Goal: Communication & Community: Answer question/provide support

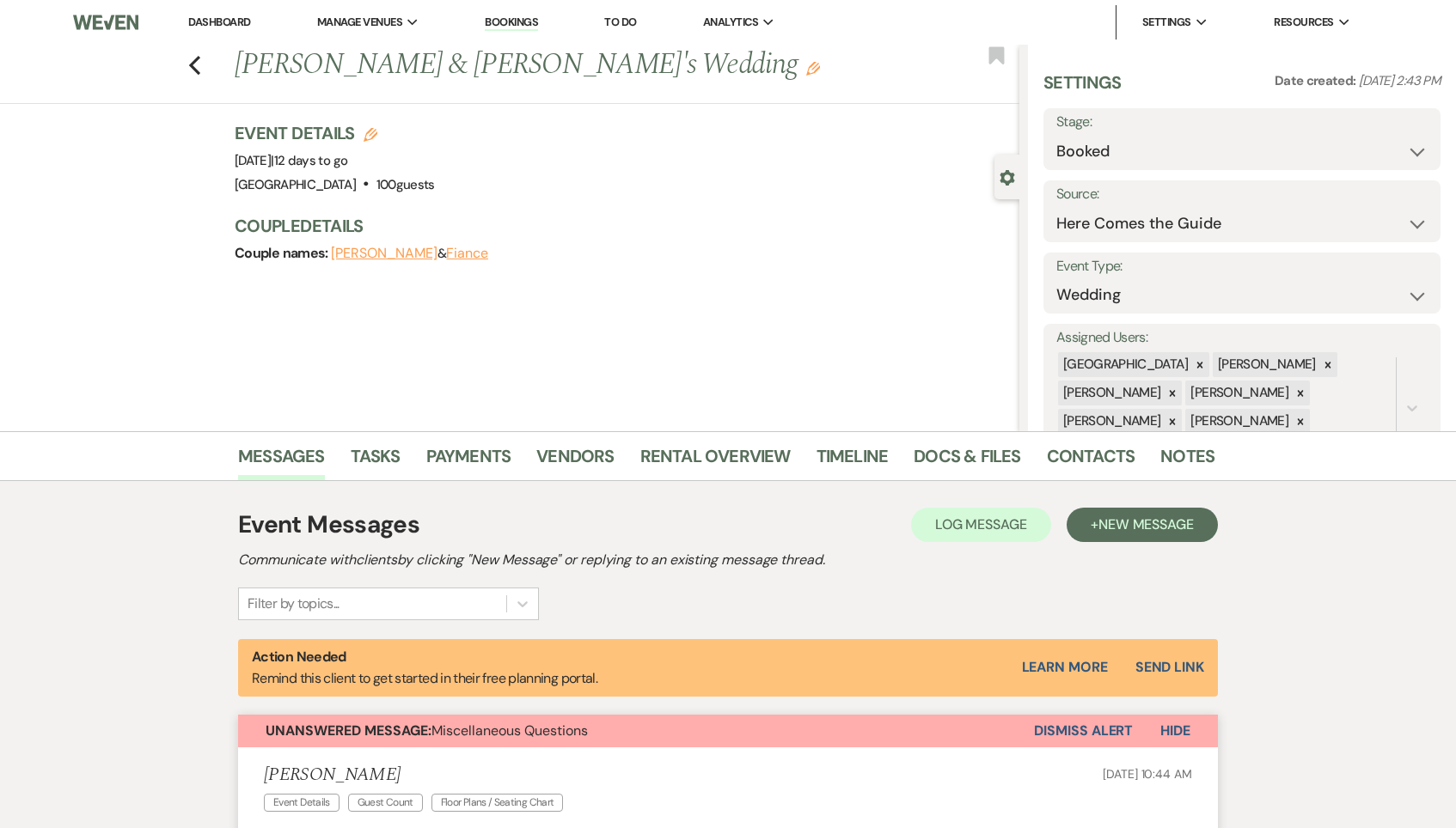
select select "4"
click at [234, 15] on link "Dashboard" at bounding box center [218, 22] width 62 height 15
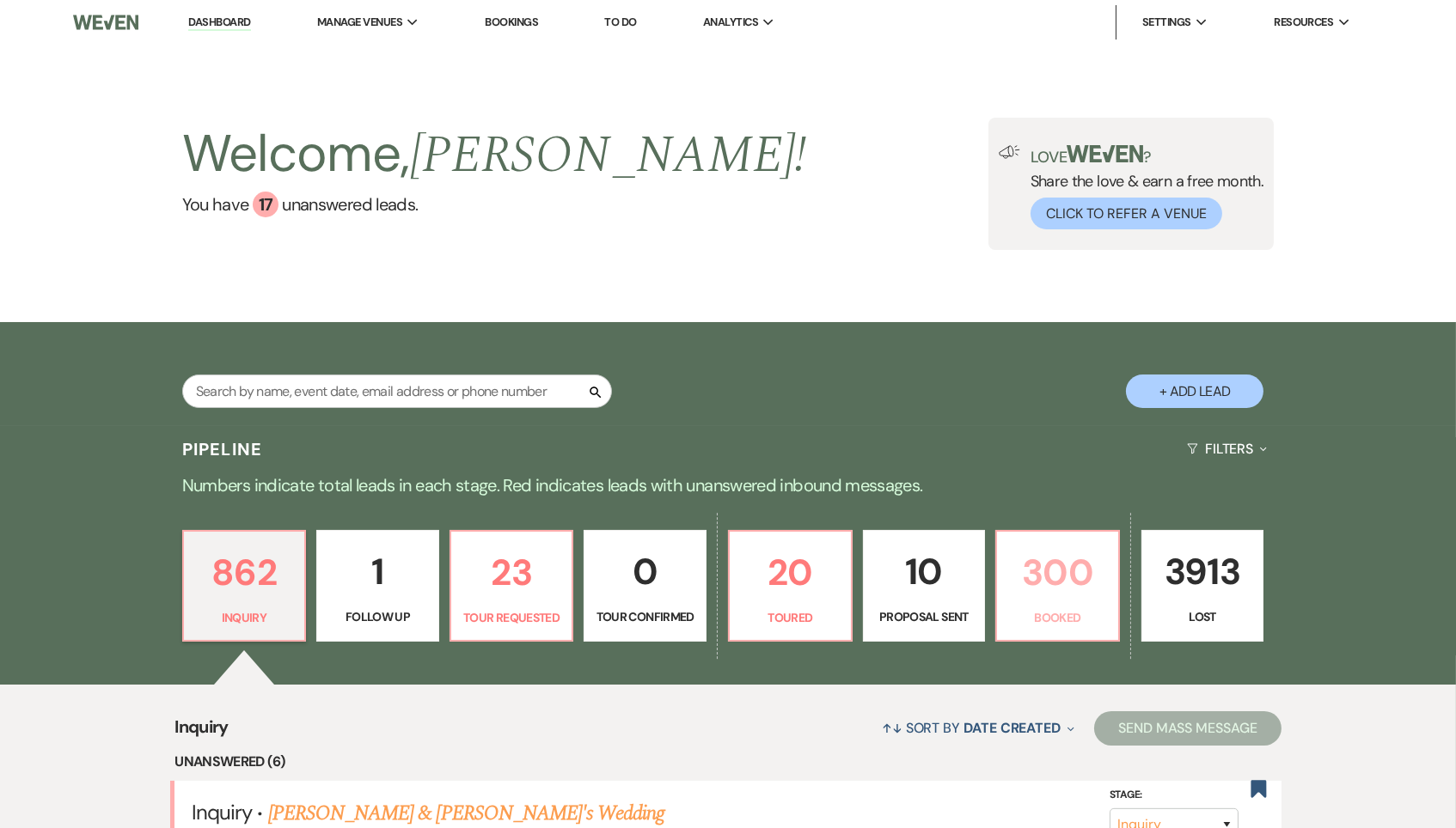
click at [1101, 565] on p "300" at bounding box center [1057, 572] width 101 height 58
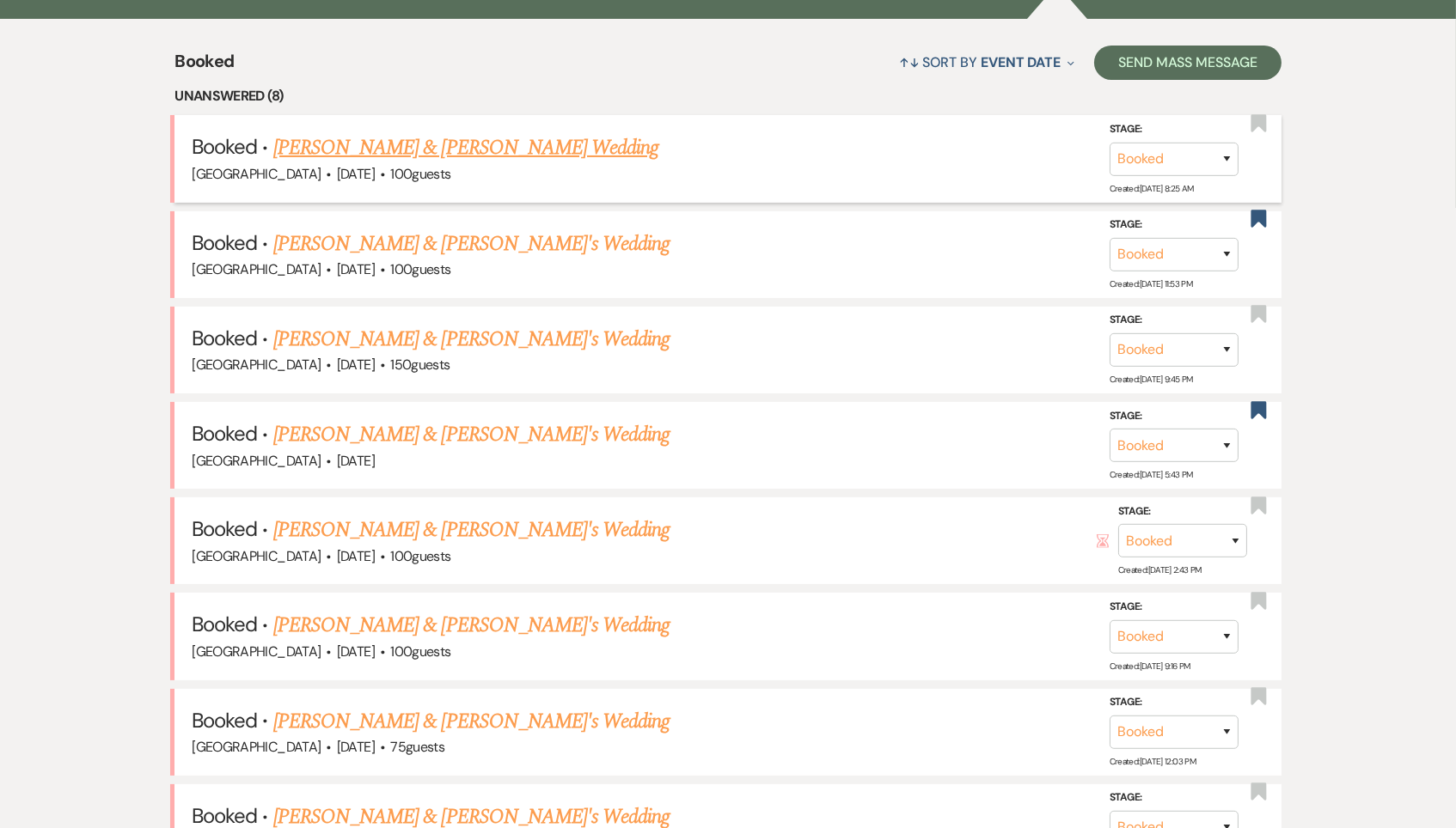
scroll to position [678, 0]
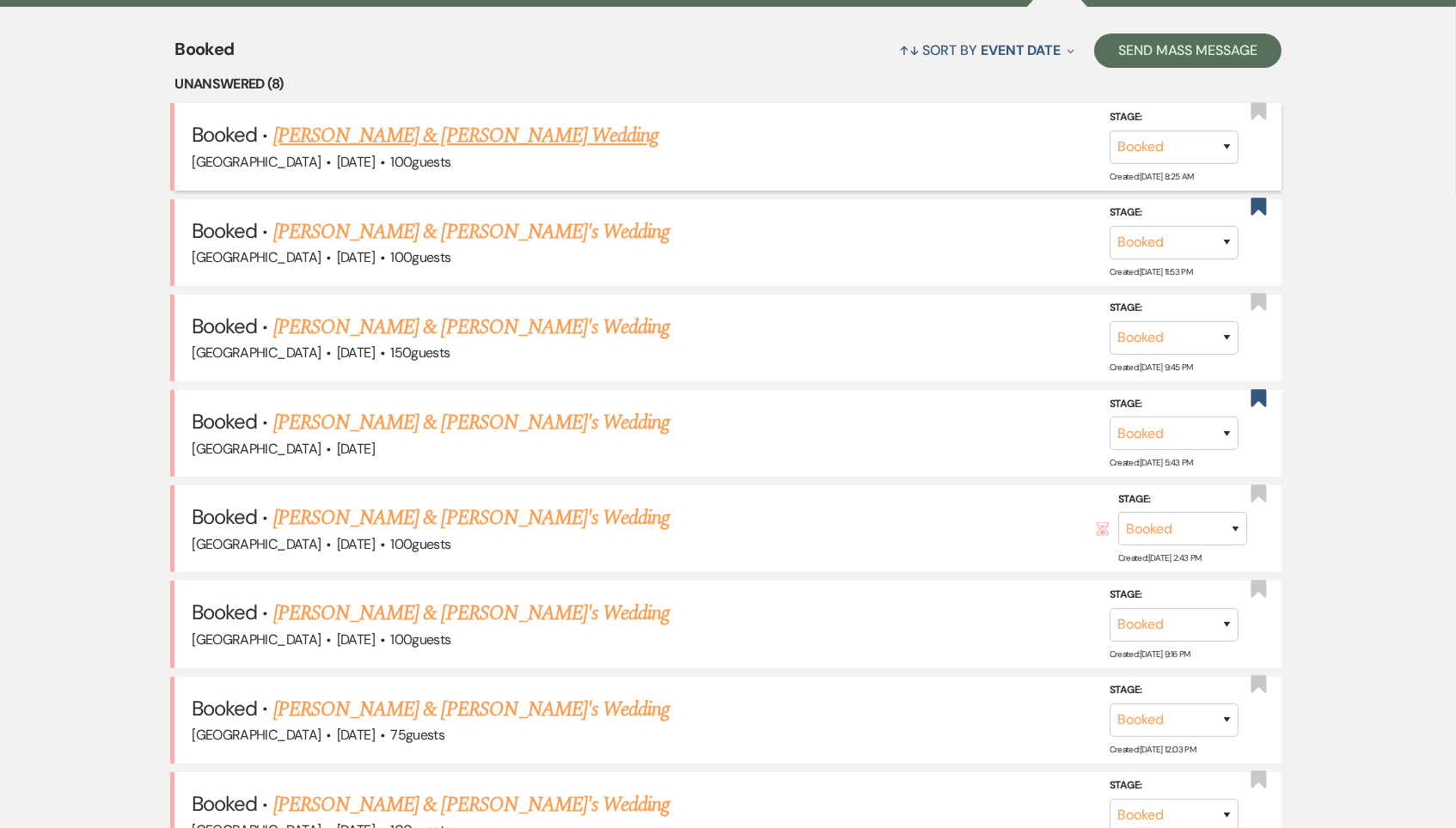
click at [526, 126] on link "[PERSON_NAME] & [PERSON_NAME] Wedding" at bounding box center [465, 136] width 385 height 31
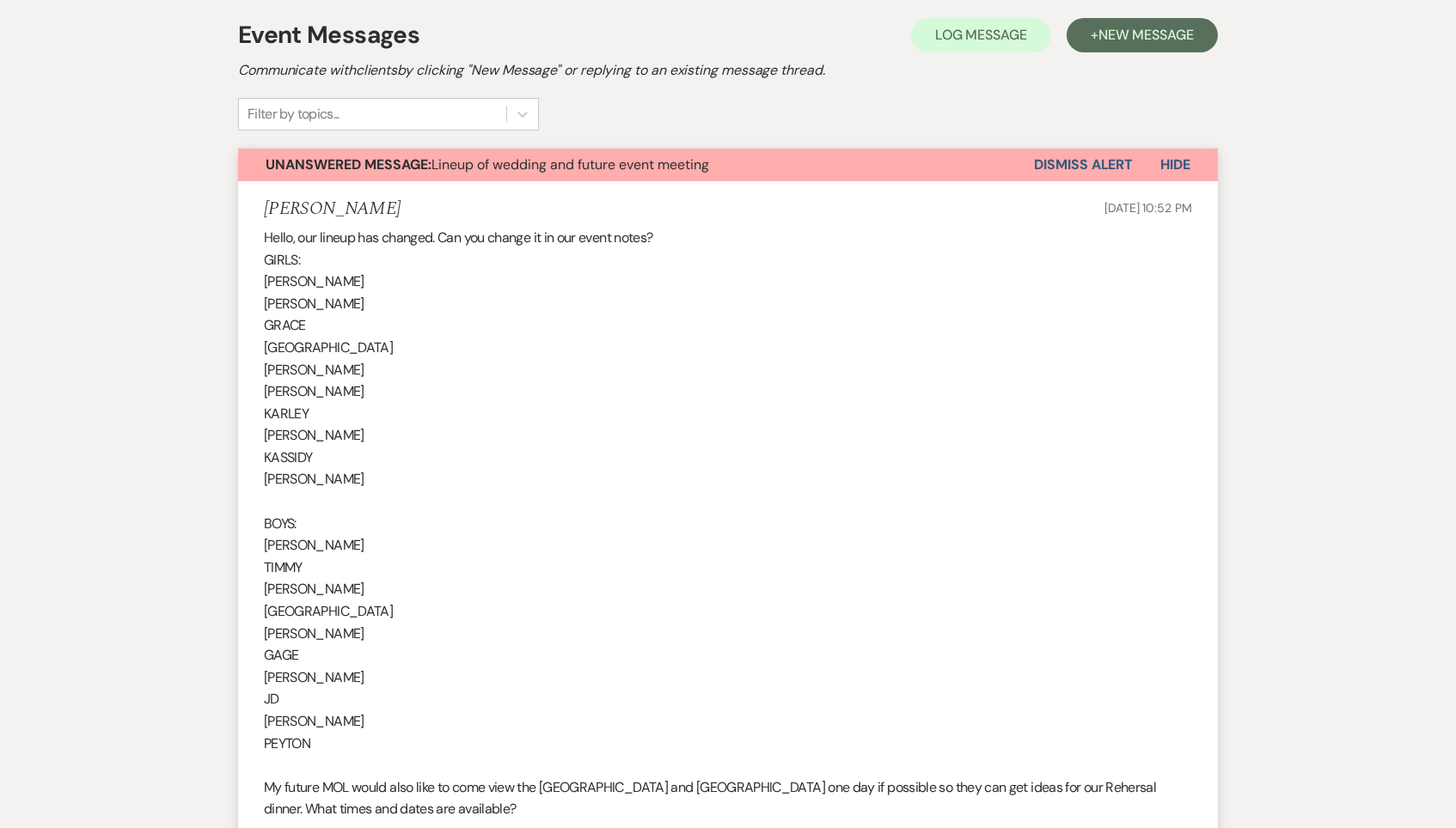
scroll to position [341, 0]
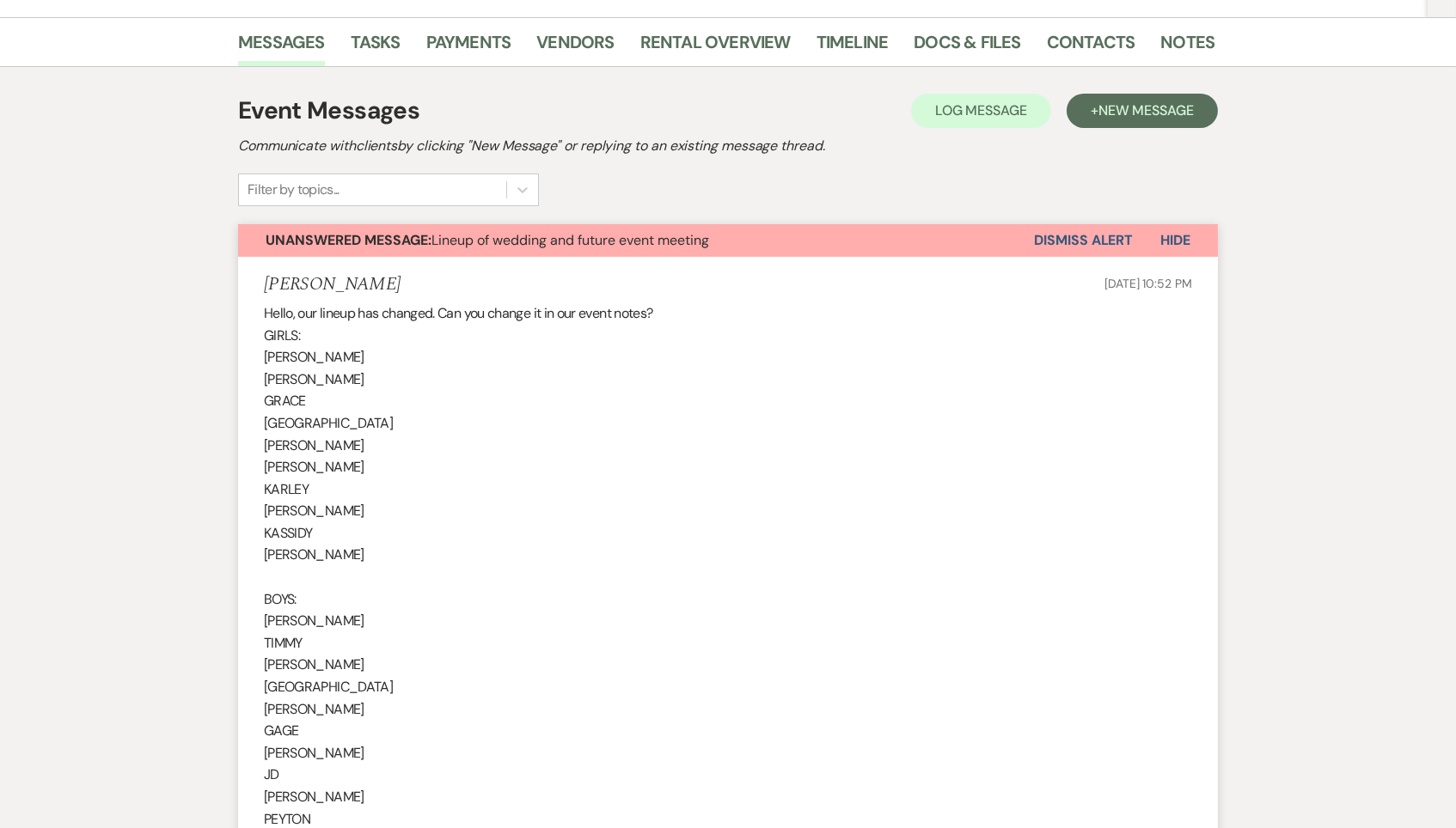
drag, startPoint x: 1430, startPoint y: 42, endPoint x: 1432, endPoint y: 24, distance: 18.1
click at [1432, 24] on div "Messages Tasks Payments Vendors Rental Overview Timeline Docs & Files Contacts …" at bounding box center [728, 42] width 1456 height 50
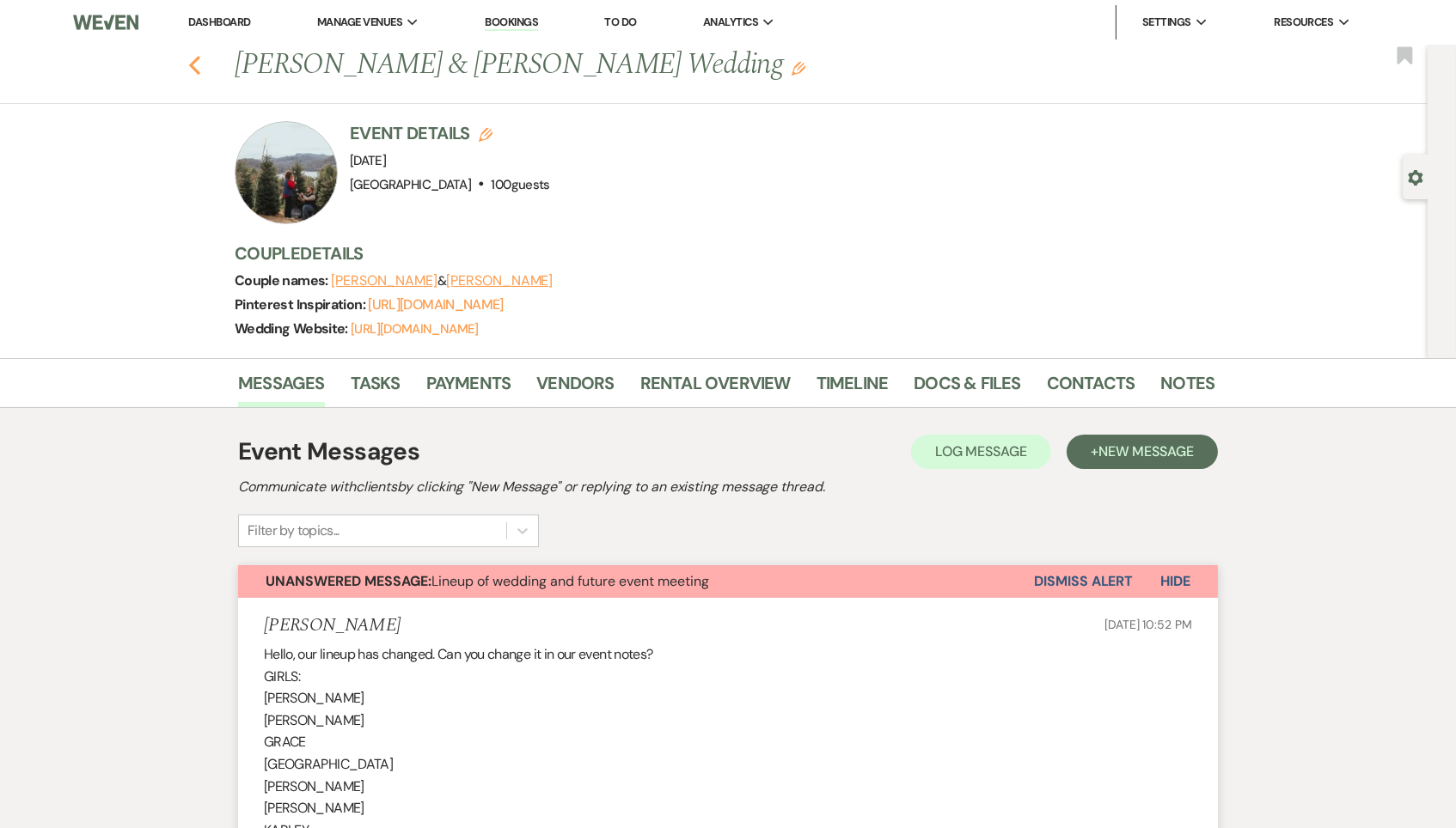
click at [199, 67] on icon "Previous" at bounding box center [194, 65] width 13 height 21
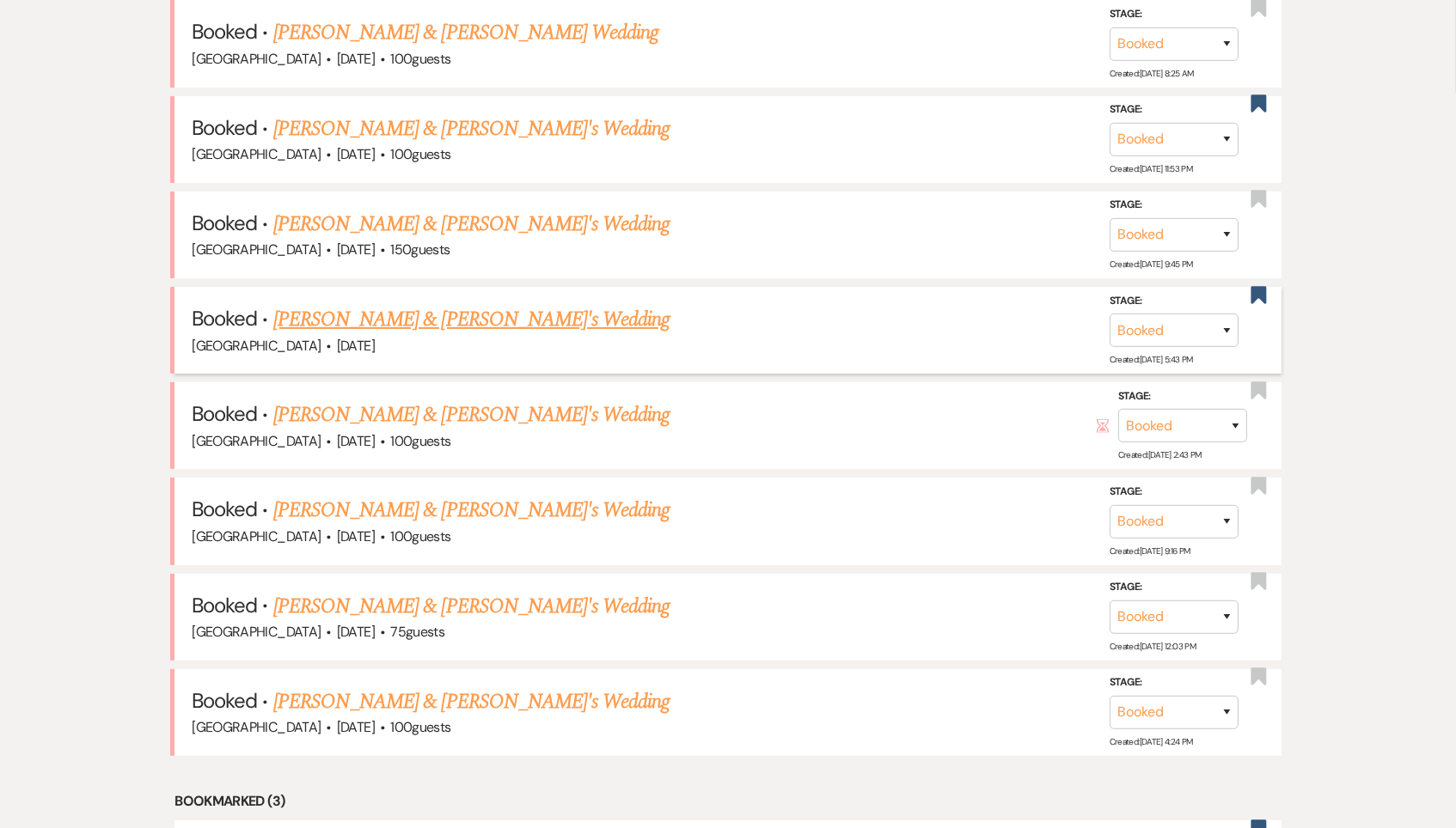
scroll to position [800, 0]
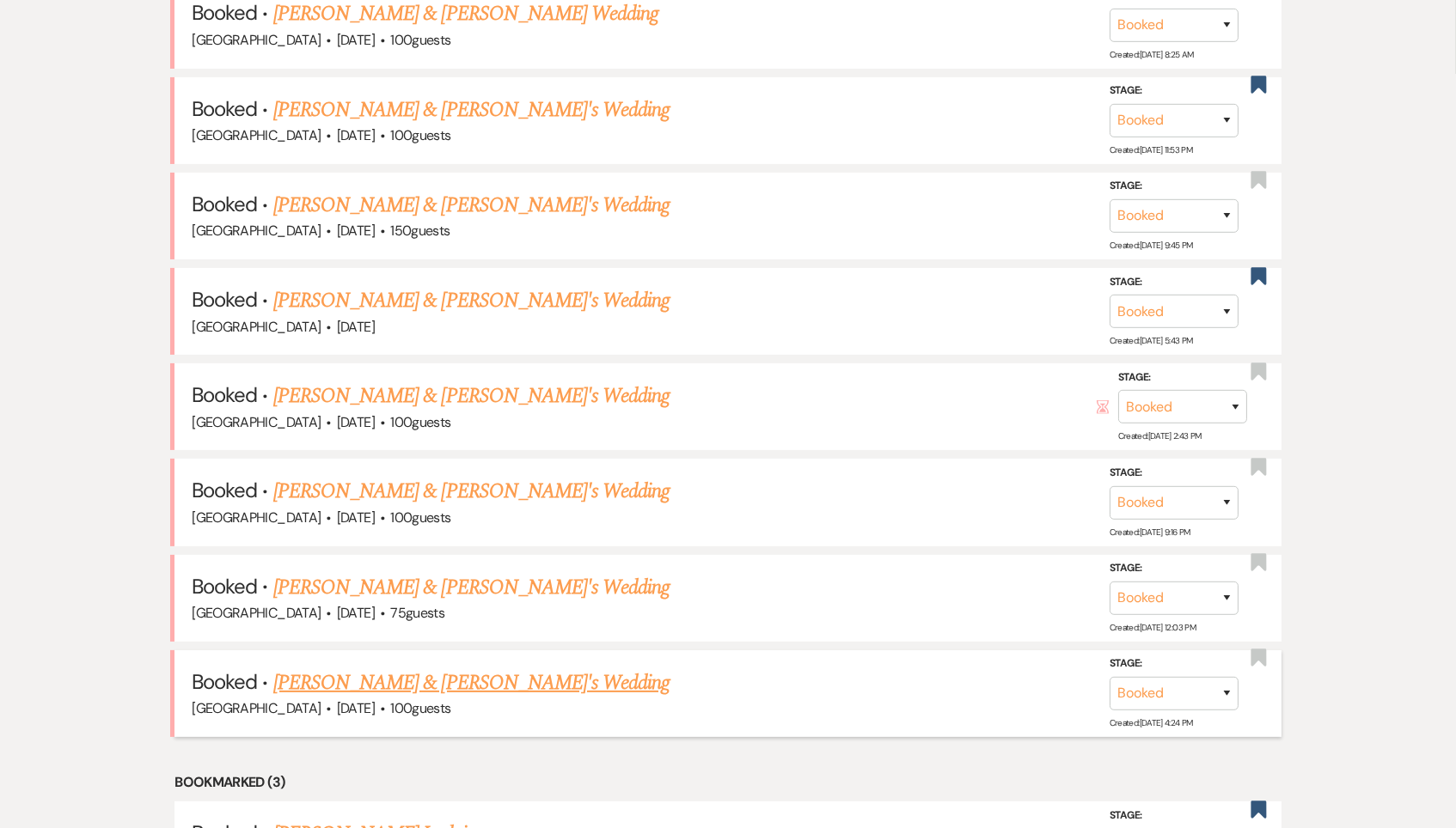
click at [424, 668] on link "[PERSON_NAME] & [PERSON_NAME]'s Wedding" at bounding box center [471, 683] width 397 height 31
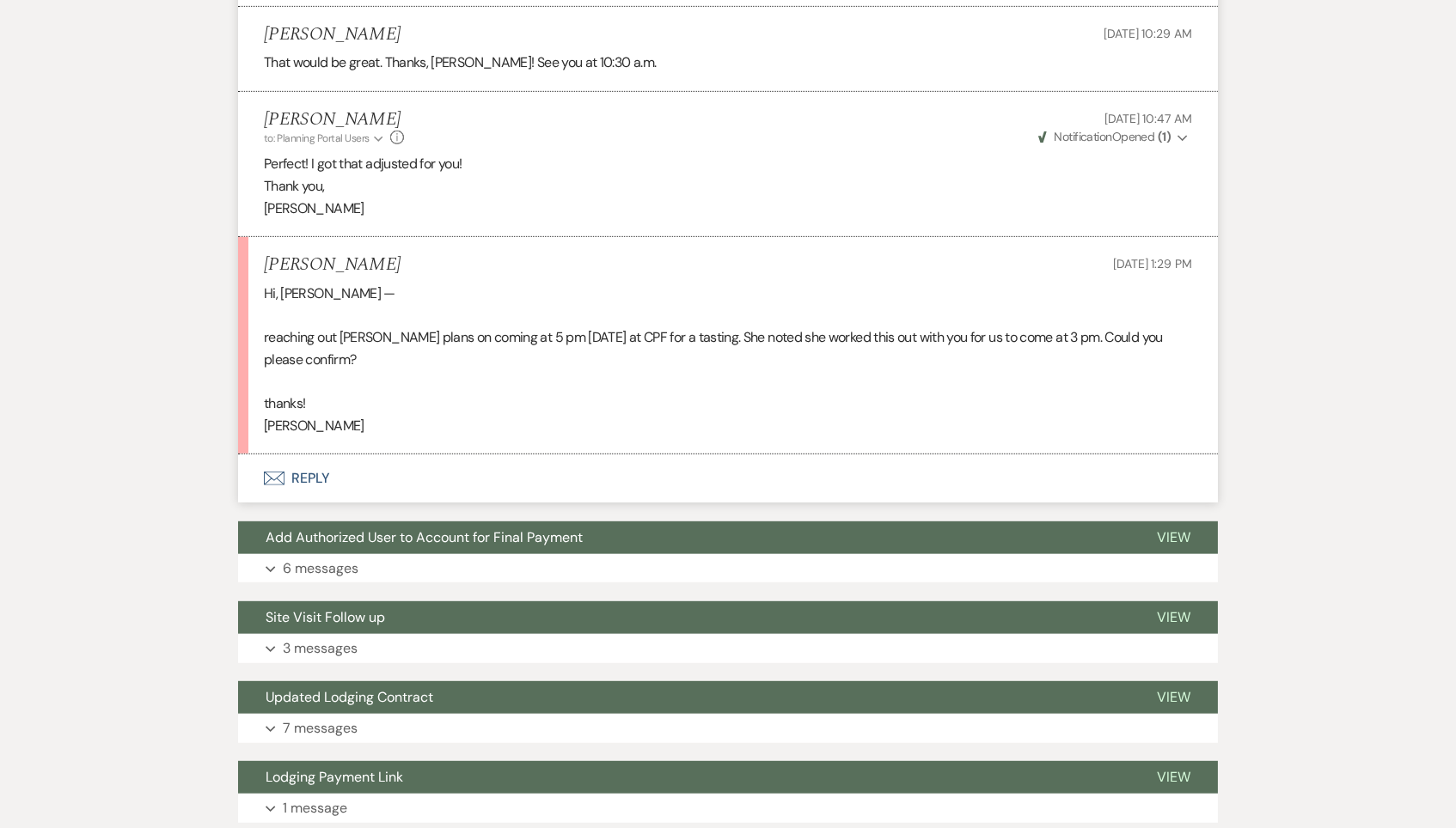
scroll to position [1687, 0]
drag, startPoint x: 325, startPoint y: 262, endPoint x: 262, endPoint y: 260, distance: 63.0
click at [262, 260] on li "[PERSON_NAME] [DATE] 1:29 PM Hi, [PERSON_NAME] — reaching out basils plans on c…" at bounding box center [728, 346] width 980 height 218
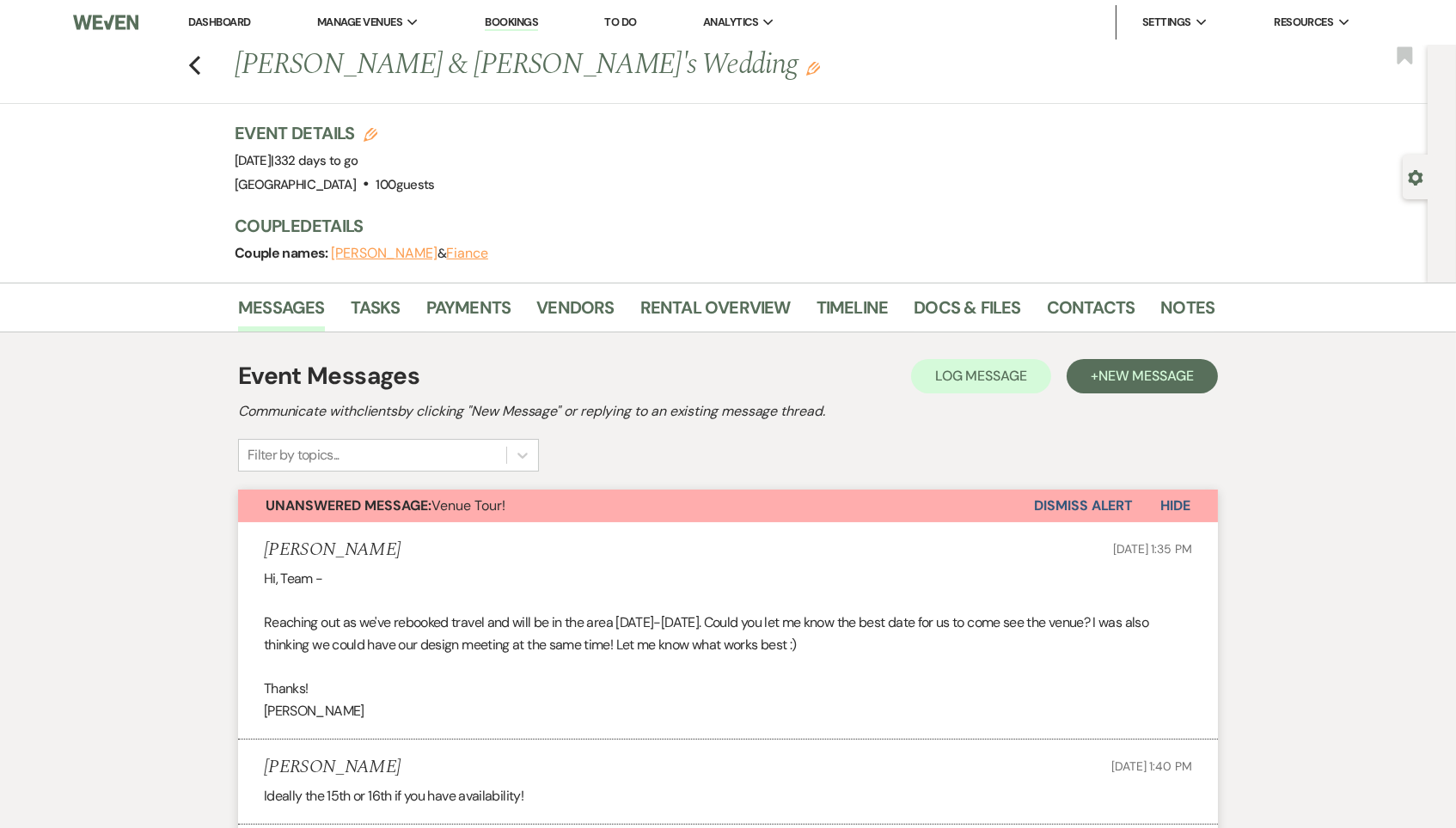
scroll to position [0, 0]
click at [191, 58] on icon "Previous" at bounding box center [194, 65] width 13 height 21
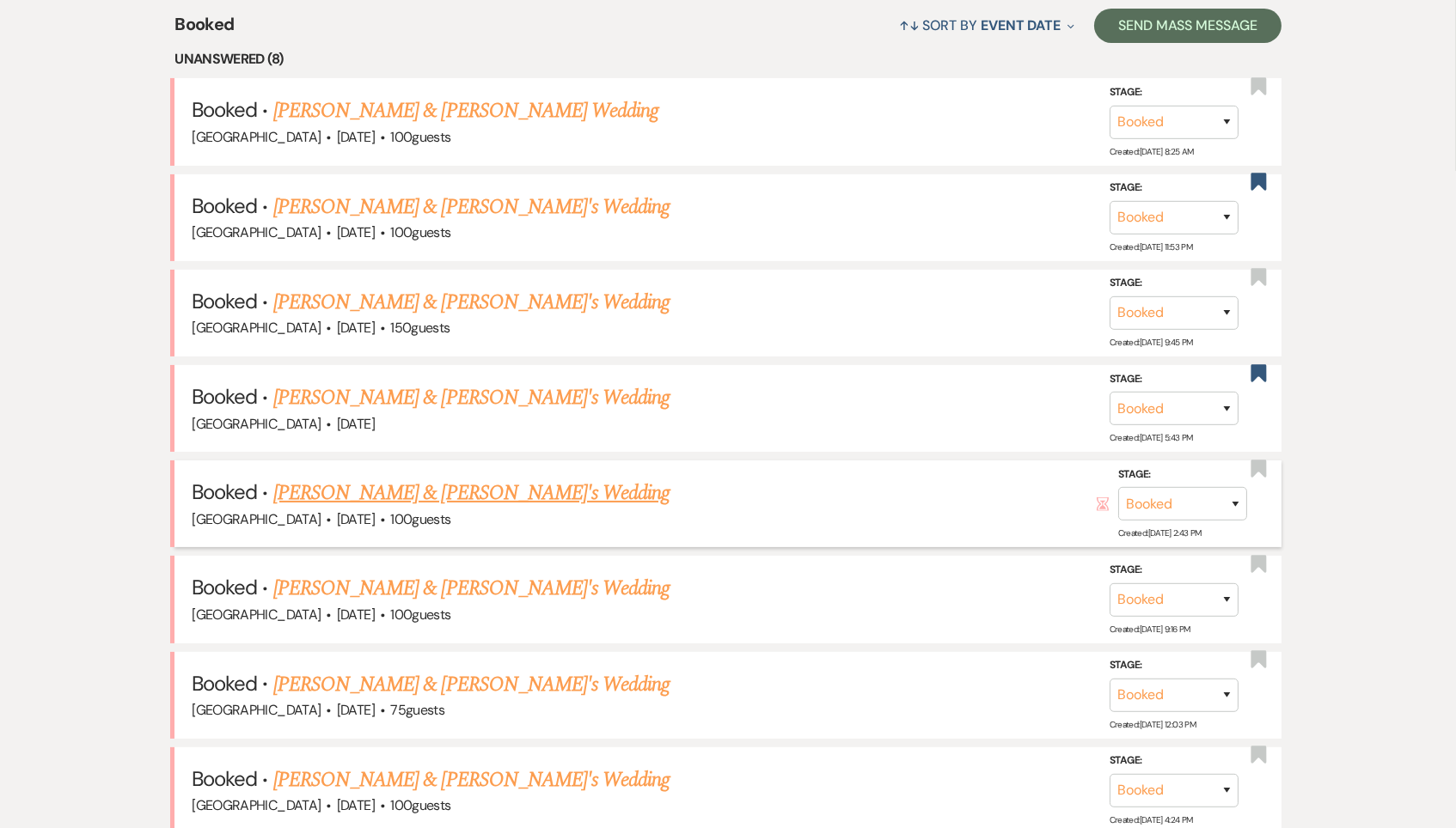
scroll to position [688, 0]
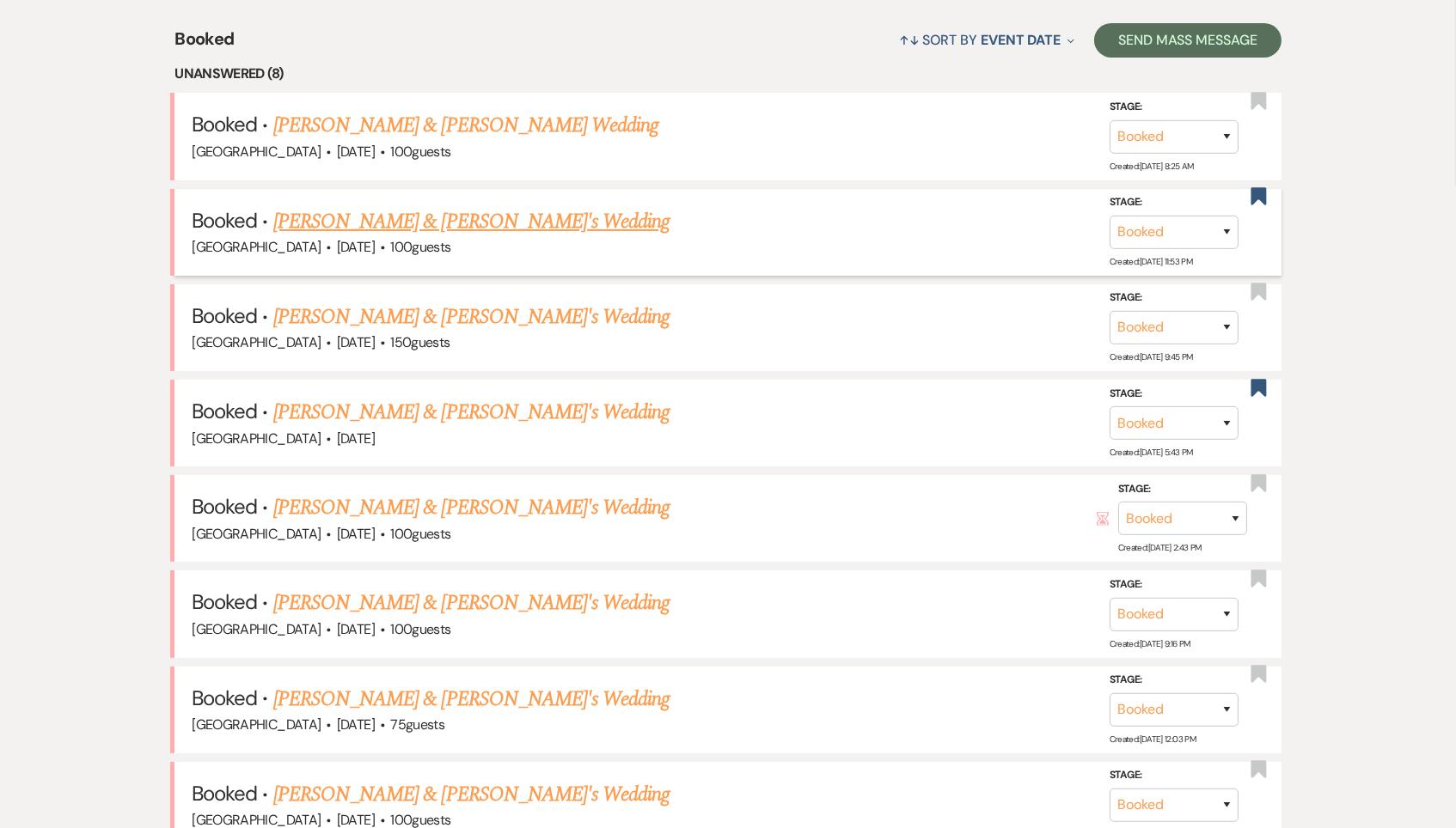
click at [451, 215] on link "[PERSON_NAME] & [PERSON_NAME]'s Wedding" at bounding box center [471, 221] width 397 height 31
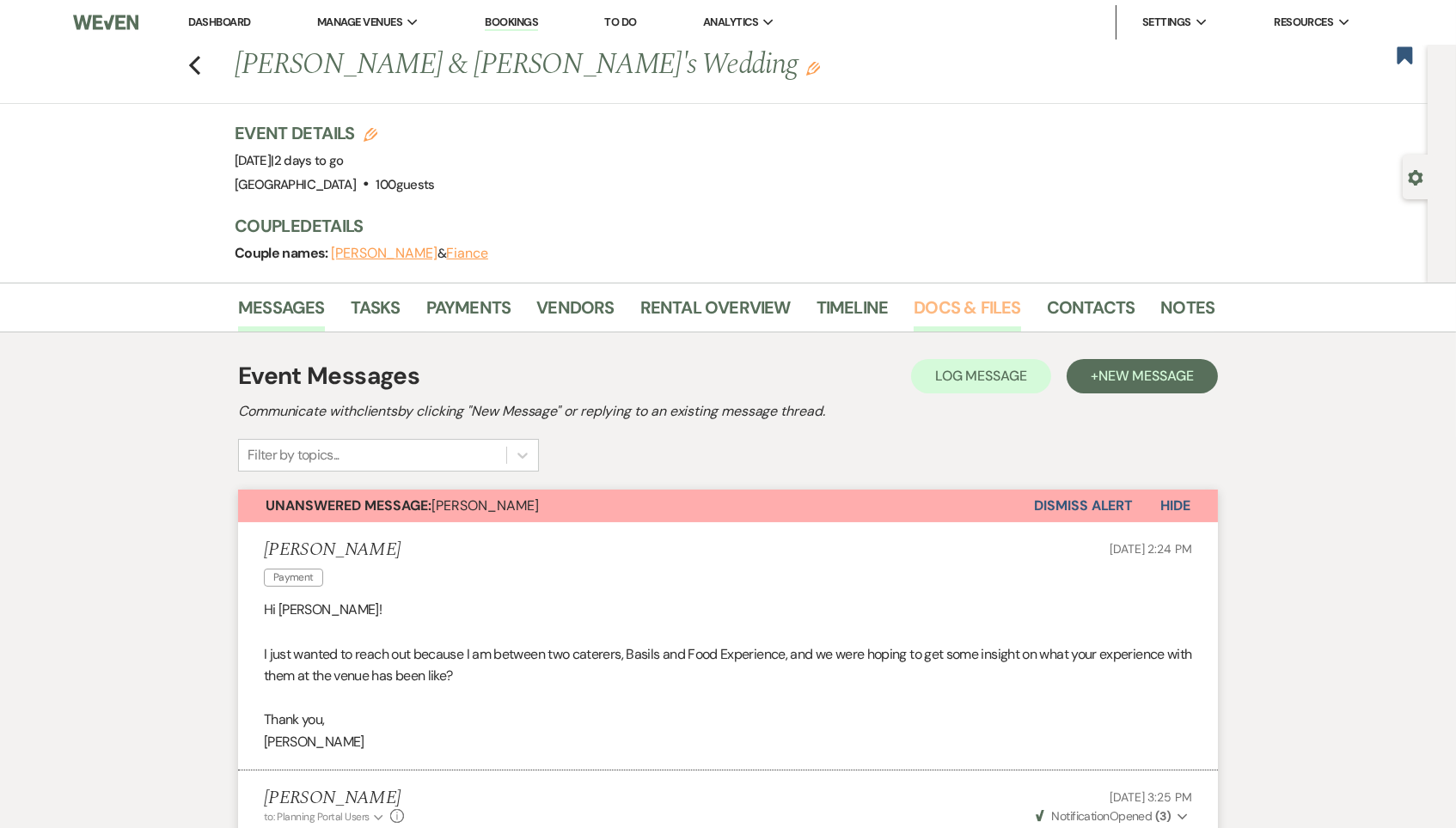
click at [986, 299] on link "Docs & Files" at bounding box center [966, 313] width 107 height 38
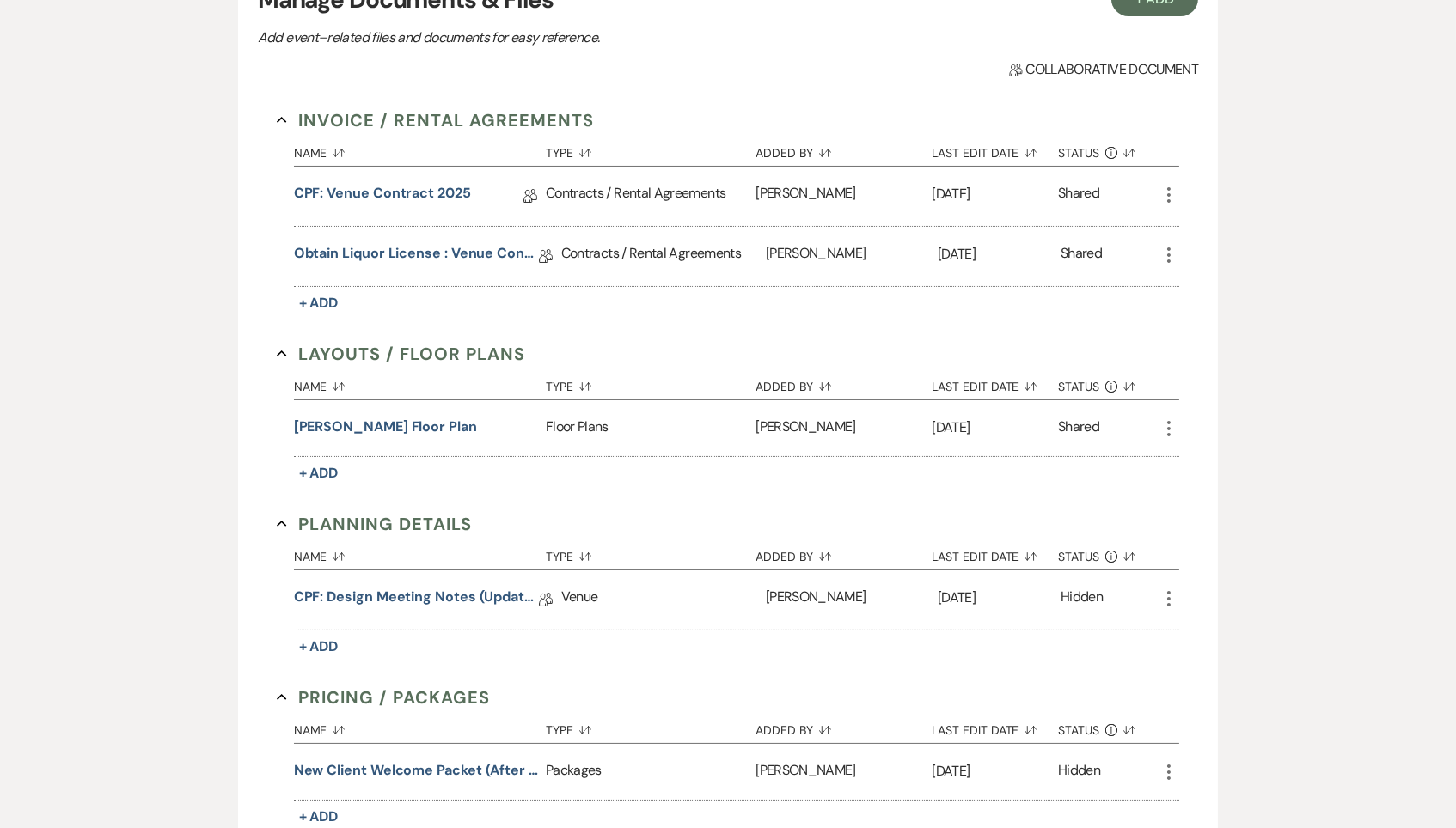
scroll to position [396, 0]
click at [437, 586] on link "CPF: Design Meeting Notes (Updated [DATE] )" at bounding box center [416, 599] width 245 height 26
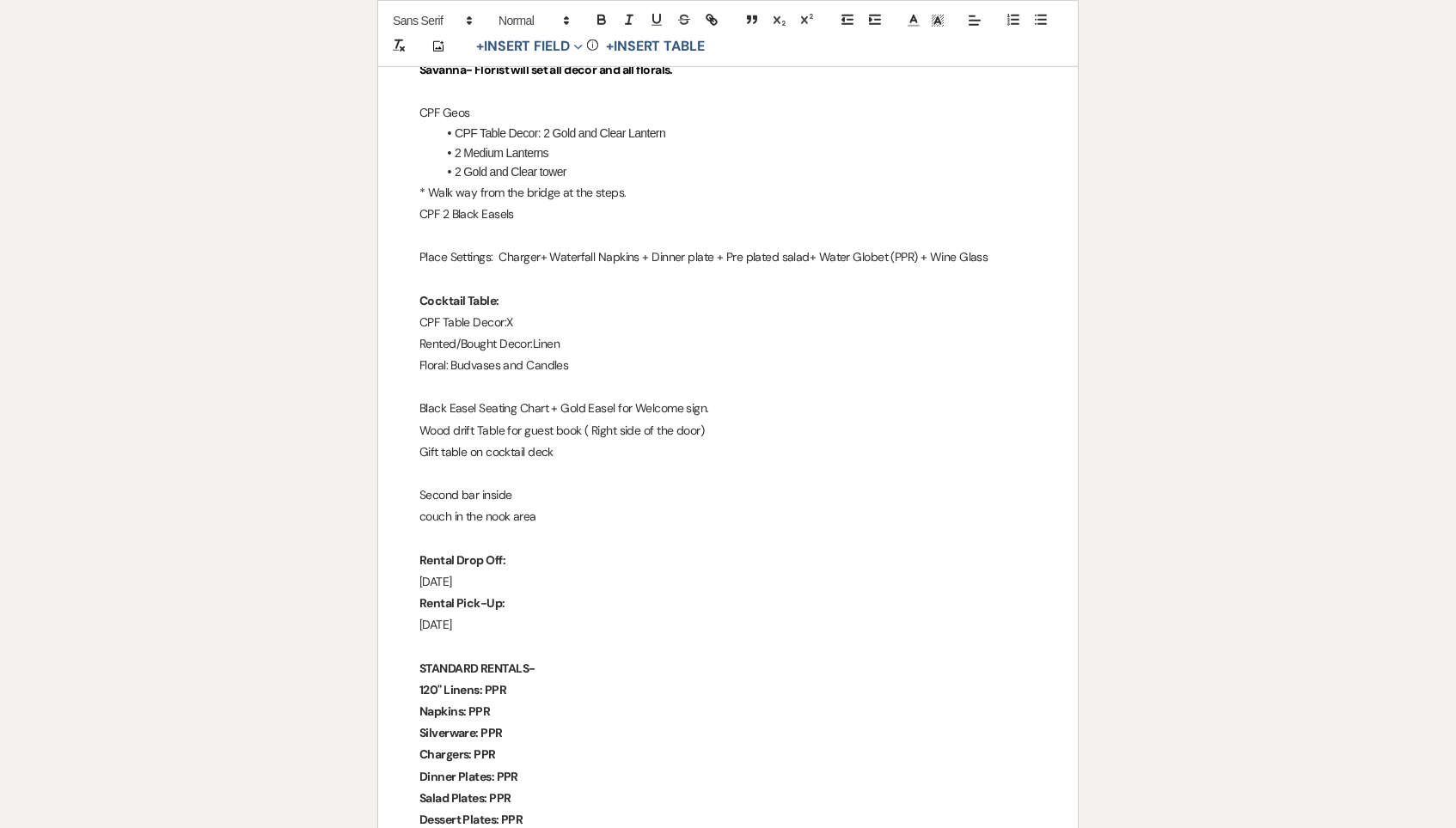
scroll to position [2011, 0]
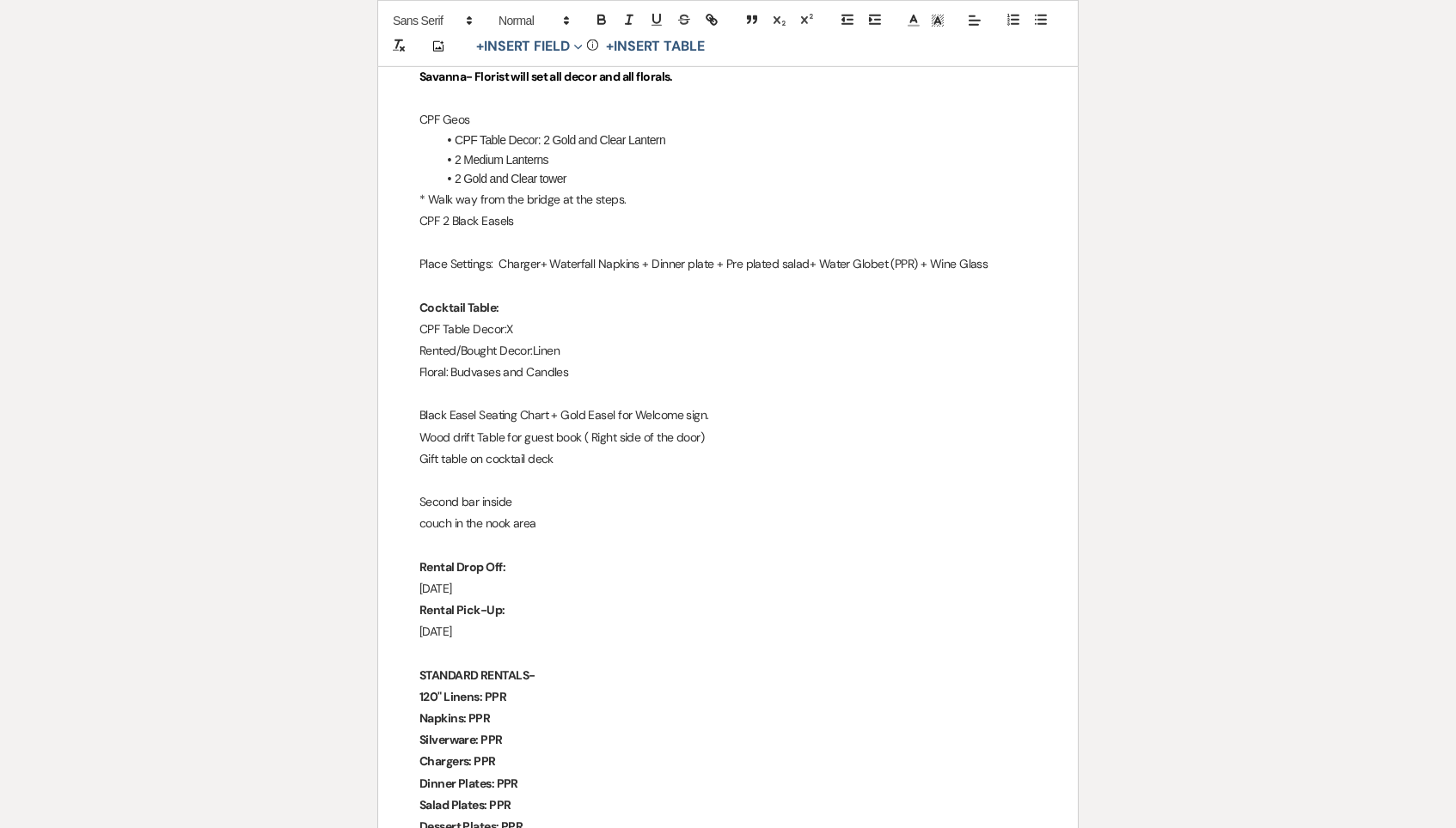
drag, startPoint x: 402, startPoint y: 457, endPoint x: 537, endPoint y: 479, distance: 136.8
click at [537, 514] on p "couch in the nook area" at bounding box center [728, 525] width 617 height 22
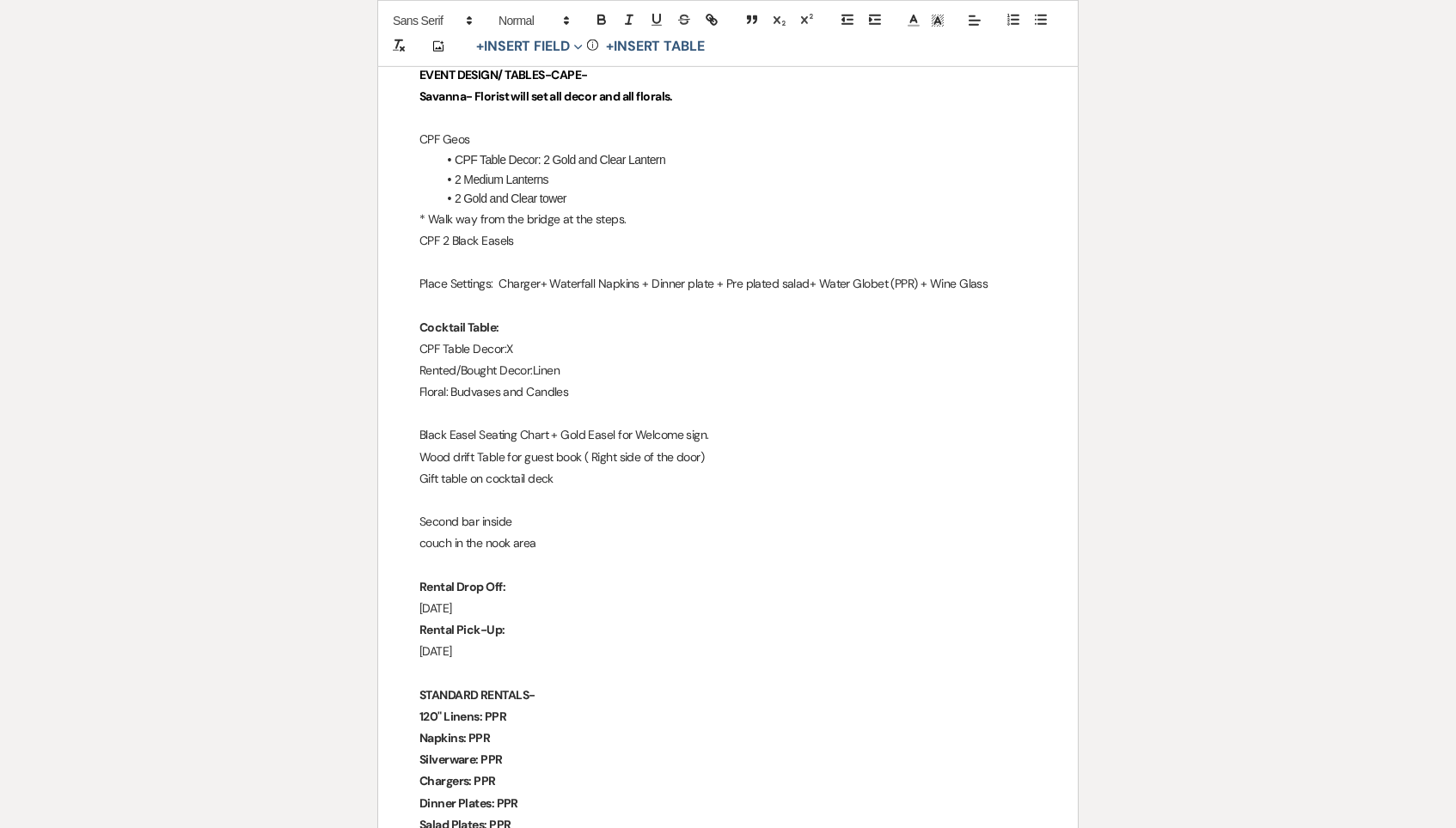
scroll to position [1989, 0]
drag, startPoint x: 555, startPoint y: 506, endPoint x: 414, endPoint y: 485, distance: 142.6
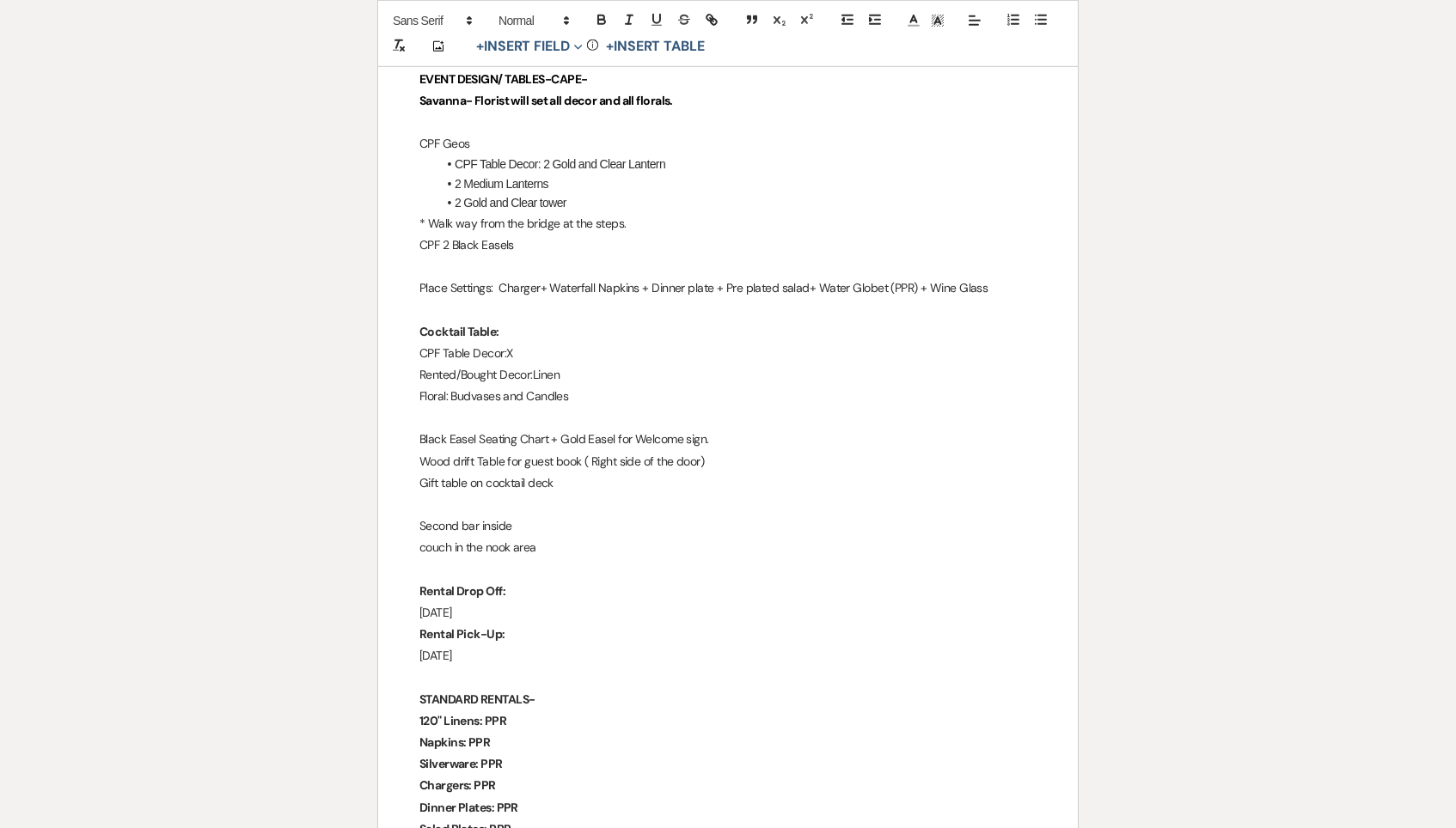
drag, startPoint x: 414, startPoint y: 485, endPoint x: 564, endPoint y: 509, distance: 151.9
click at [606, 22] on icon "button" at bounding box center [602, 20] width 16 height 16
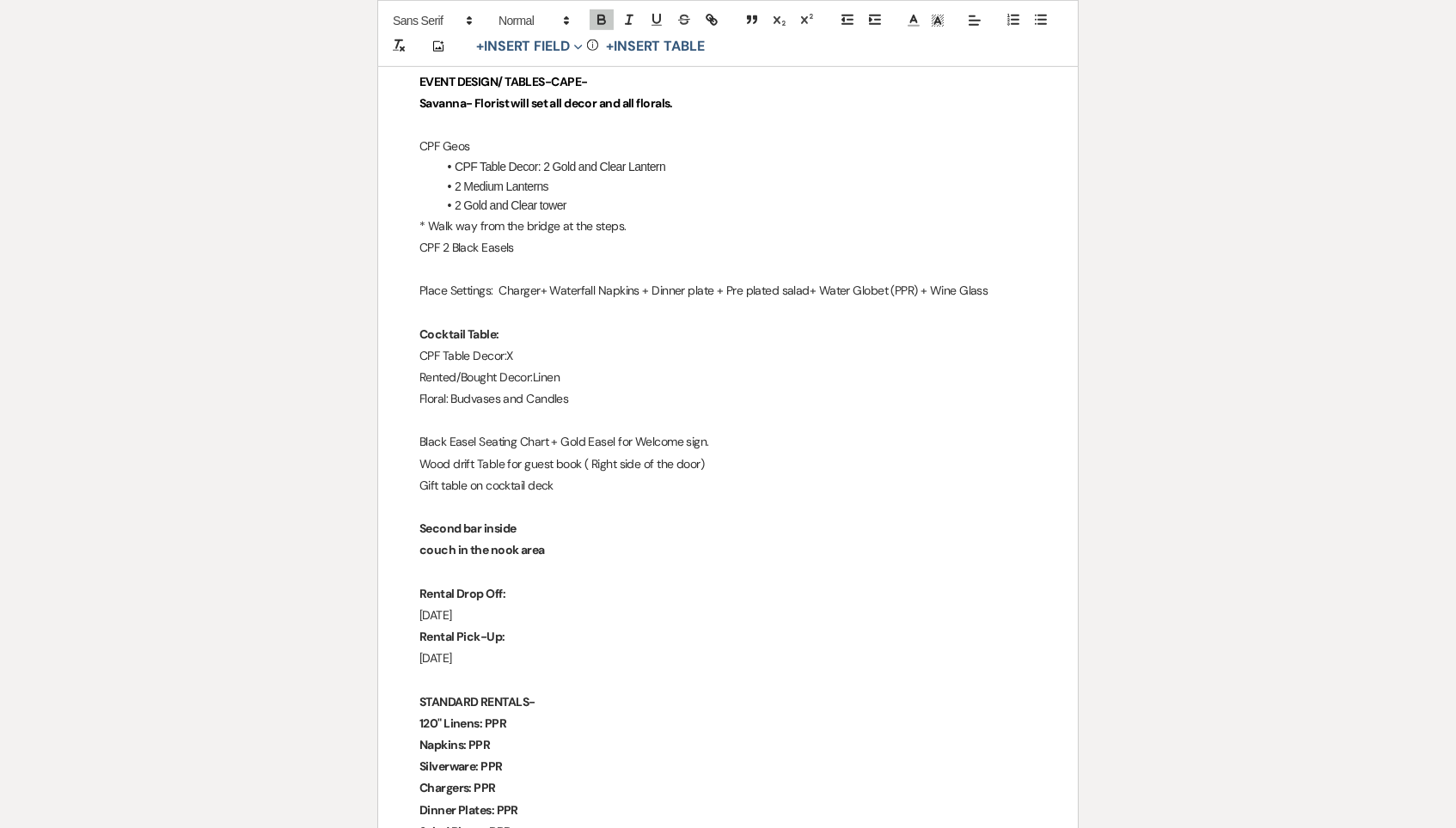
click at [562, 562] on p at bounding box center [728, 573] width 617 height 22
click at [569, 541] on p "couch in the nook area" at bounding box center [728, 552] width 617 height 22
click at [569, 542] on p "couch in the nook area" at bounding box center [728, 553] width 617 height 22
click at [563, 521] on p "Second bar inside" at bounding box center [728, 532] width 617 height 22
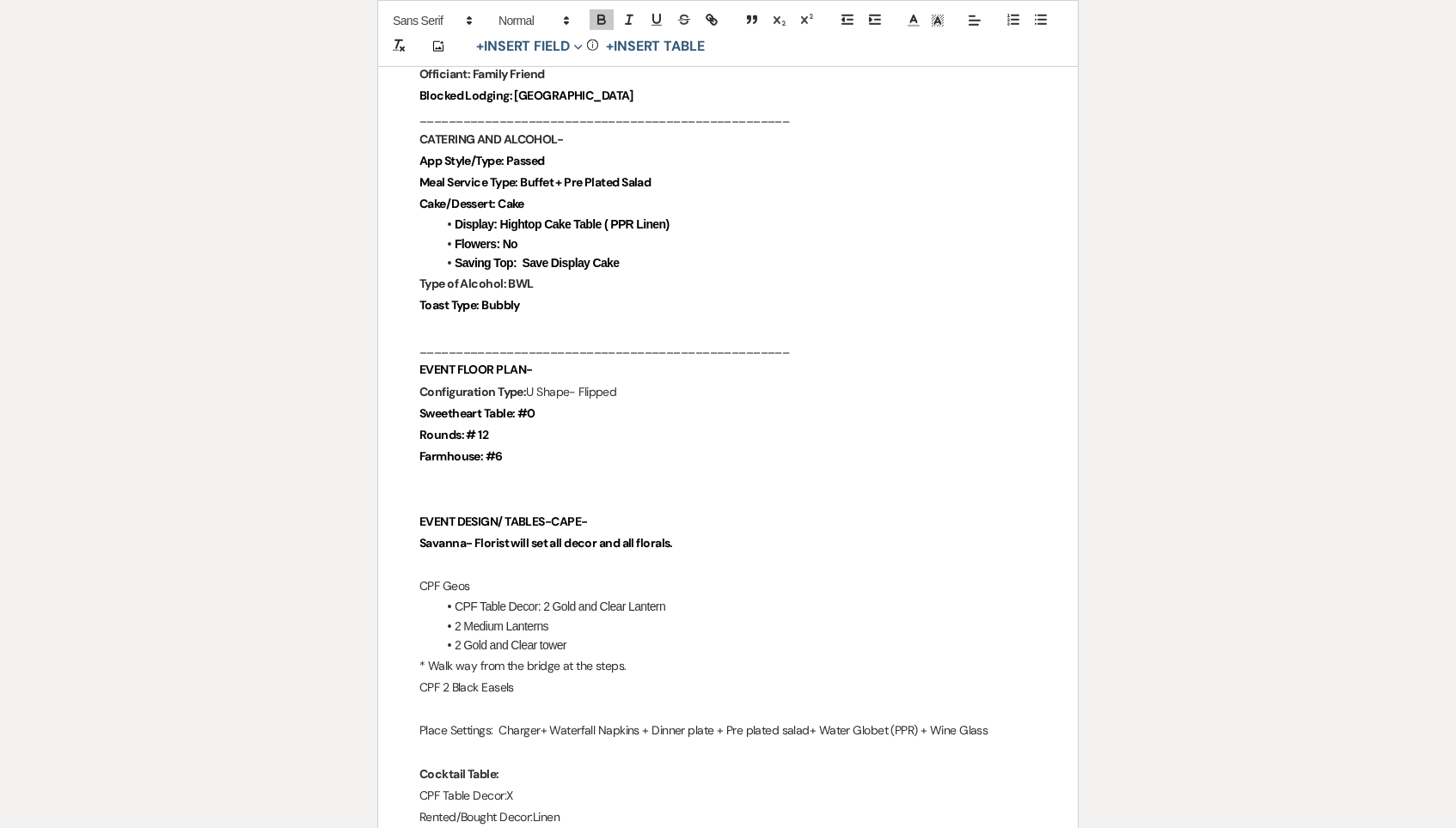
scroll to position [1288, 0]
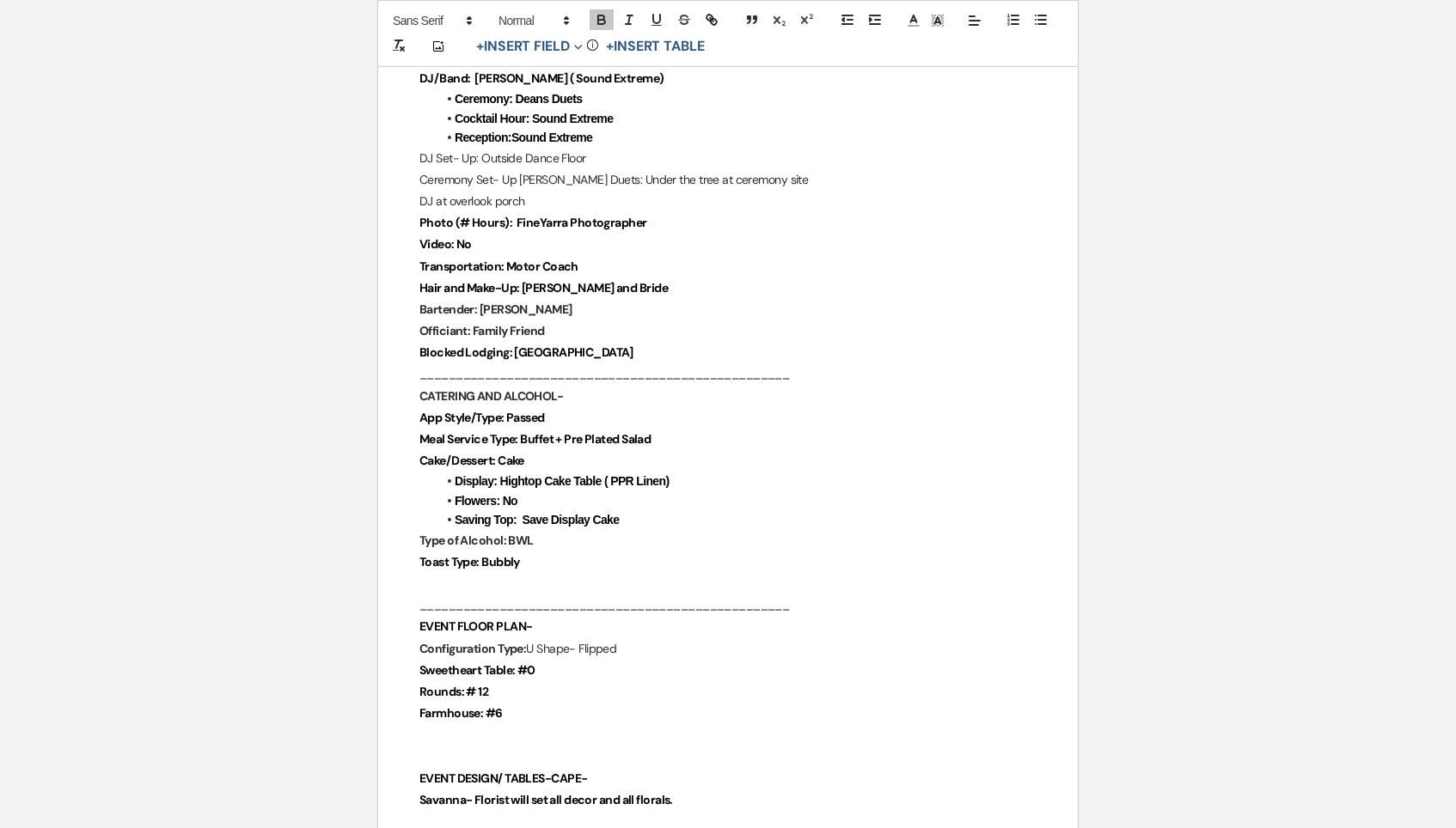
click at [569, 660] on p "Sweetheart Table: #0" at bounding box center [728, 671] width 617 height 22
click at [569, 704] on p "Farmhouse: #6" at bounding box center [728, 714] width 617 height 22
click at [558, 683] on p "Rounds: # 12" at bounding box center [728, 694] width 617 height 22
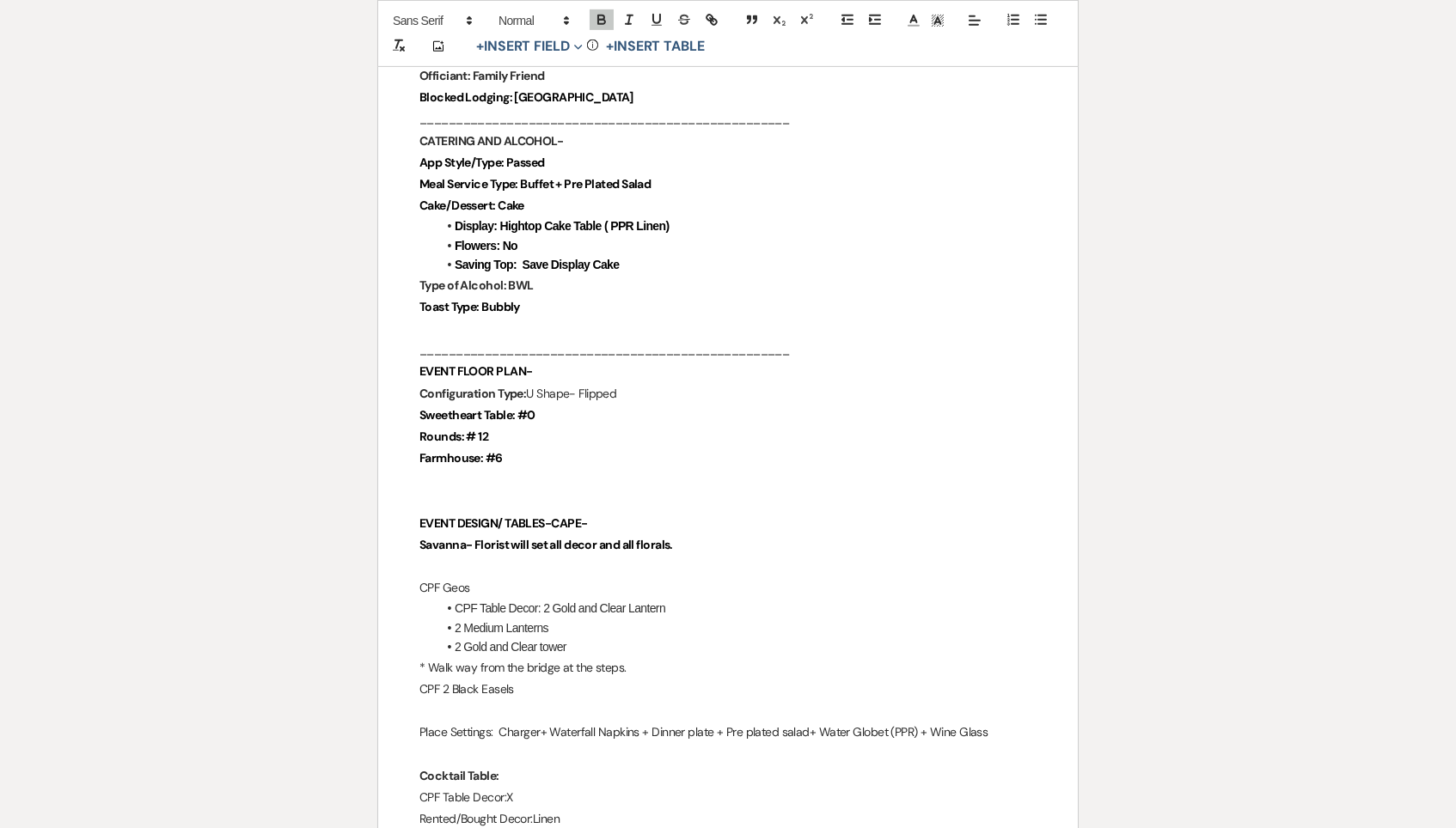
scroll to position [1545, 0]
click at [569, 445] on p "Farmhouse: #6" at bounding box center [728, 456] width 617 height 22
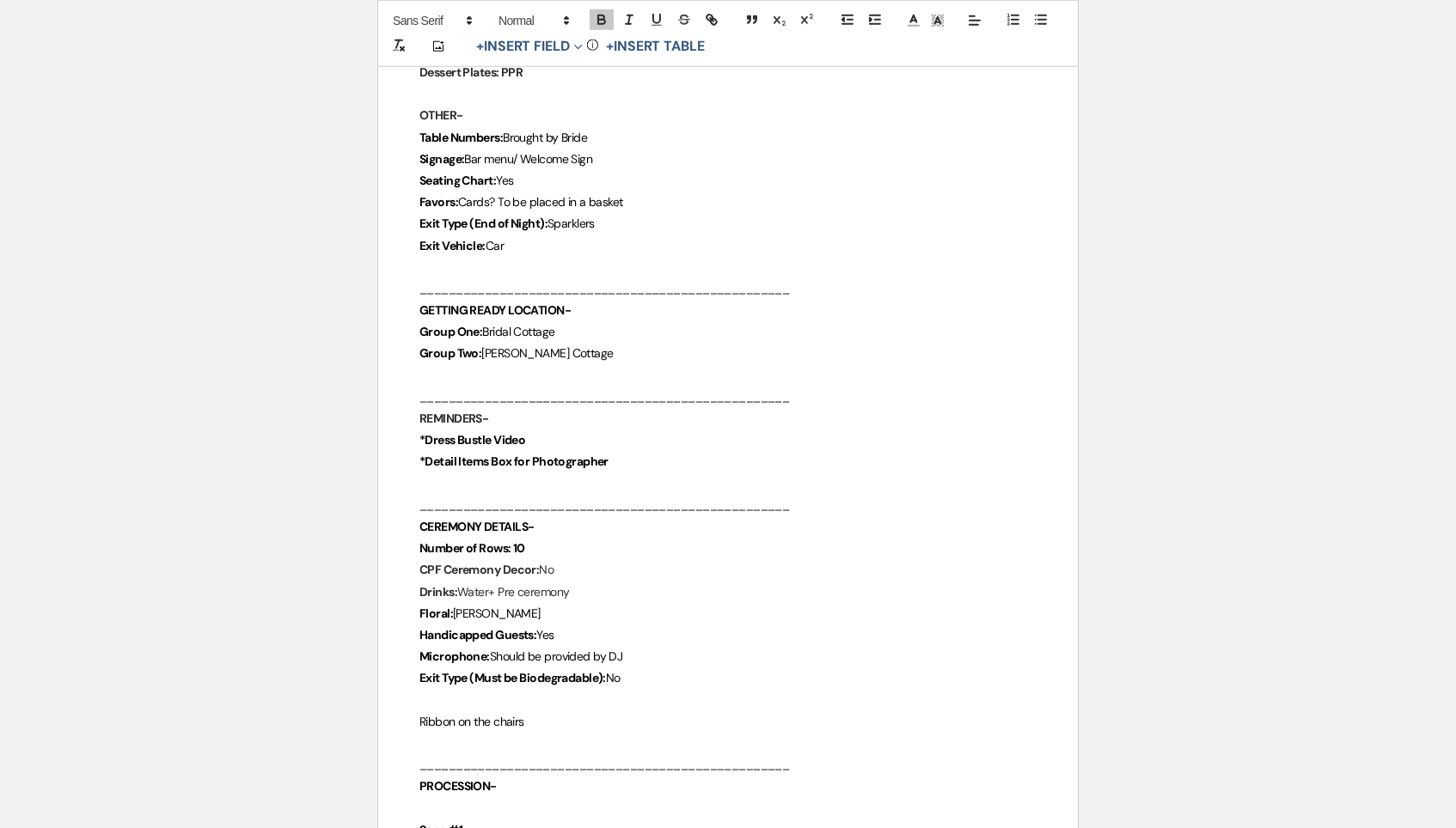
scroll to position [2767, 0]
drag, startPoint x: 513, startPoint y: 493, endPoint x: 535, endPoint y: 493, distance: 22.0
click at [535, 536] on p "Number of Rows: 10" at bounding box center [728, 547] width 617 height 22
click at [597, 20] on icon "button" at bounding box center [602, 20] width 16 height 16
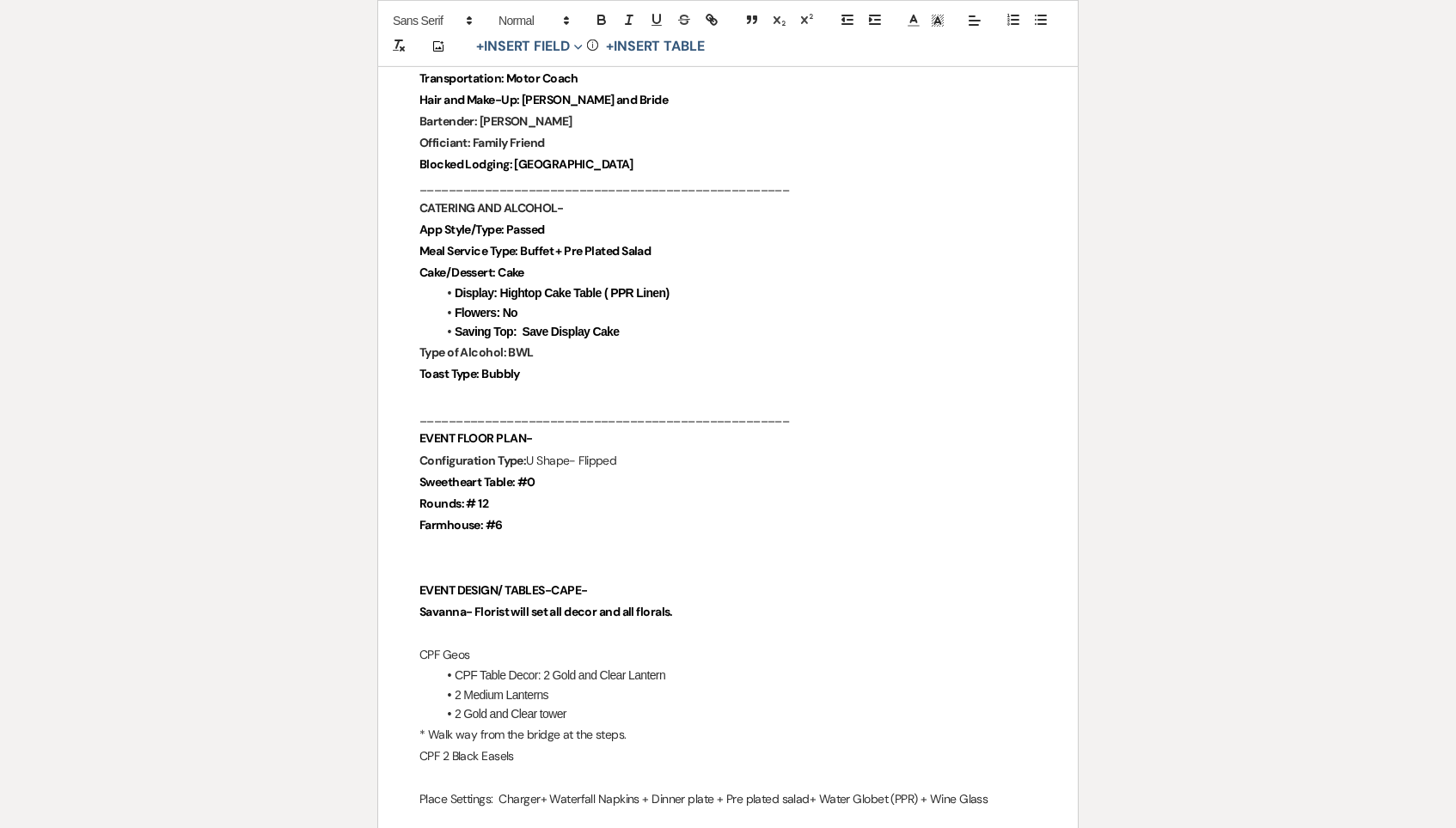
scroll to position [1477, 0]
drag, startPoint x: 415, startPoint y: 580, endPoint x: 731, endPoint y: 586, distance: 316.1
click at [606, 24] on icon "button" at bounding box center [602, 20] width 16 height 16
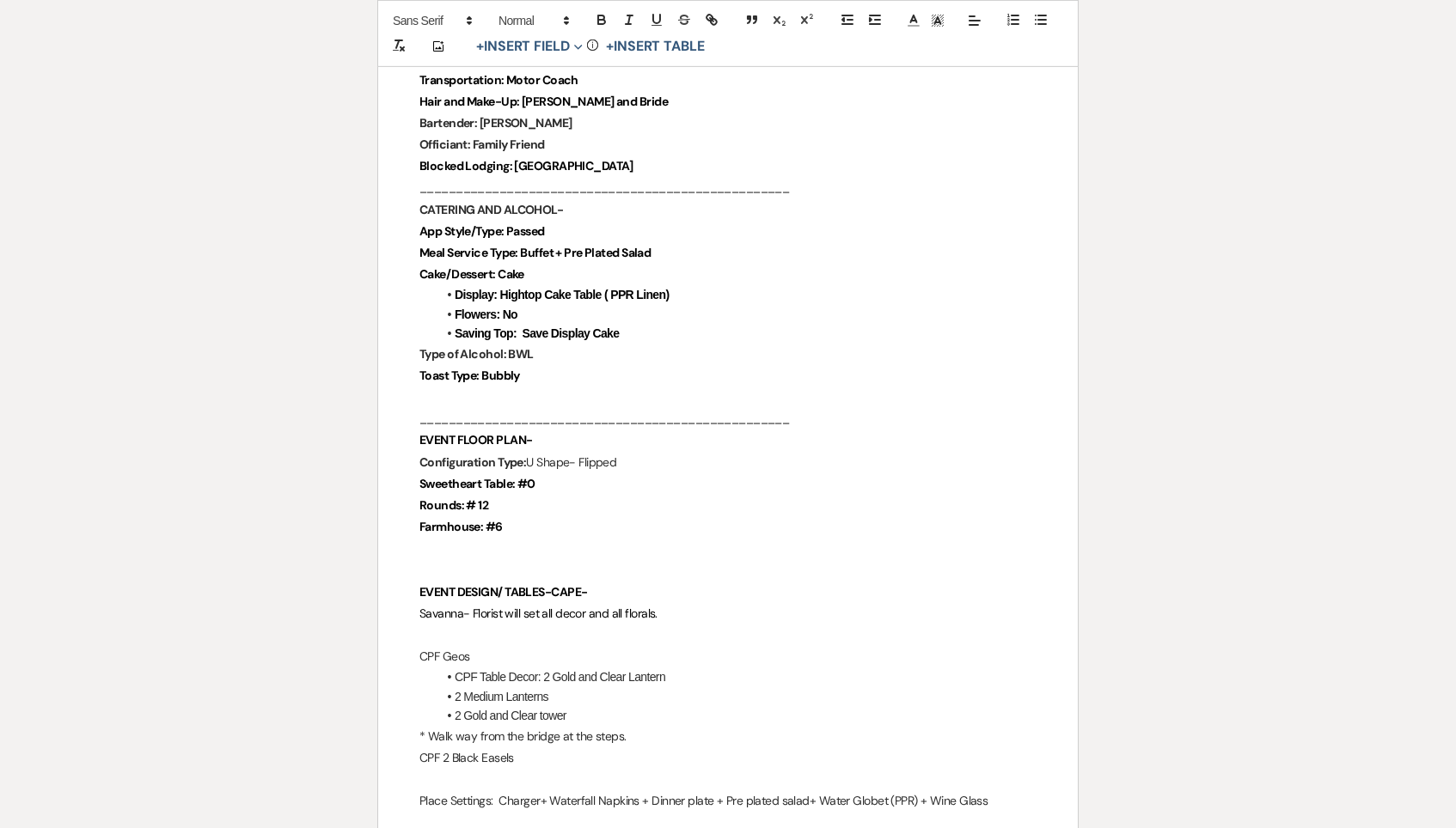
click at [634, 625] on p at bounding box center [728, 636] width 617 height 22
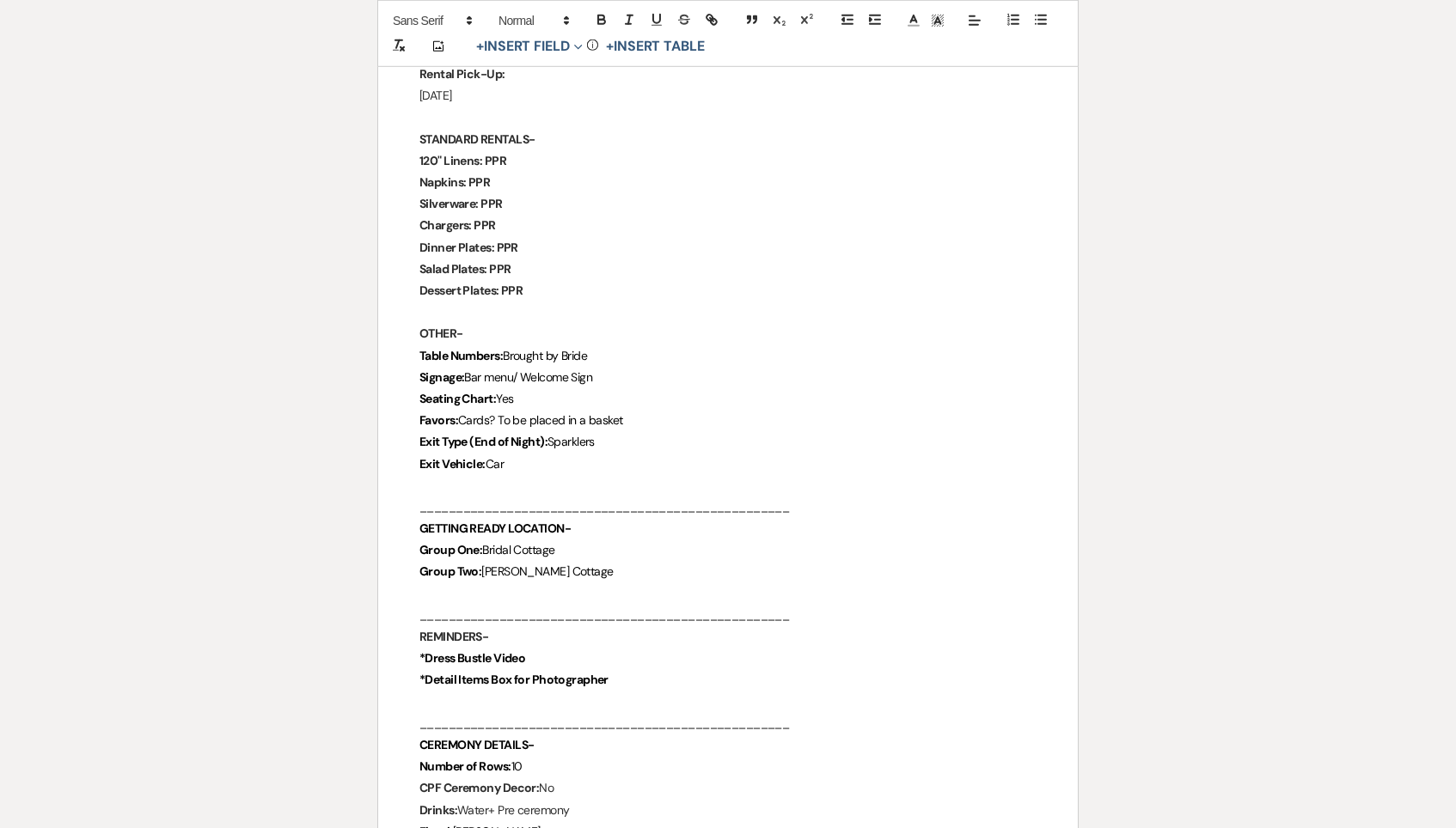
scroll to position [2561, 0]
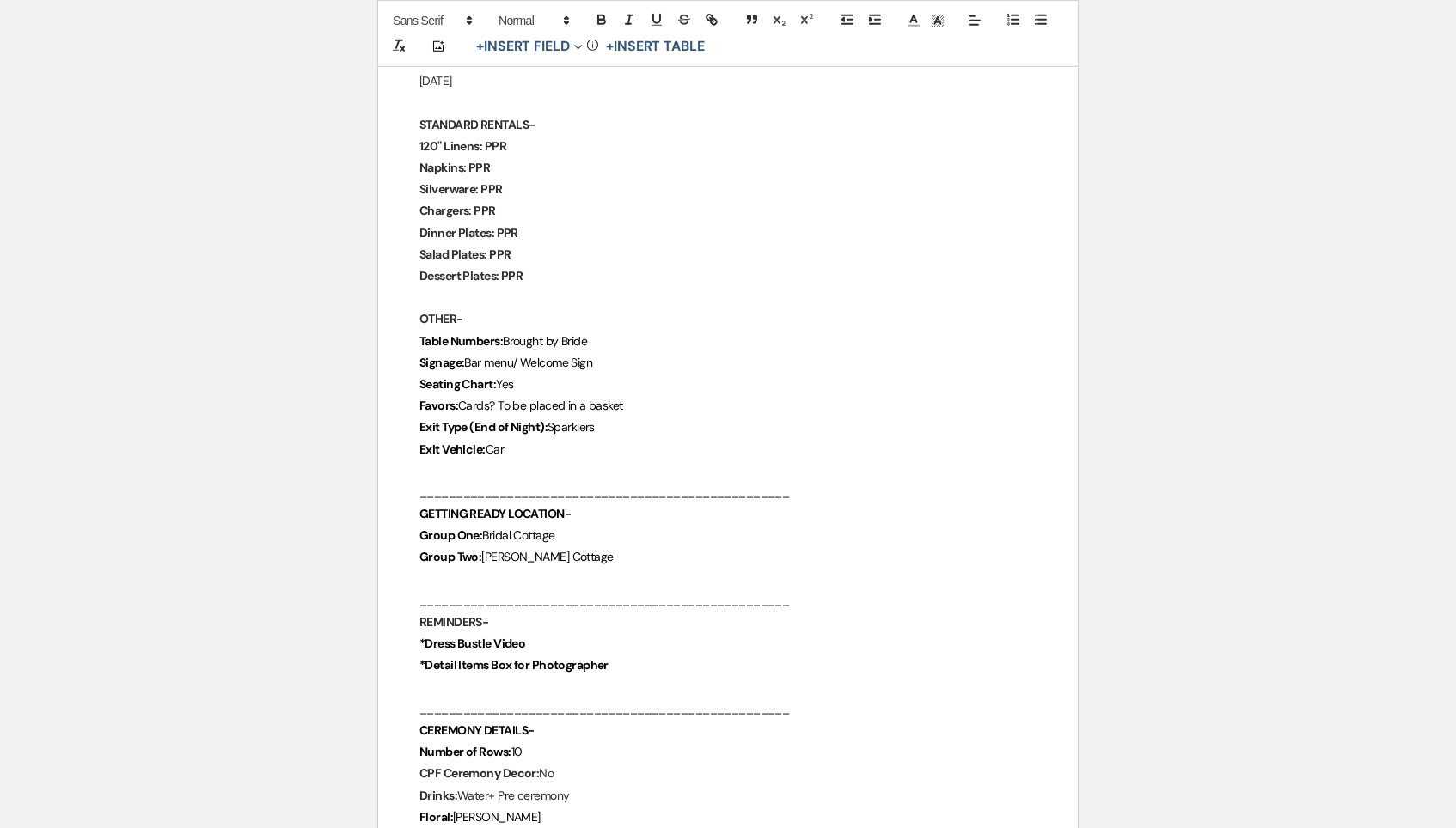
click at [586, 373] on p "Seating Chart: Yes" at bounding box center [728, 384] width 617 height 22
click at [623, 399] on span "Cards? To be placed in a basket" at bounding box center [540, 407] width 165 height 16
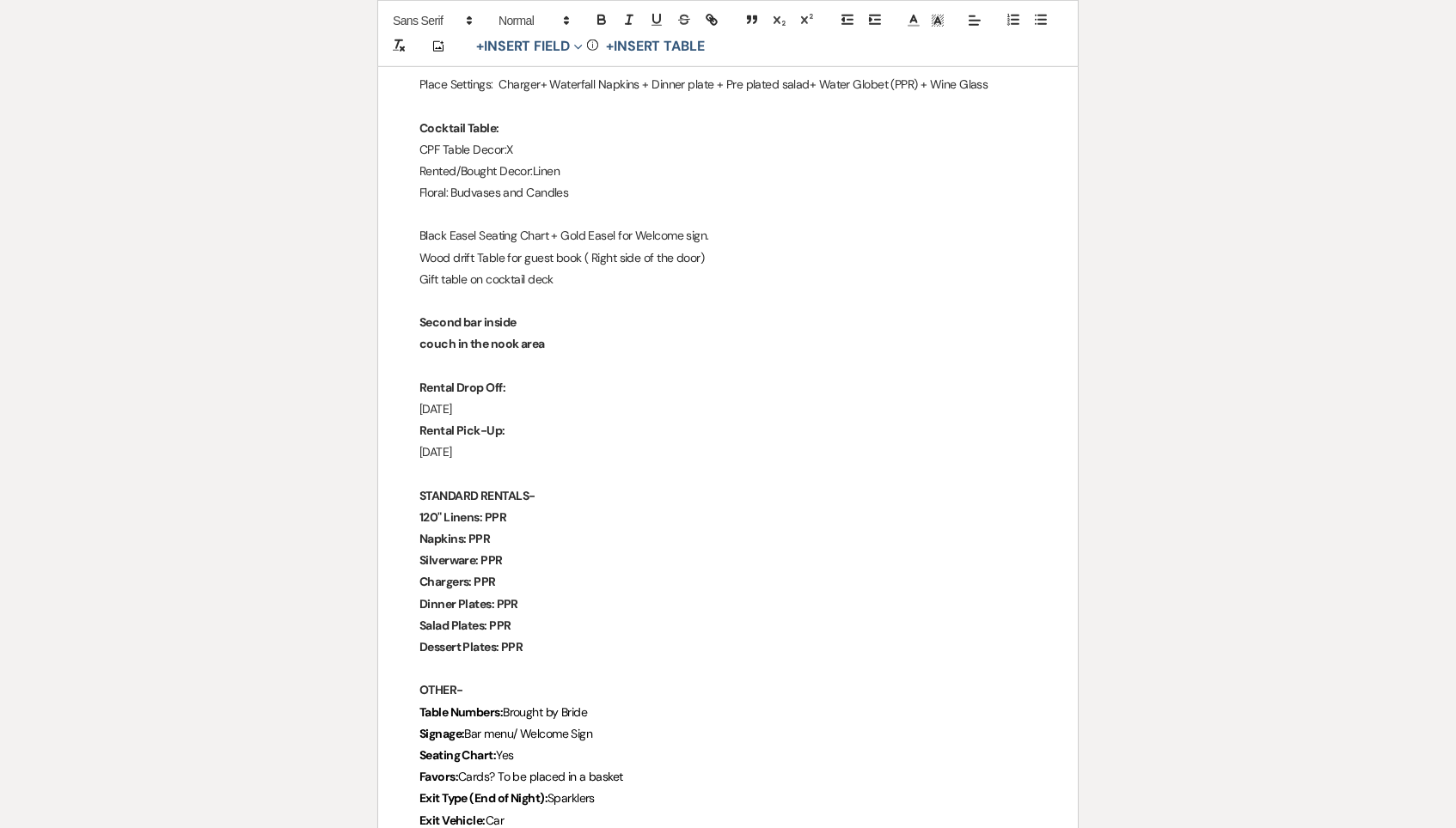
scroll to position [2203, 0]
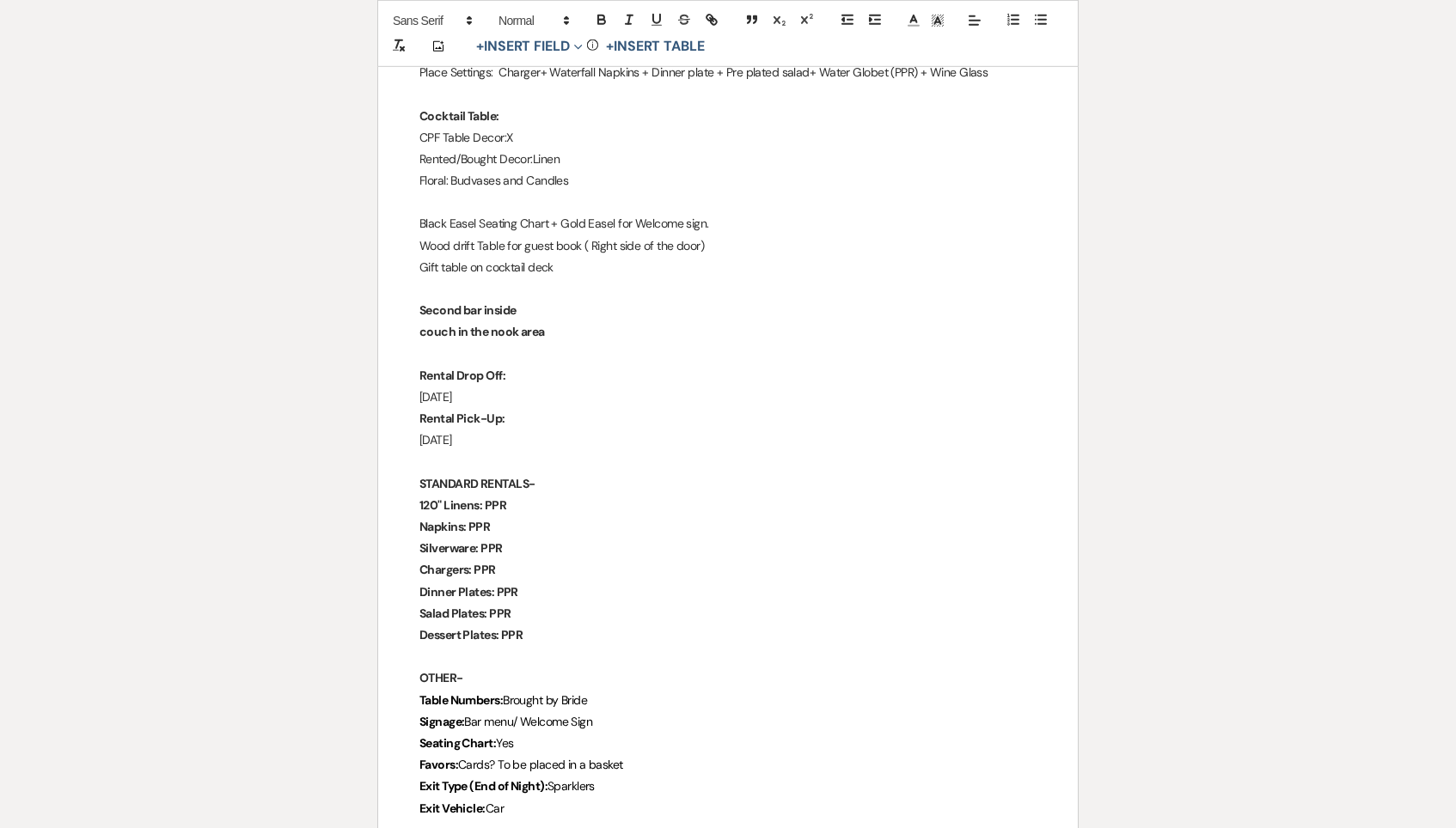
click at [569, 799] on p "Exit Vehicle: Car" at bounding box center [728, 809] width 617 height 22
click at [650, 800] on p "Exit Vehicle: Car" at bounding box center [728, 810] width 617 height 22
click at [652, 755] on p "Favors: Cards? To be placed in a basket" at bounding box center [728, 766] width 617 height 22
click at [637, 735] on p "Seating Chart: Yes" at bounding box center [728, 746] width 617 height 22
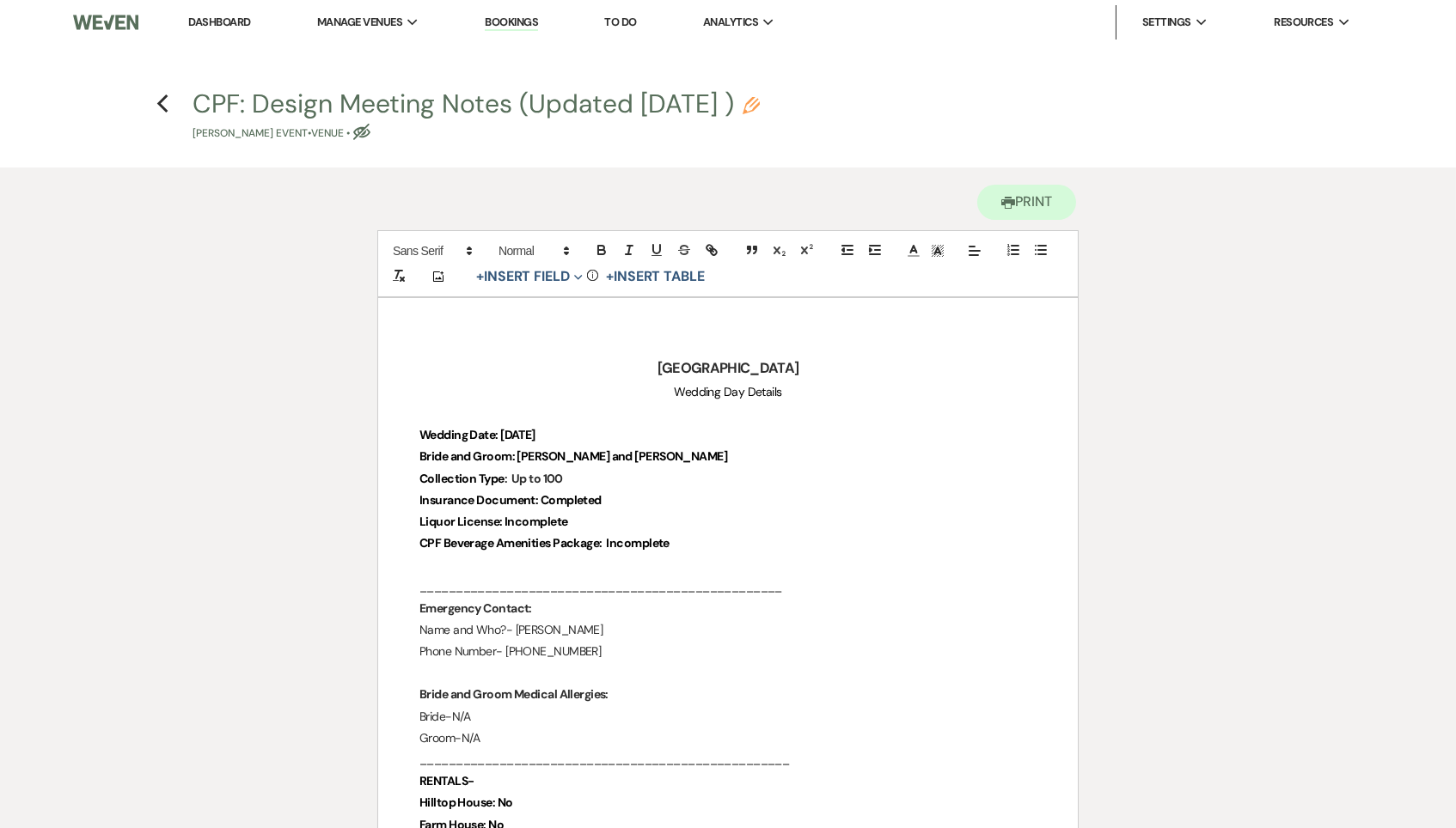
scroll to position [0, 0]
click at [162, 98] on icon "Previous" at bounding box center [163, 104] width 13 height 21
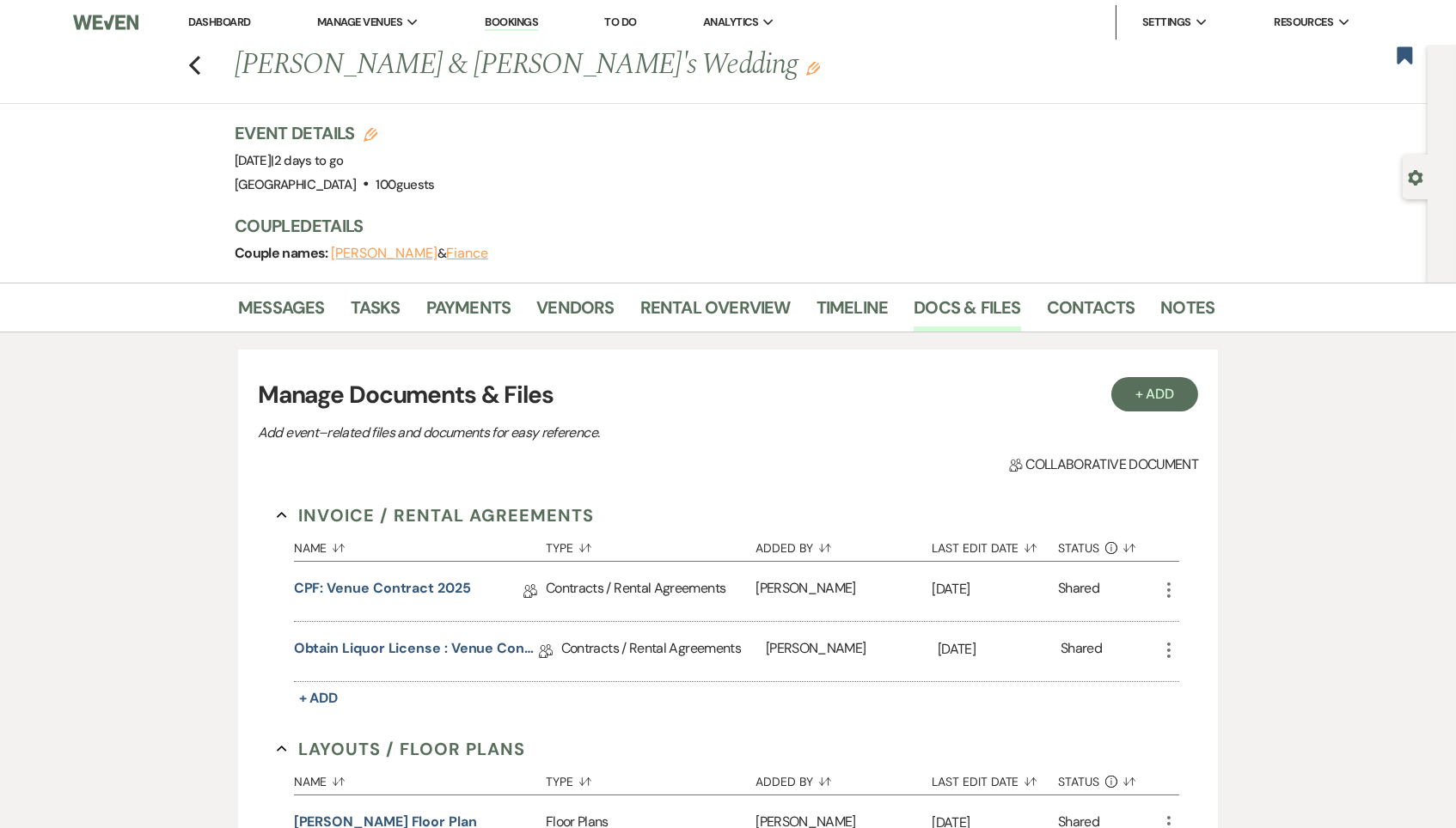
scroll to position [396, 0]
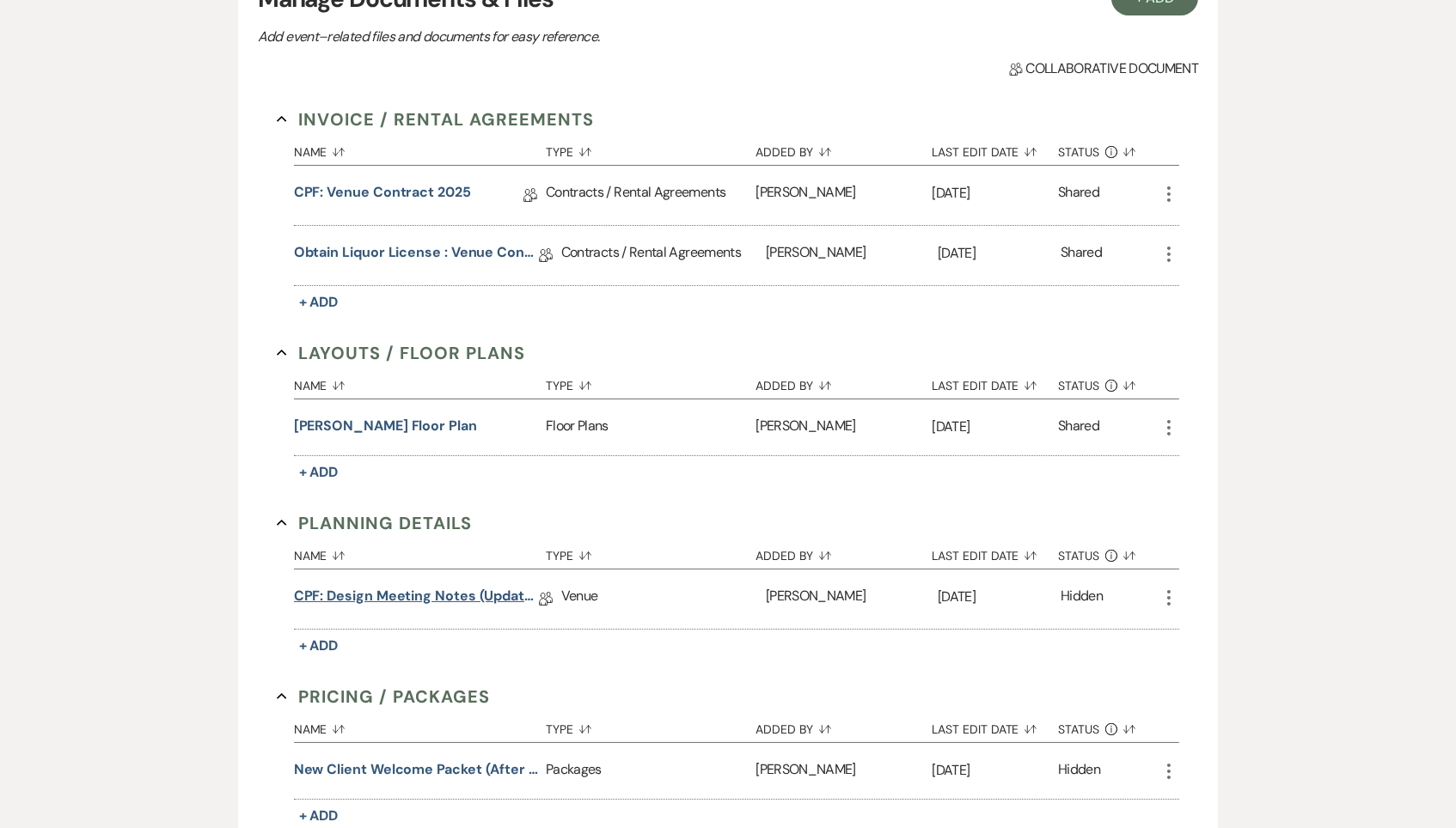
click at [463, 586] on link "CPF: Design Meeting Notes (Updated [DATE] )" at bounding box center [416, 599] width 245 height 26
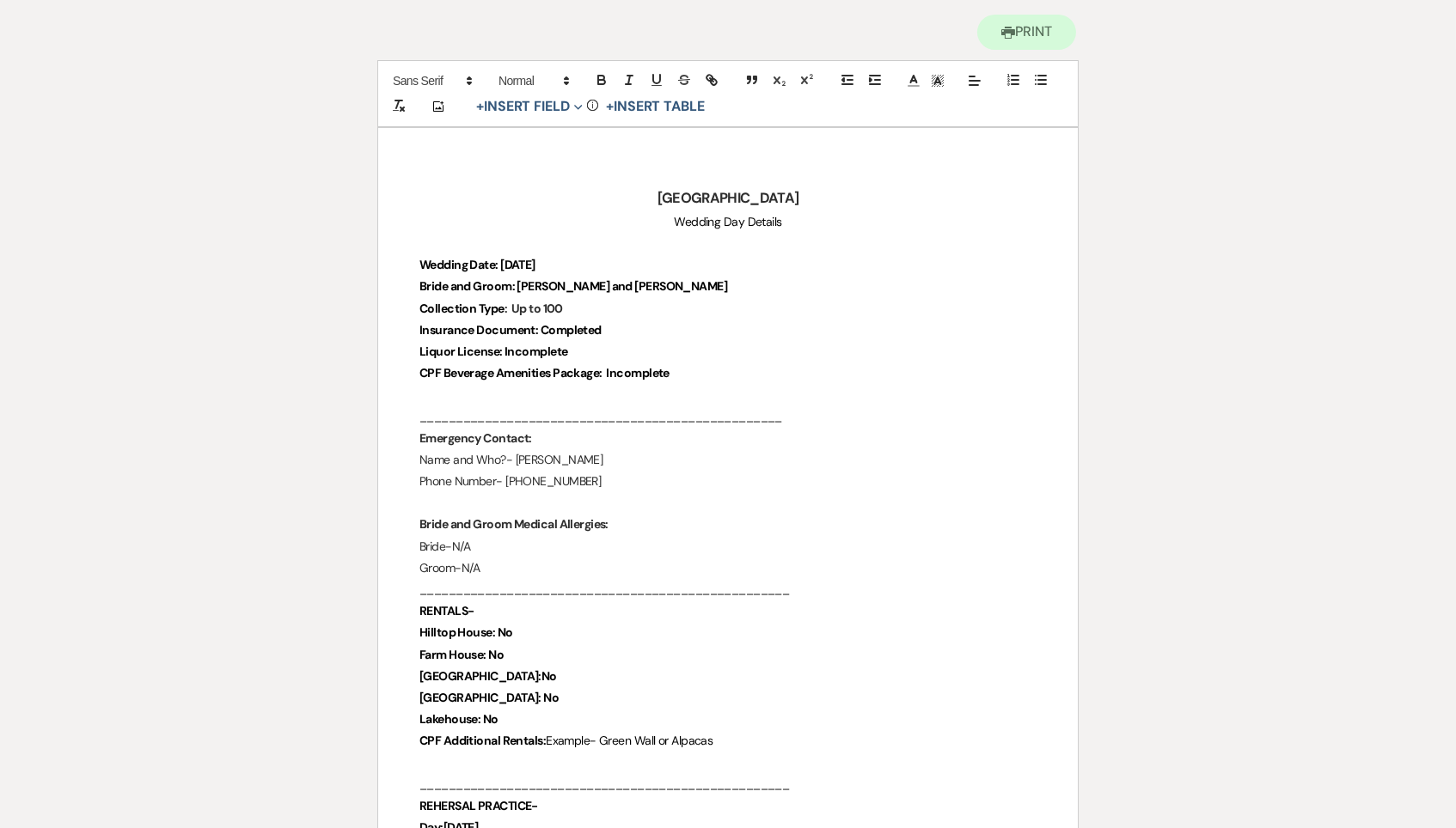
scroll to position [171, 0]
drag, startPoint x: 754, startPoint y: 726, endPoint x: 720, endPoint y: 716, distance: 35.4
click at [720, 716] on p "Lakehouse: No" at bounding box center [728, 720] width 617 height 22
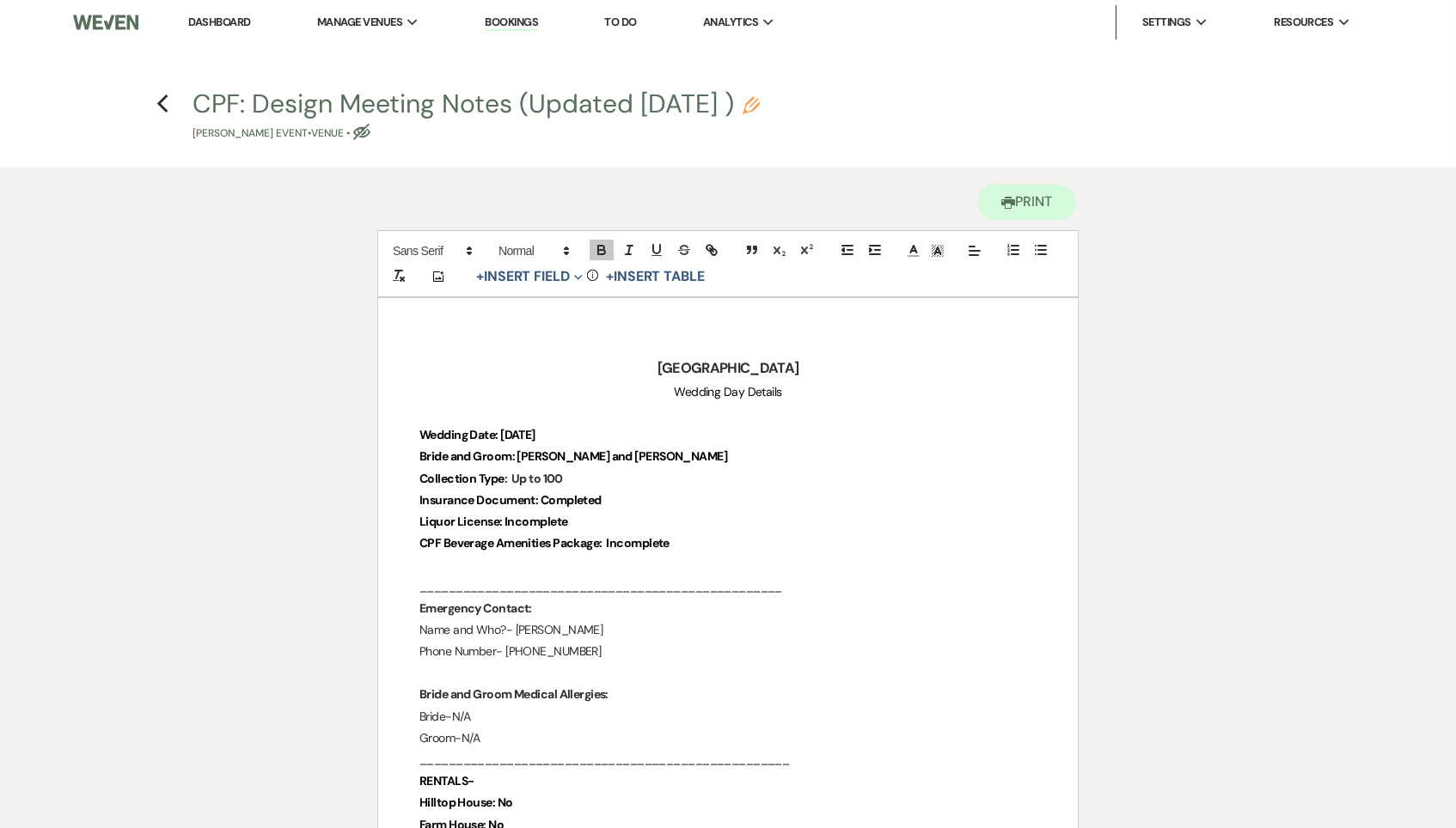
scroll to position [0, 0]
click at [167, 94] on icon "Previous" at bounding box center [163, 104] width 13 height 21
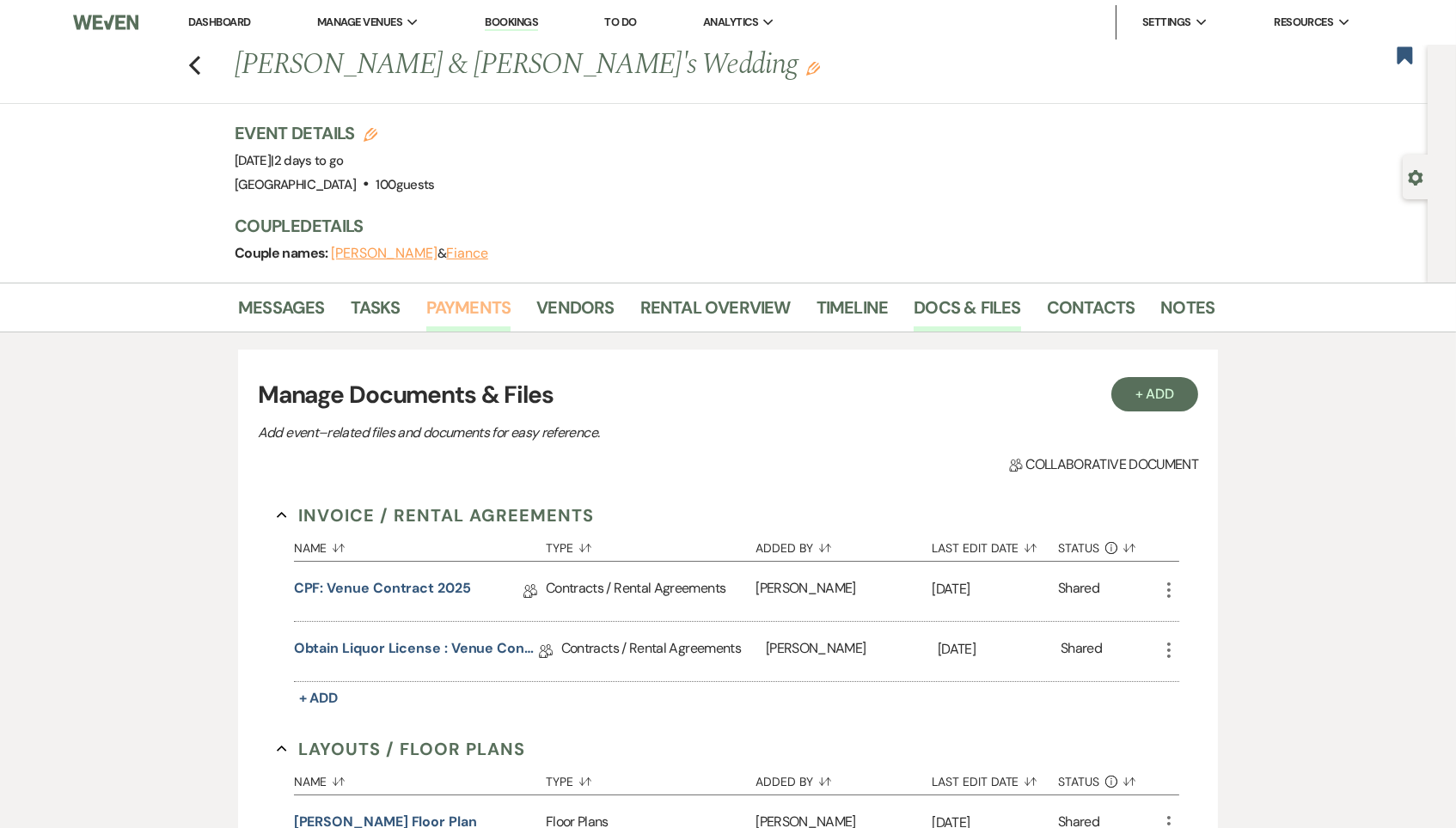
click at [491, 303] on link "Payments" at bounding box center [468, 313] width 85 height 38
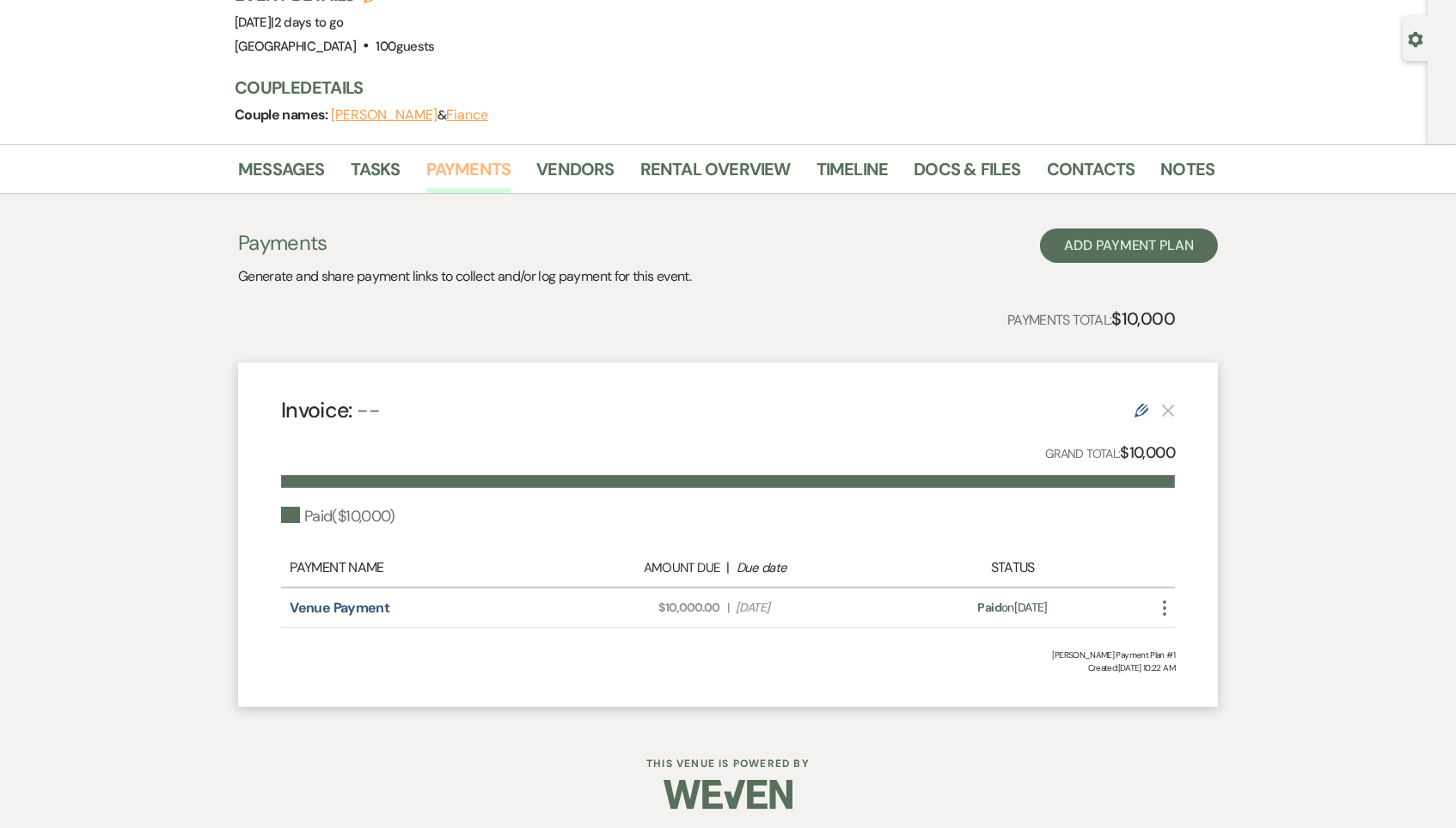
scroll to position [136, 0]
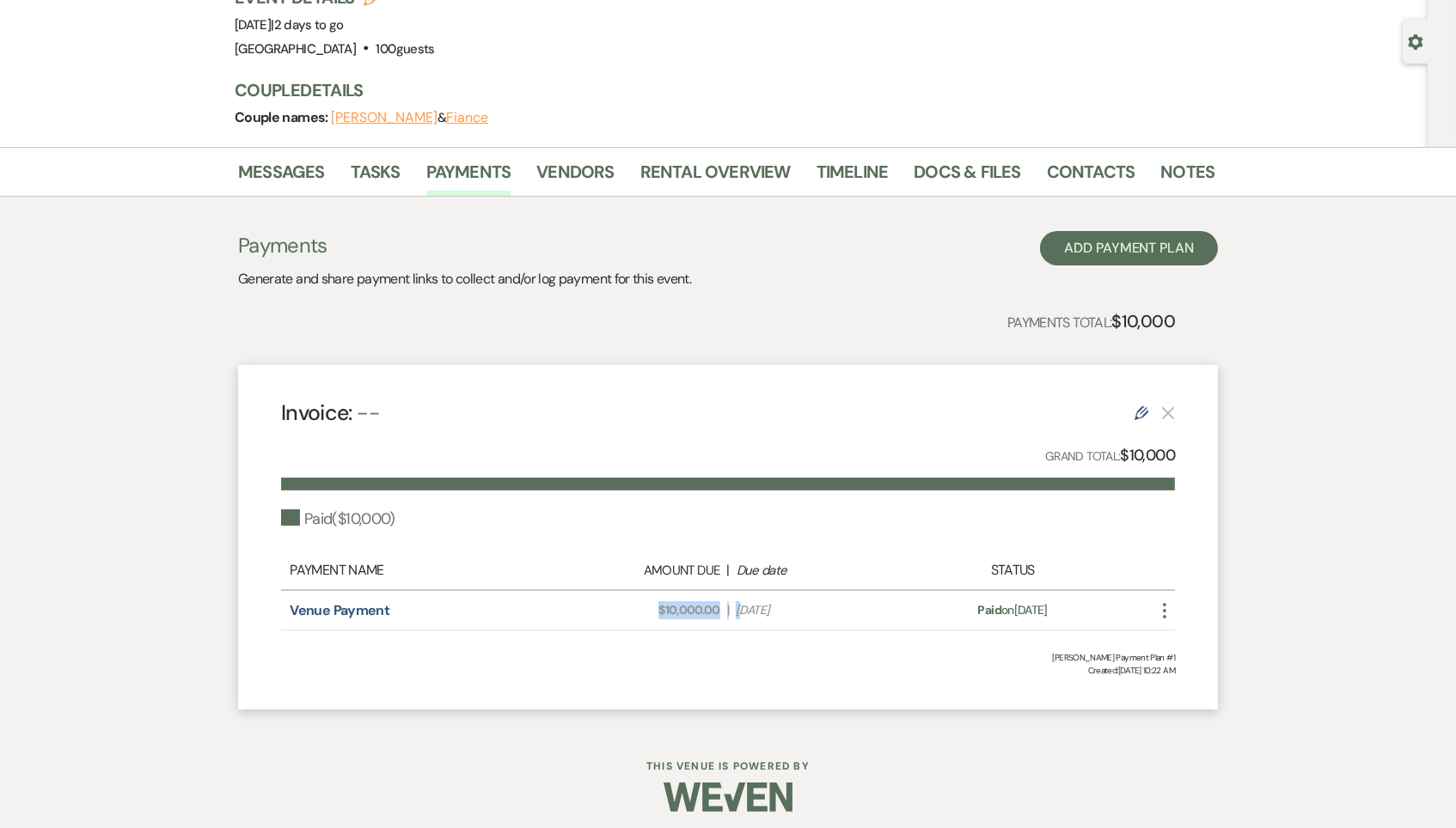
drag, startPoint x: 639, startPoint y: 598, endPoint x: 740, endPoint y: 597, distance: 101.0
click at [740, 602] on div "Amount Due: $10,000.00 | Due Date [DATE]" at bounding box center [728, 610] width 351 height 18
click at [740, 602] on span "Due Date [DATE]" at bounding box center [814, 610] width 158 height 18
click at [973, 167] on link "Docs & Files" at bounding box center [966, 176] width 107 height 38
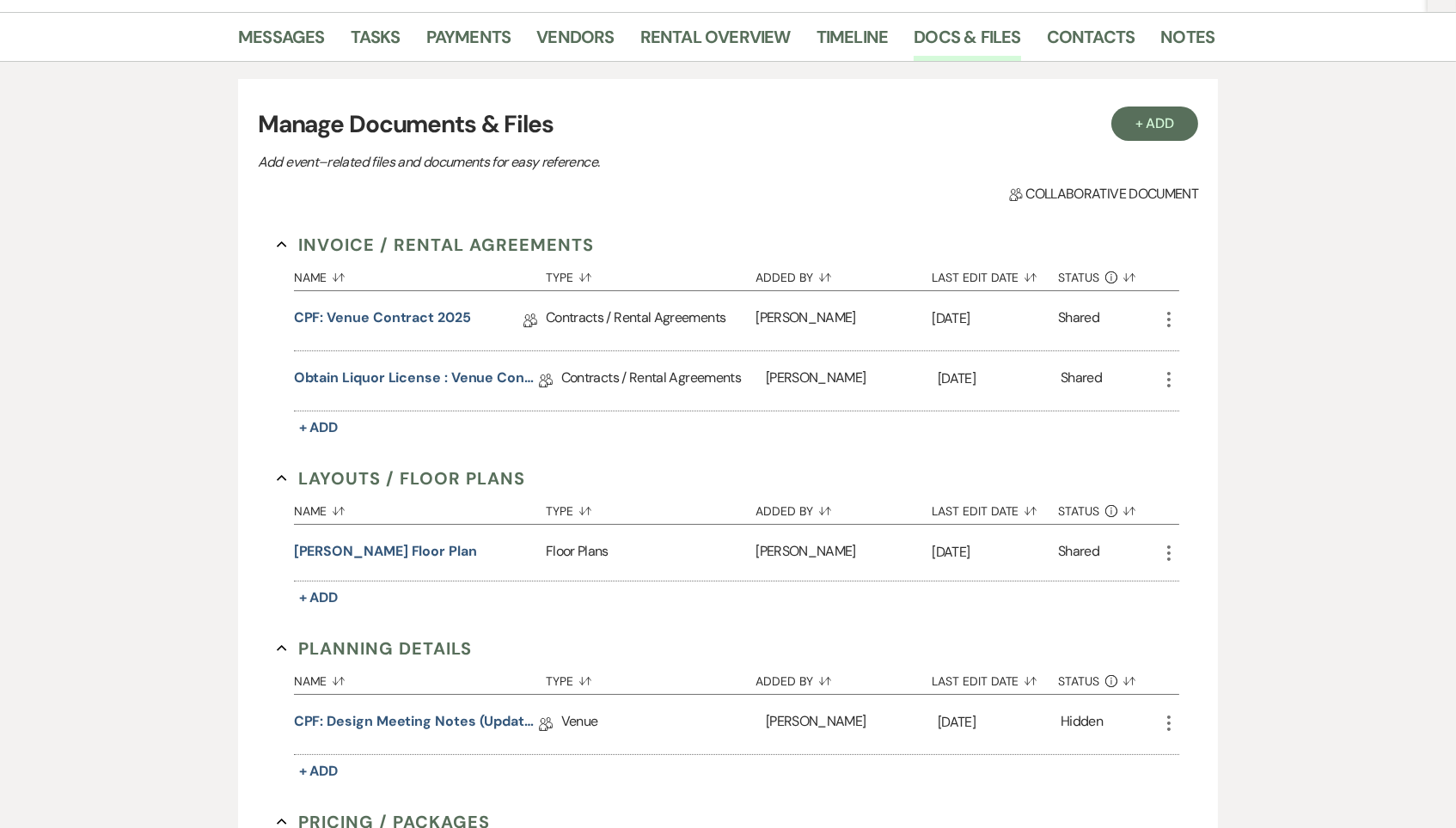
scroll to position [271, 0]
click at [457, 374] on link "Obtain Liquor license : Venue Contract 2025" at bounding box center [416, 379] width 245 height 26
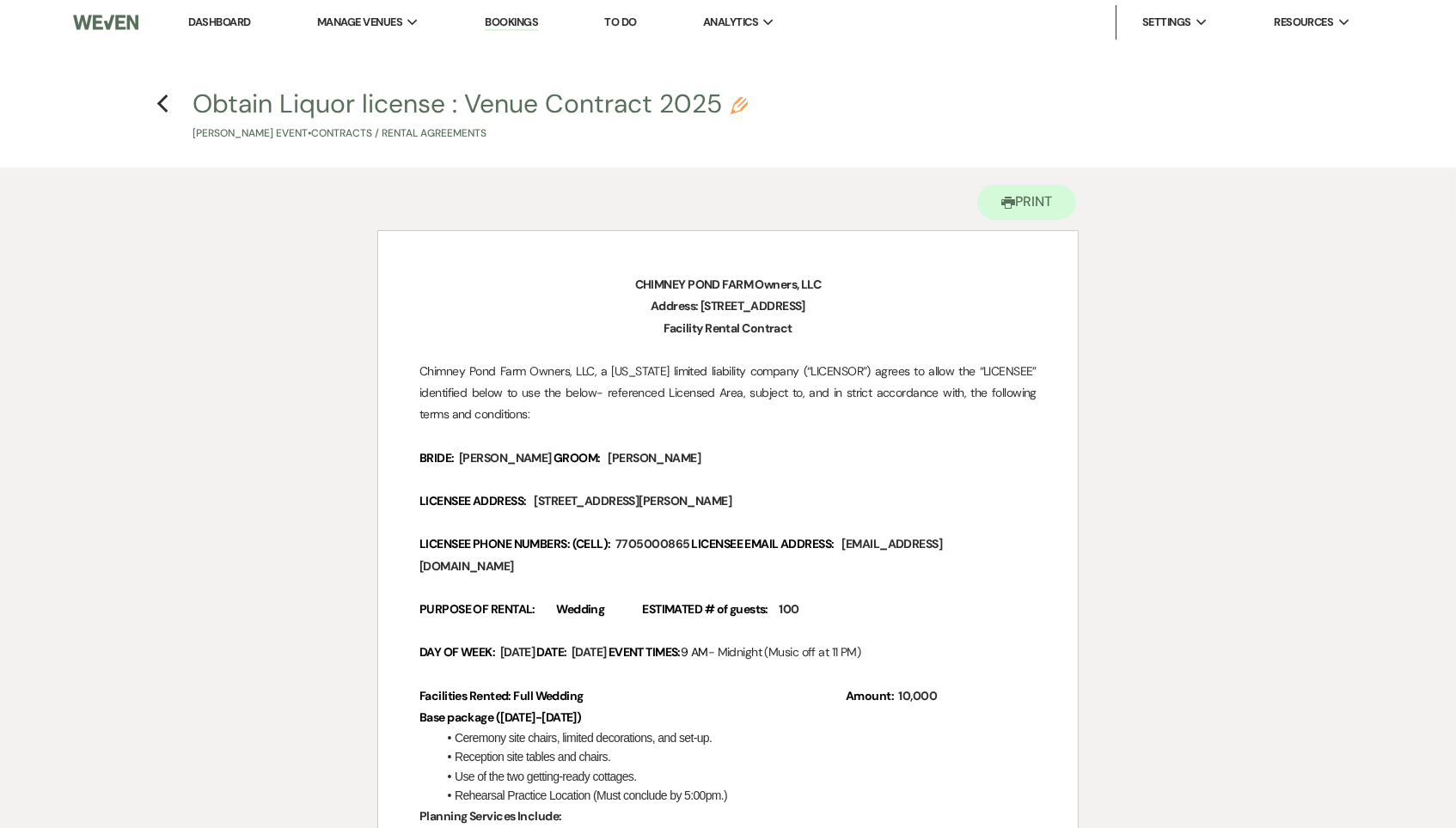
click at [170, 100] on h4 "Previous Obtain Liquor license : Venue Contract 2025 Pencil [PERSON_NAME] Event…" at bounding box center [727, 114] width 1238 height 56
click at [161, 101] on use "button" at bounding box center [162, 103] width 11 height 19
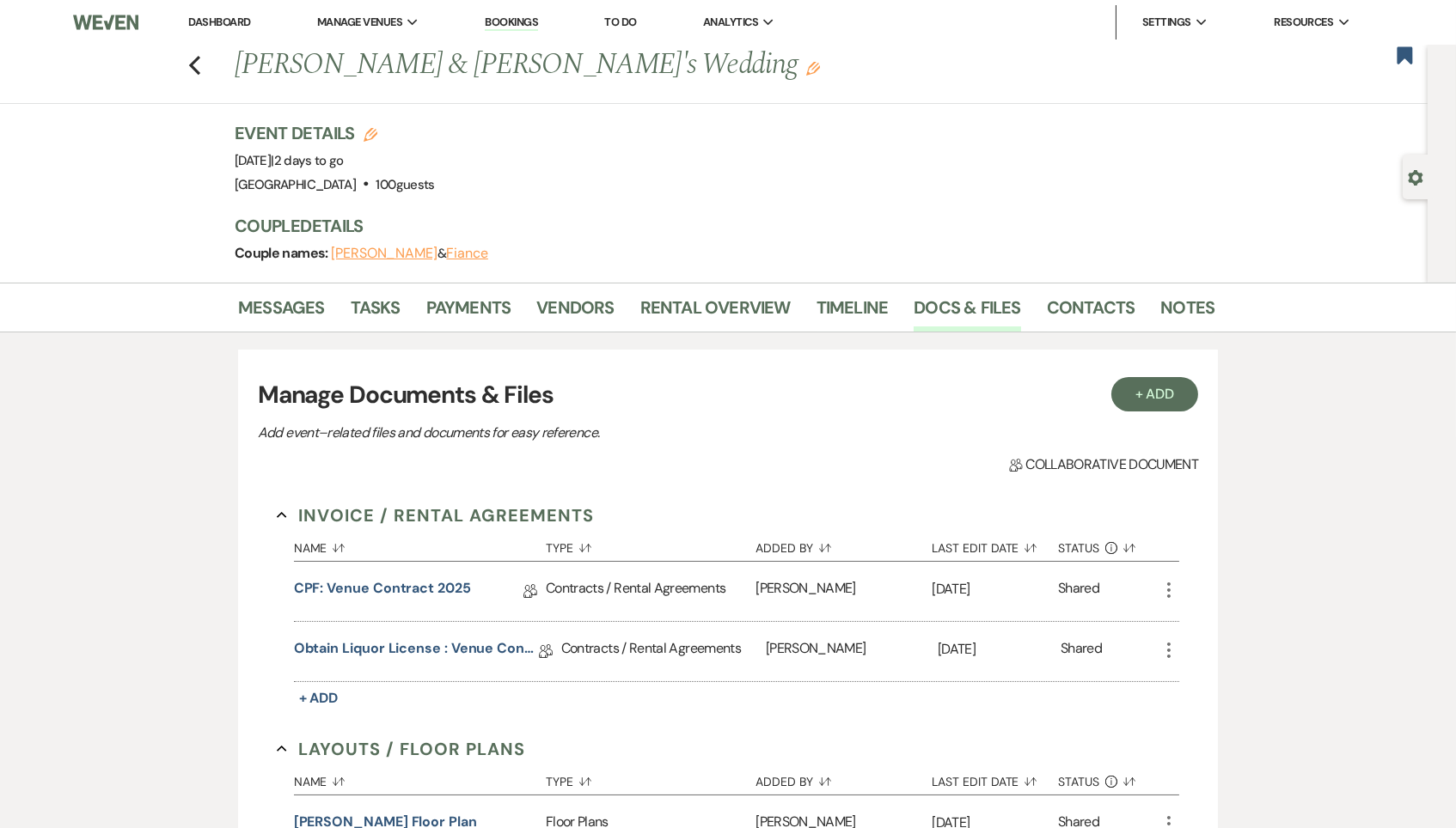
scroll to position [271, 0]
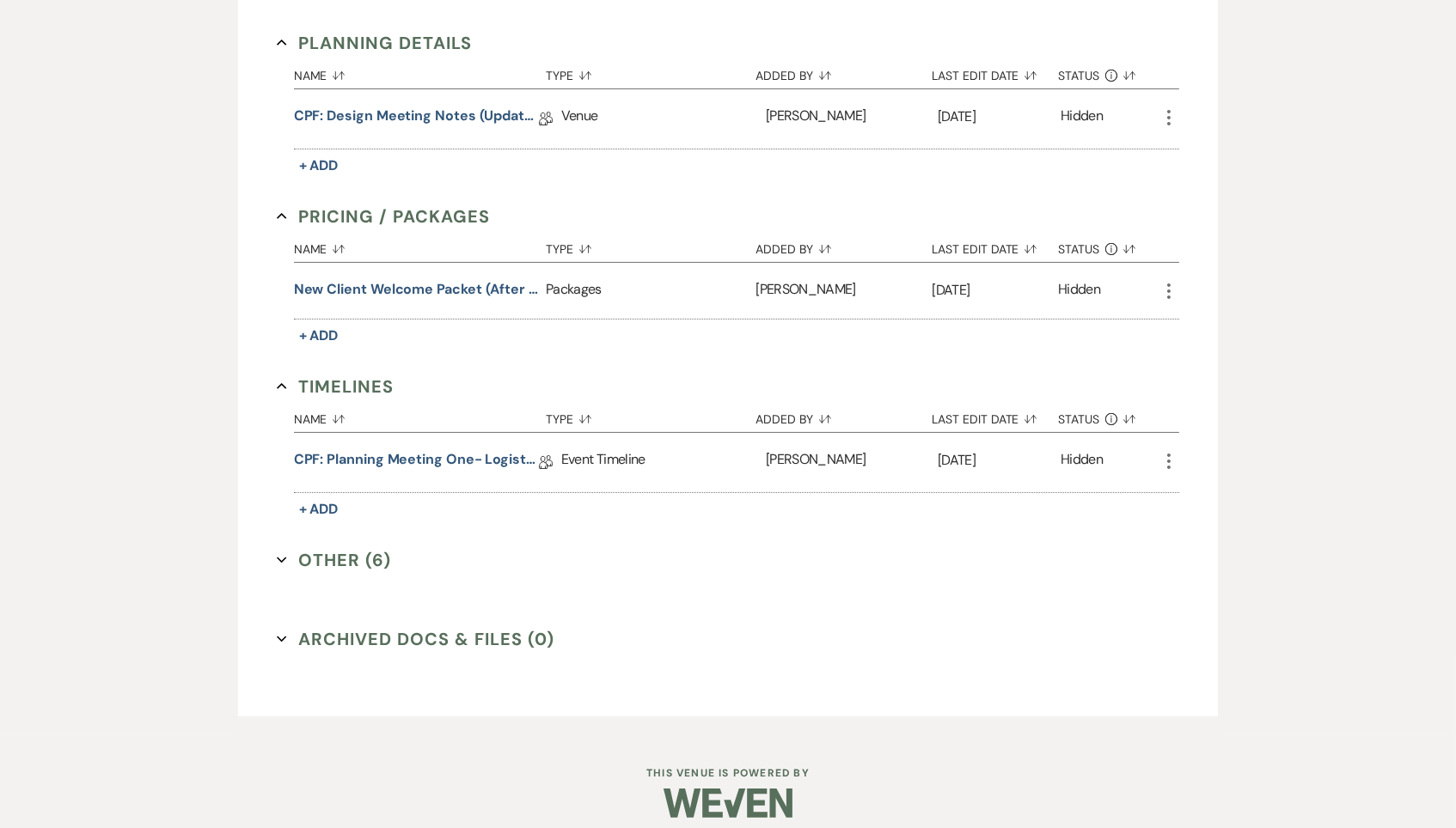
click at [359, 555] on button "Other (6) Expand" at bounding box center [333, 560] width 115 height 25
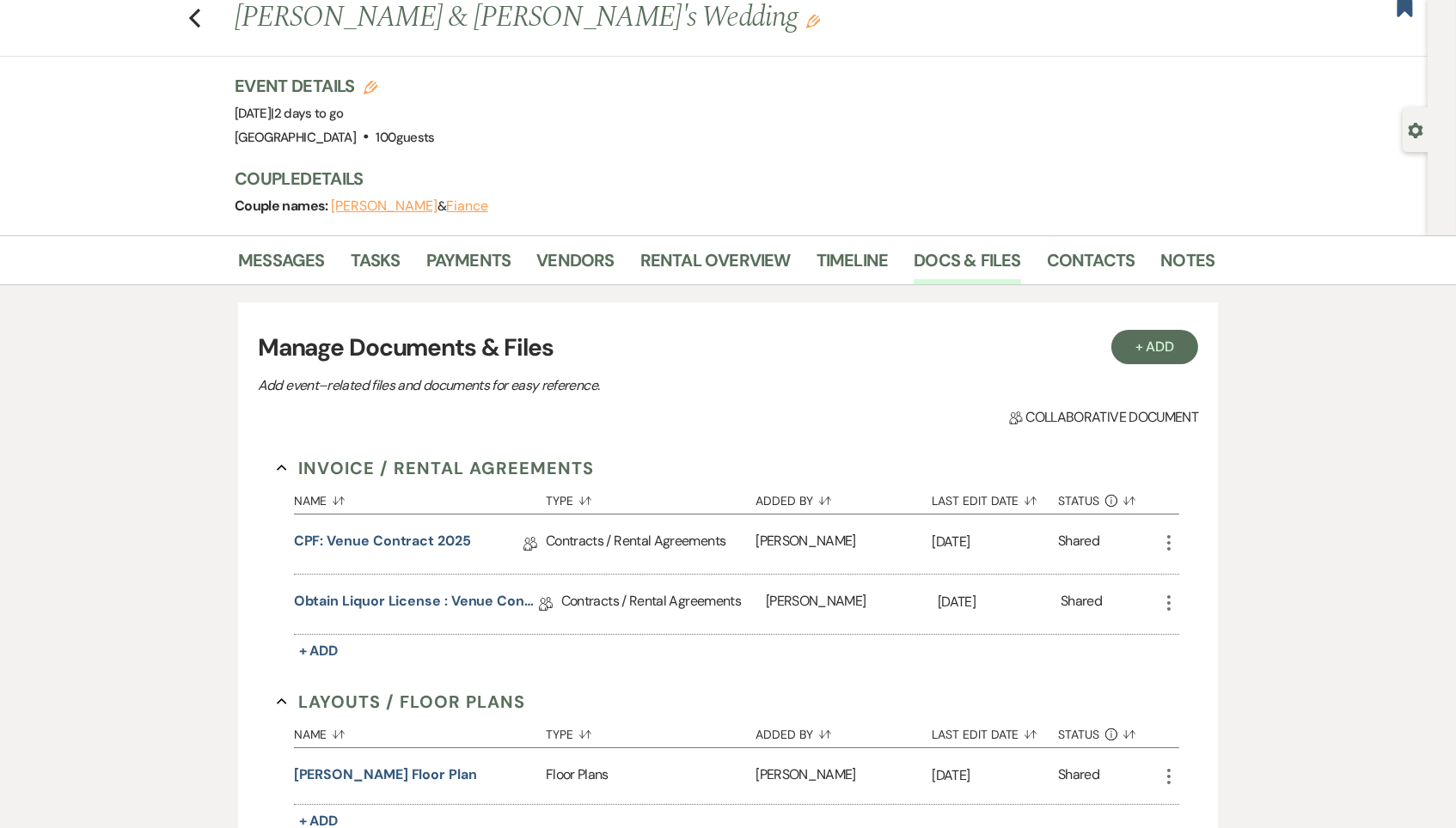
scroll to position [0, 0]
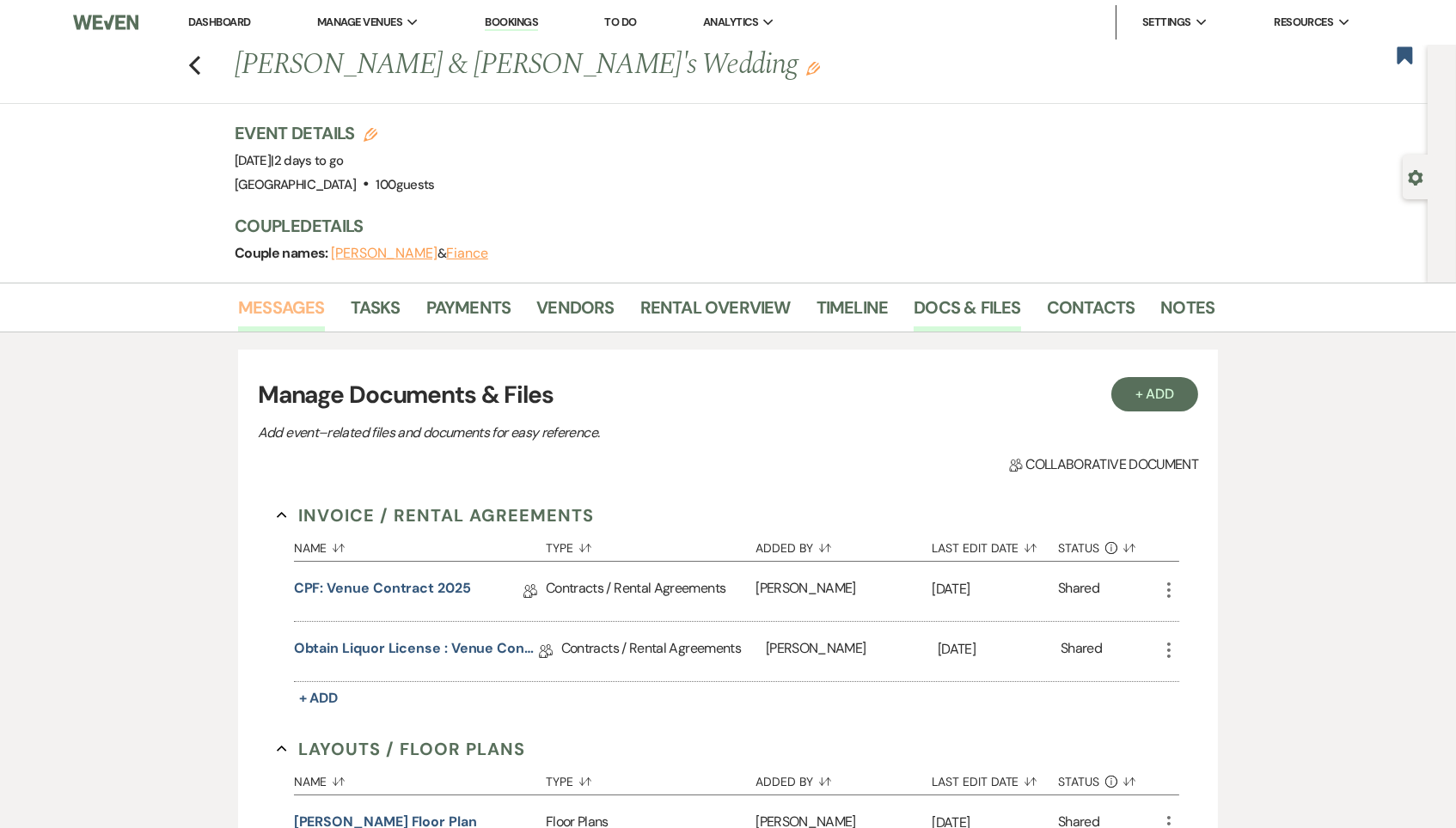
click at [281, 313] on link "Messages" at bounding box center [281, 313] width 87 height 38
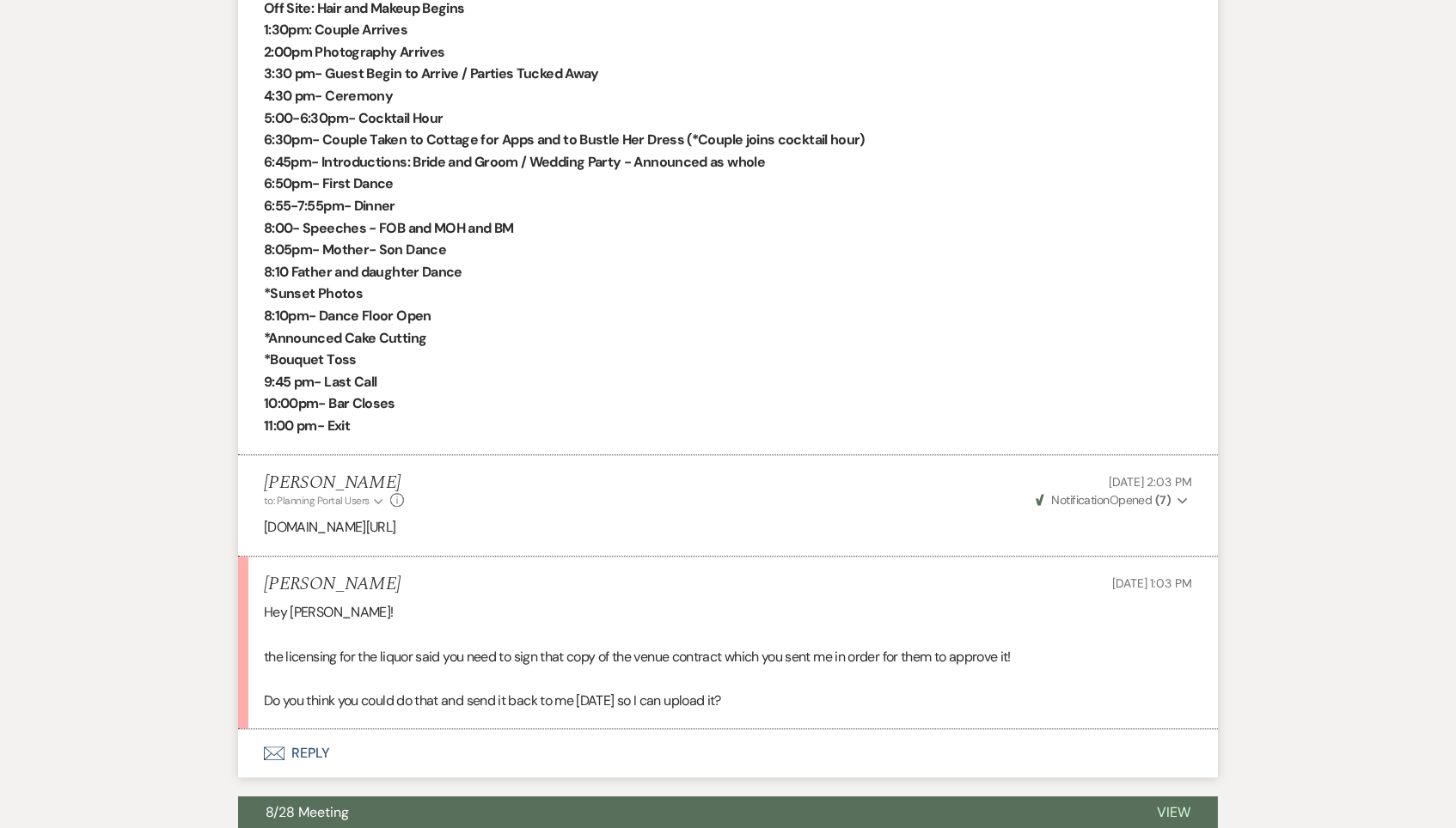
scroll to position [9141, 0]
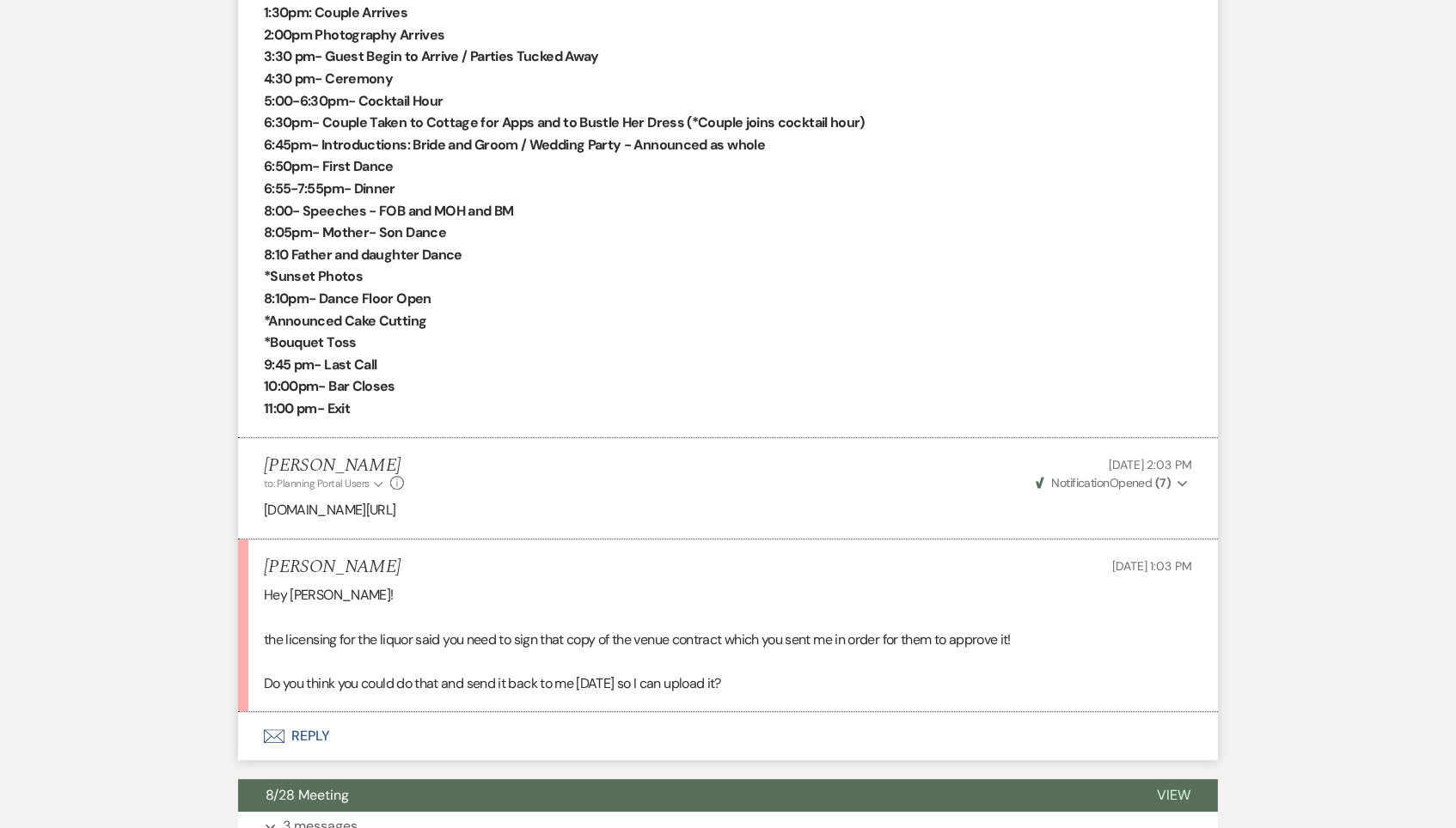
click at [306, 712] on button "Envelope Reply" at bounding box center [728, 736] width 980 height 48
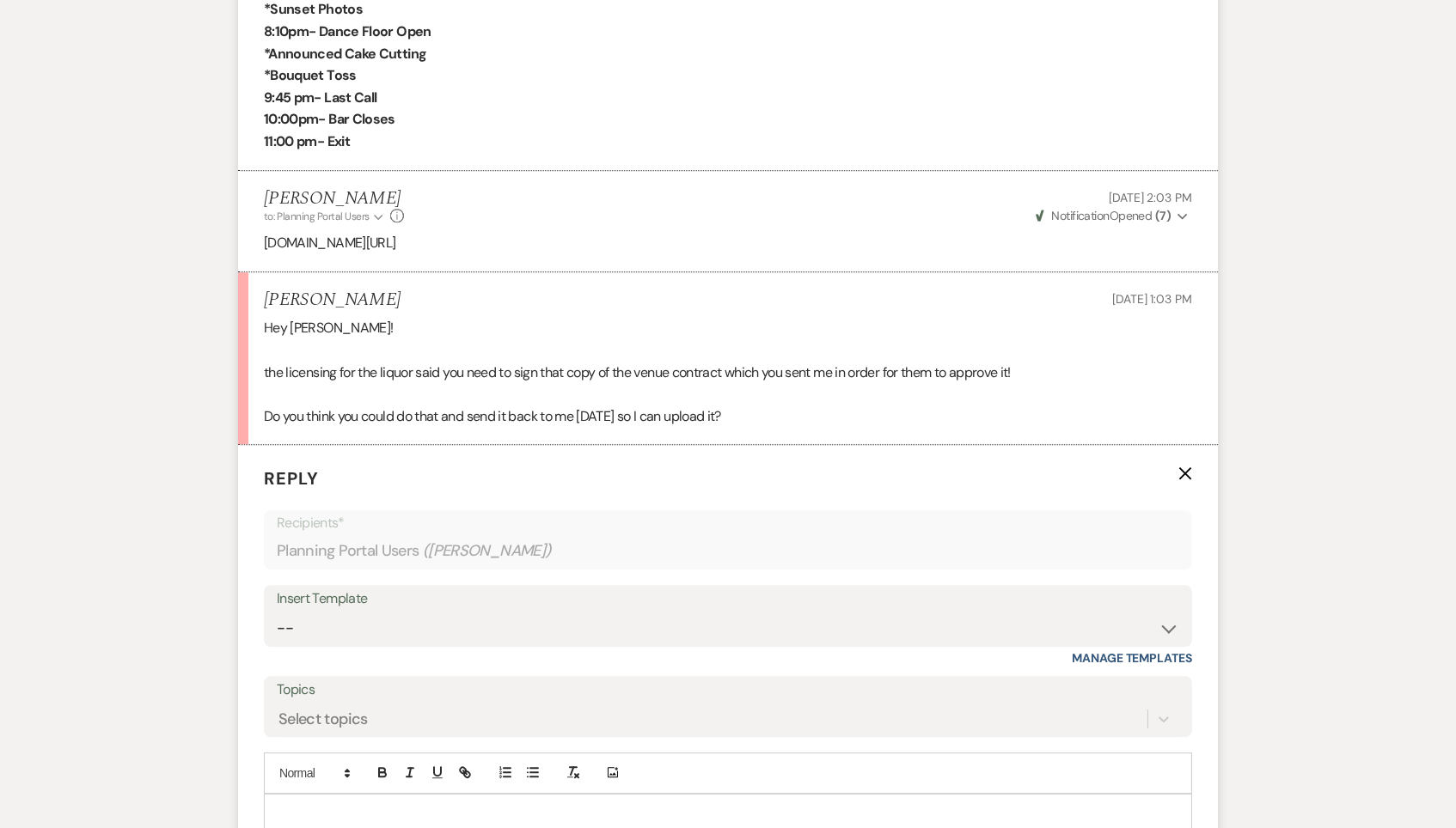
scroll to position [9461, 0]
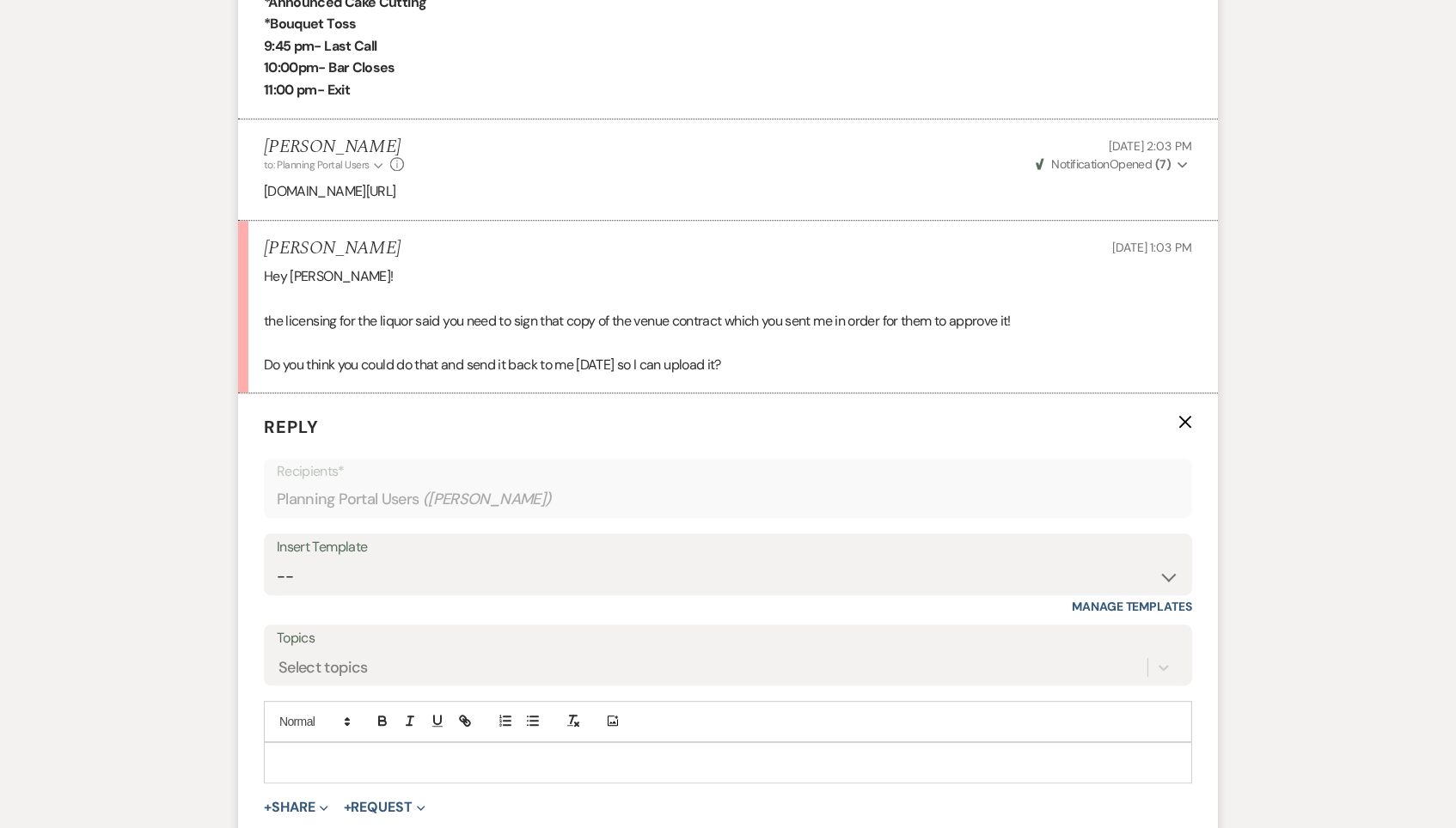
click at [398, 754] on p at bounding box center [727, 762] width 900 height 19
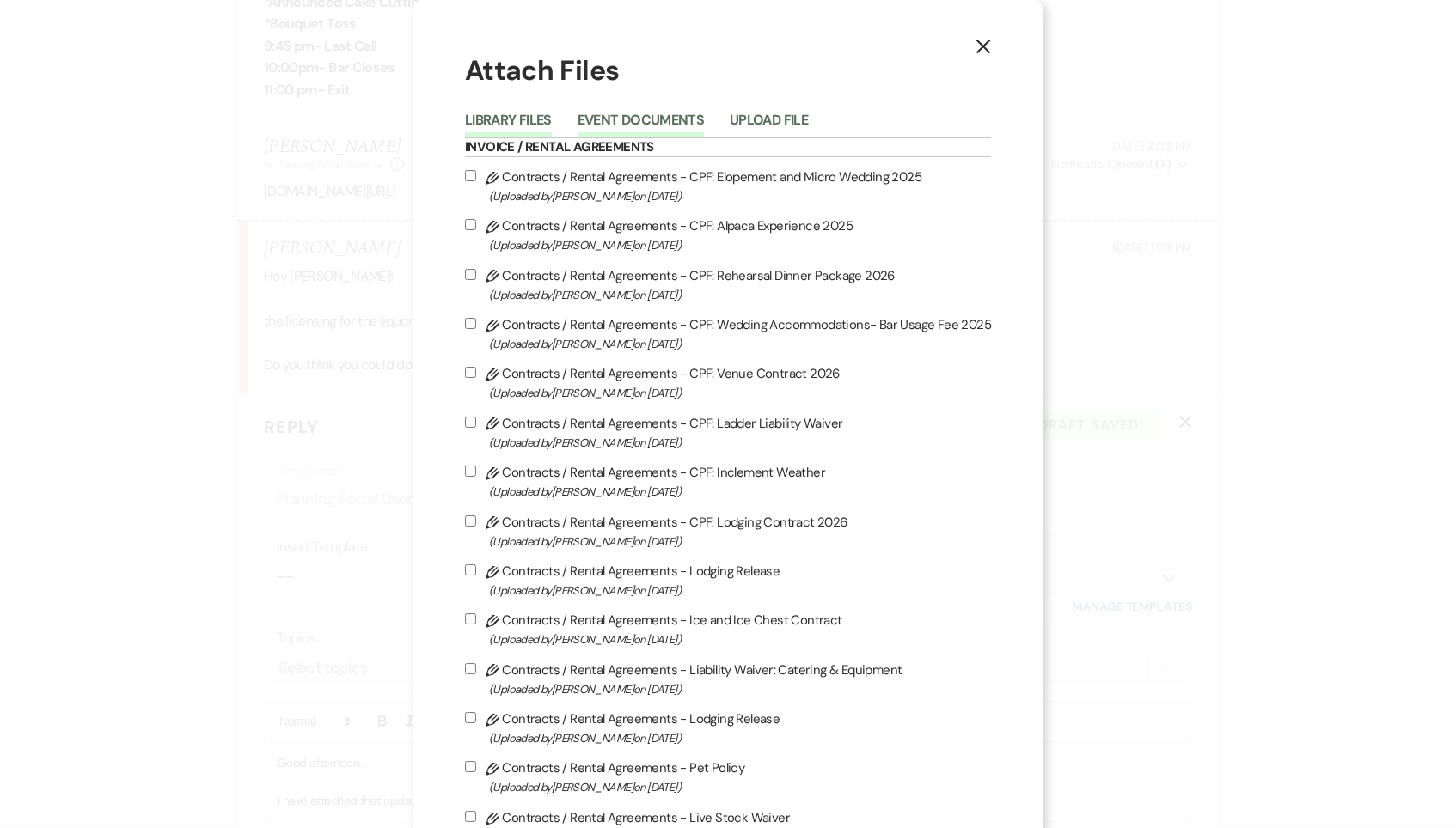
click at [660, 122] on button "Event Documents" at bounding box center [640, 125] width 126 height 24
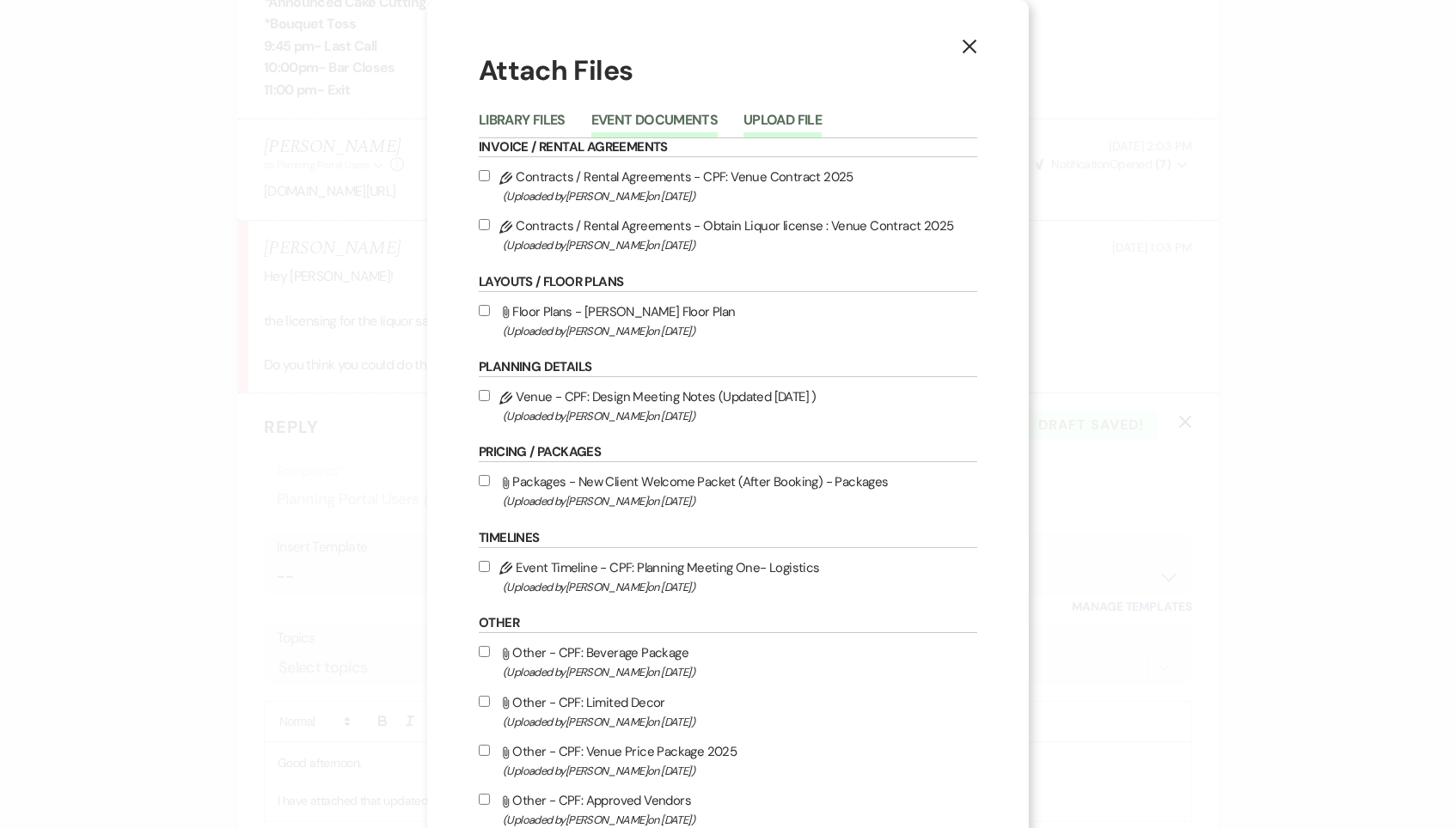
click at [775, 118] on button "Upload File" at bounding box center [783, 125] width 78 height 24
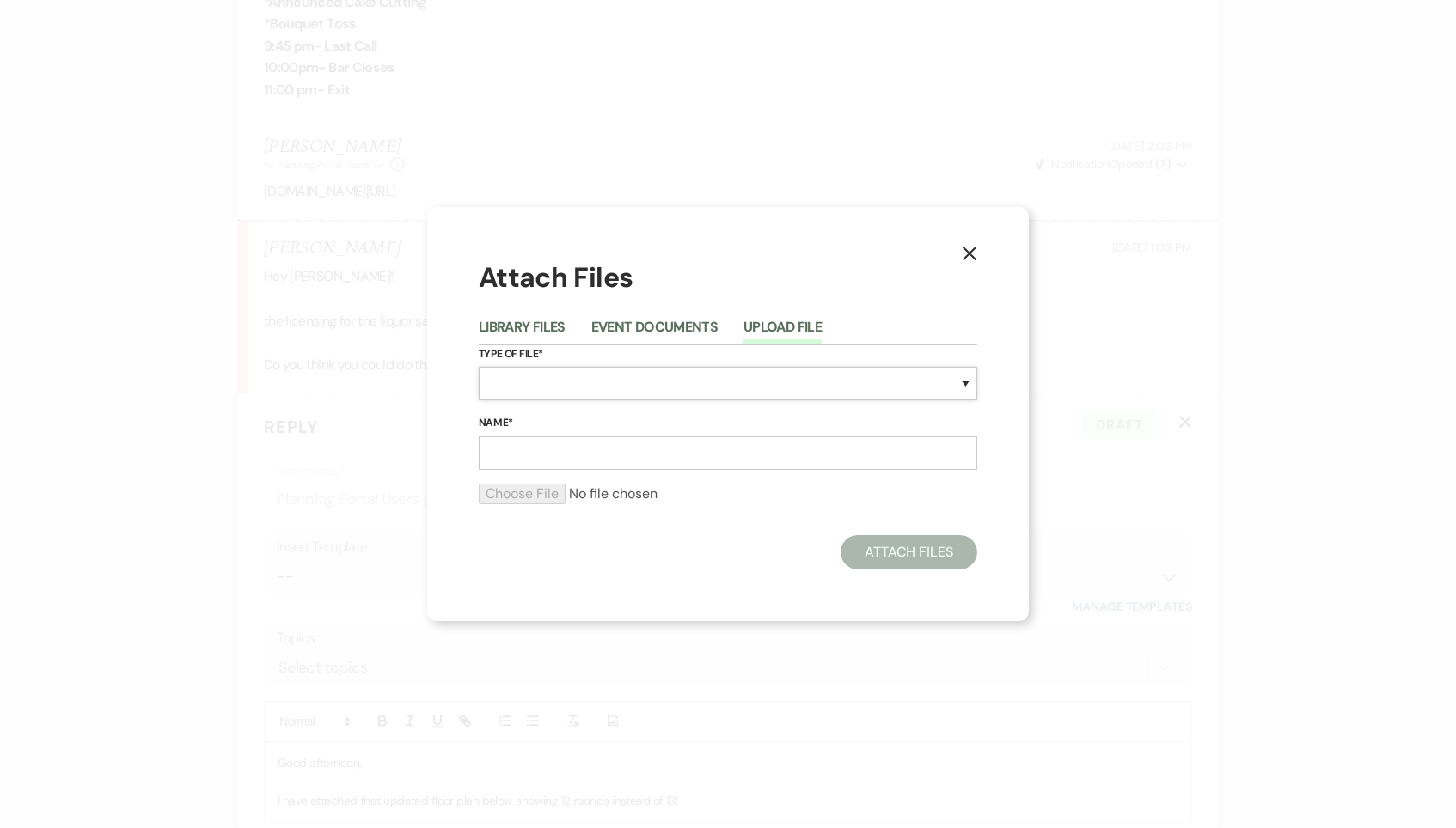
select select "24"
click at [552, 453] on input "Name*" at bounding box center [727, 454] width 499 height 33
type input "[PERSON_NAME] Floor Plan"
click at [498, 495] on input "file" at bounding box center [727, 494] width 499 height 21
type input "C:\fakepath\Event Design-49.pdf"
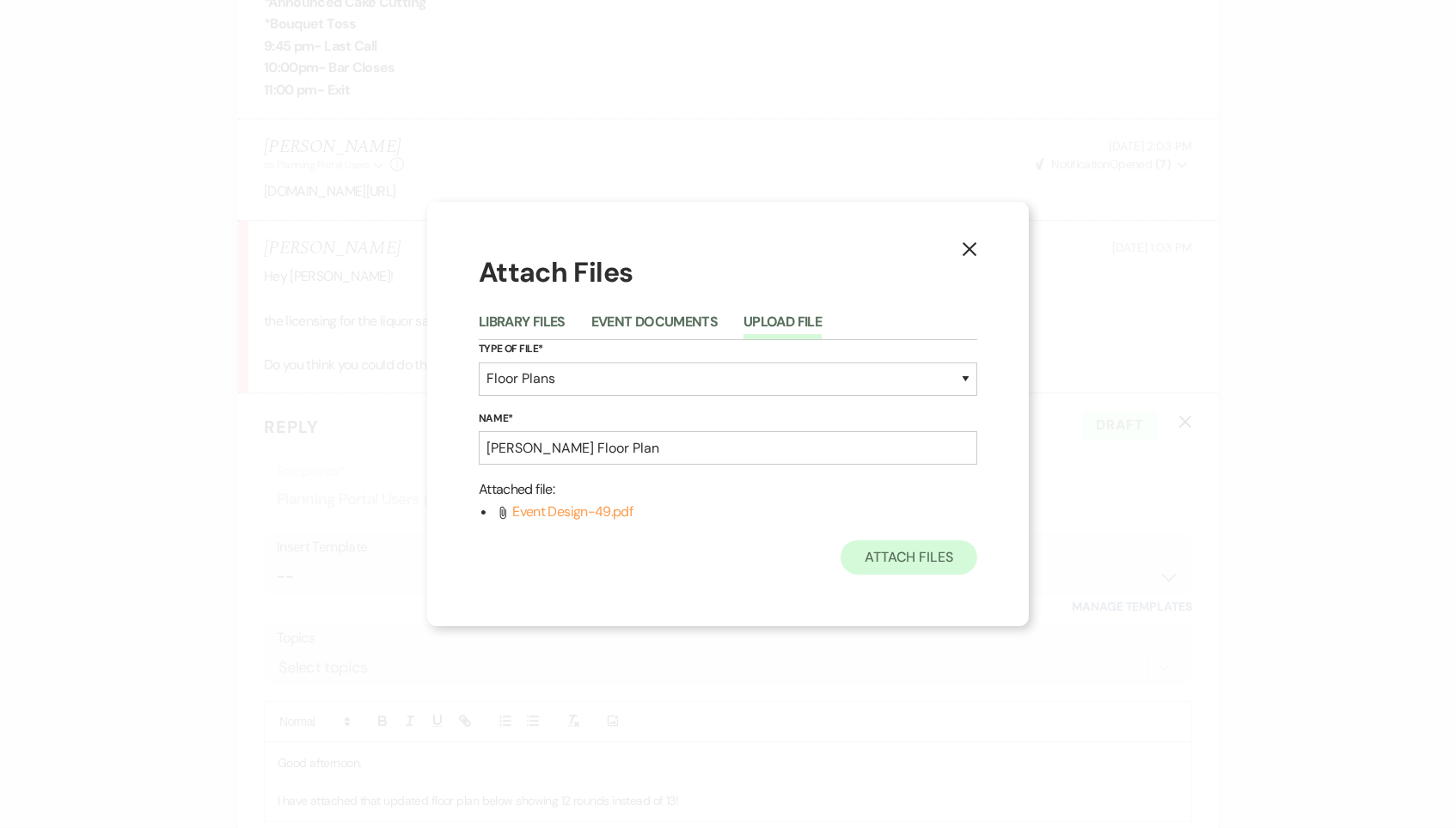
click at [920, 555] on button "Attach Files" at bounding box center [908, 558] width 136 height 34
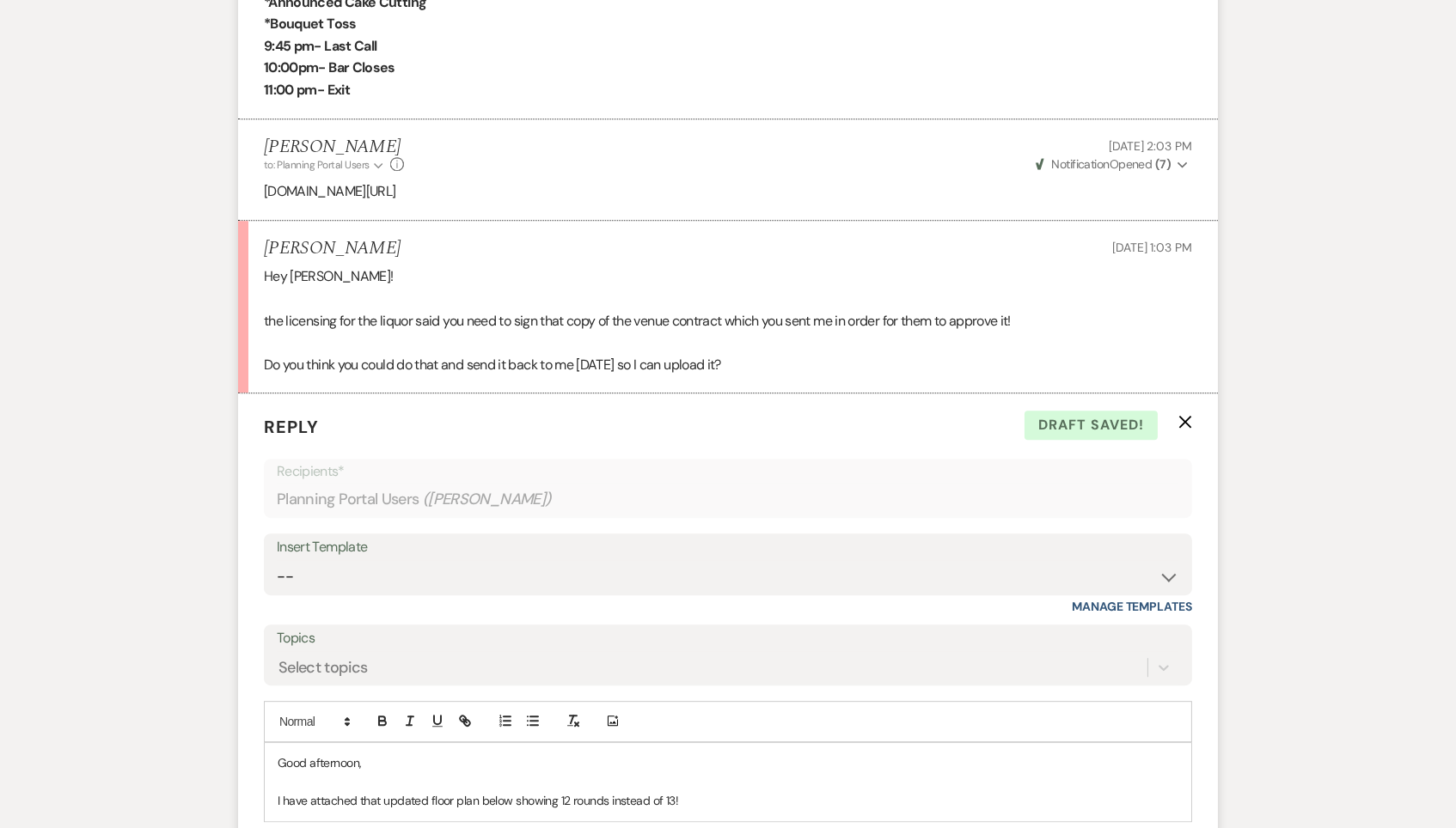
click at [834, 792] on p "I have attached that updated floor plan below showing 12 rounds instead of 13!" at bounding box center [727, 801] width 900 height 19
drag, startPoint x: 586, startPoint y: 590, endPoint x: 247, endPoint y: 592, distance: 339.0
click at [247, 592] on form "Reply X Saving draft... Recipients* Planning Portal Users ( [PERSON_NAME] ) Ins…" at bounding box center [728, 691] width 980 height 594
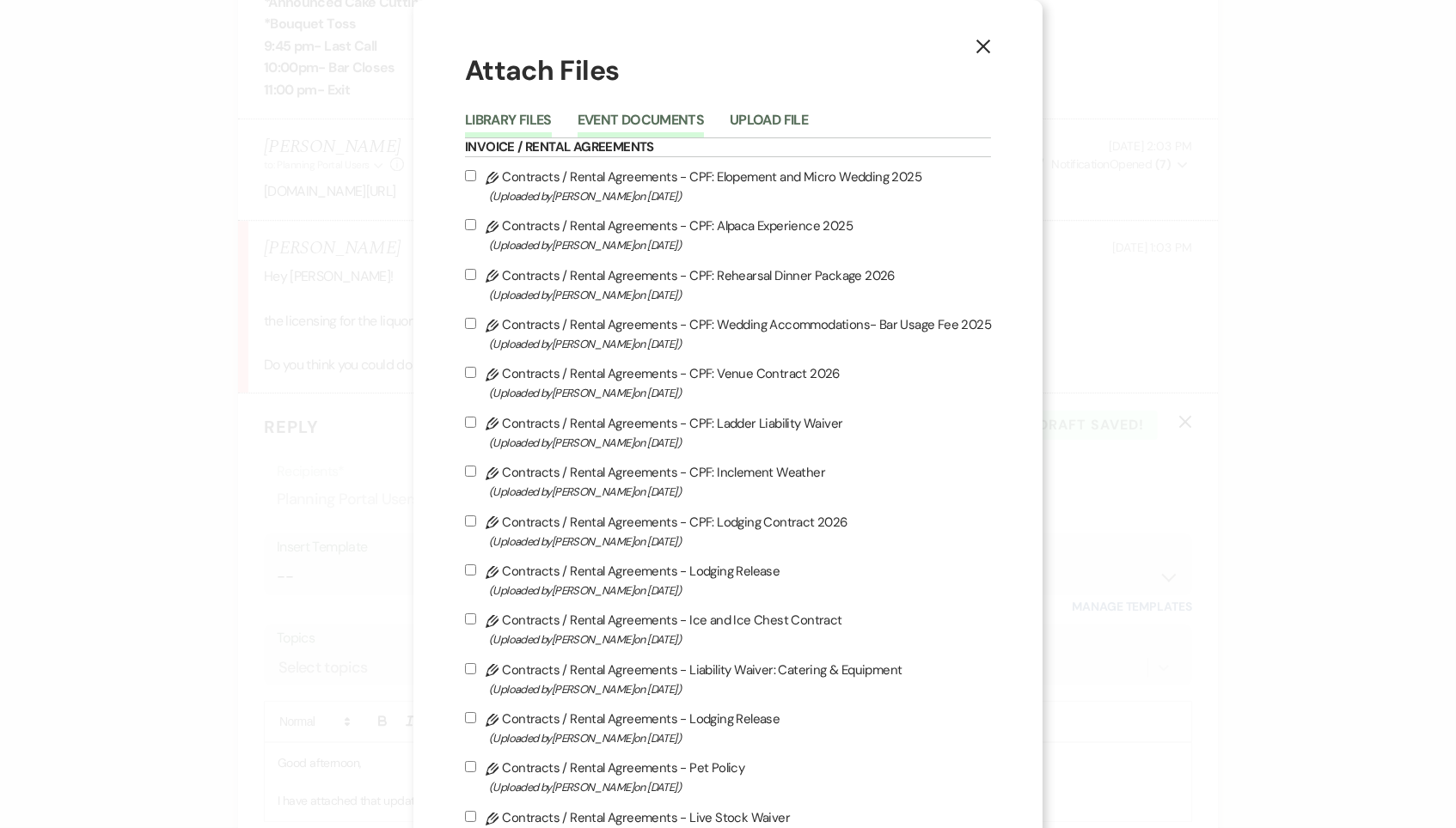
click at [696, 123] on button "Event Documents" at bounding box center [640, 125] width 126 height 24
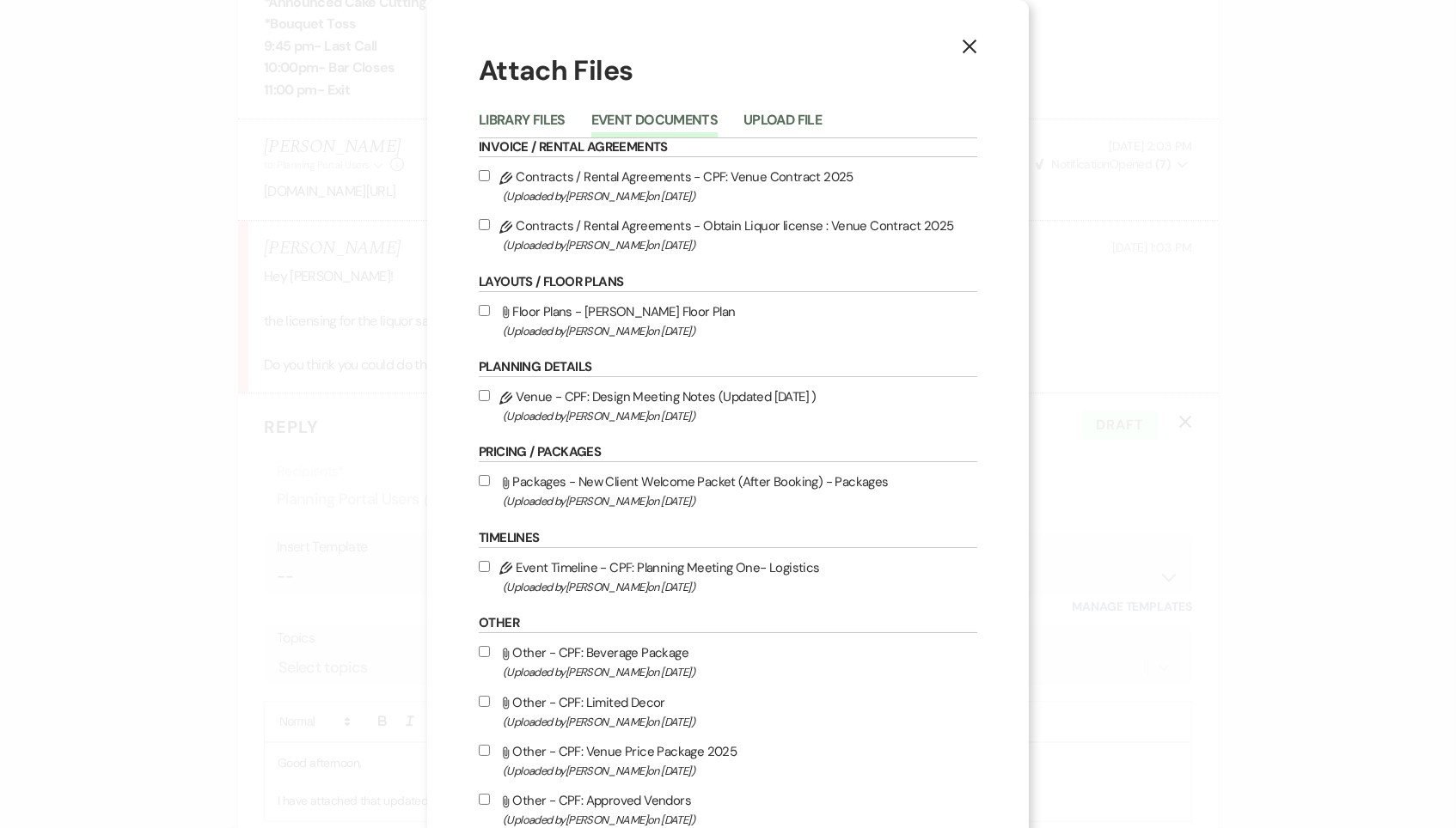
scroll to position [0, 0]
click at [537, 118] on button "Library Files" at bounding box center [521, 125] width 87 height 24
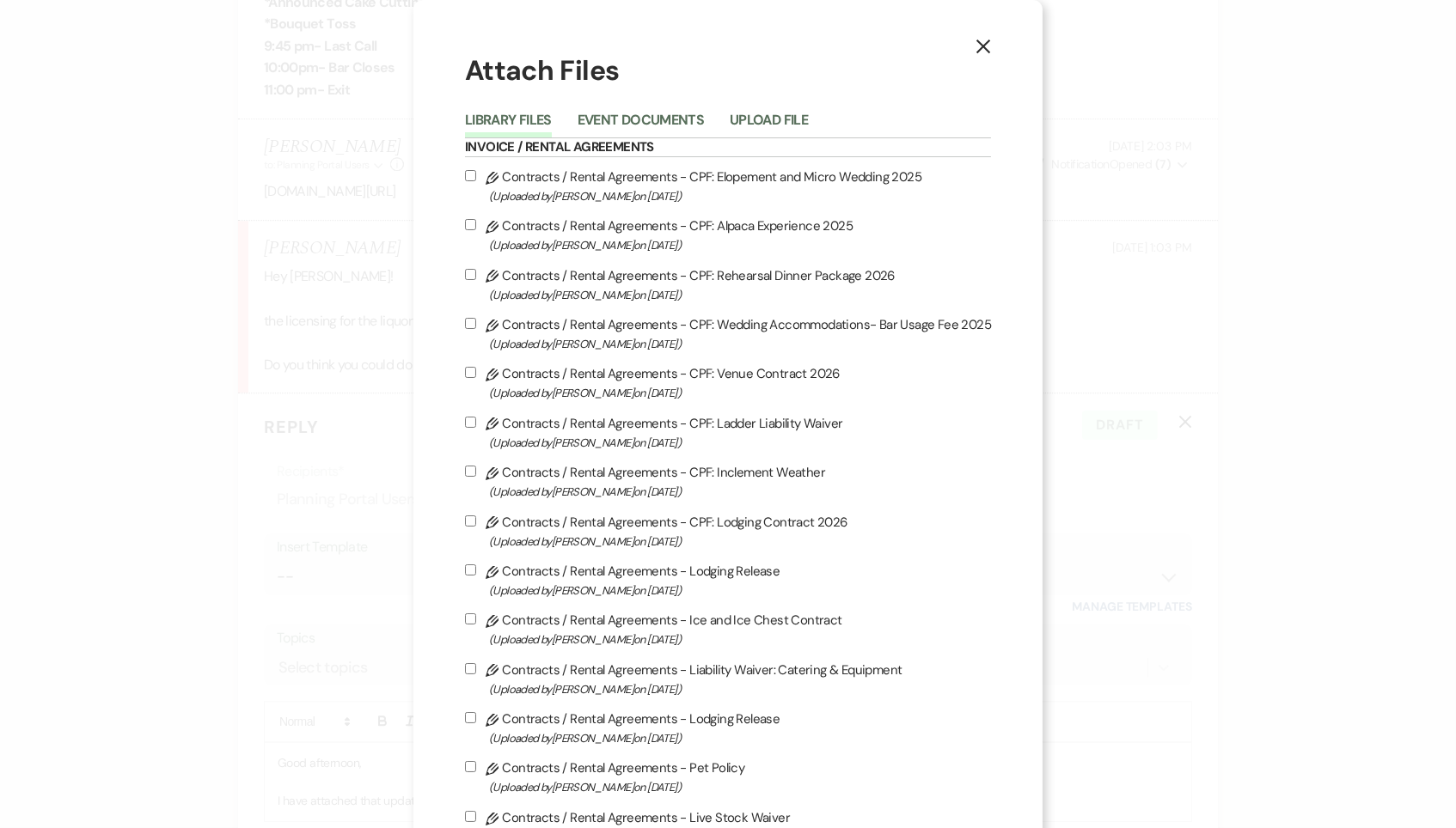
click at [650, 341] on span "(Uploaded by [PERSON_NAME] on [DATE] )" at bounding box center [740, 344] width 502 height 20
click at [476, 329] on input "Pencil Contracts / Rental Agreements - CPF: Wedding Accommodations- Bar Usage F…" at bounding box center [469, 322] width 11 height 11
checkbox input "true"
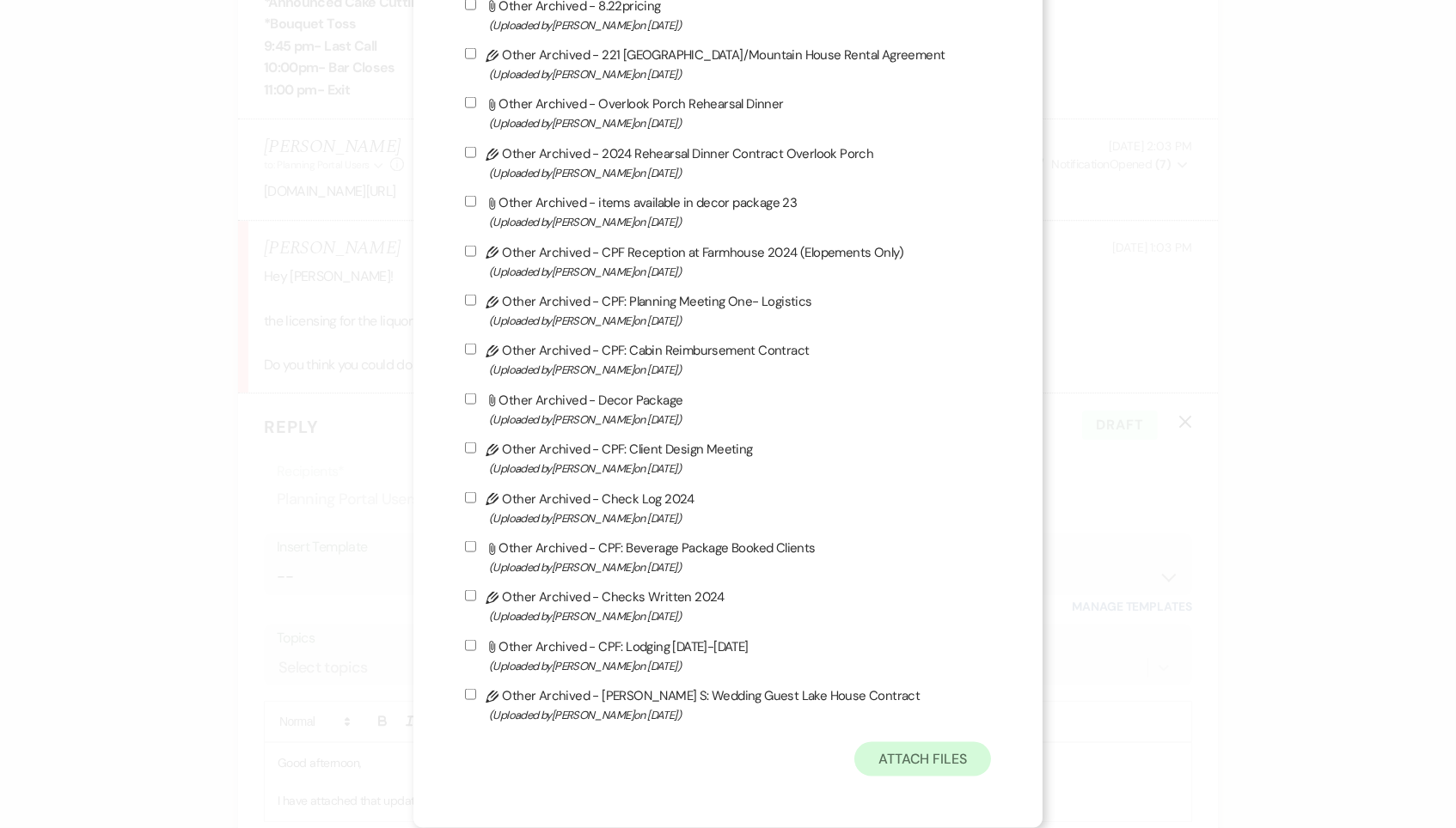
scroll to position [4645, 0]
click at [901, 772] on button "Attach Files" at bounding box center [922, 759] width 136 height 34
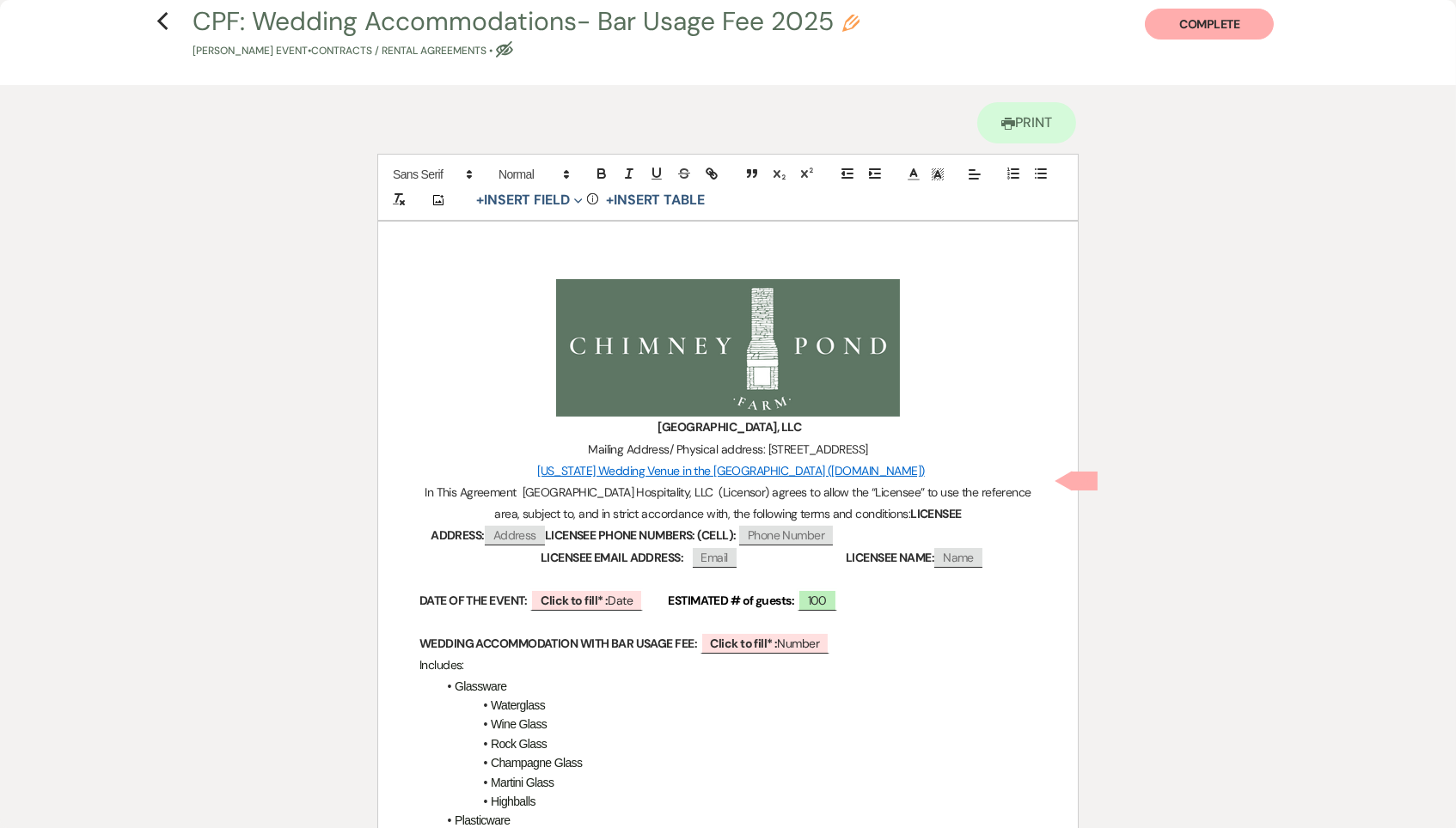
scroll to position [66, 0]
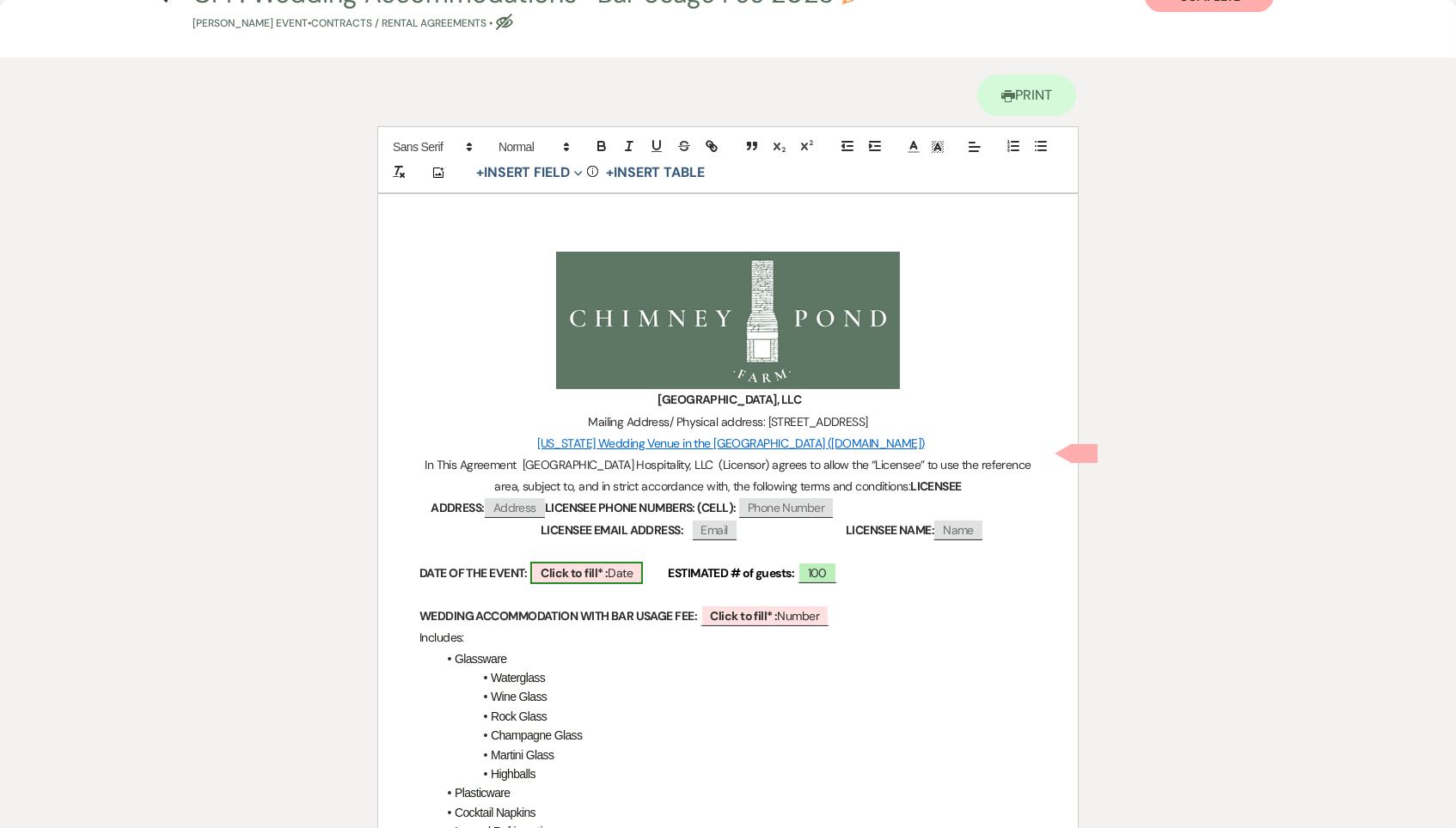
click at [601, 565] on b "Click to fill* :" at bounding box center [574, 573] width 67 height 16
select select "owner"
select select "Date"
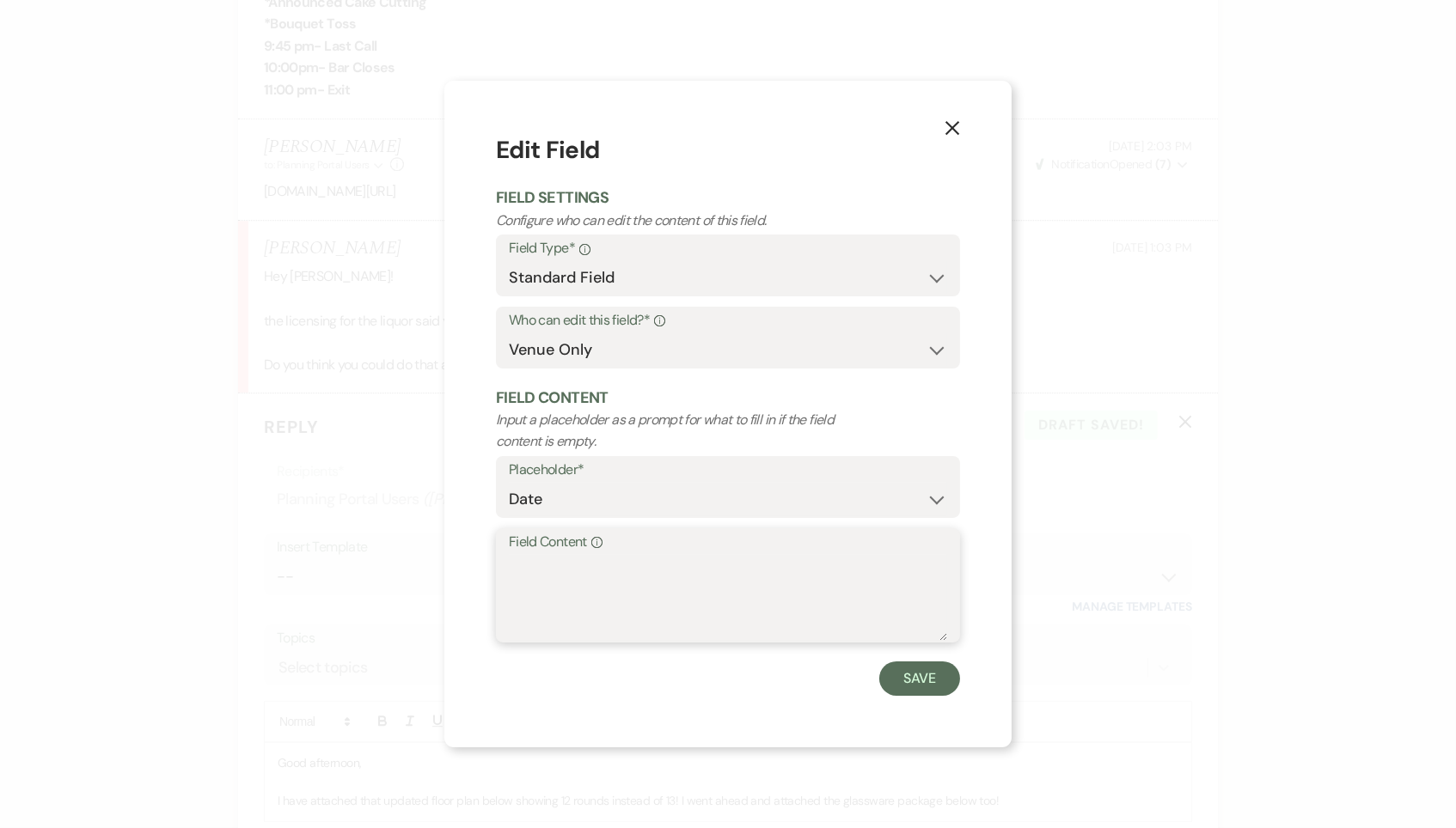
click at [577, 577] on textarea "Field Content Info" at bounding box center [727, 599] width 438 height 86
type textarea "O"
type textarea "[DATE]"
click at [909, 673] on button "Save" at bounding box center [919, 678] width 80 height 34
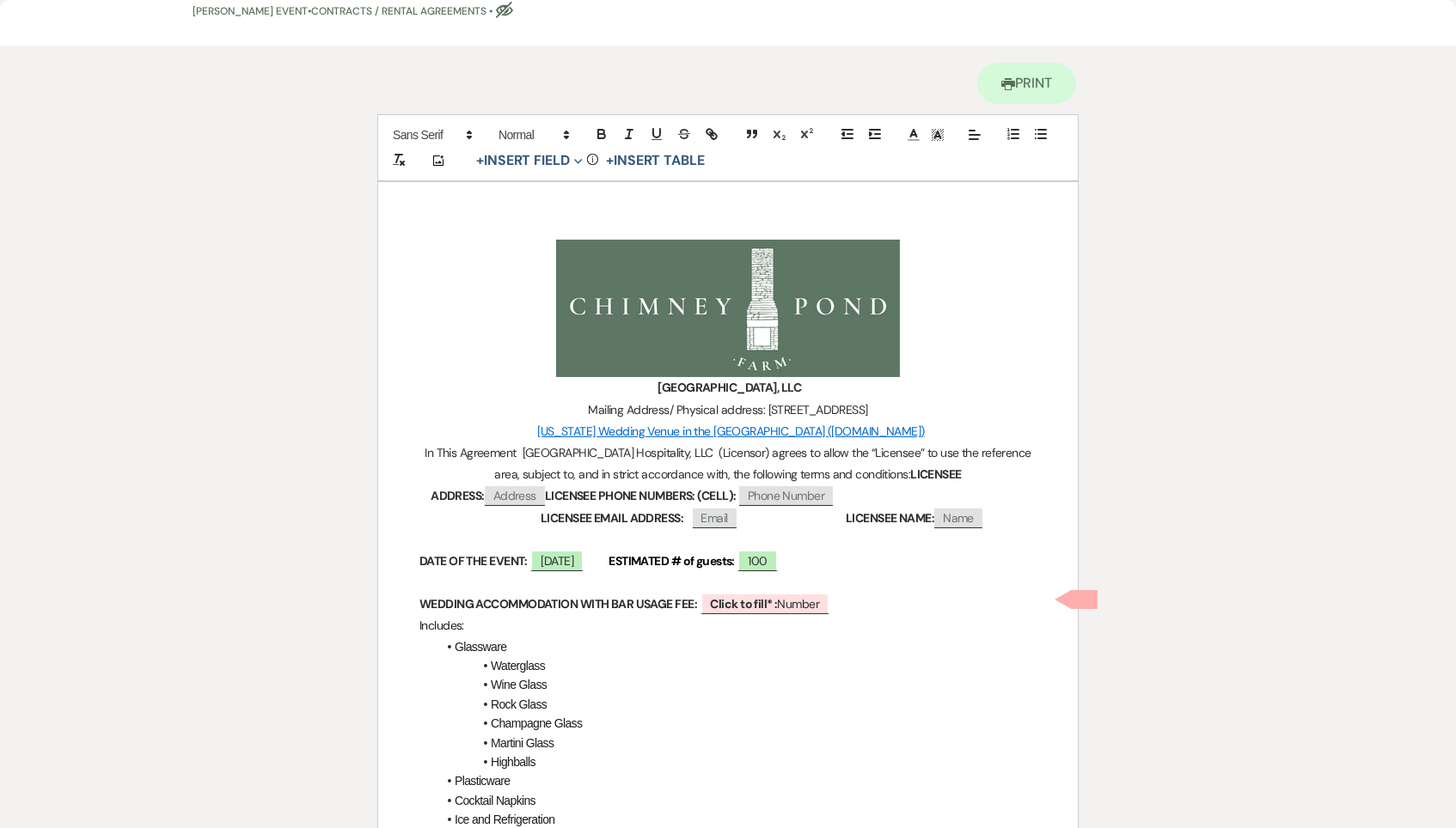
scroll to position [87, 0]
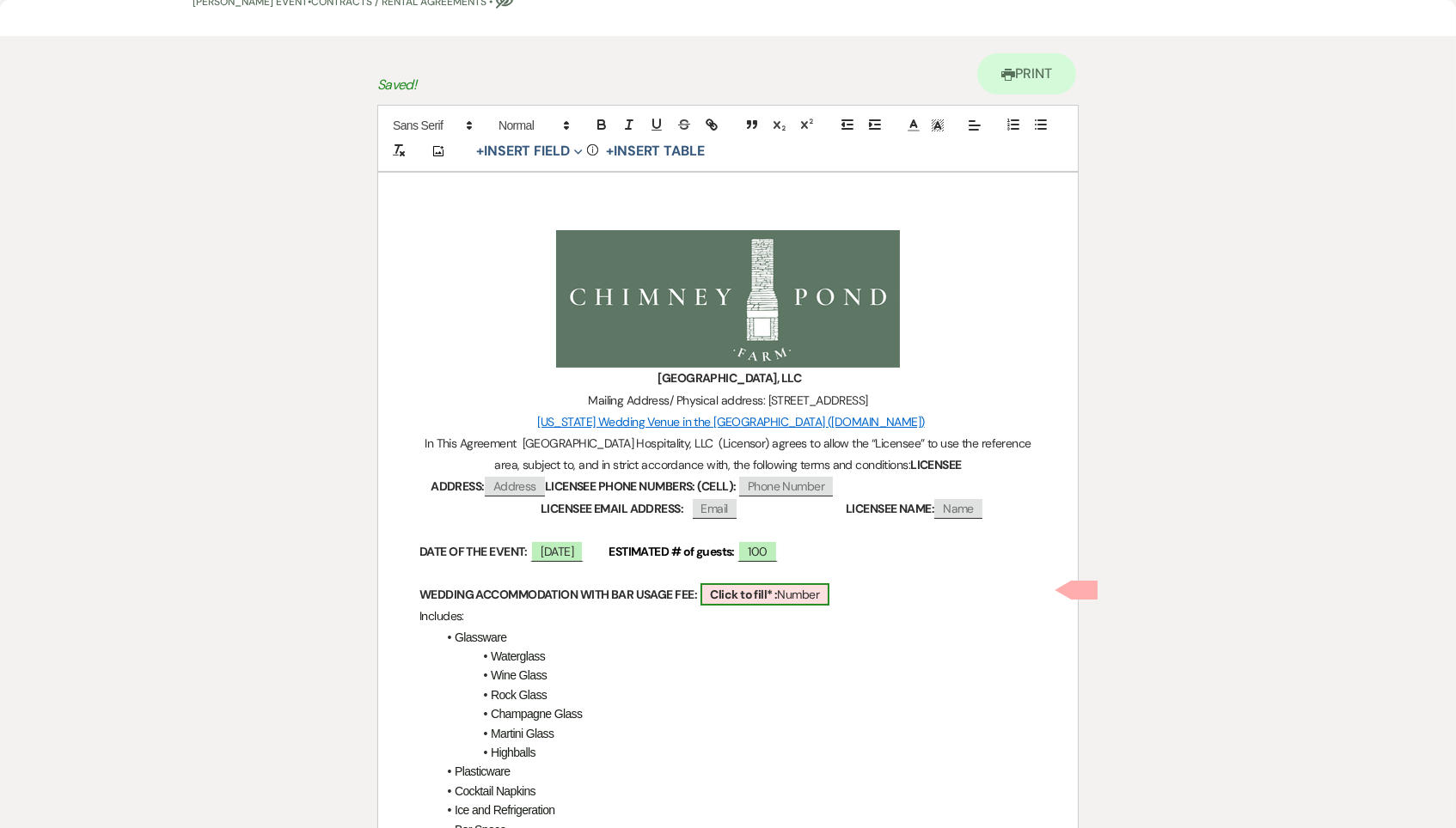
click at [770, 595] on b "Click to fill* :" at bounding box center [744, 595] width 67 height 16
select select "owner"
select select "Number"
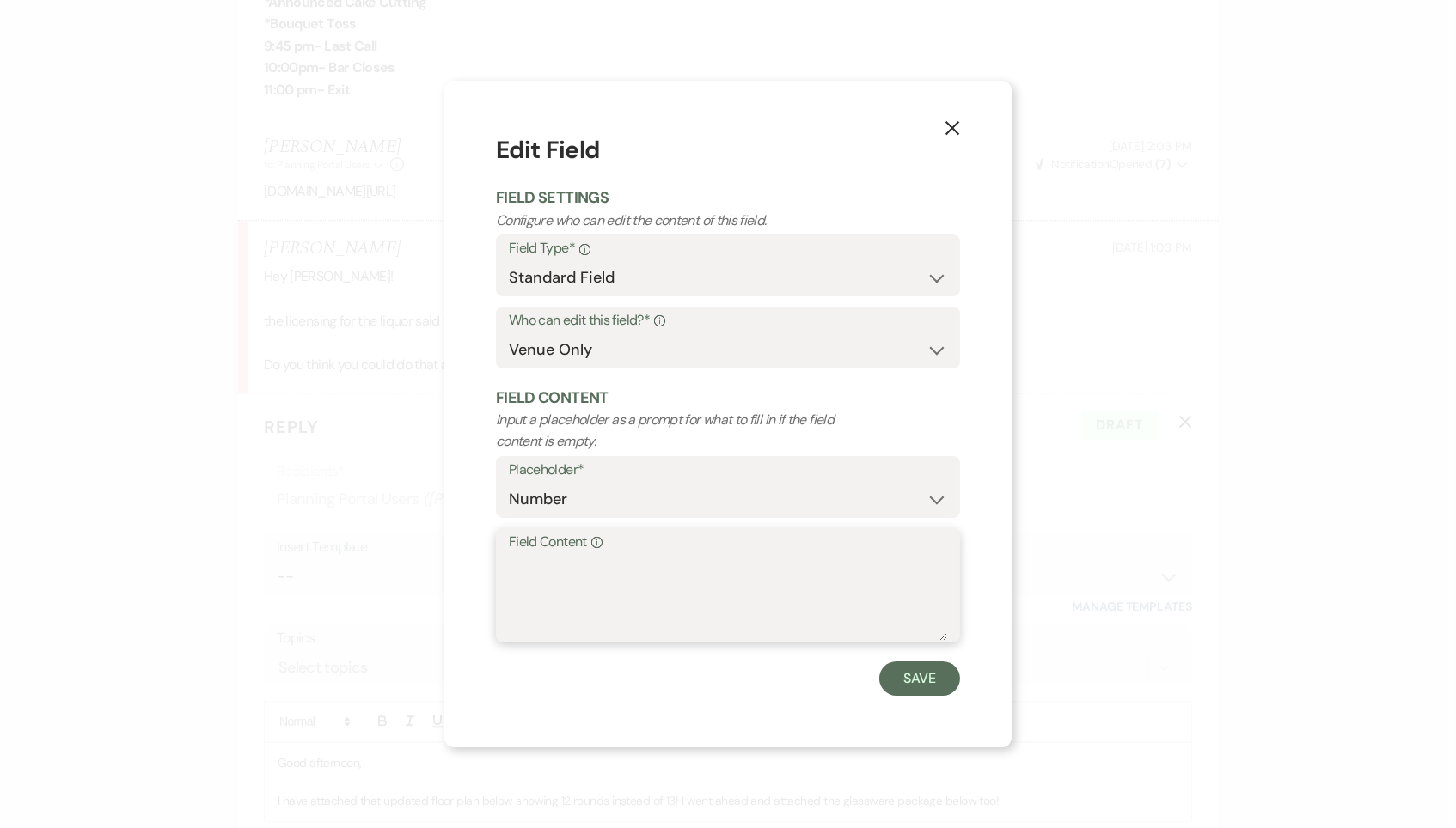
click at [706, 595] on textarea "Field Content Info" at bounding box center [727, 599] width 438 height 86
type textarea "$1,000"
click at [929, 674] on button "Save" at bounding box center [919, 678] width 80 height 34
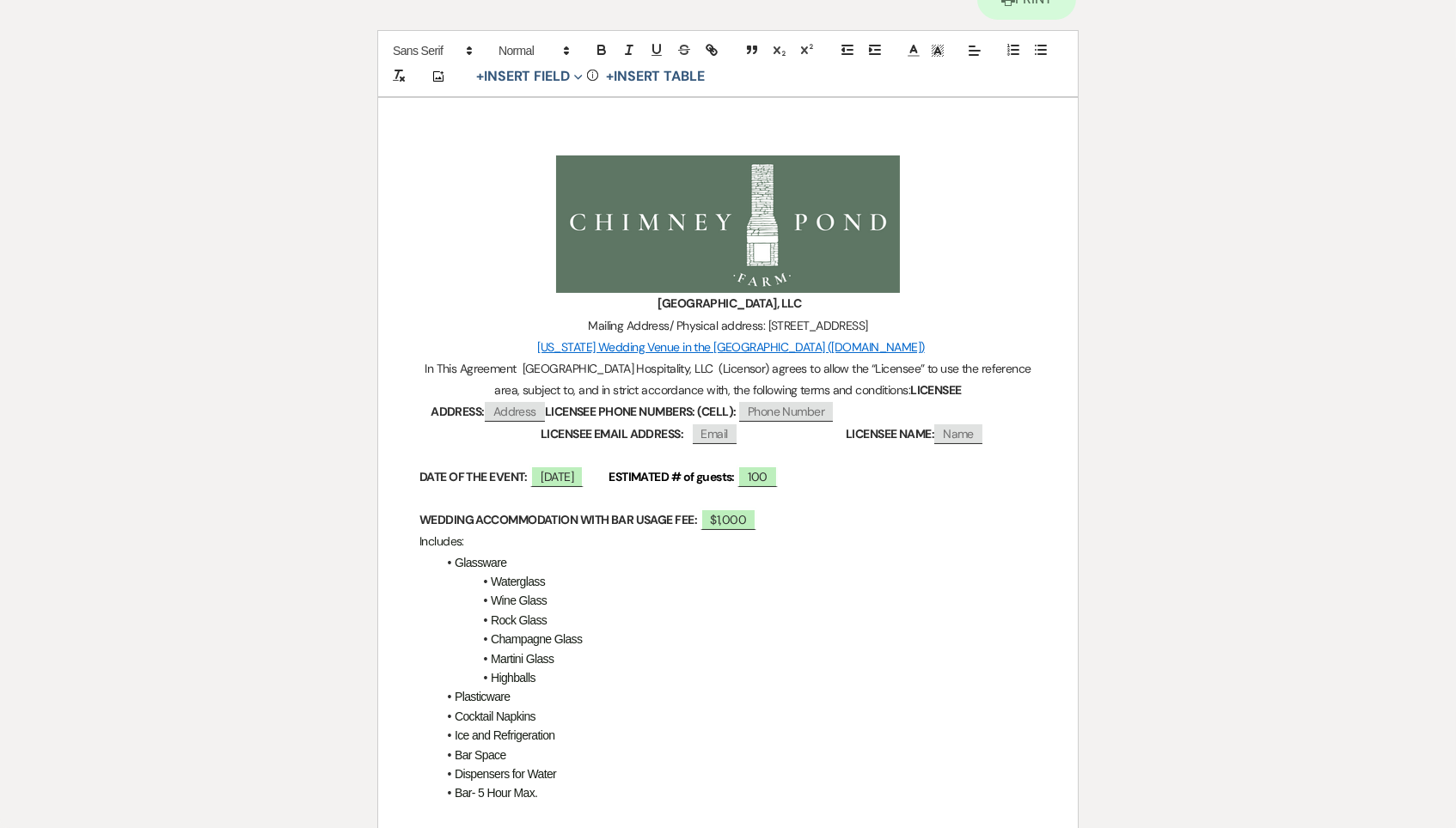
scroll to position [168, 0]
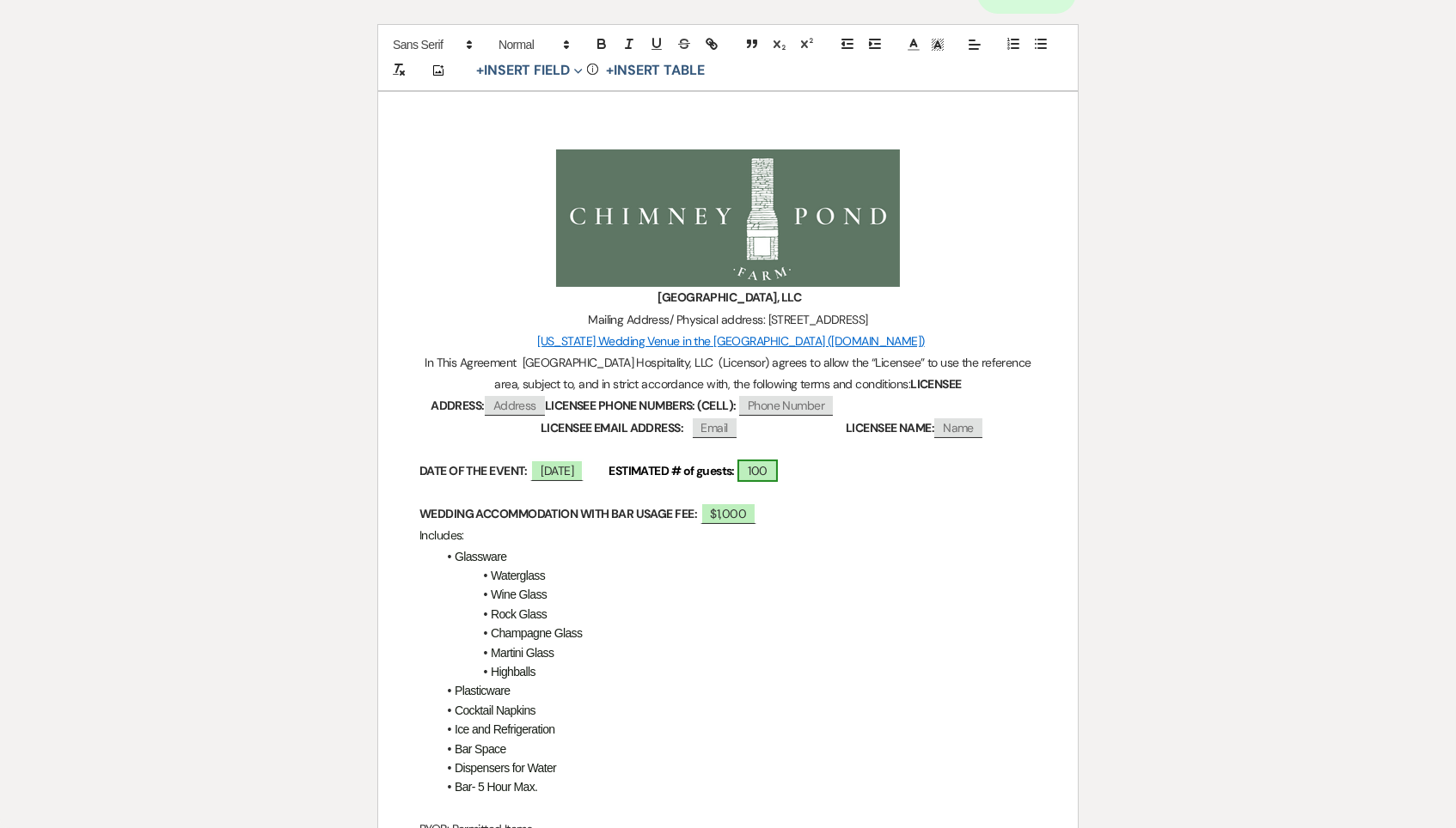
click at [777, 473] on span "100" at bounding box center [756, 470] width 39 height 23
select select "smartCustomField"
select select "owner"
select select "{{guestCount}}"
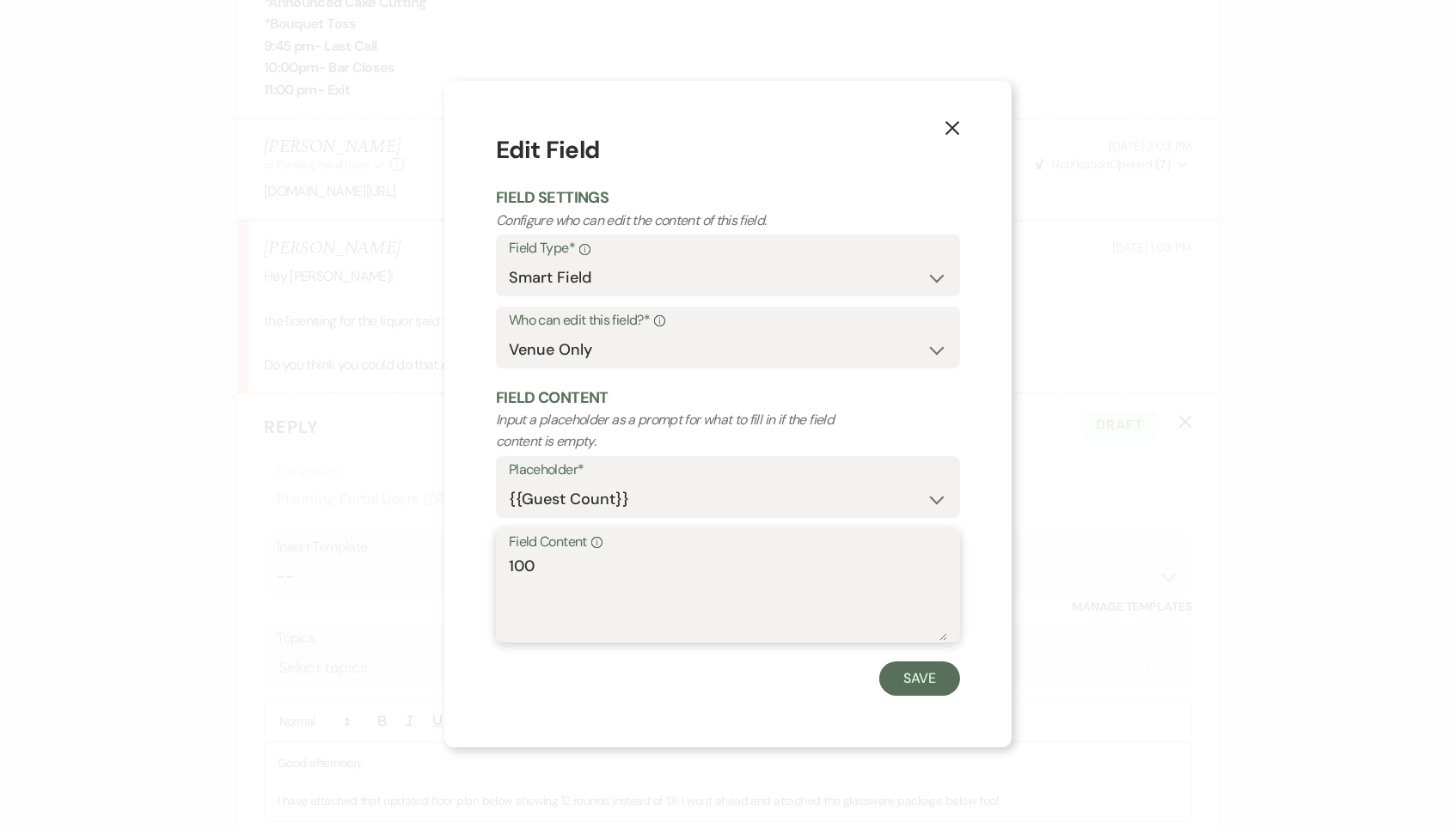
click at [669, 560] on textarea "100" at bounding box center [727, 599] width 438 height 86
type textarea "120"
click at [933, 671] on button "Save" at bounding box center [919, 678] width 80 height 34
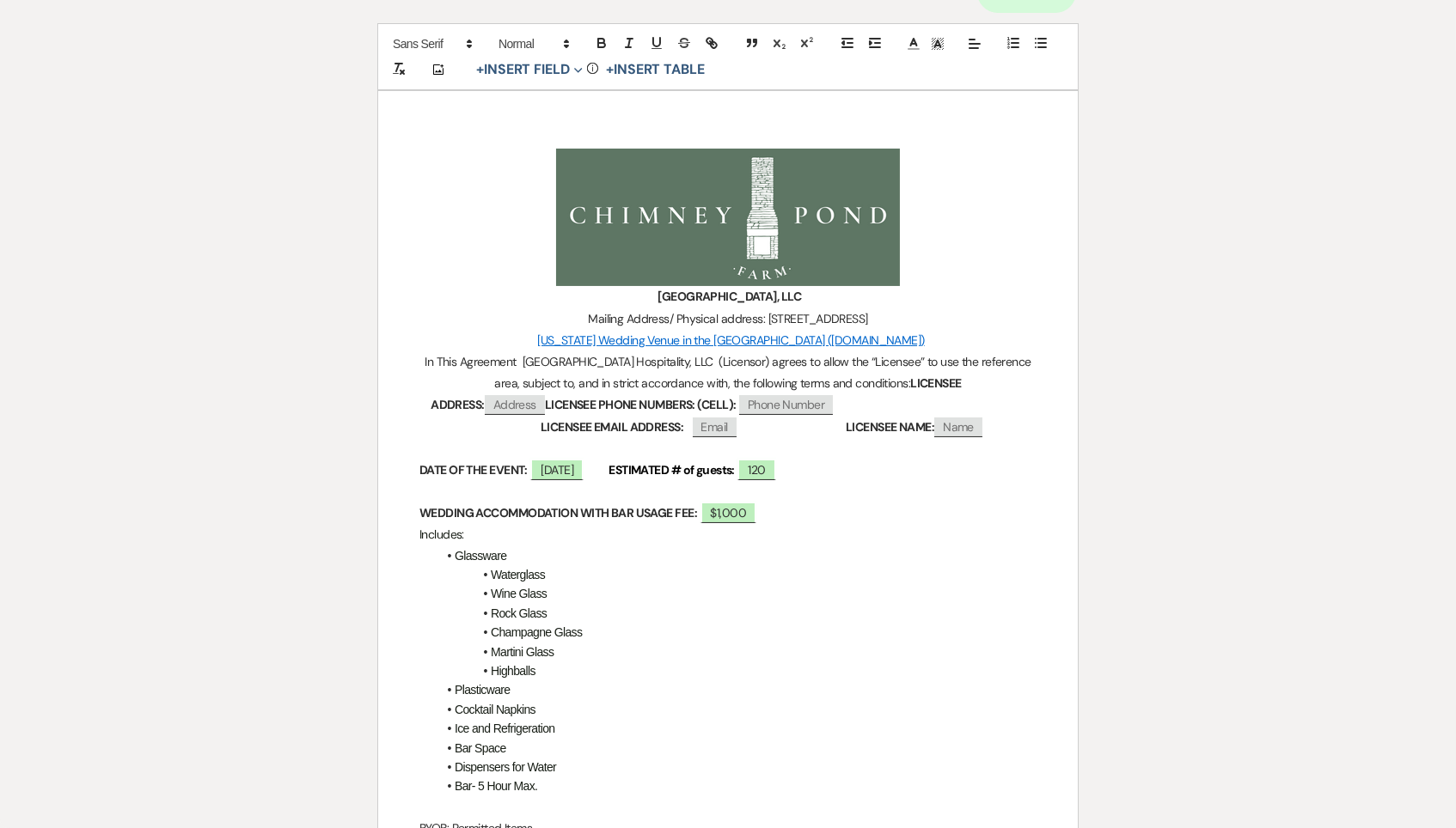
scroll to position [0, 0]
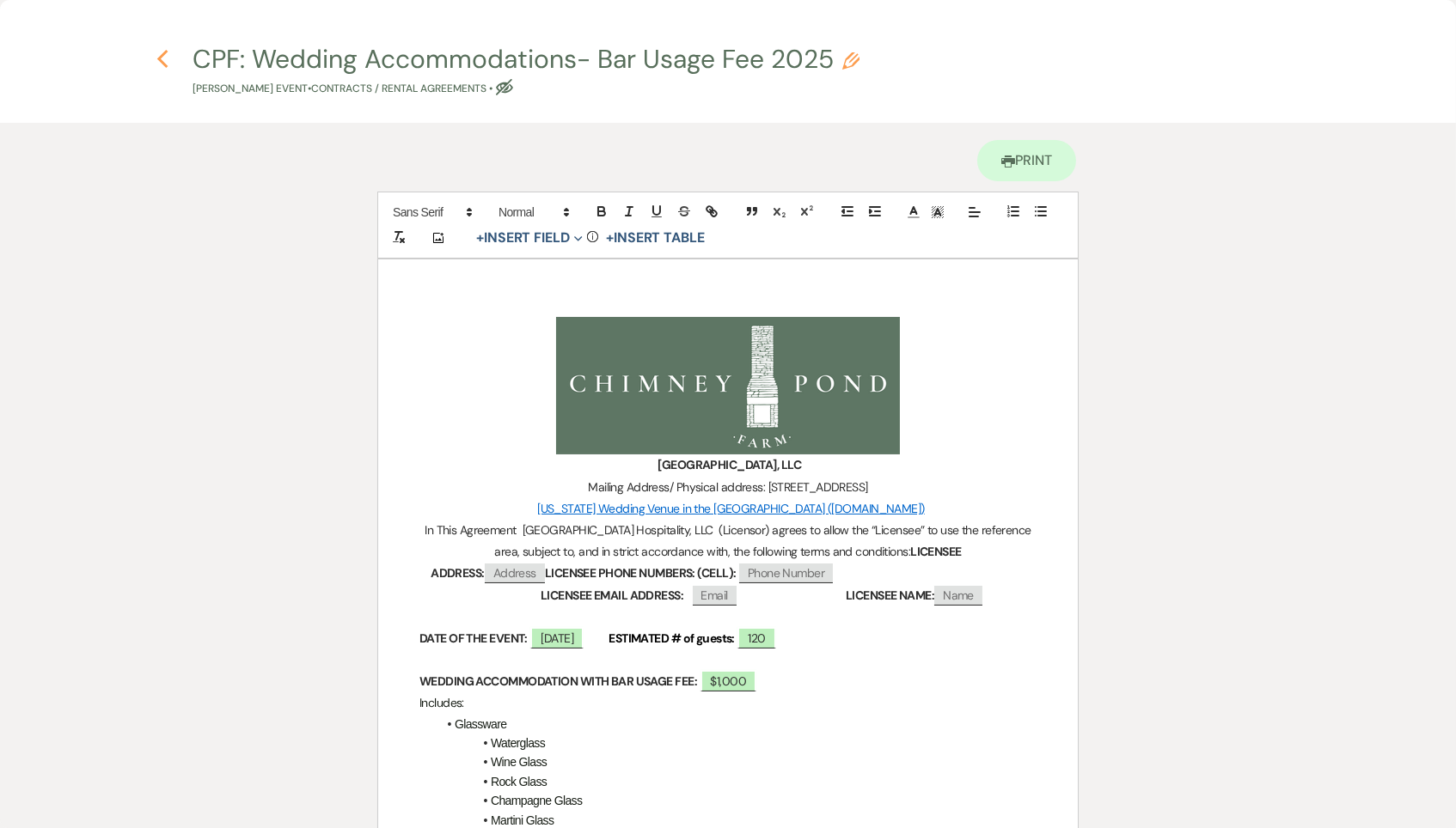
click at [165, 61] on icon "Previous" at bounding box center [163, 59] width 13 height 21
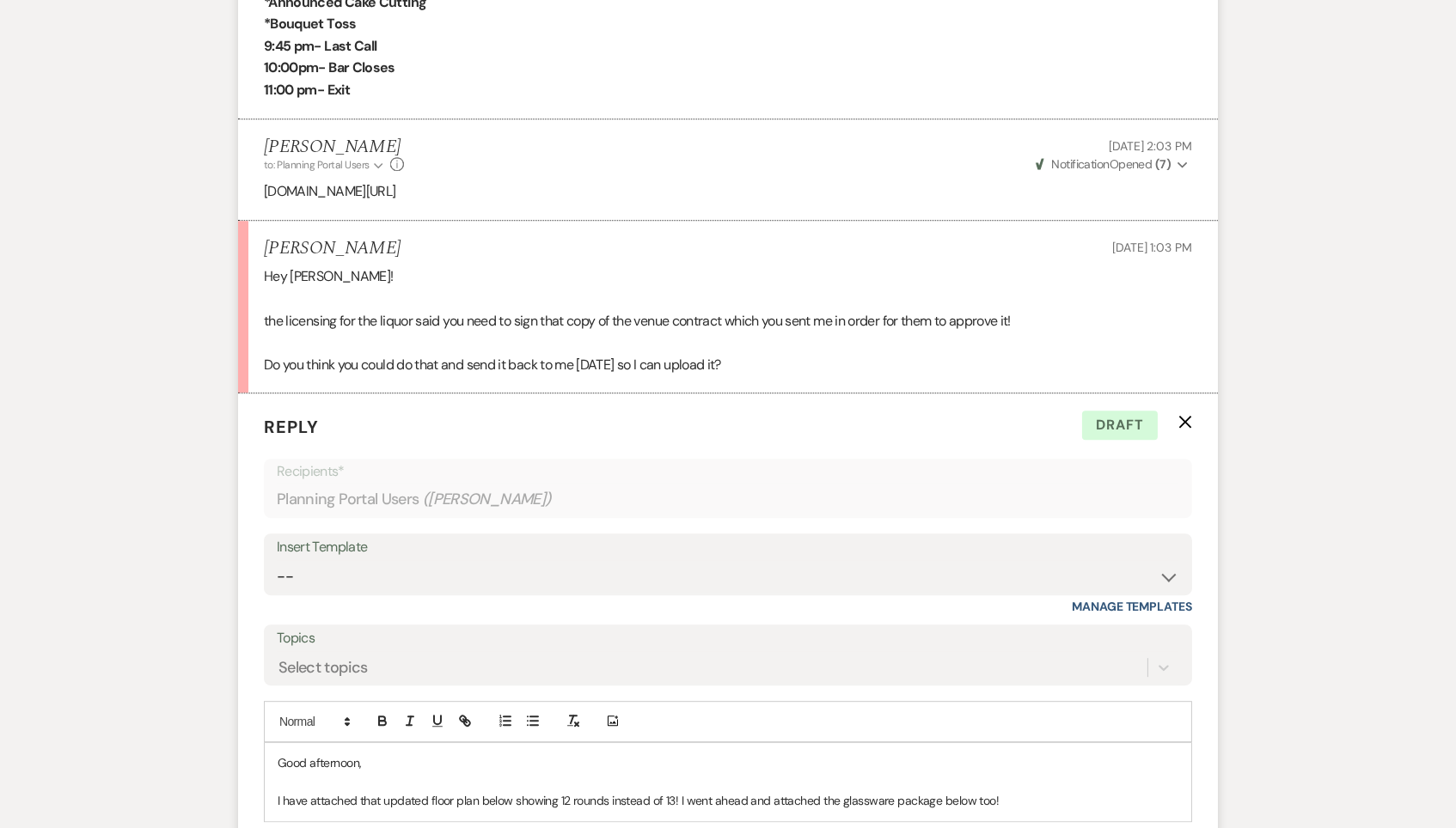
click at [1020, 792] on p "I have attached that updated floor plan below showing 12 rounds instead of 13! …" at bounding box center [727, 801] width 900 height 19
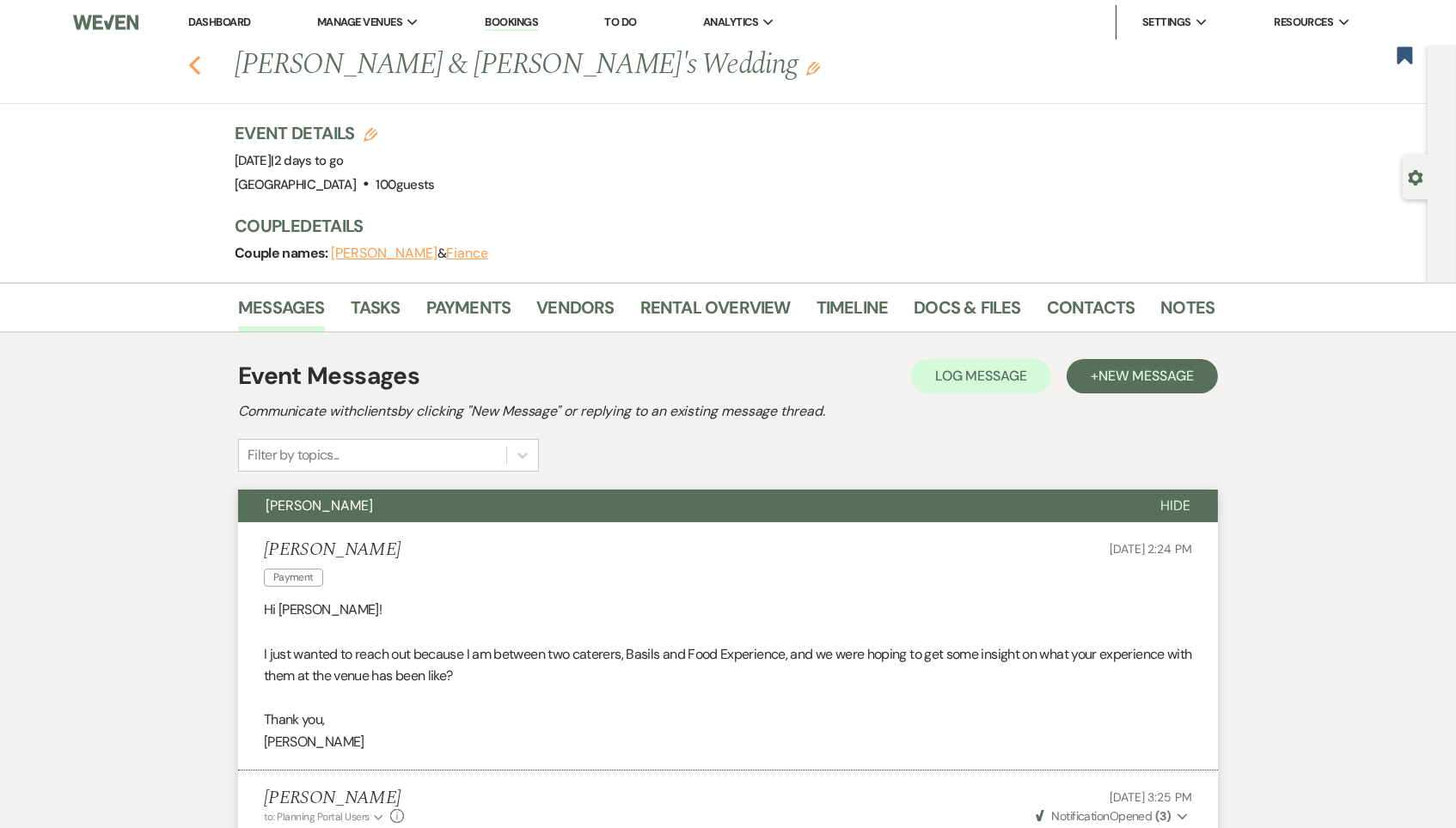
click at [192, 64] on icon "Previous" at bounding box center [194, 65] width 13 height 21
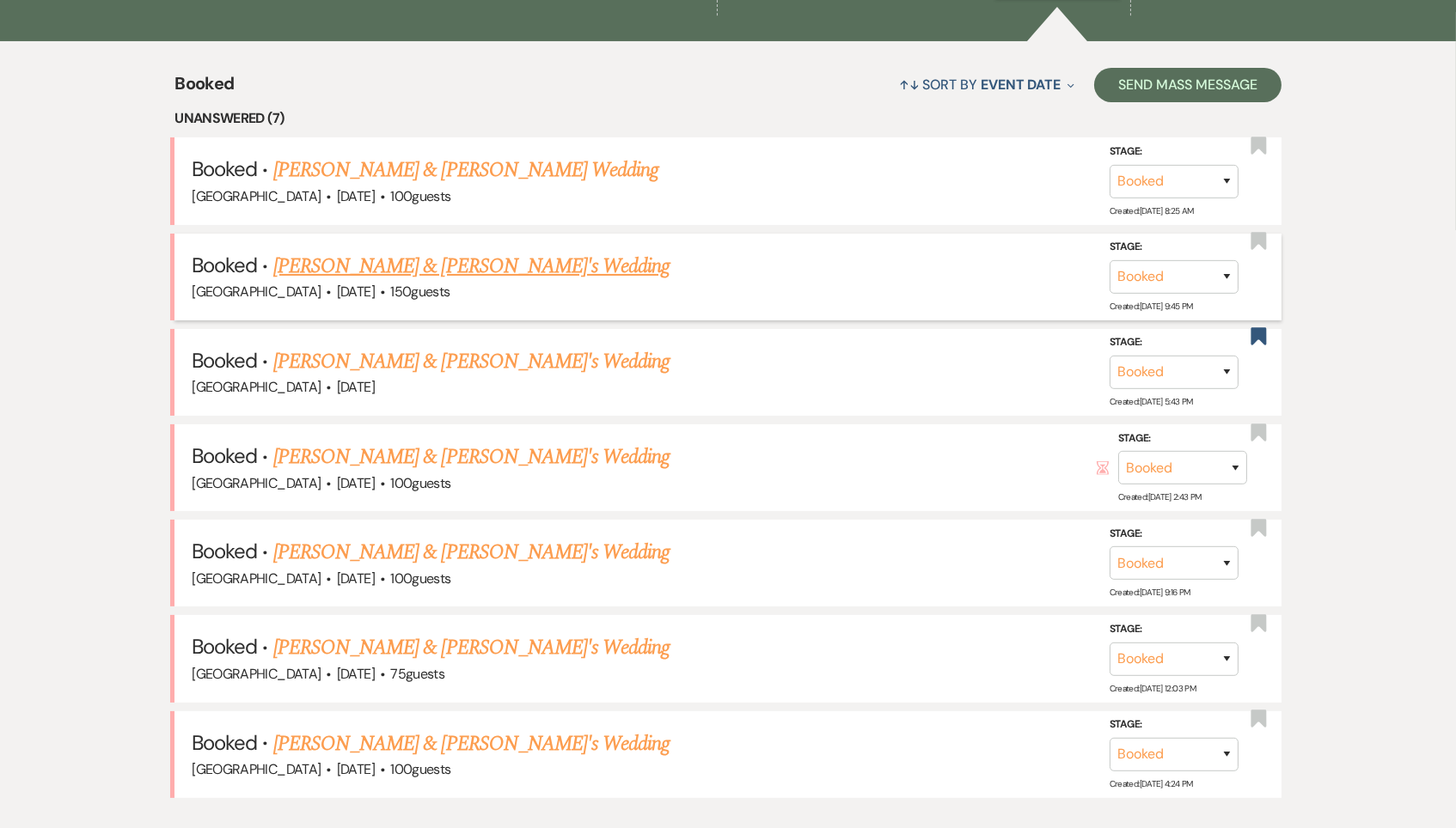
scroll to position [606, 0]
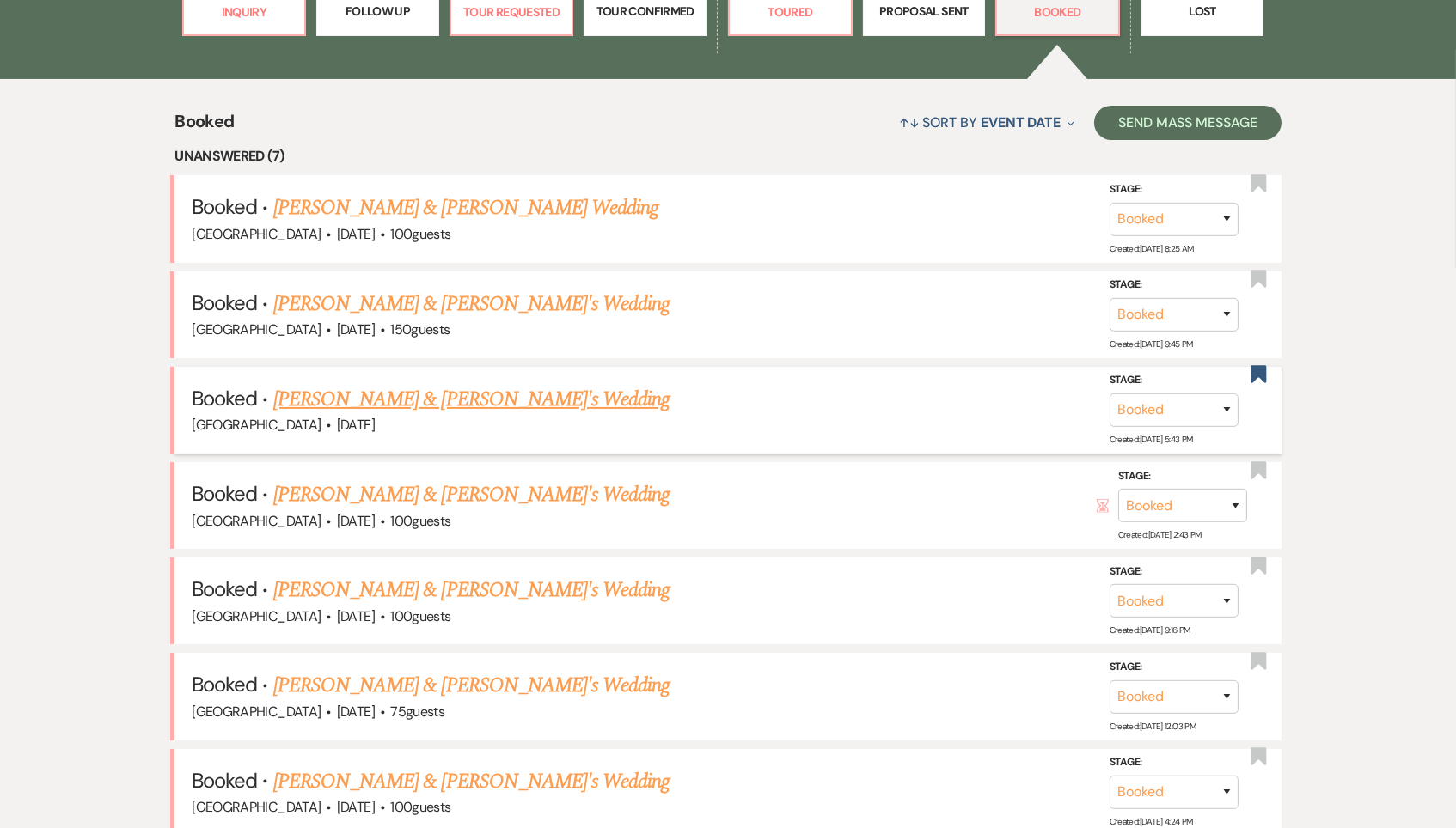
click at [501, 395] on link "[PERSON_NAME] & [PERSON_NAME]'s Wedding" at bounding box center [471, 400] width 397 height 31
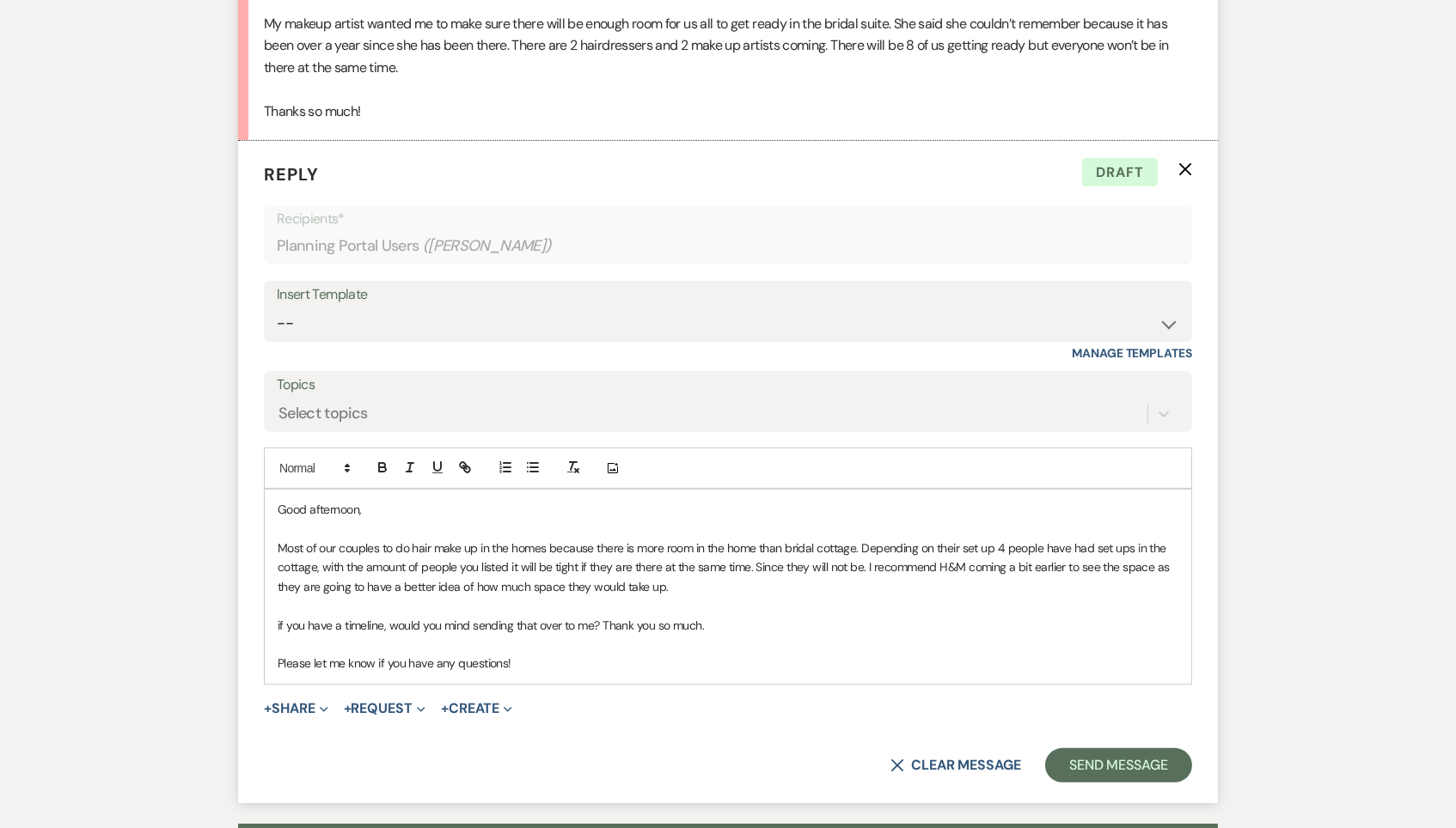
scroll to position [873, 0]
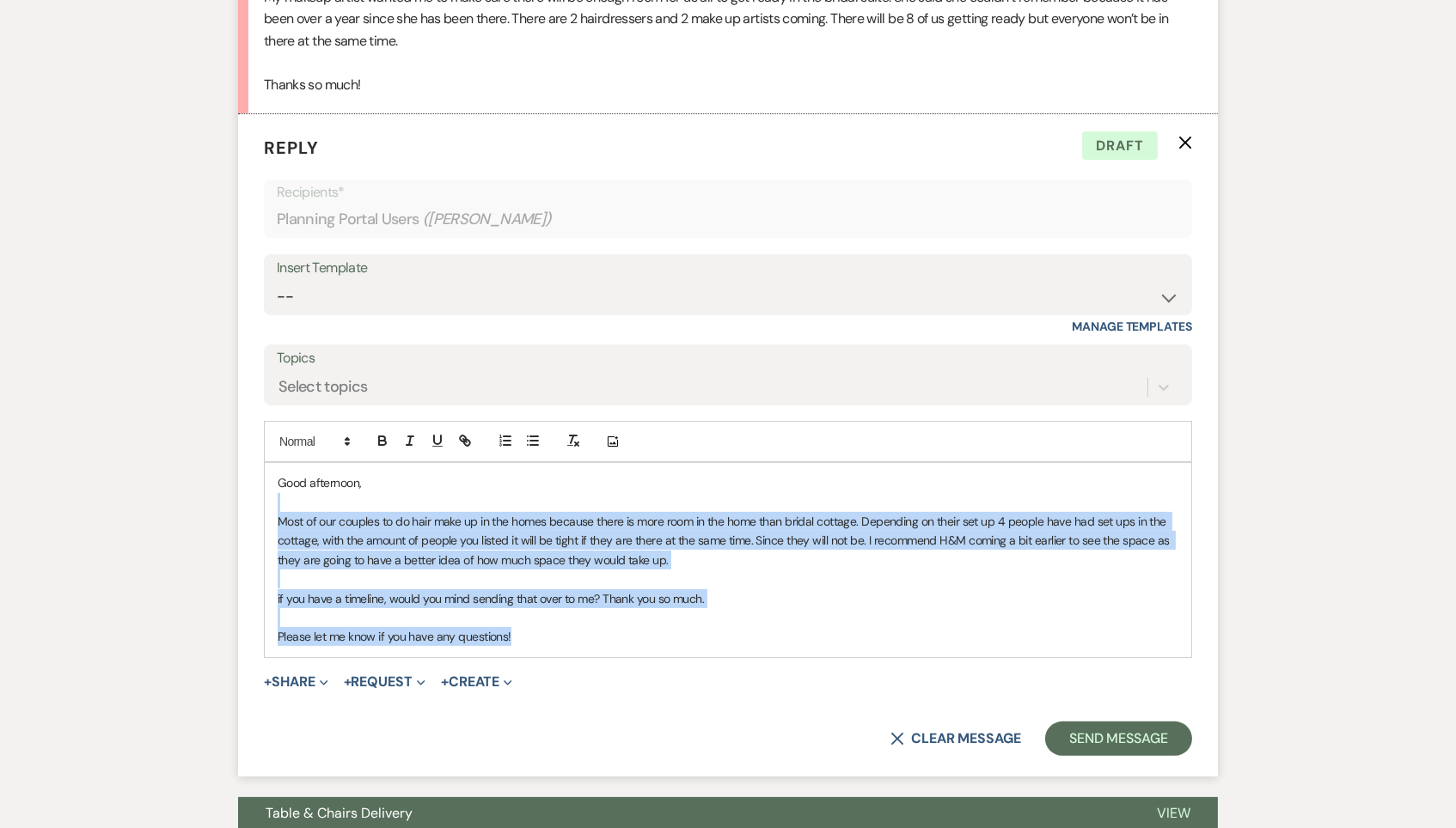
drag, startPoint x: 557, startPoint y: 621, endPoint x: 262, endPoint y: 488, distance: 323.6
click at [262, 488] on form "Reply X Draft Recipients* Planning Portal Users ( [PERSON_NAME] ) Insert Templa…" at bounding box center [728, 446] width 980 height 662
copy div "Most of our couples to do hair make up in the homes because there is more room …"
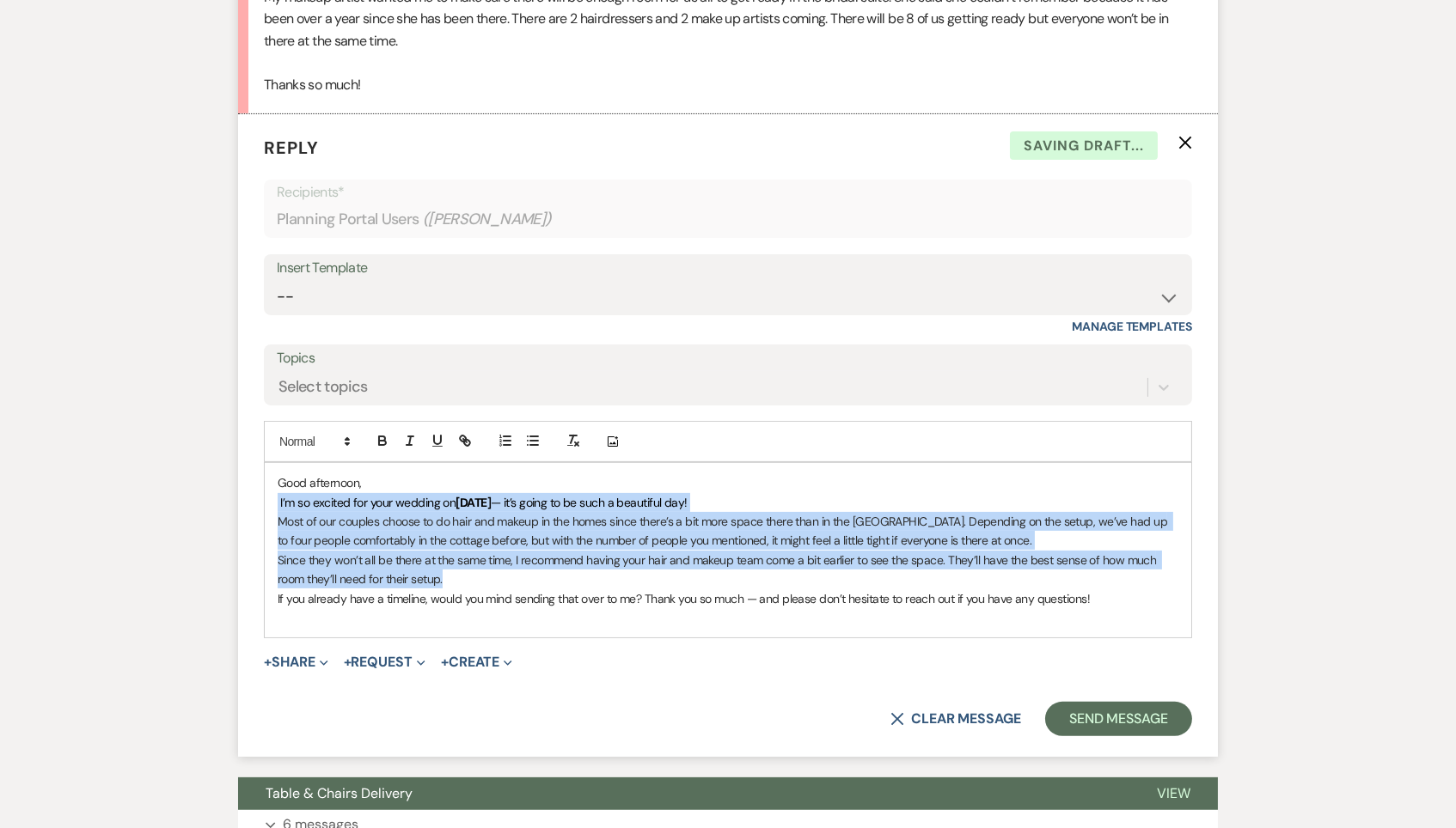
drag, startPoint x: 1135, startPoint y: 569, endPoint x: 325, endPoint y: 477, distance: 815.2
click at [325, 477] on div "Good afternoon, I’m so excited for your wedding [DATE][DATE] — it’s going to be…" at bounding box center [727, 551] width 926 height 174
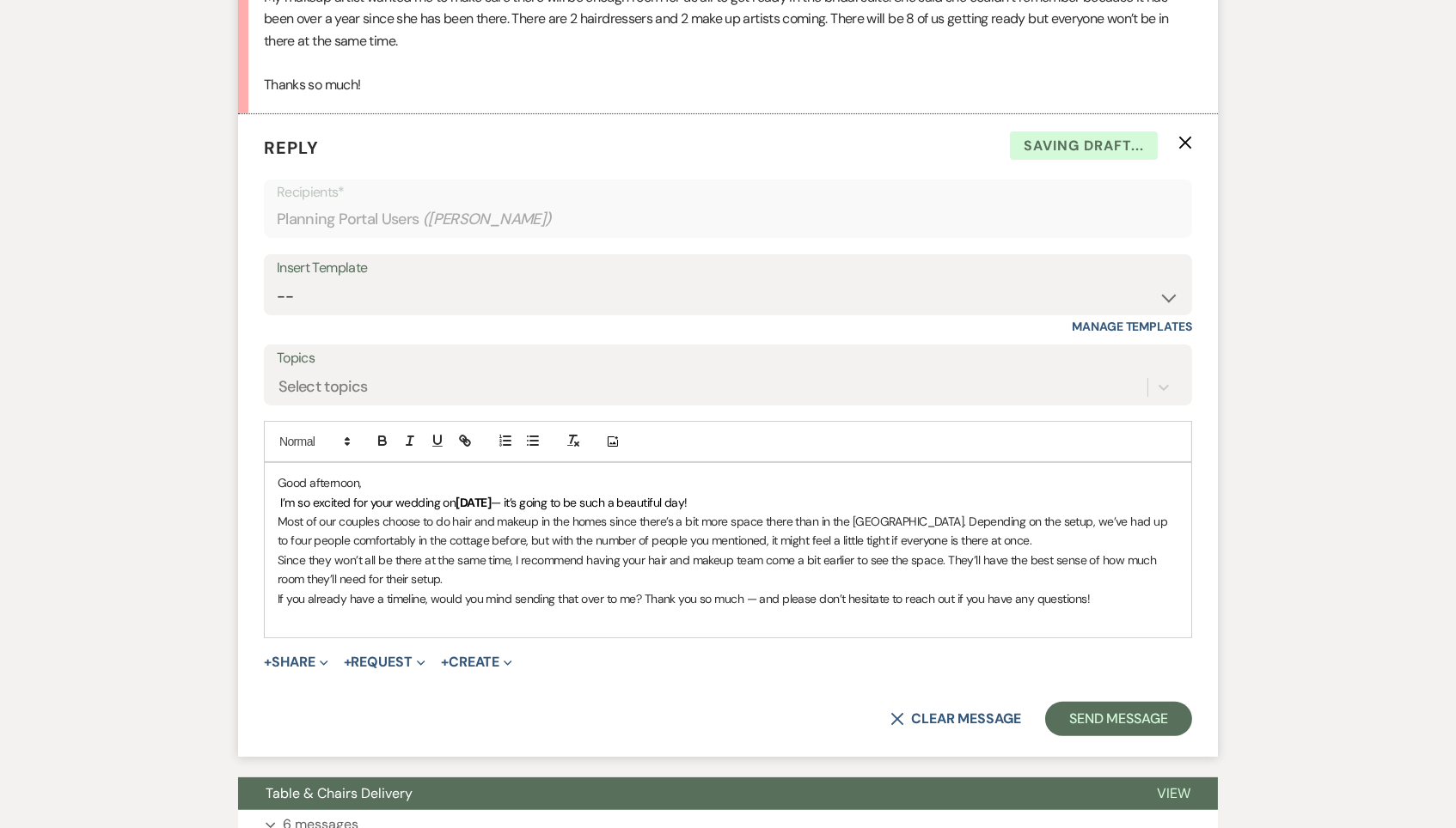
click at [451, 495] on span "I’m so excited for your wedding on" at bounding box center [367, 503] width 175 height 16
drag, startPoint x: 575, startPoint y: 488, endPoint x: 451, endPoint y: 488, distance: 124.0
click at [451, 493] on p "I’m so excited for your wedding [DATE][DATE] — it’s going to be such a beautifu…" at bounding box center [727, 502] width 900 height 19
click at [498, 514] on p "Most of our couples choose to do hair and makeup in the homes since there’s a b…" at bounding box center [727, 531] width 900 height 38
drag, startPoint x: 573, startPoint y: 490, endPoint x: 457, endPoint y: 492, distance: 116.0
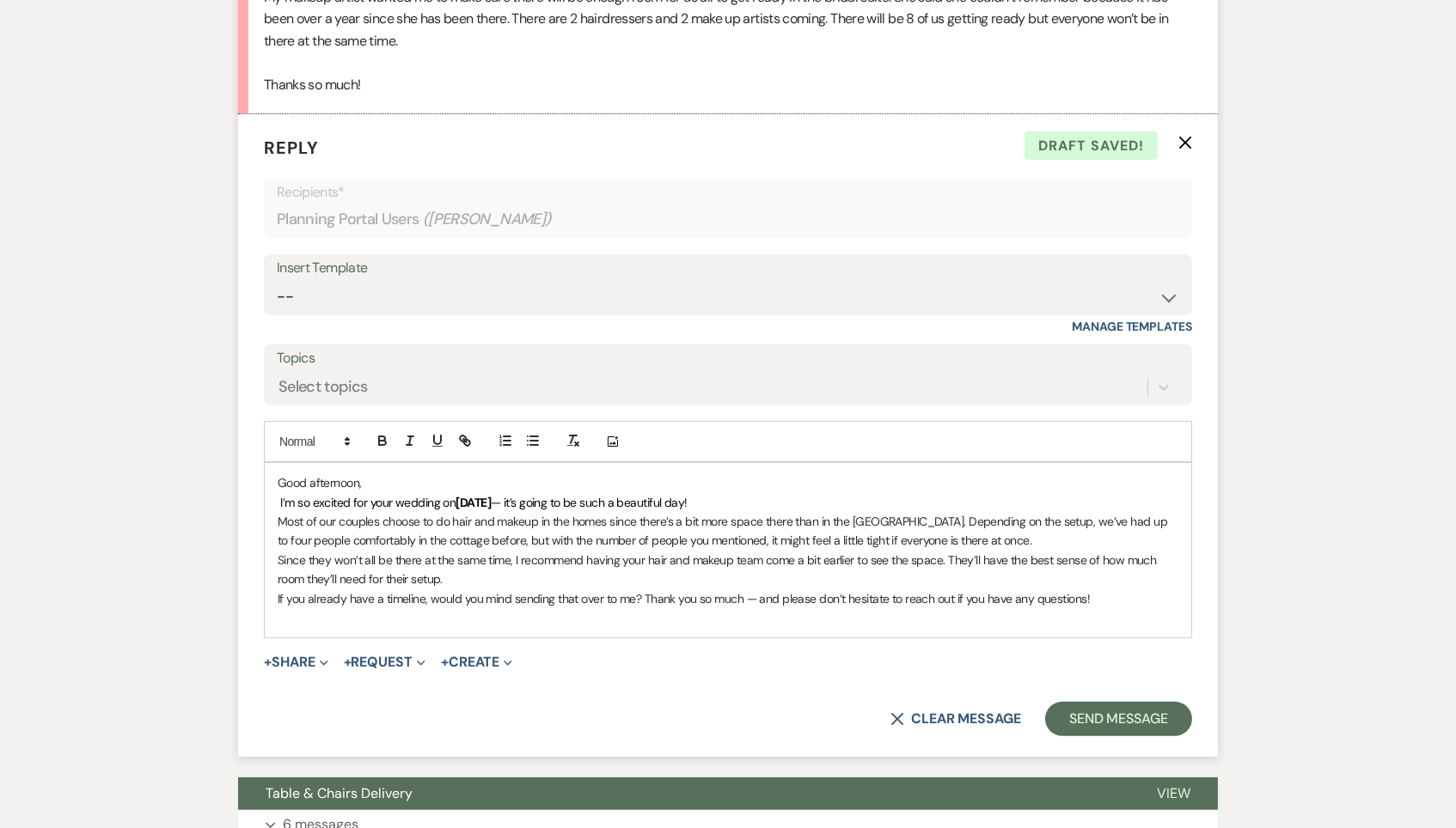
click at [457, 493] on p "I’m so excited for your wedding [DATE][DATE] — it’s going to be such a beautifu…" at bounding box center [727, 502] width 900 height 19
click at [388, 433] on icon "button" at bounding box center [382, 441] width 16 height 16
click at [512, 565] on p "Since they won’t all be there at the same time, I recommend having your hair an…" at bounding box center [727, 569] width 900 height 38
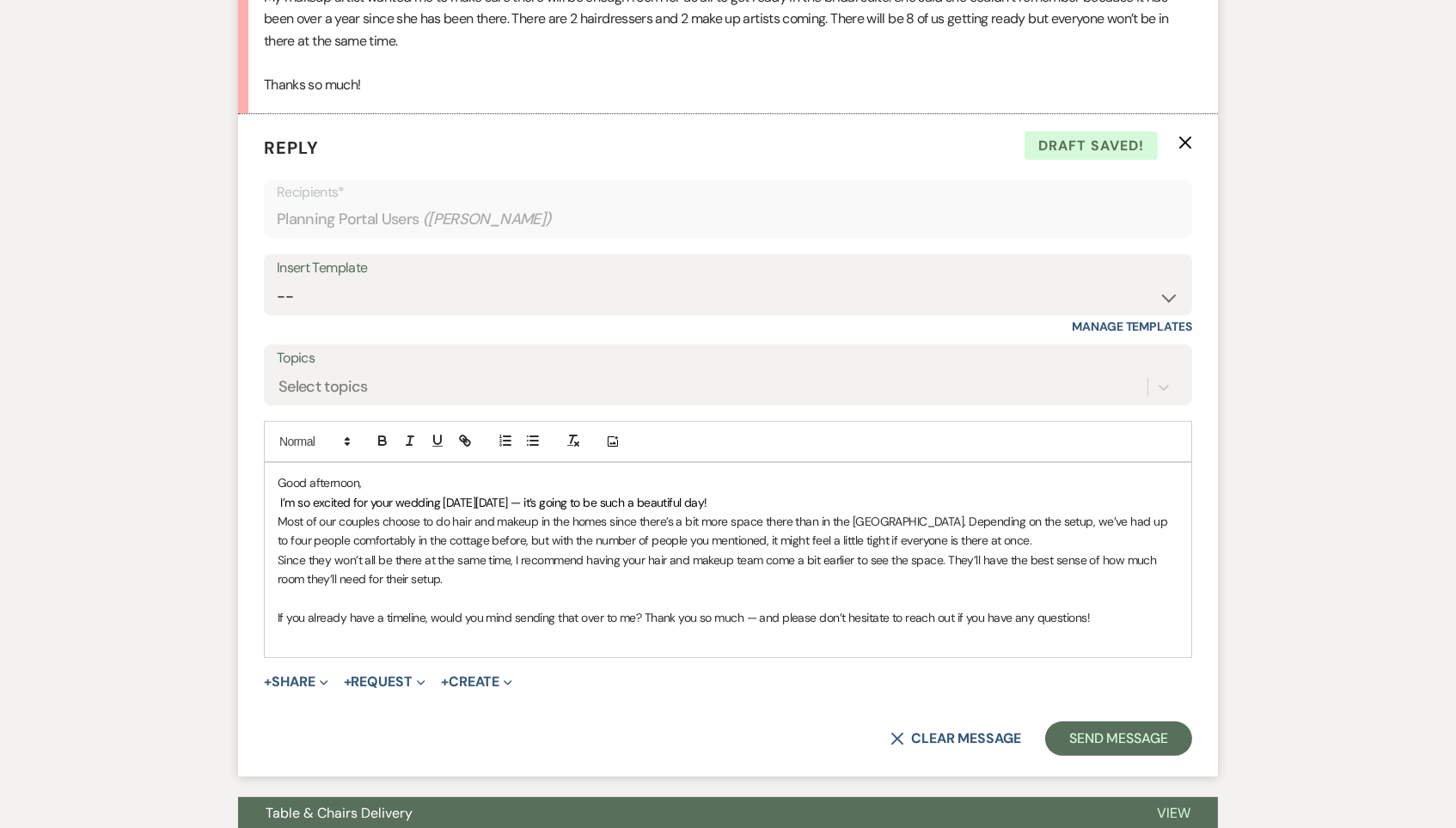
click at [444, 627] on p at bounding box center [727, 636] width 900 height 19
click at [757, 609] on p "If you already have a timeline, would you mind sending that over to me? Thank y…" at bounding box center [727, 617] width 900 height 19
click at [581, 495] on span "I’m so excited for your wedding [DATE][DATE] — it’s going to be such a beautifu…" at bounding box center [493, 503] width 426 height 16
click at [575, 495] on span "I’m so excited for your wedding [DATE][DATE], it’s going to be such a beautiful…" at bounding box center [488, 503] width 415 height 16
click at [684, 590] on p at bounding box center [727, 599] width 900 height 19
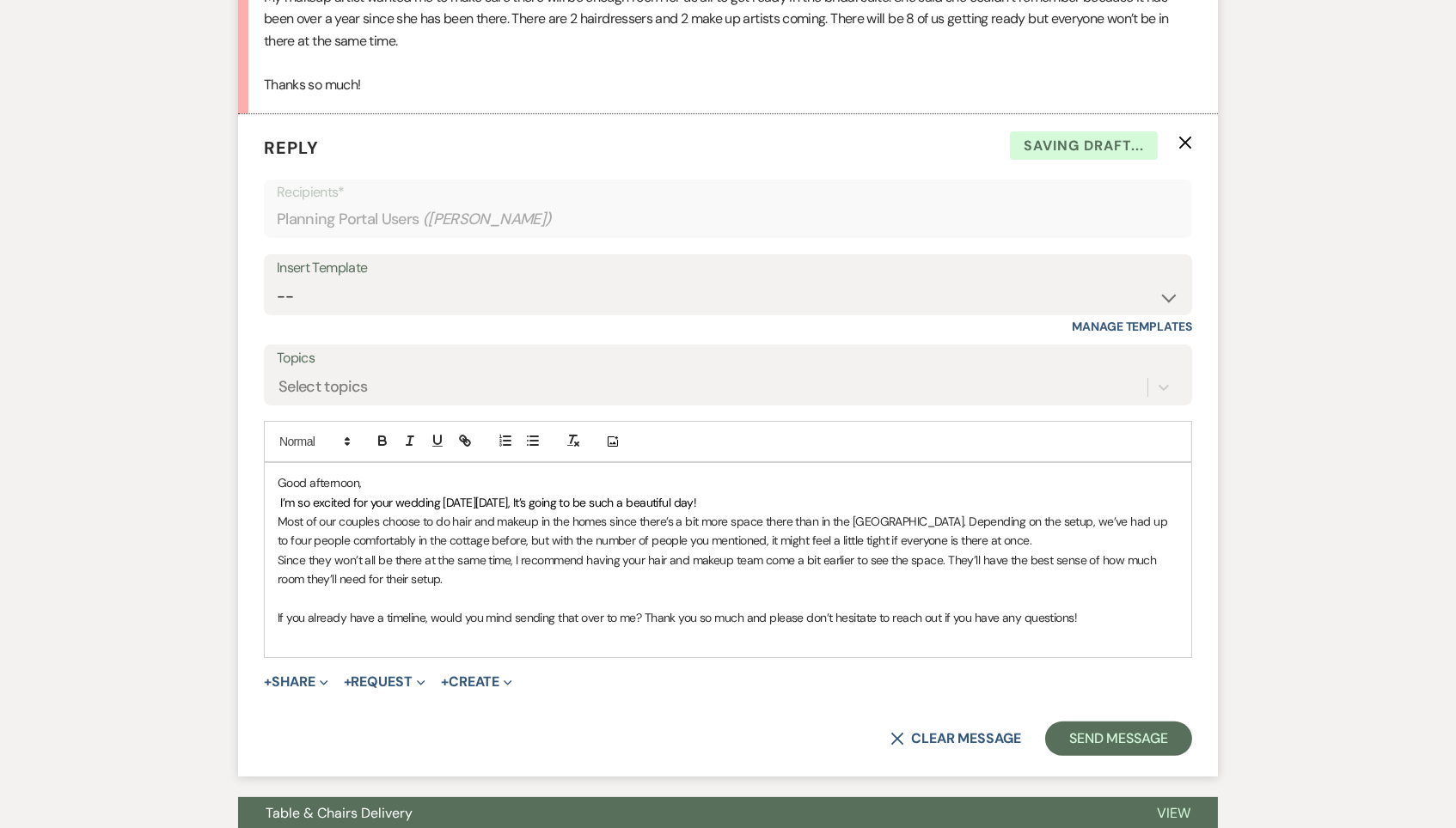
click at [1039, 609] on p "If you already have a timeline, would you mind sending that over to me? Thank y…" at bounding box center [727, 617] width 900 height 19
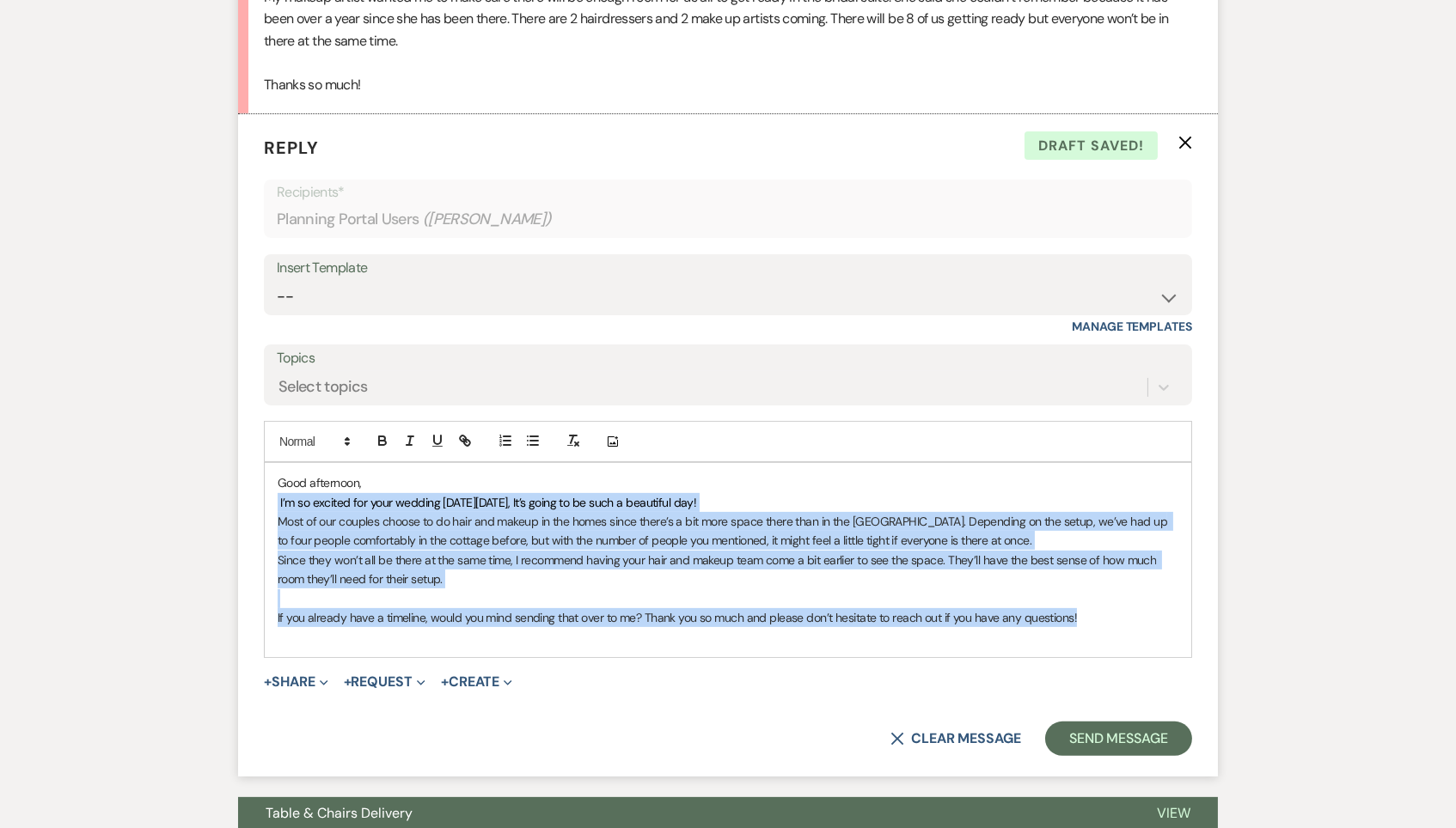
drag, startPoint x: 1107, startPoint y: 604, endPoint x: 257, endPoint y: 480, distance: 859.0
click at [257, 480] on form "Reply X Draft saved! Recipients* Planning Portal Users ( [PERSON_NAME] ) Insert…" at bounding box center [728, 446] width 980 height 662
click at [571, 436] on line "button" at bounding box center [571, 440] width 3 height 8
click at [574, 433] on icon "button" at bounding box center [573, 441] width 16 height 16
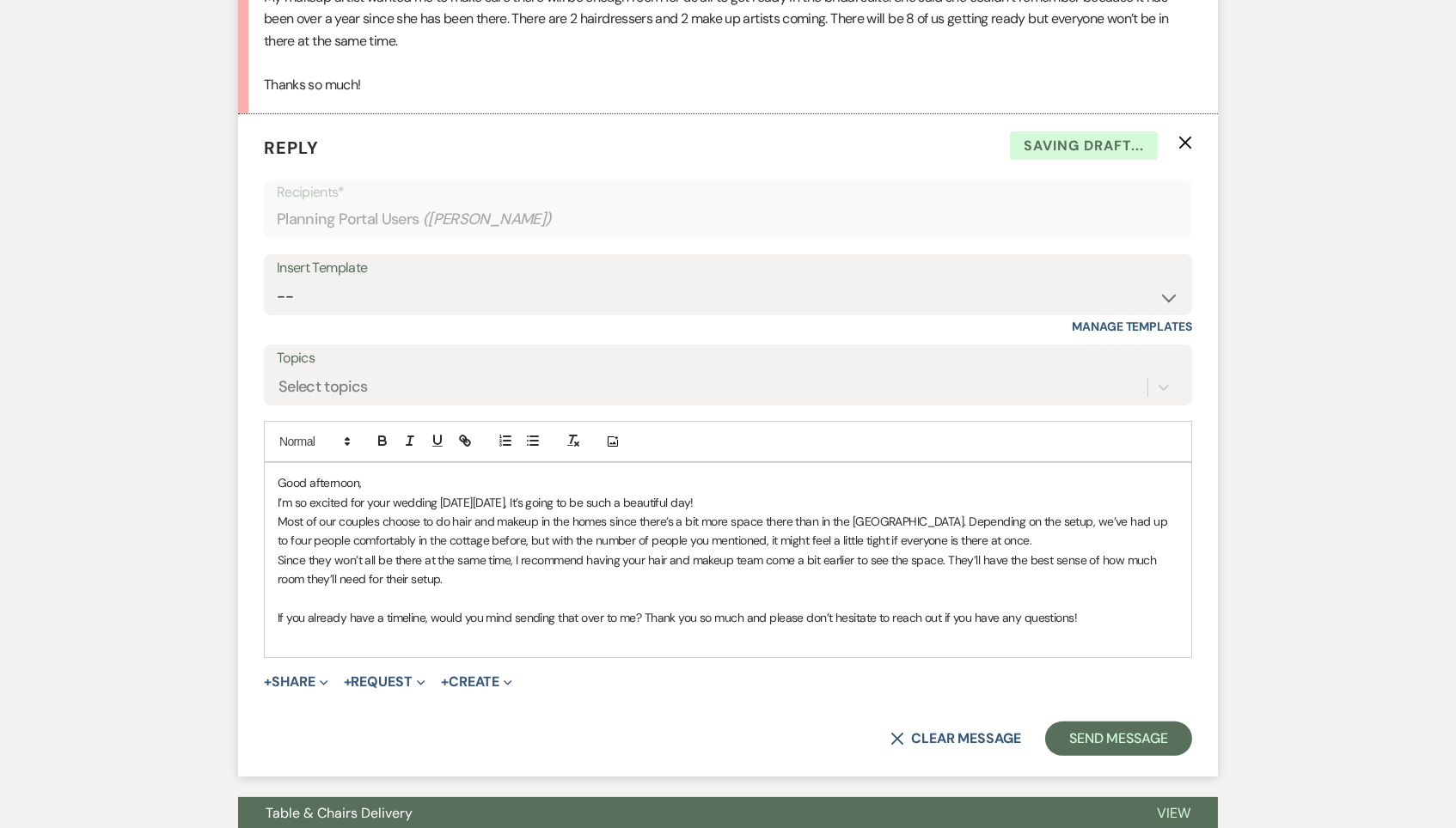
click at [591, 590] on p at bounding box center [727, 599] width 900 height 19
click at [1114, 609] on p "If you already have a timeline, would you mind sending that over to me? Thank y…" at bounding box center [727, 617] width 900 height 19
click at [786, 627] on p at bounding box center [727, 636] width 900 height 19
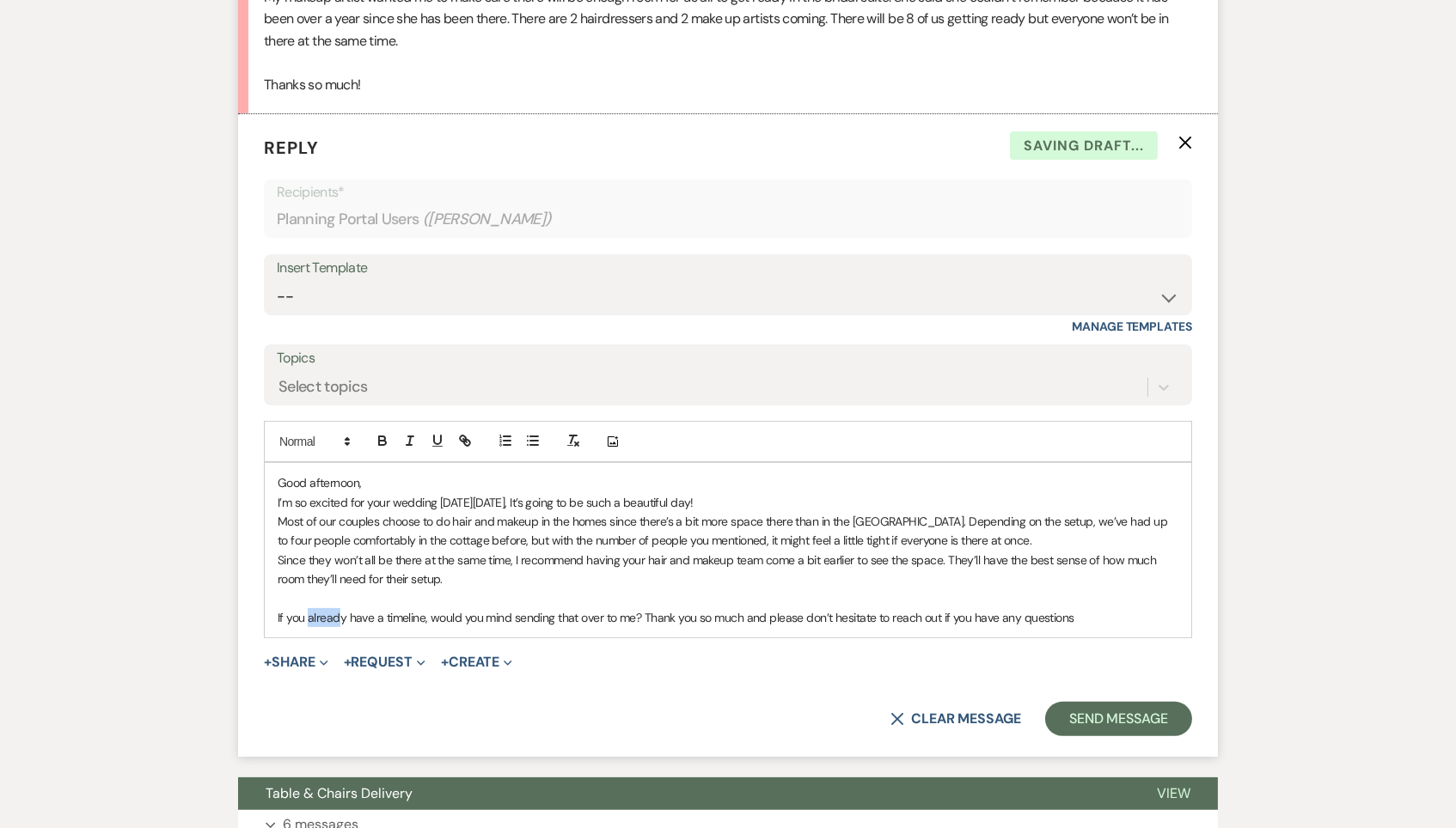
drag, startPoint x: 341, startPoint y: 604, endPoint x: 311, endPoint y: 605, distance: 30.0
click at [311, 609] on p "If you already have a timeline, would you mind sending that over to me? Thank y…" at bounding box center [727, 617] width 900 height 19
click at [343, 611] on p "If you already have a timeline, would you mind sending that over to me? Thank y…" at bounding box center [727, 617] width 900 height 19
drag, startPoint x: 345, startPoint y: 606, endPoint x: 311, endPoint y: 608, distance: 34.1
click at [311, 609] on p "If you already have a timeline, would you mind sending that over to me? Thank y…" at bounding box center [727, 617] width 900 height 19
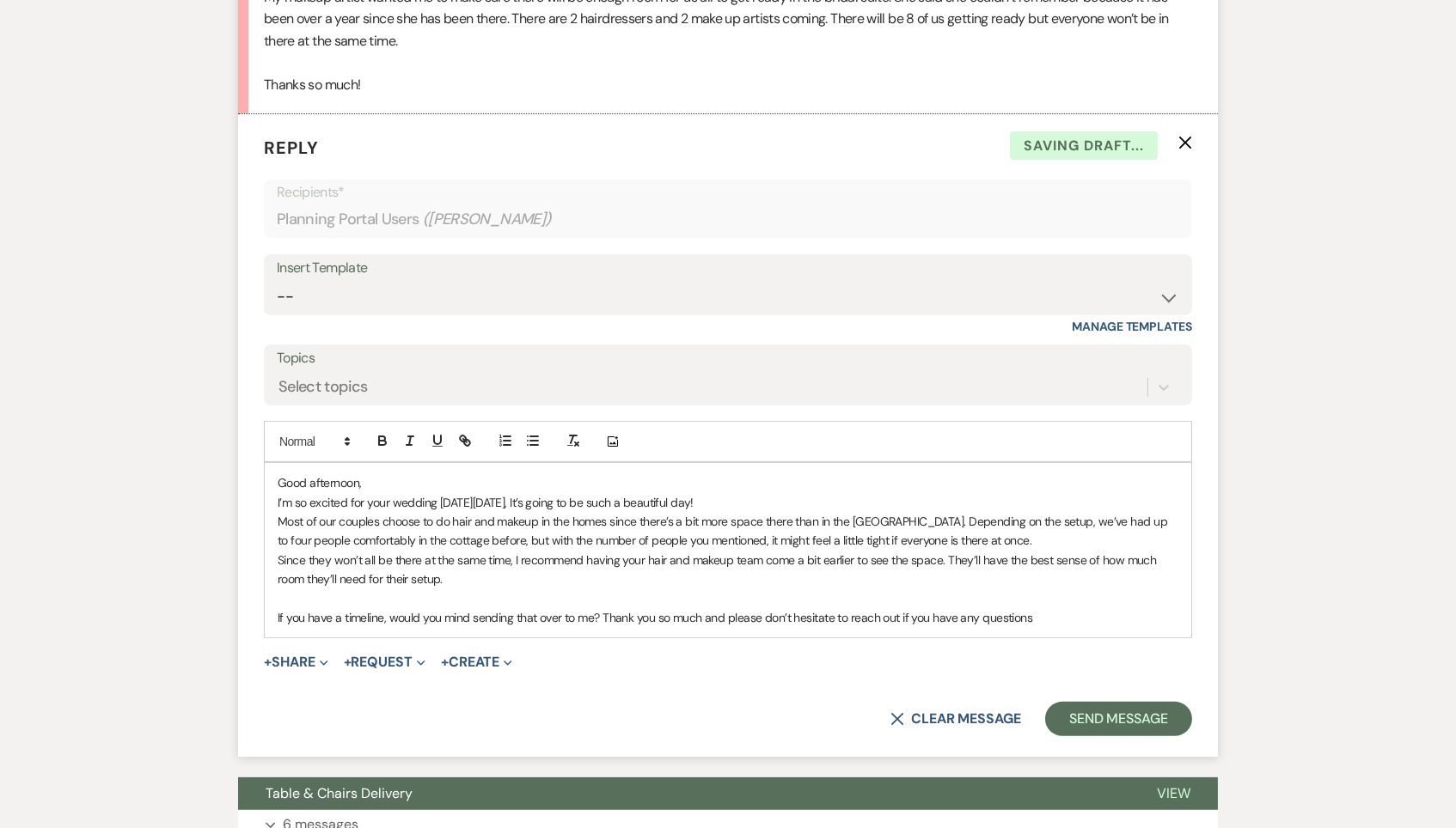
click at [345, 609] on p "If you have a timeline, would you mind sending that over to me? Thank you so mu…" at bounding box center [727, 617] width 900 height 19
click at [422, 609] on p "If you have your final timeline, would you mind sending that over to me? Thank …" at bounding box center [727, 617] width 900 height 19
click at [622, 613] on div "Good afternoon, I’m so excited for your wedding [DATE][DATE], It’s going to be …" at bounding box center [727, 551] width 926 height 174
click at [1142, 706] on button "Send Message" at bounding box center [1118, 718] width 147 height 34
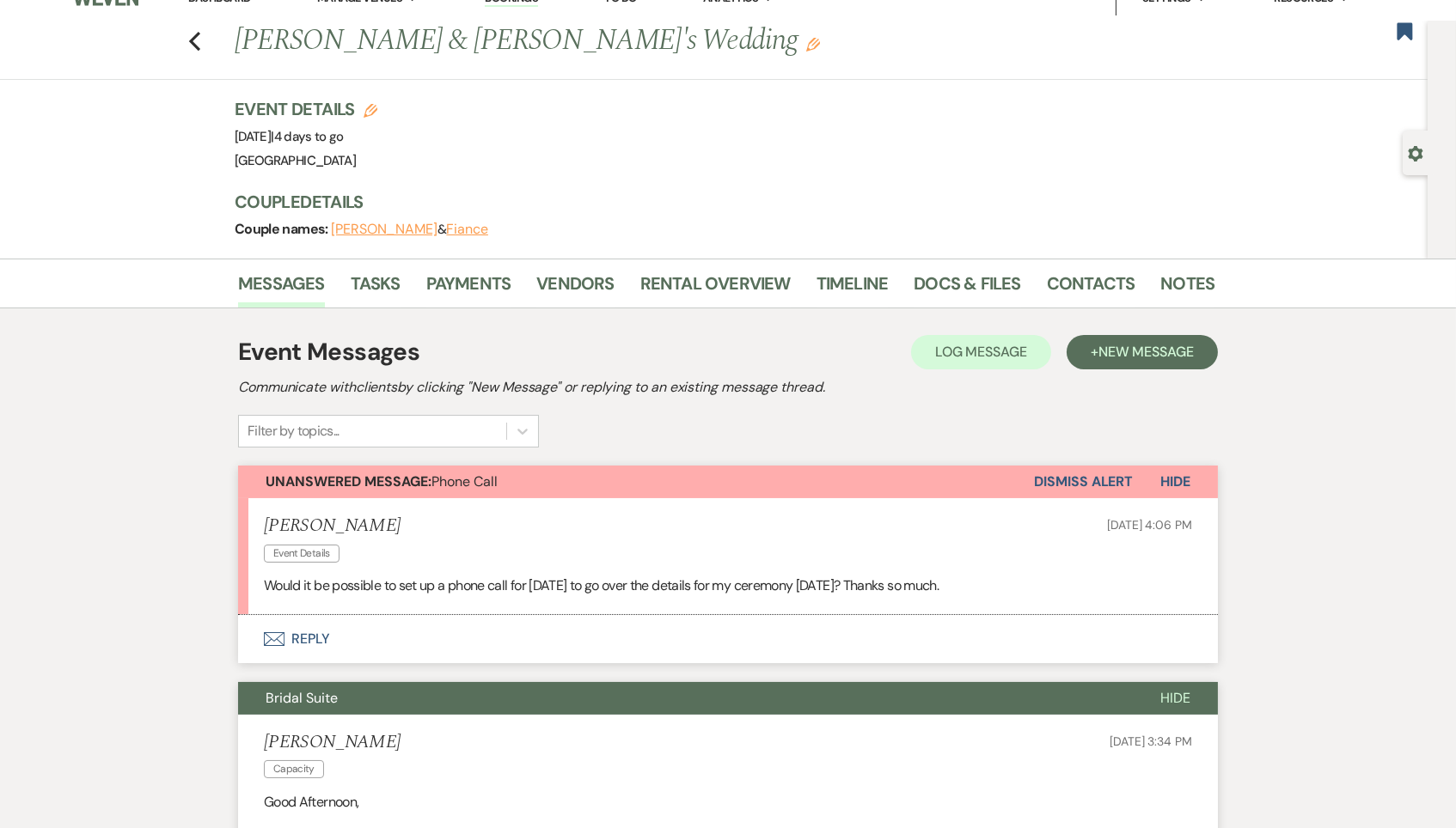
scroll to position [40, 0]
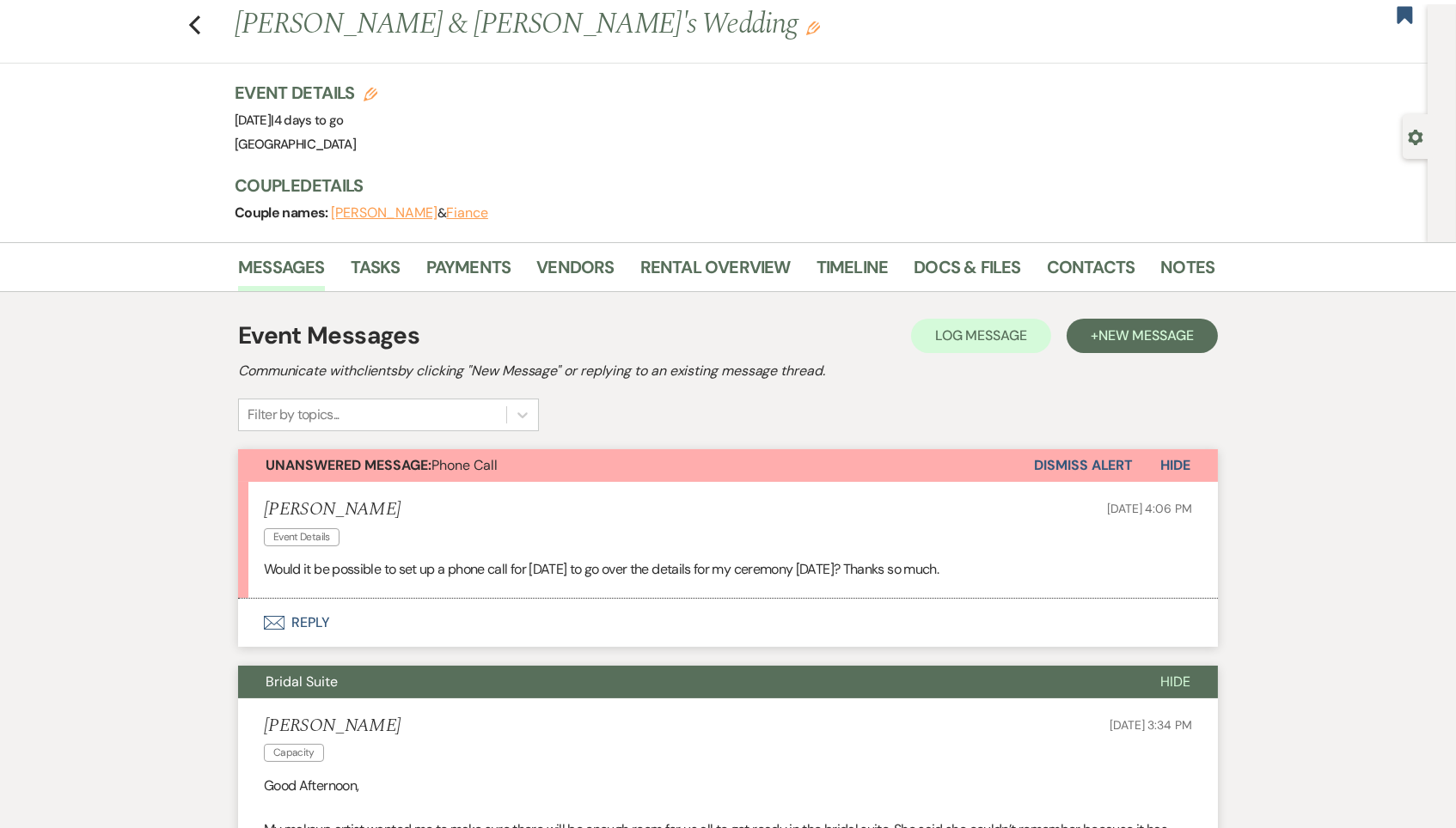
click at [283, 608] on button "Envelope Reply" at bounding box center [728, 622] width 980 height 48
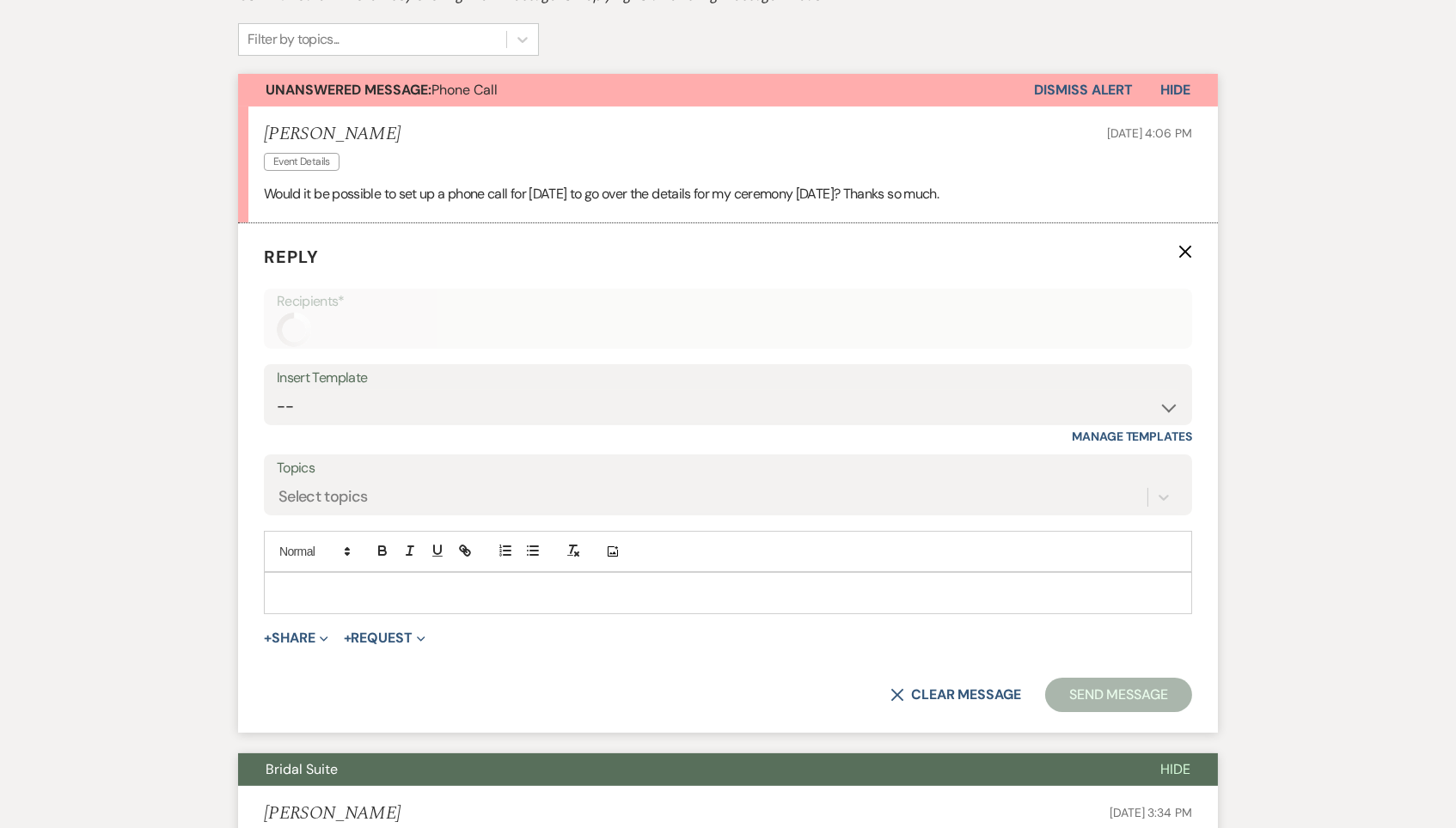
scroll to position [471, 0]
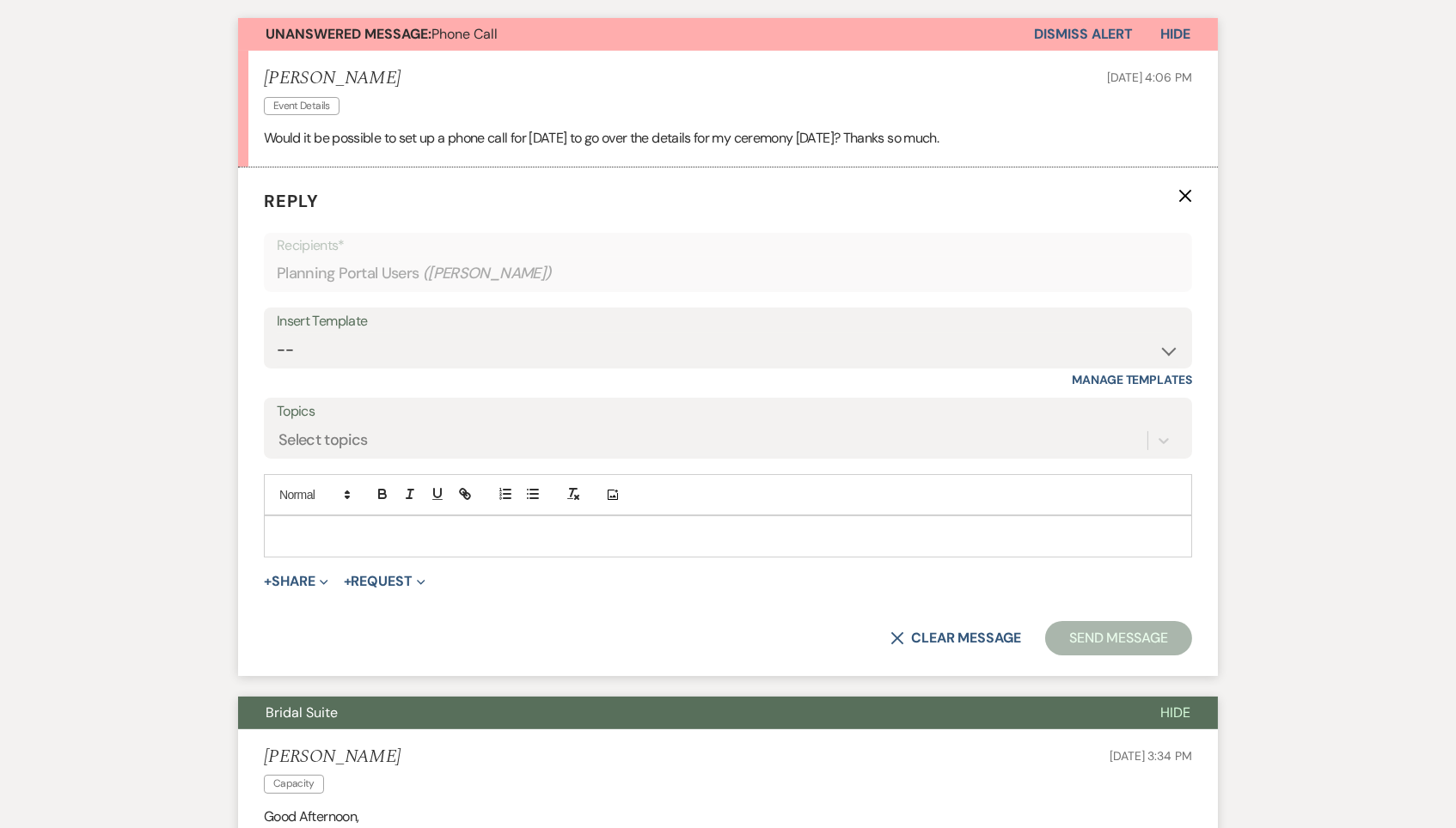
click at [381, 534] on p at bounding box center [727, 536] width 900 height 19
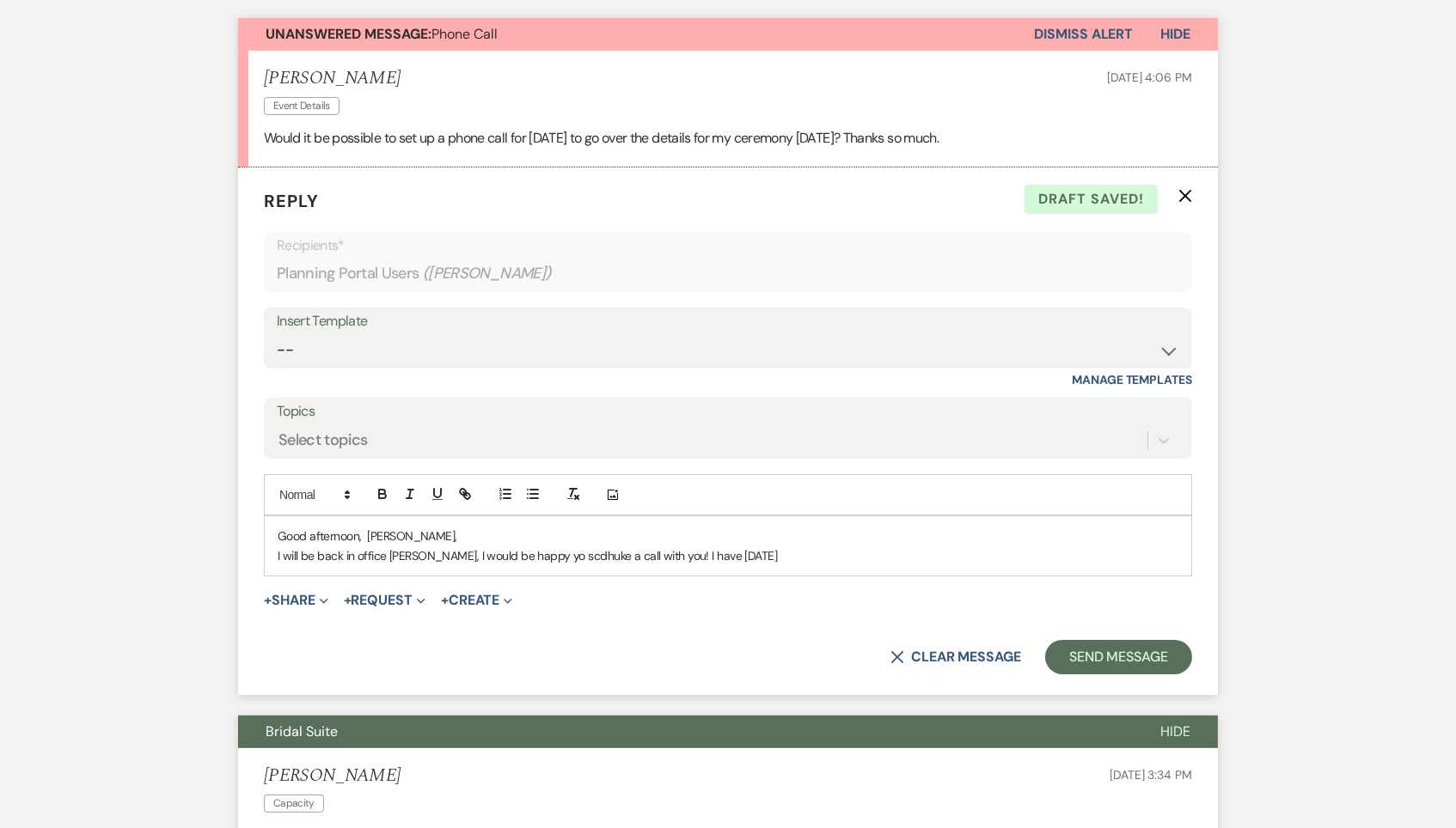
click at [564, 547] on p "I will be back in office [PERSON_NAME], I would be happy yo scdhuke a call with…" at bounding box center [727, 556] width 900 height 19
click at [387, 527] on p "Good afternoon, [PERSON_NAME]," at bounding box center [727, 536] width 900 height 19
click at [409, 549] on p "I will be back in office [PERSON_NAME], I would be happy yo scdhuke a call with…" at bounding box center [727, 556] width 900 height 19
click at [436, 549] on p "I will be back in office [PERSON_NAME], I would be happy yo scdhuke a call with…" at bounding box center [727, 556] width 900 height 19
click at [818, 547] on p "I will be back in office [PERSON_NAME], I would be happy yo scdhuke a call with…" at bounding box center [727, 556] width 900 height 19
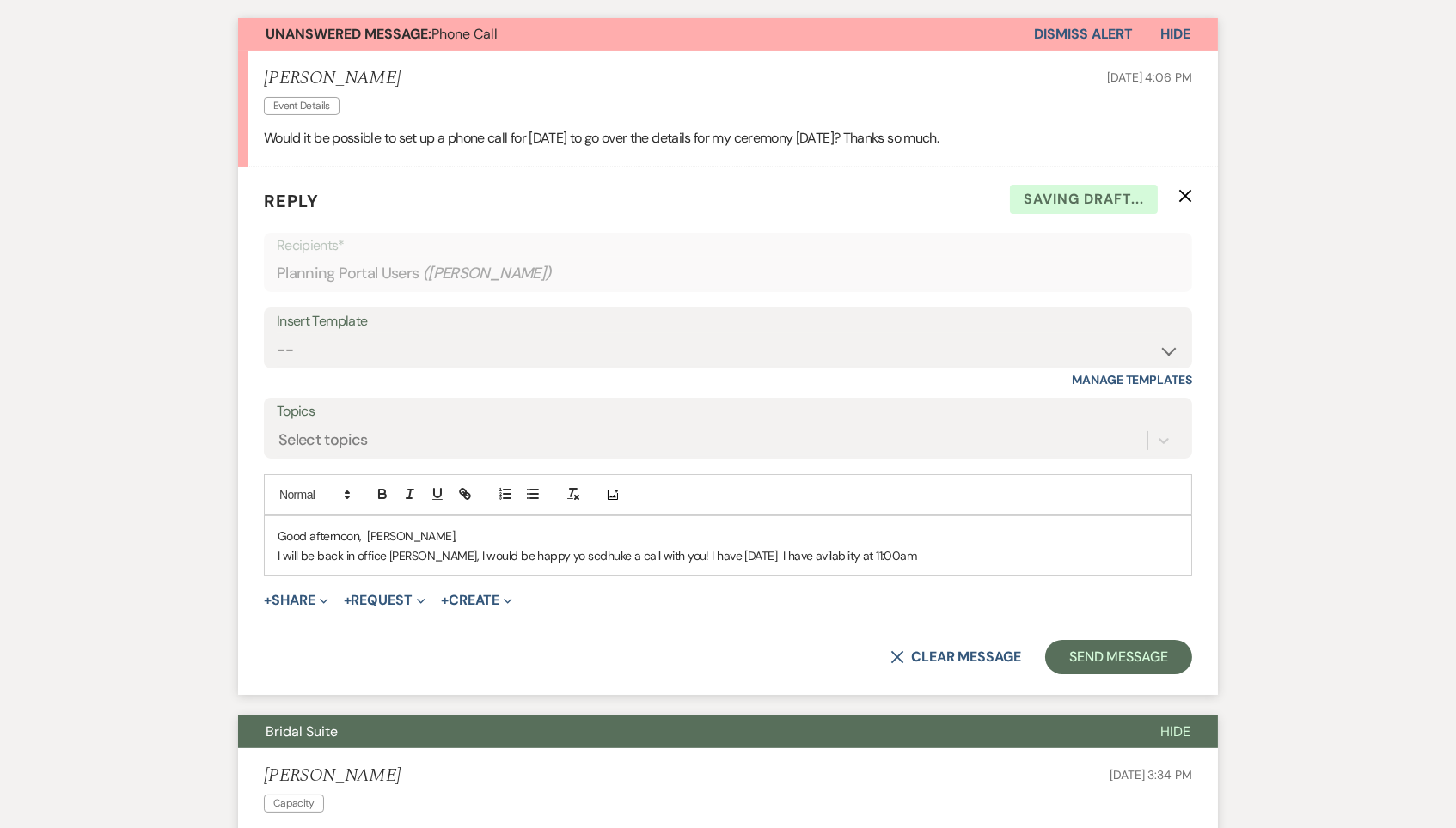
click at [817, 548] on p "I will be back in office [PERSON_NAME], I would be happy yo scdhuke a call with…" at bounding box center [727, 556] width 900 height 19
click at [959, 549] on p "I will be back in office [PERSON_NAME], I would be happy yo scdhuke a call with…" at bounding box center [727, 556] width 900 height 19
drag, startPoint x: 1133, startPoint y: 554, endPoint x: 220, endPoint y: 528, distance: 913.4
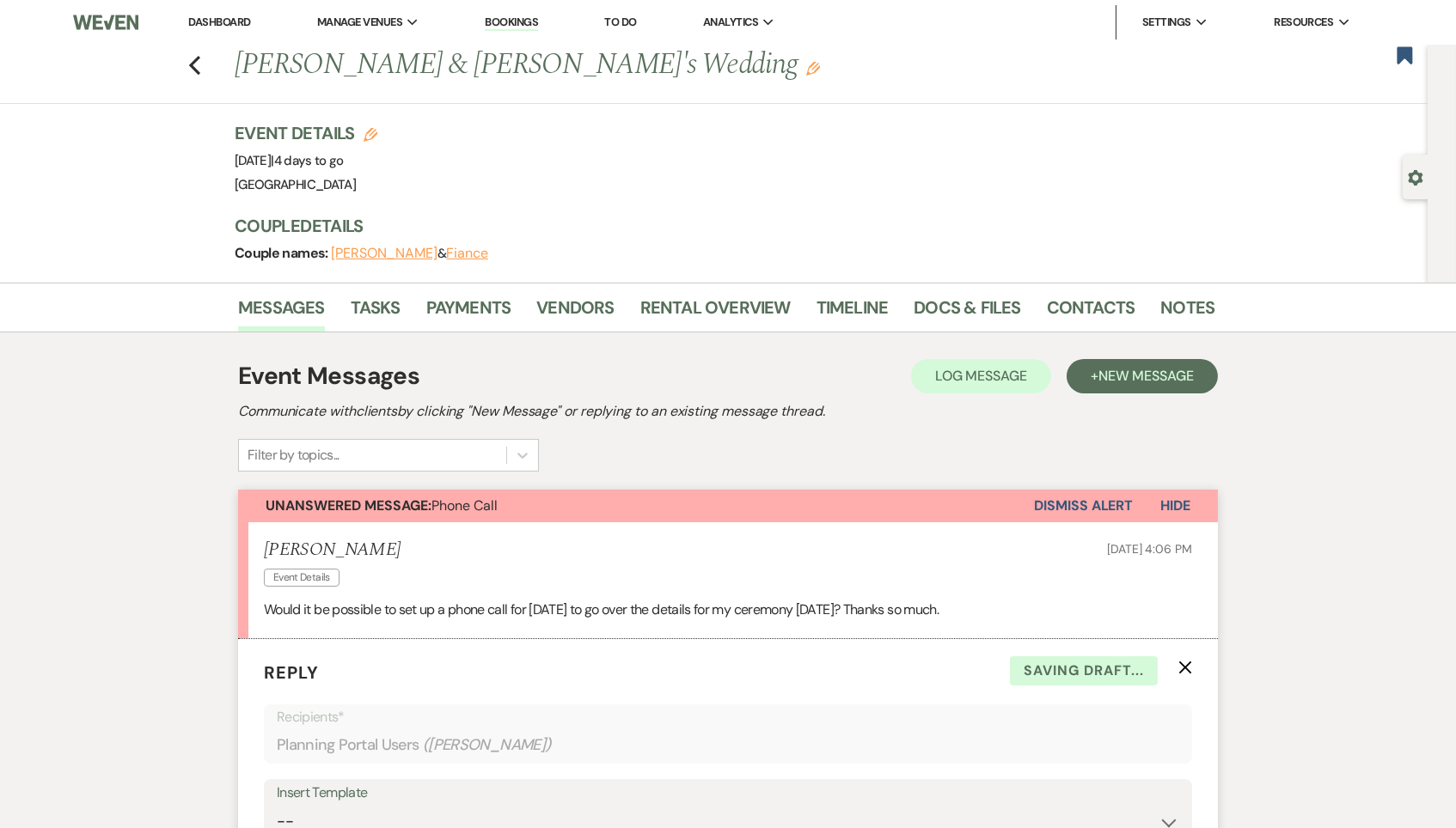
scroll to position [0, 0]
click at [195, 60] on use "button" at bounding box center [194, 65] width 11 height 19
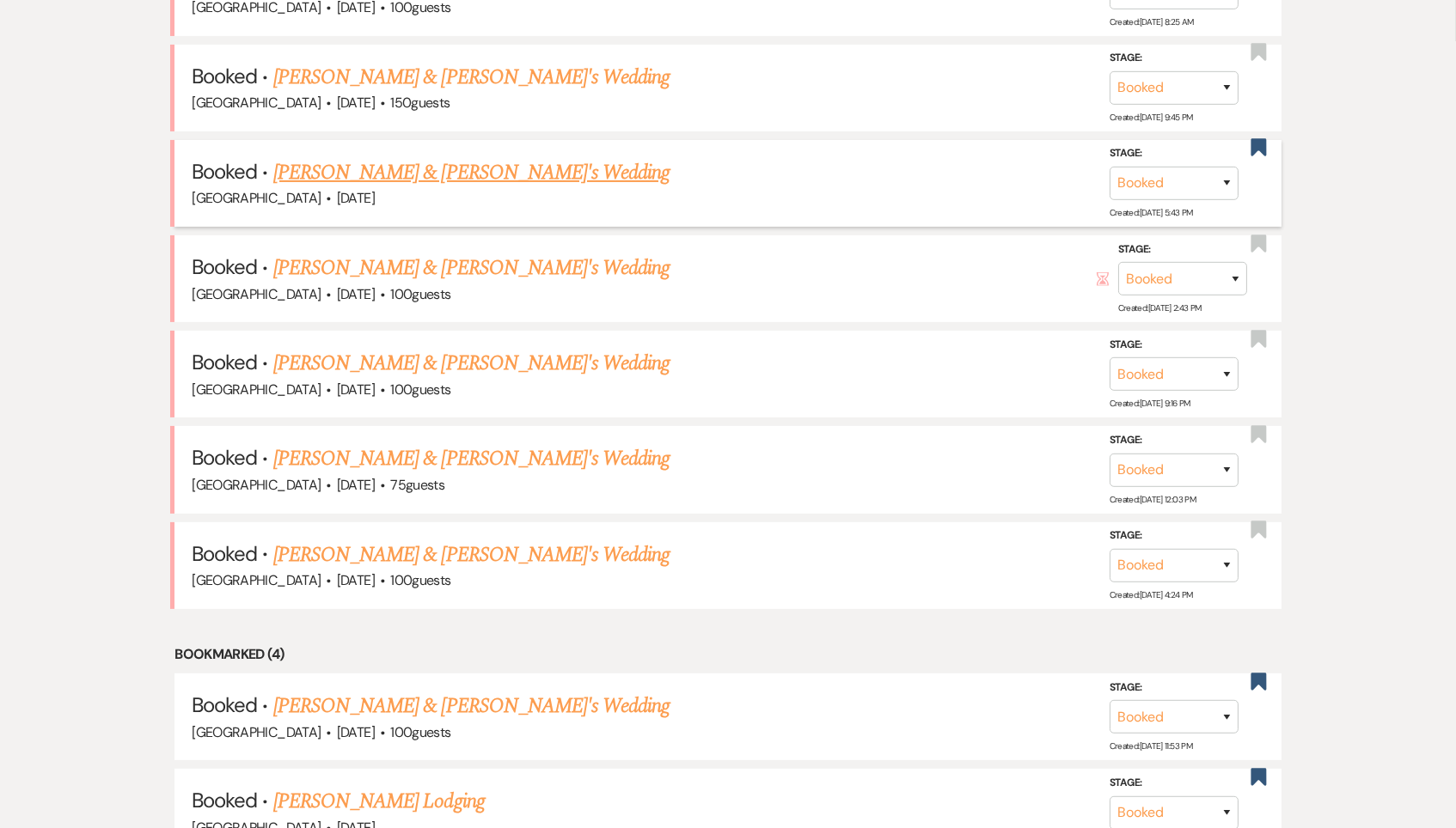
scroll to position [834, 0]
click at [422, 539] on link "[PERSON_NAME] & [PERSON_NAME]'s Wedding" at bounding box center [471, 555] width 397 height 31
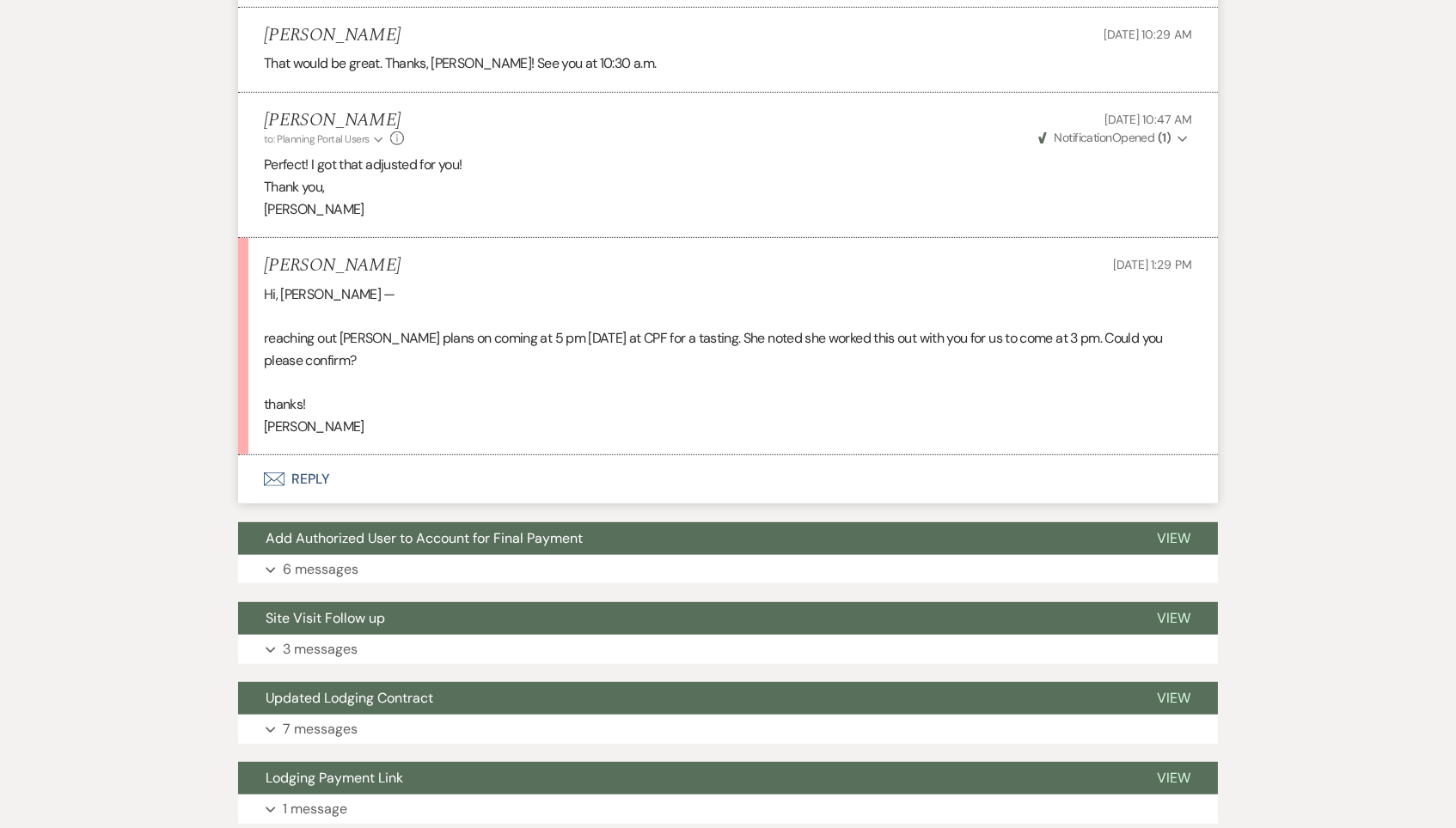
scroll to position [1674, 0]
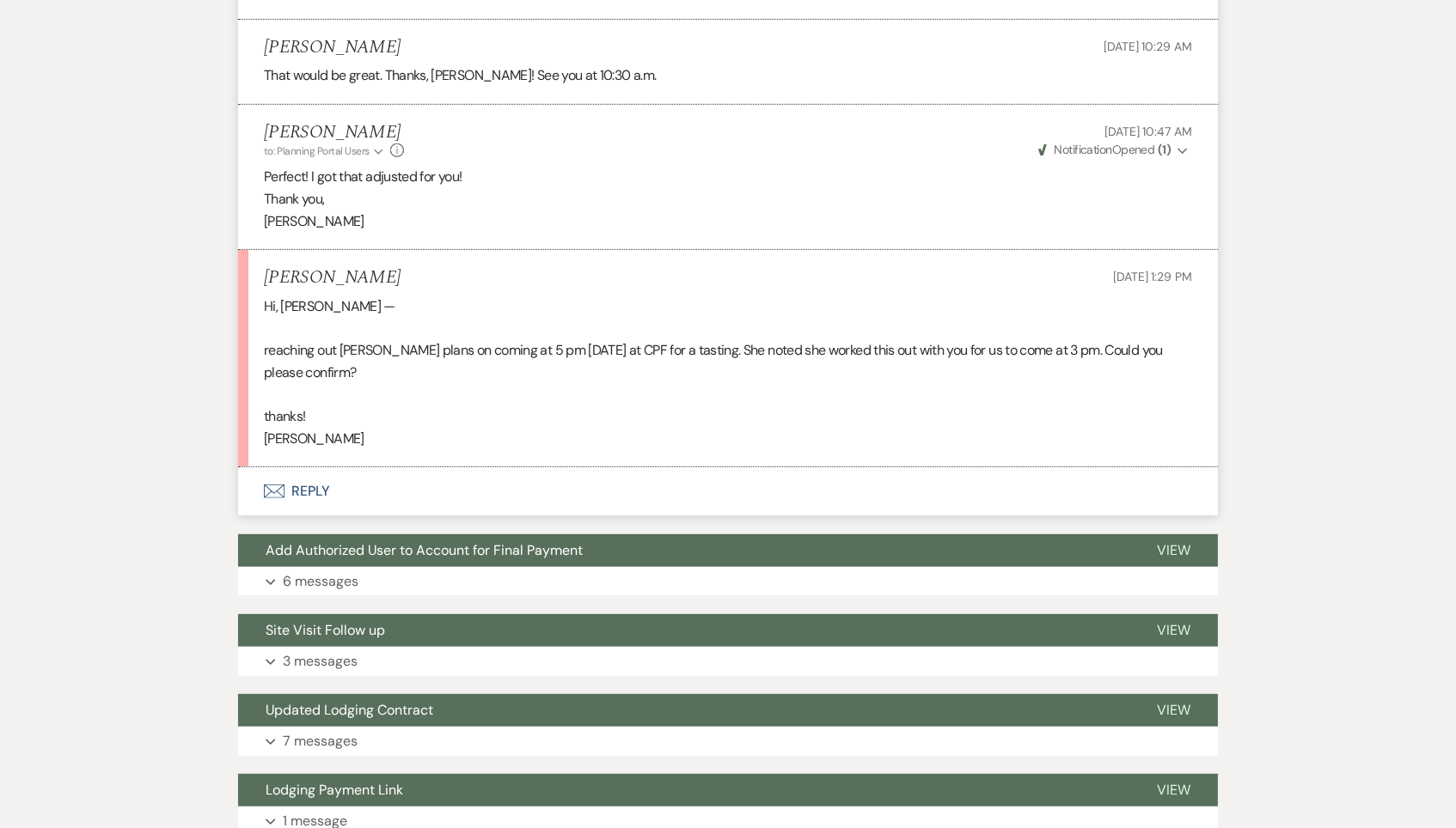
click at [308, 467] on button "Envelope Reply" at bounding box center [728, 491] width 980 height 48
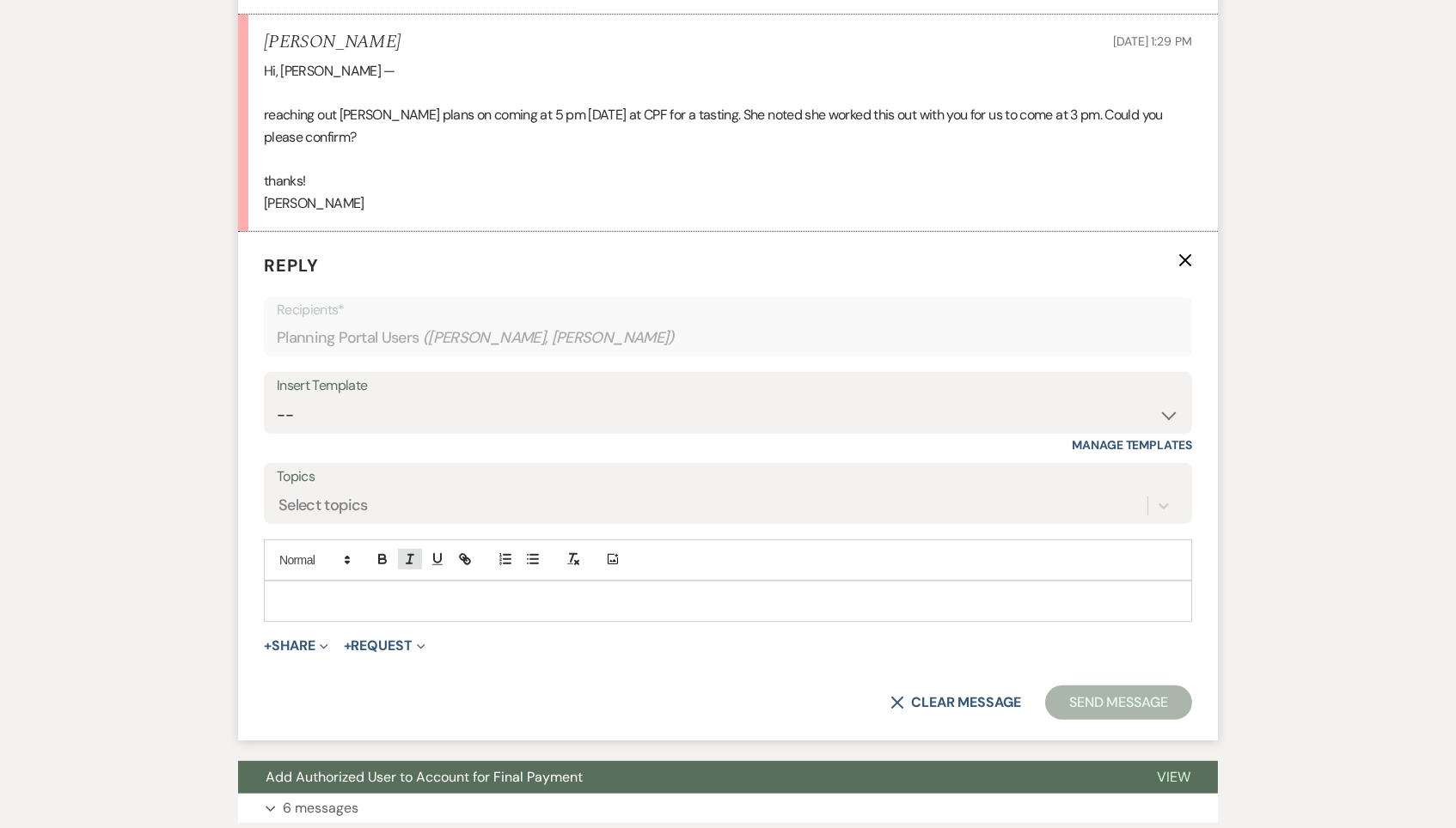
scroll to position [1944, 0]
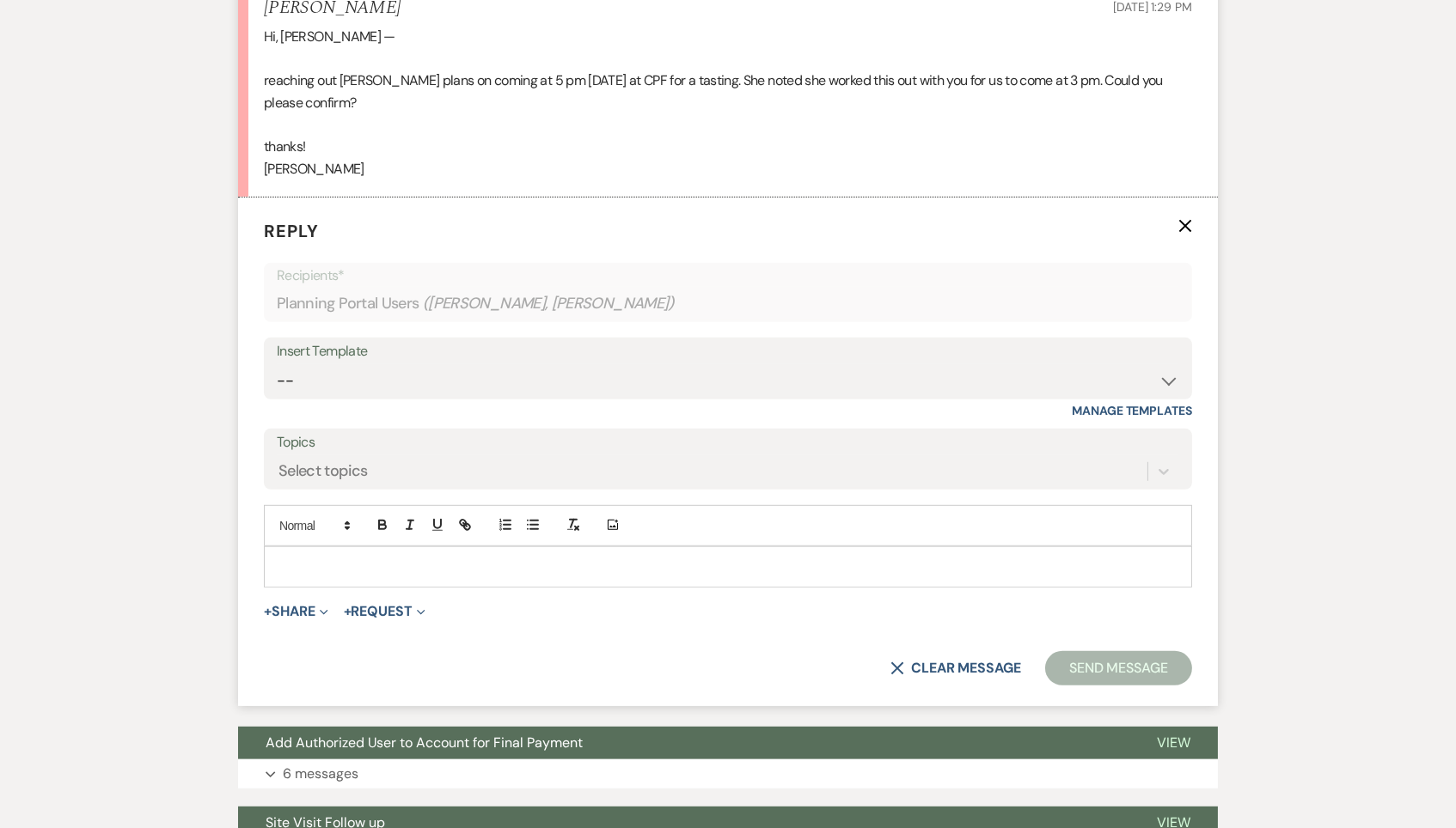
click at [399, 548] on div at bounding box center [727, 567] width 926 height 39
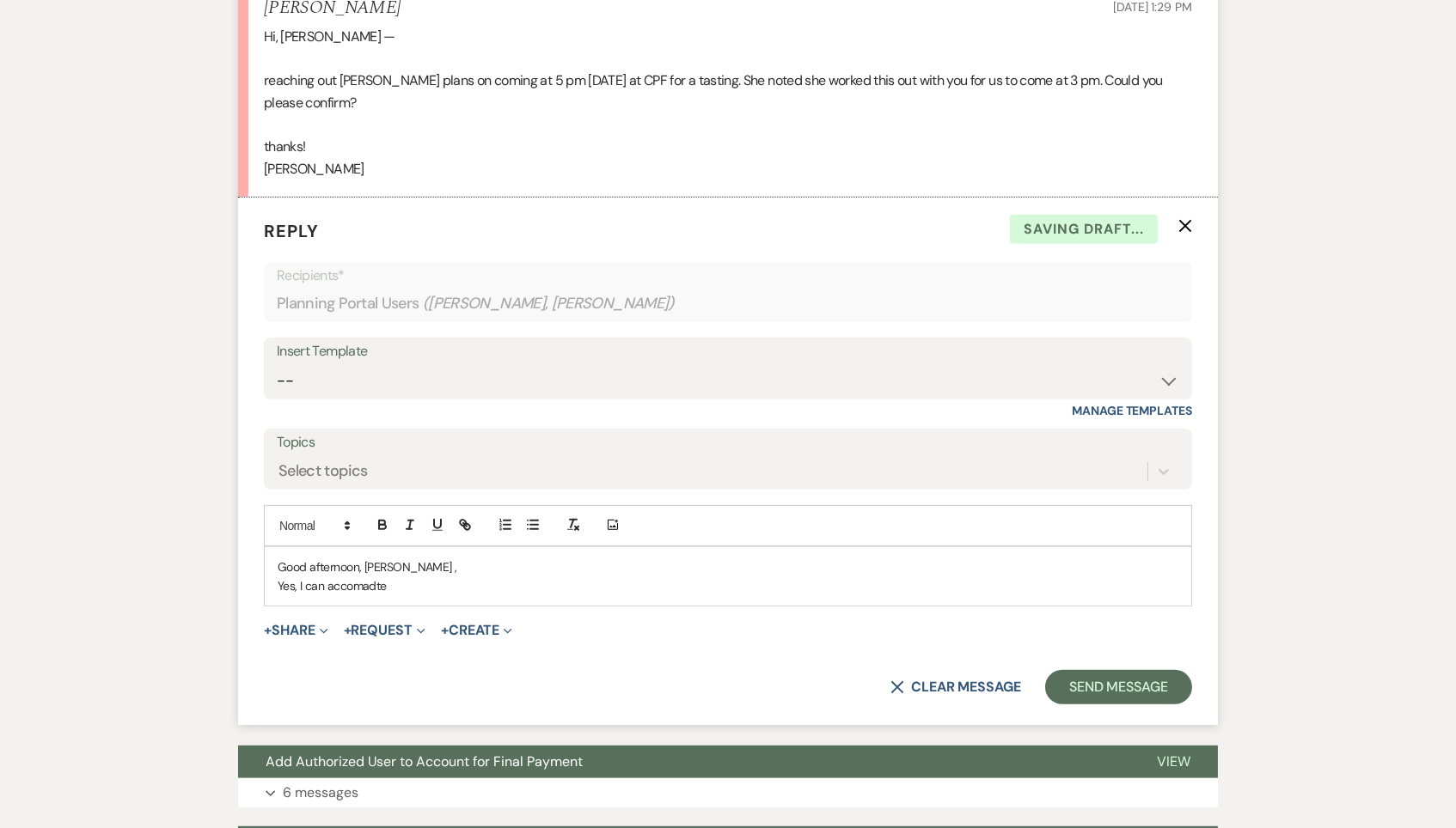
click at [362, 576] on p "Yes, I can accomadte" at bounding box center [727, 585] width 900 height 19
click at [427, 576] on p "Yes, I can accommodate" at bounding box center [727, 585] width 900 height 19
drag, startPoint x: 618, startPoint y: 542, endPoint x: 428, endPoint y: 541, distance: 190.0
click at [428, 576] on p "Yes, I can accommodate the partial design meeting at 3:30" at bounding box center [727, 585] width 900 height 19
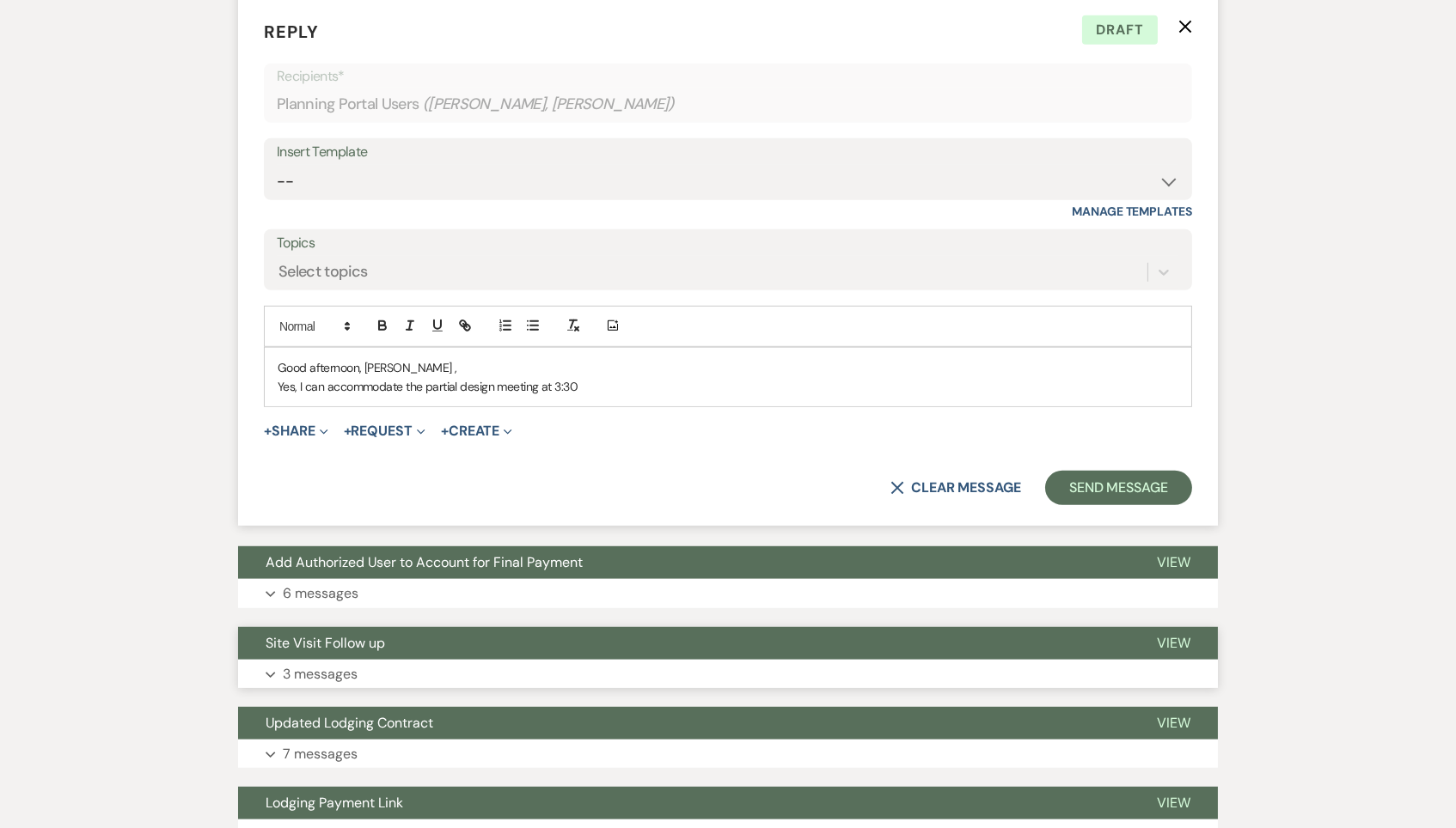
click at [424, 627] on button "Site Visit Follow up" at bounding box center [683, 643] width 891 height 32
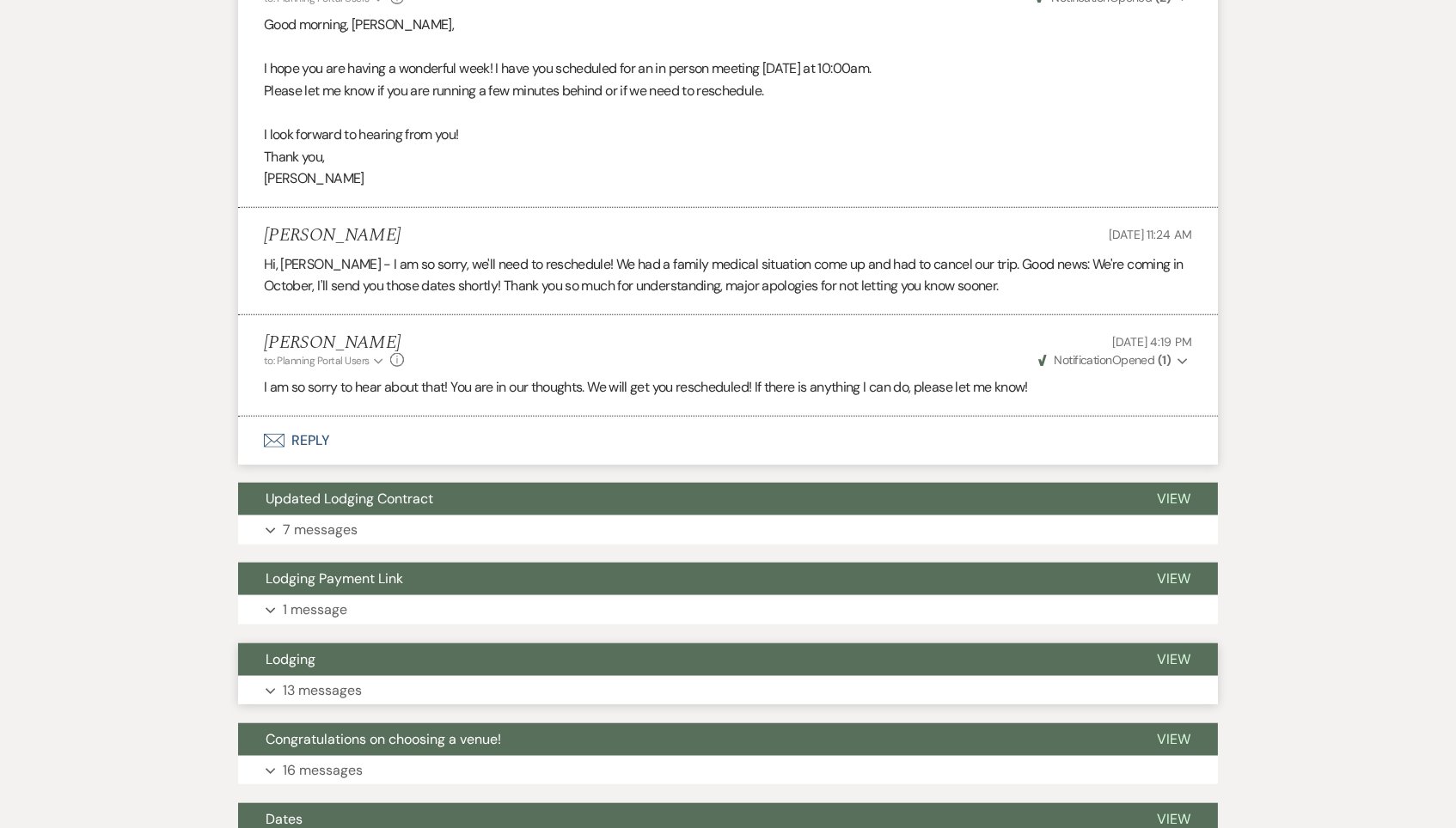
scroll to position [2853, 0]
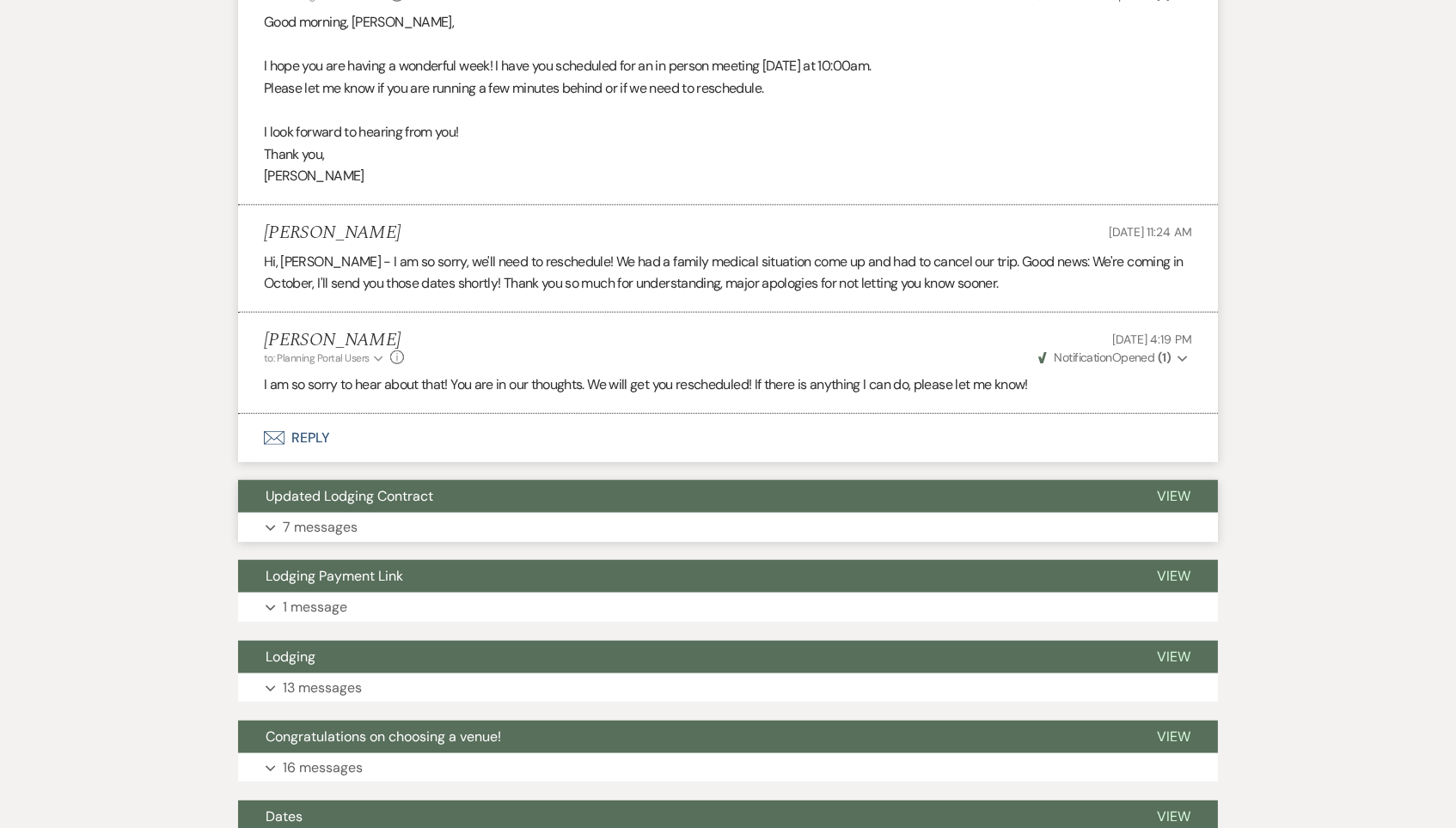
click at [644, 480] on button "Updated Lodging Contract" at bounding box center [683, 496] width 891 height 32
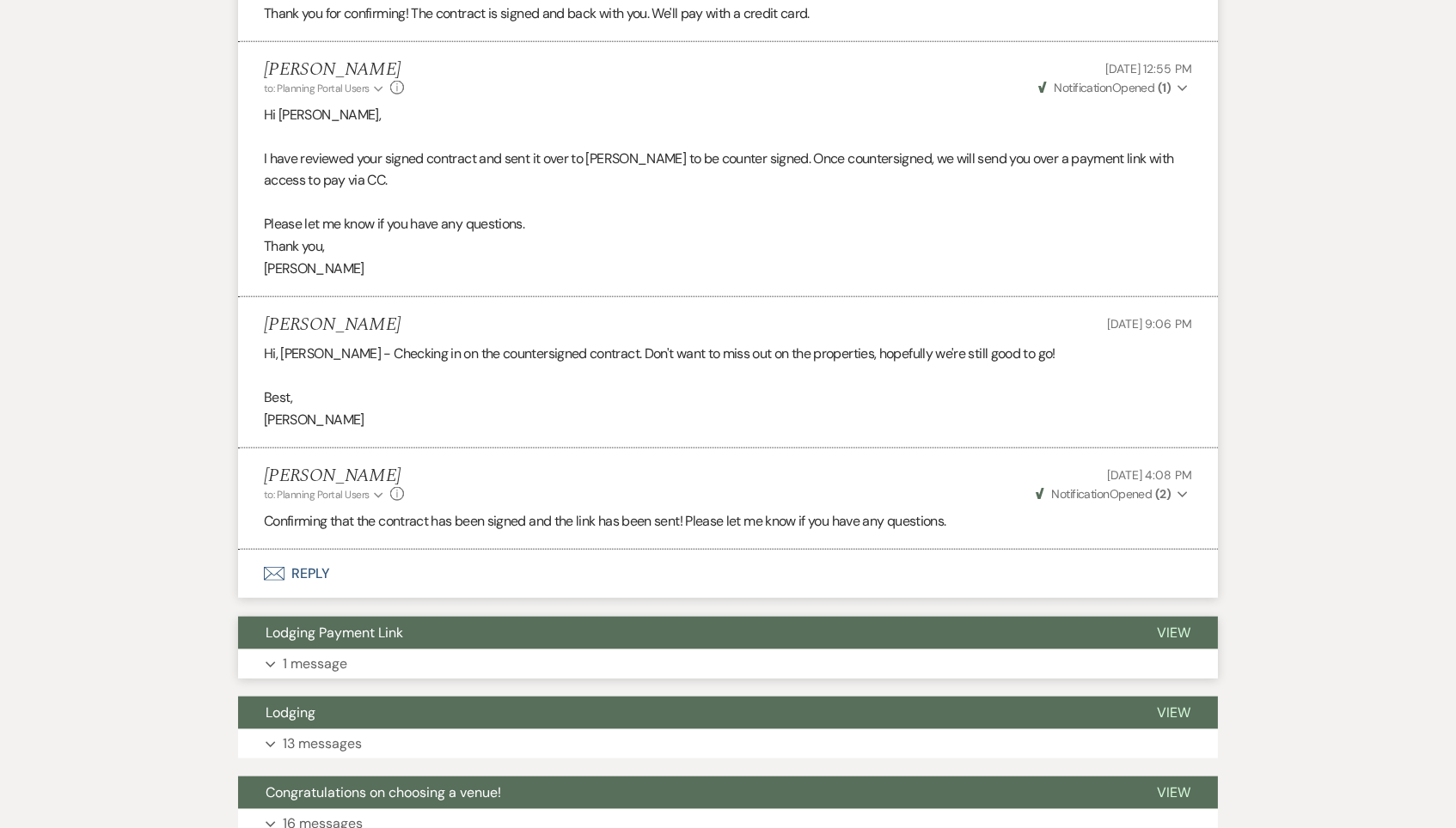
click at [606, 617] on button "Lodging Payment Link" at bounding box center [683, 633] width 891 height 32
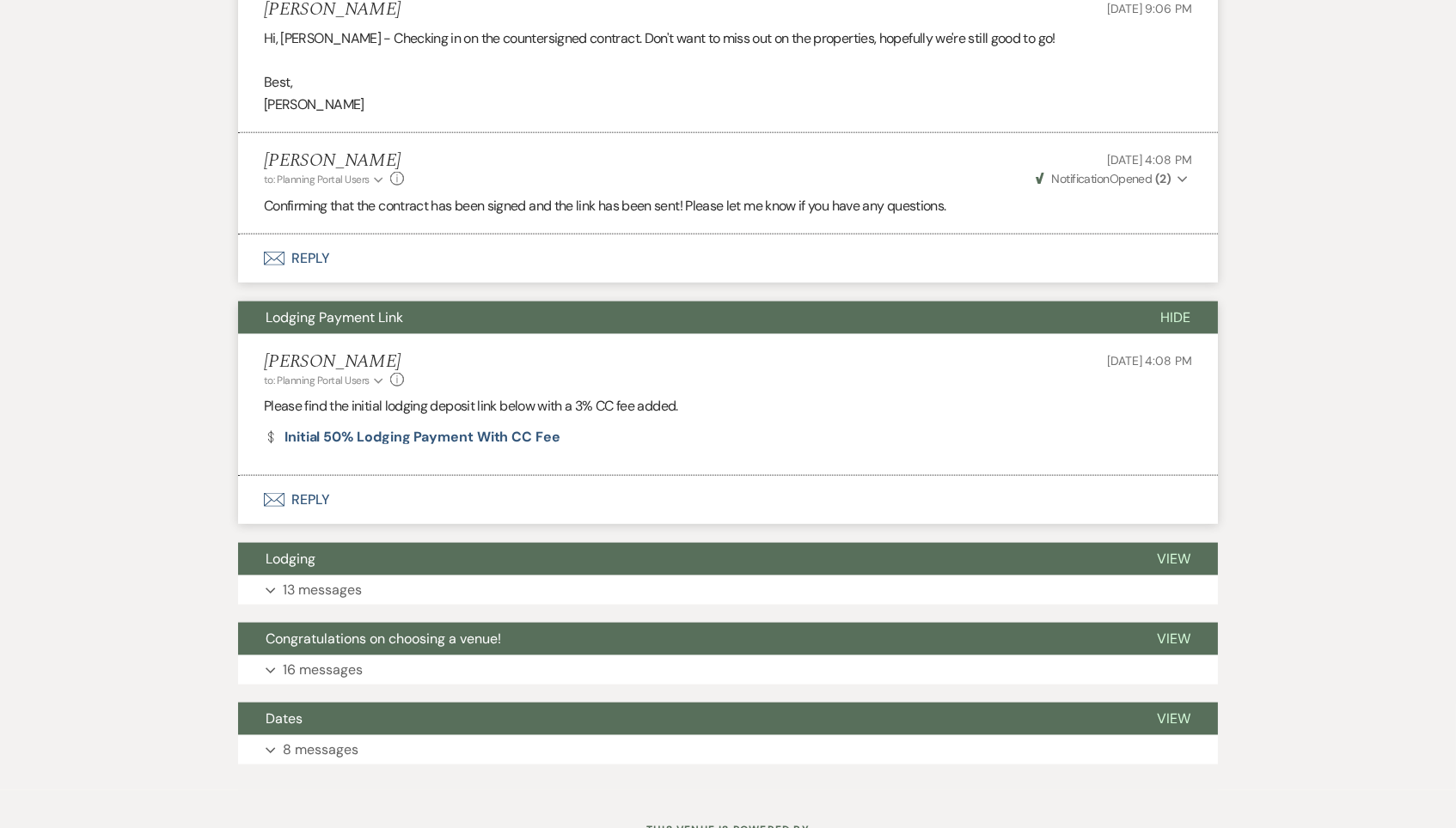
scroll to position [4097, 0]
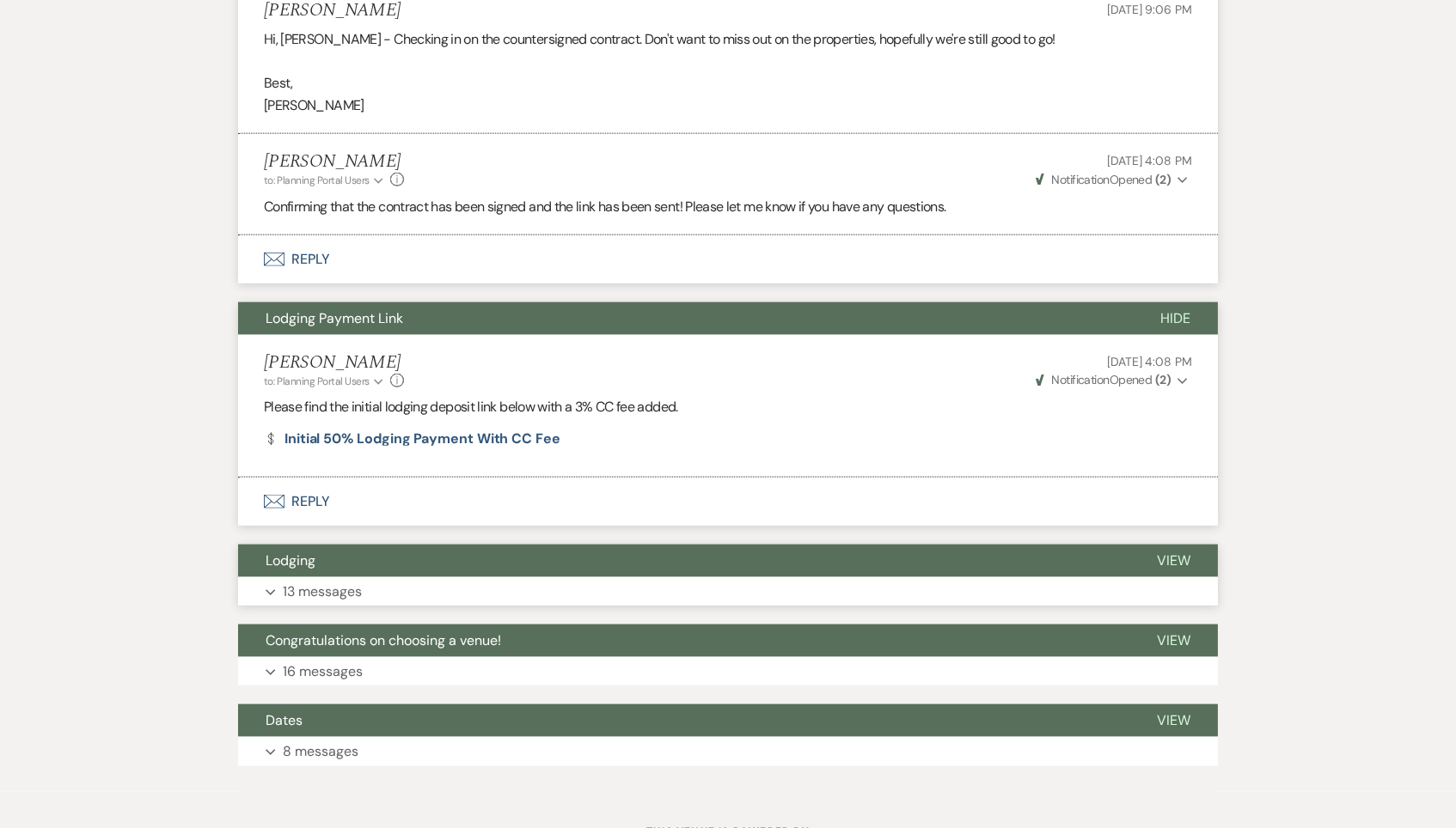
click at [576, 577] on button "Expand 13 messages" at bounding box center [728, 592] width 980 height 29
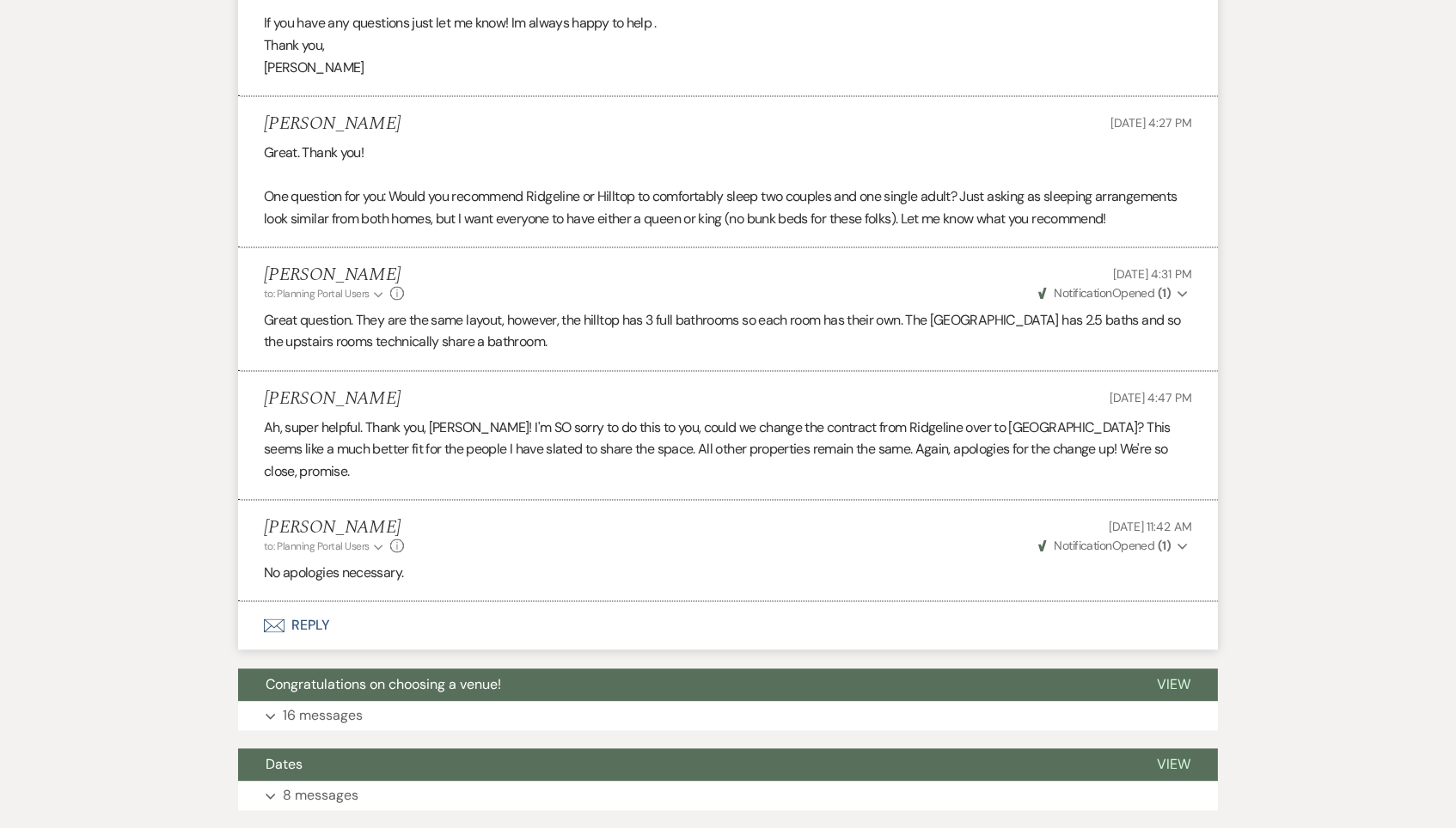
scroll to position [6258, 0]
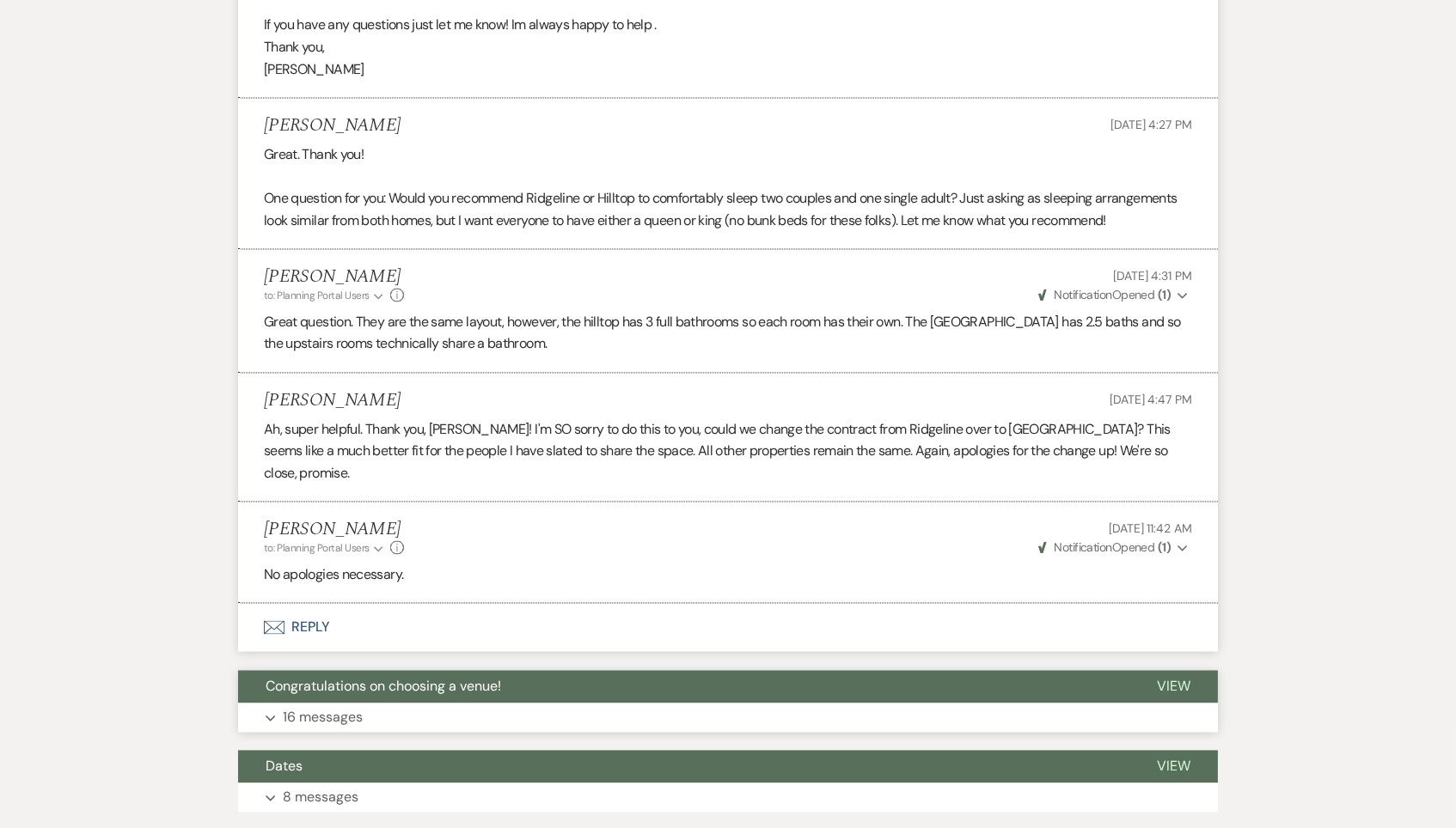
click at [569, 670] on button "Congratulations on choosing a venue!" at bounding box center [683, 686] width 891 height 32
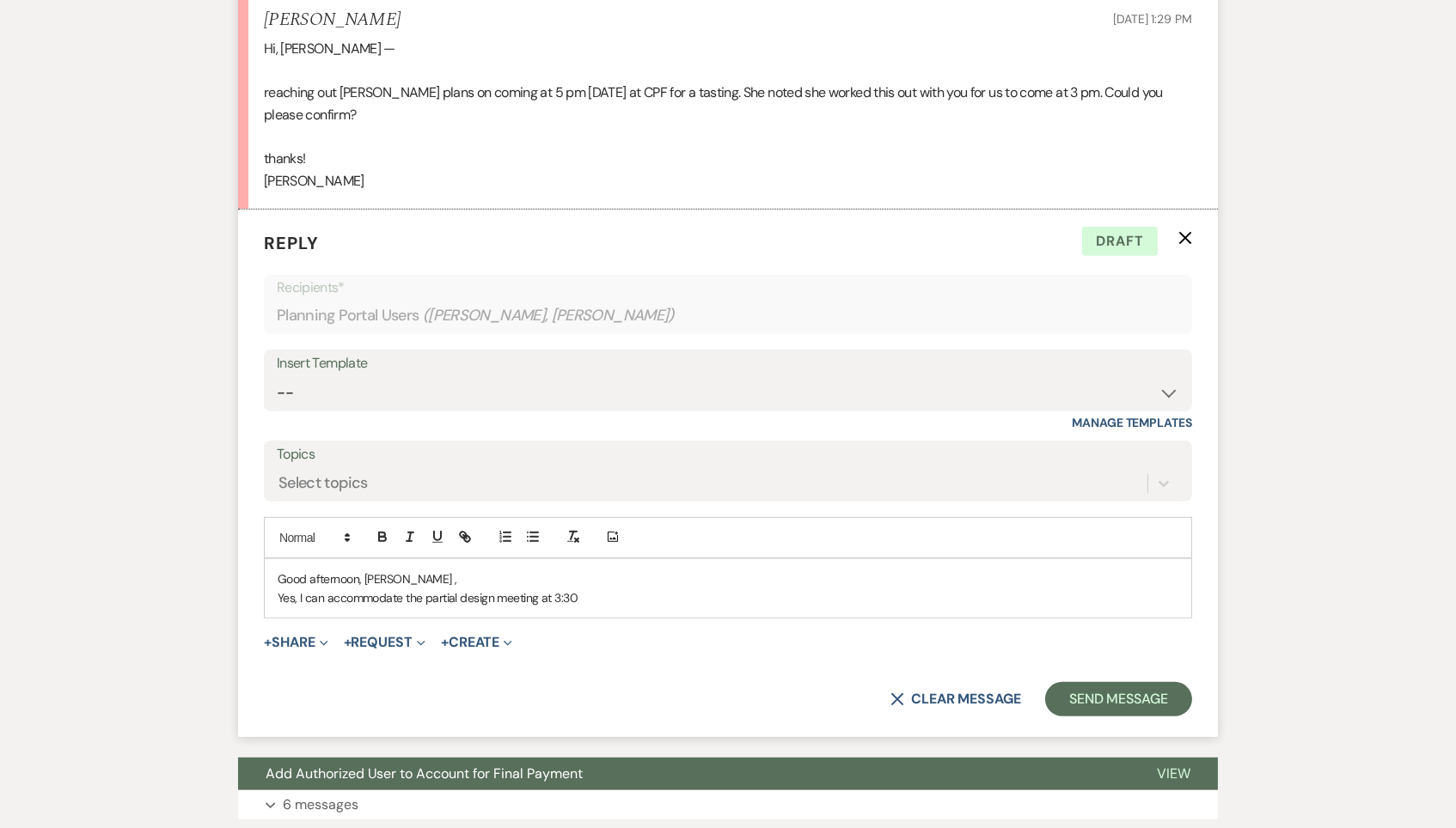
scroll to position [1934, 0]
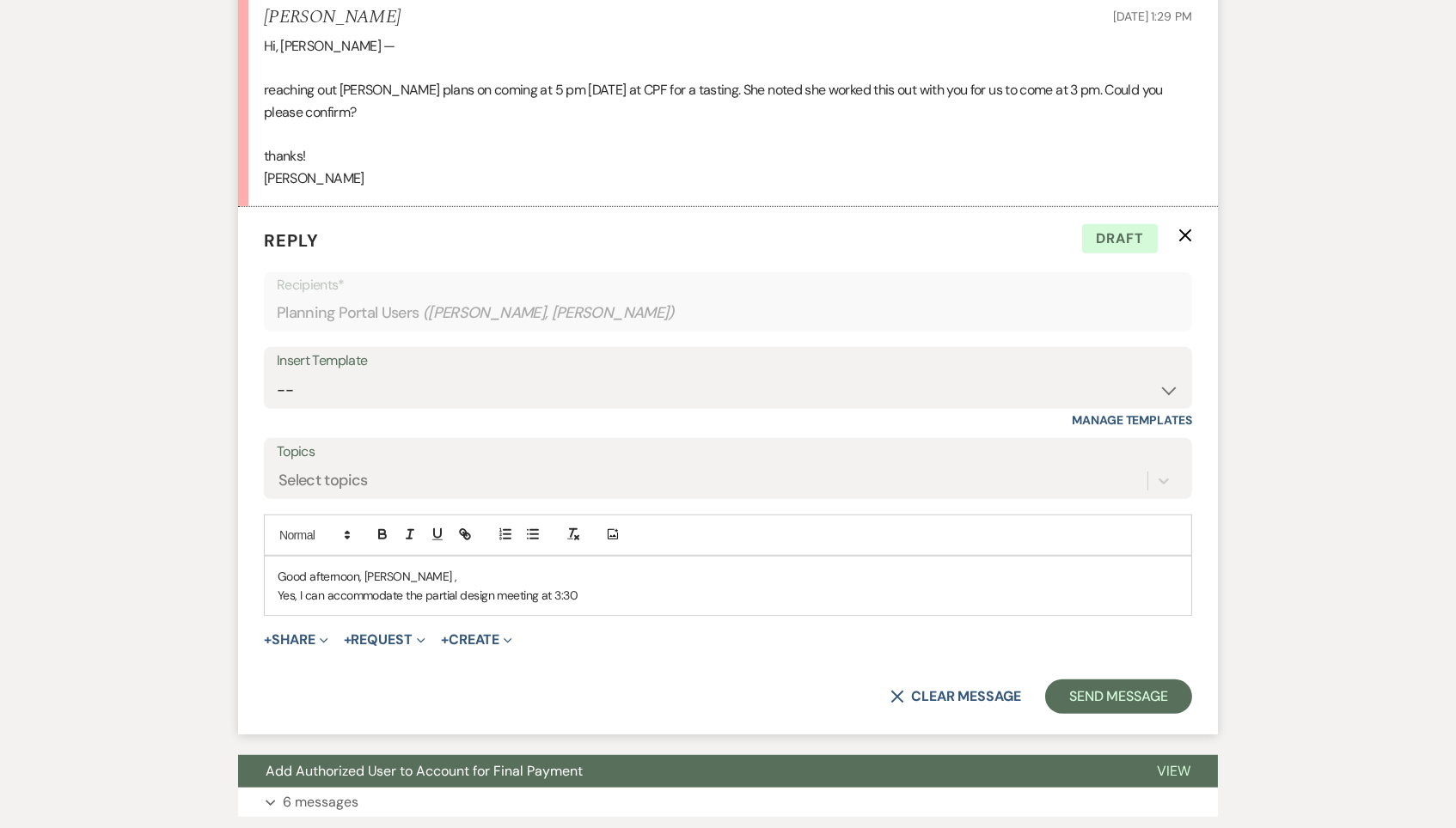
click at [642, 586] on p "Yes, I can accommodate the partial design meeting at 3:30" at bounding box center [727, 595] width 900 height 19
drag, startPoint x: 642, startPoint y: 559, endPoint x: 424, endPoint y: 558, distance: 218.0
click at [424, 586] on p "Yes, I can accommodate the partial design meeting at 3:30" at bounding box center [727, 595] width 900 height 19
click at [793, 586] on p "Yes! I have [PERSON_NAME] scheduled for a tasting on property with you at 5:00p…" at bounding box center [727, 595] width 900 height 19
click at [931, 570] on div "Good afternoon, [PERSON_NAME] , Yes! I have [PERSON_NAME] scheduled for a tasti…" at bounding box center [727, 586] width 926 height 60
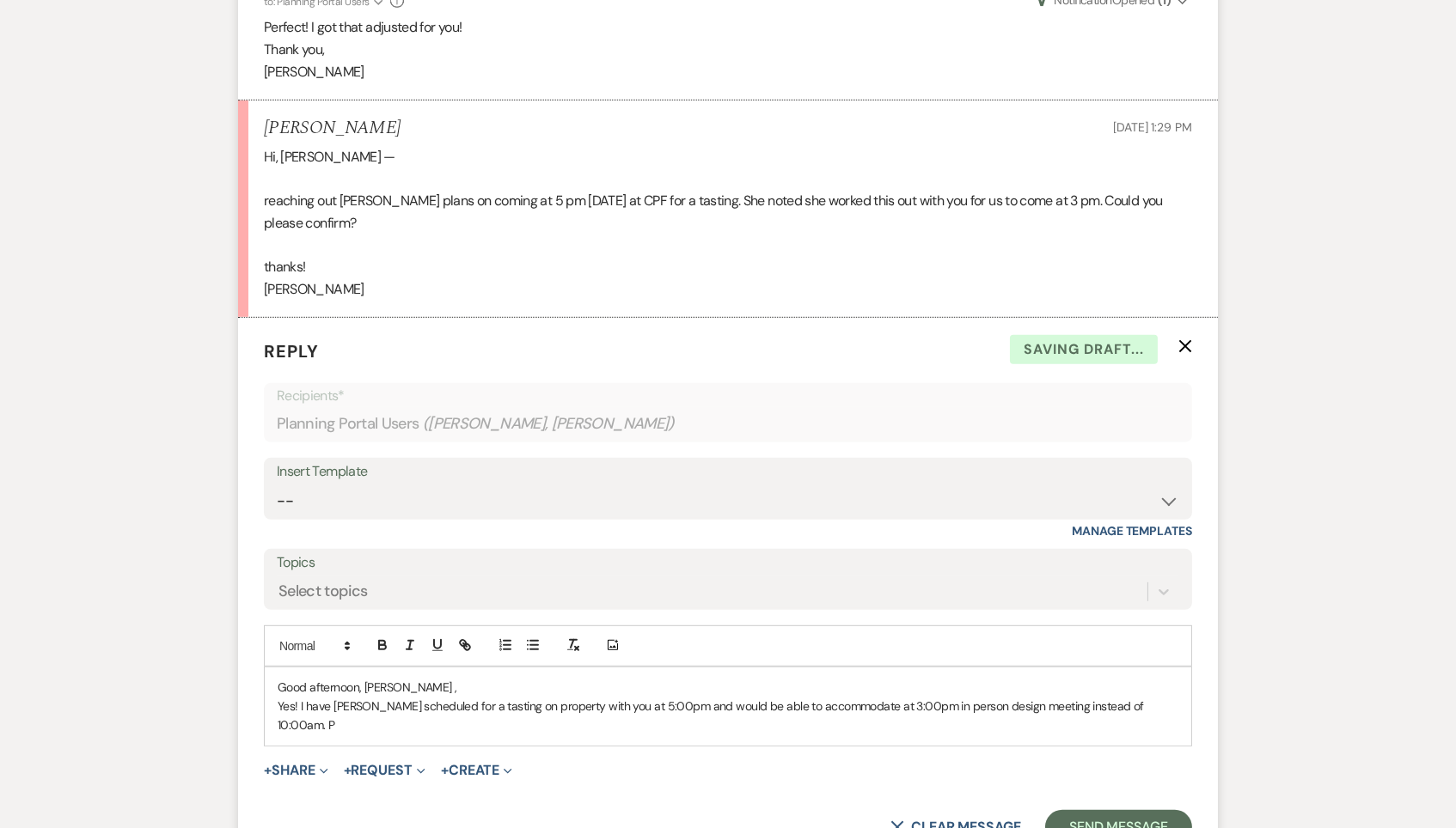
scroll to position [1822, 0]
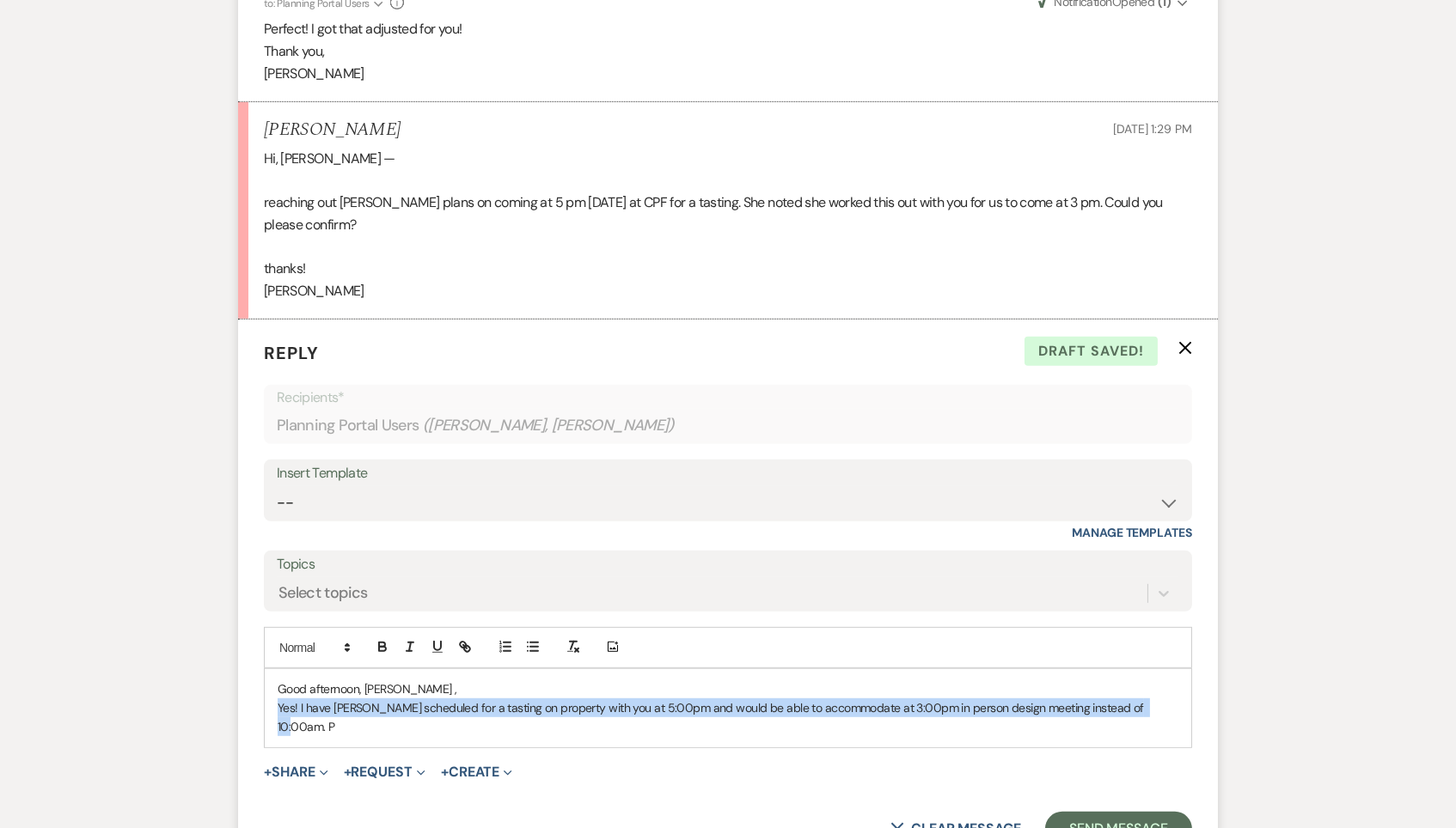
drag, startPoint x: 1159, startPoint y: 667, endPoint x: 251, endPoint y: 668, distance: 908.0
click at [251, 668] on form "Reply X Draft saved! Recipients* Planning Portal Users ( [PERSON_NAME], [PERSON…" at bounding box center [728, 593] width 980 height 548
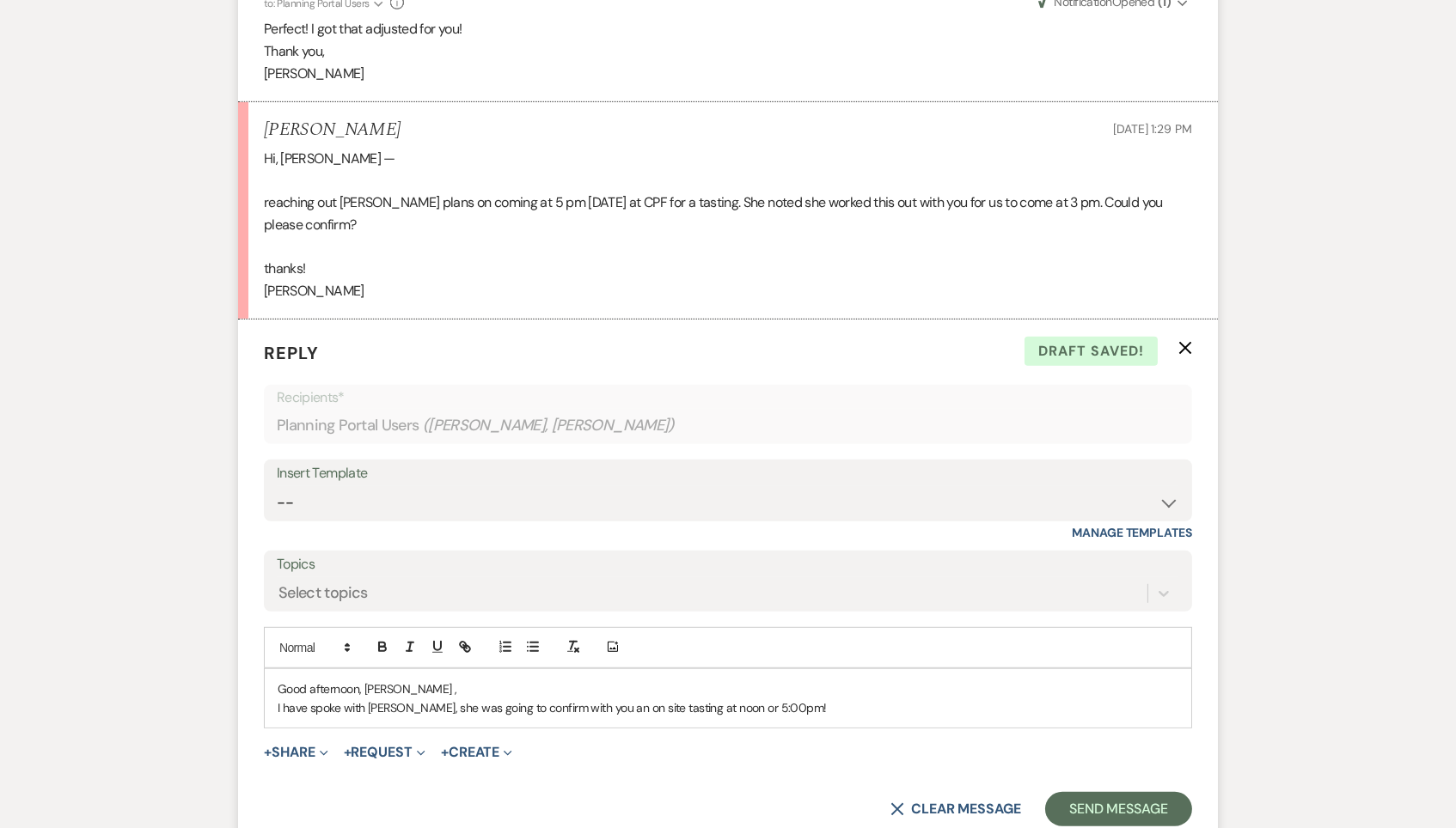
click at [271, 673] on div "Good afternoon, [PERSON_NAME] , I have spoke with [PERSON_NAME], she was going …" at bounding box center [727, 699] width 926 height 60
click at [831, 699] on p "Yes! I have spoke with [PERSON_NAME], she was going to confirm with you an on s…" at bounding box center [727, 707] width 900 height 19
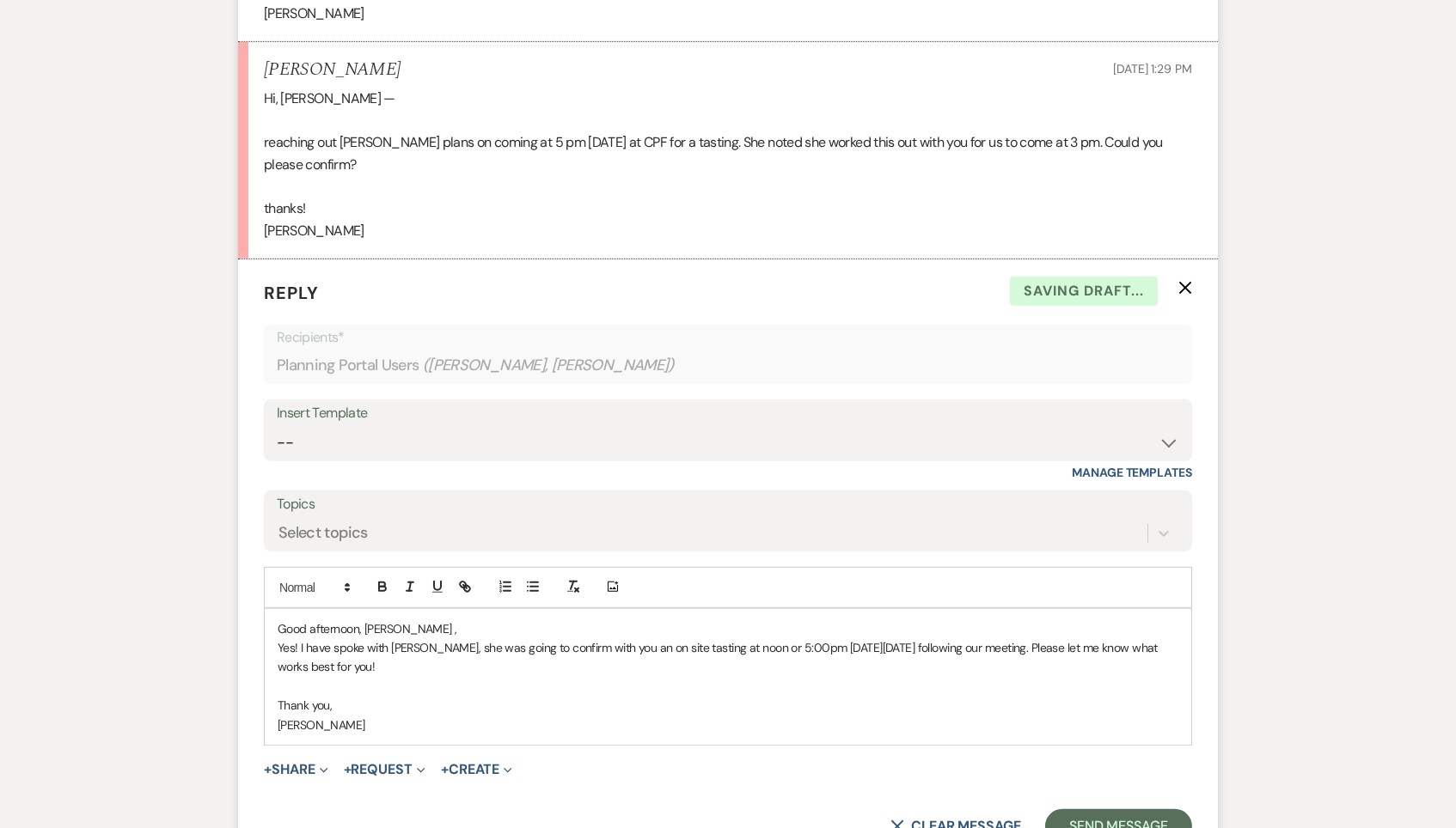
scroll to position [1920, 0]
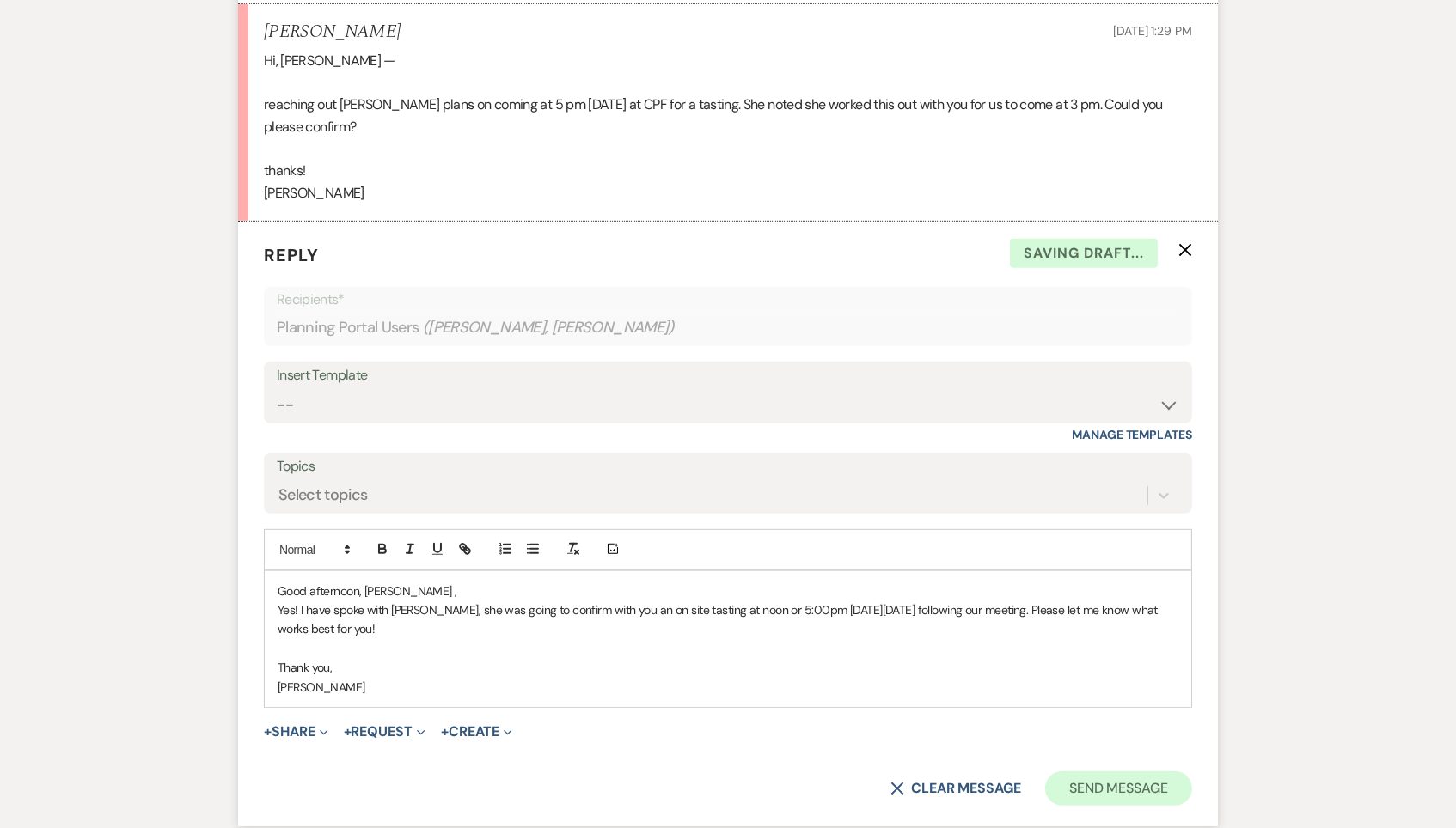
click at [1147, 772] on button "Send Message" at bounding box center [1118, 789] width 147 height 34
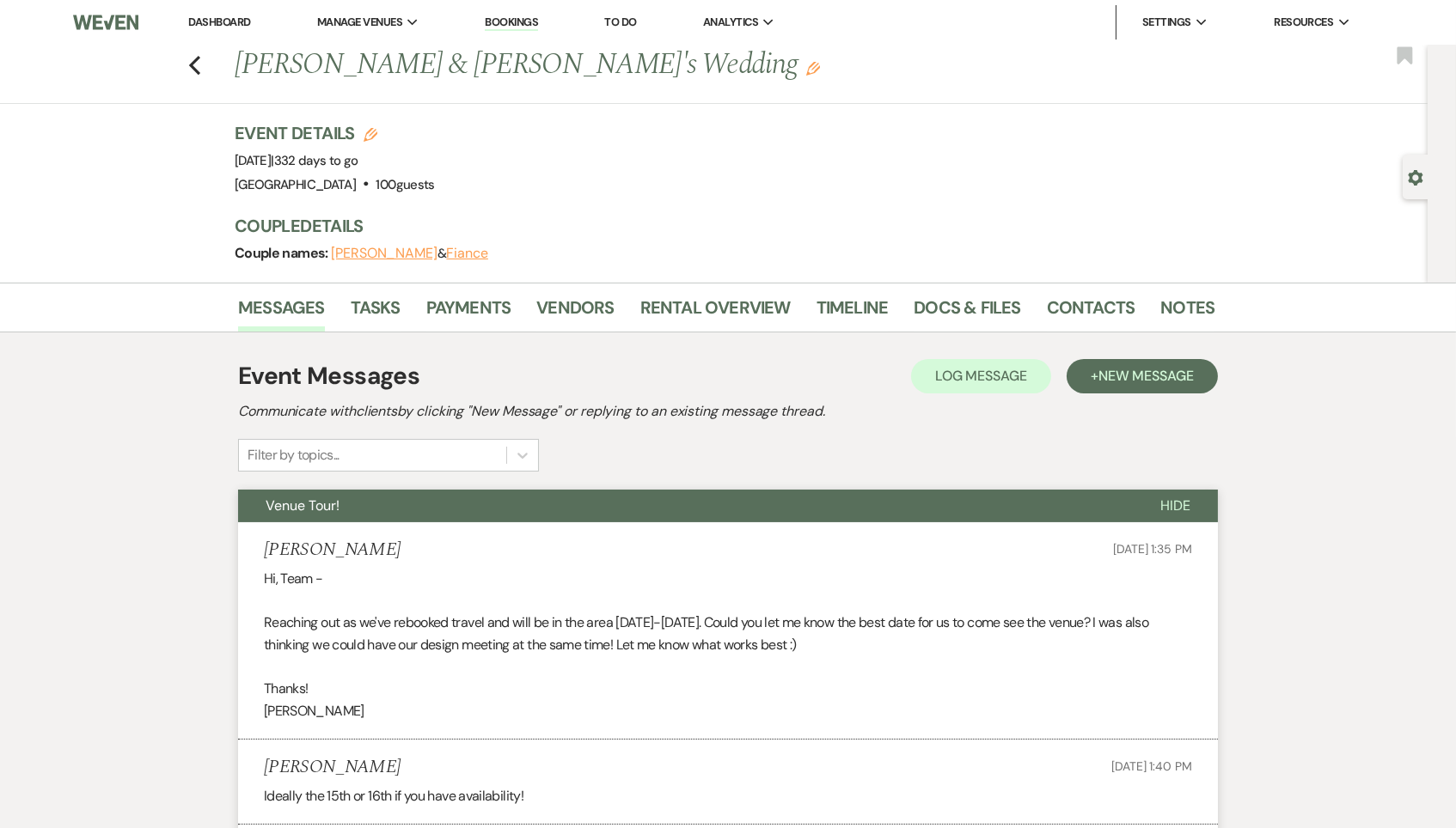
scroll to position [0, 0]
click at [198, 60] on icon "Previous" at bounding box center [194, 65] width 13 height 21
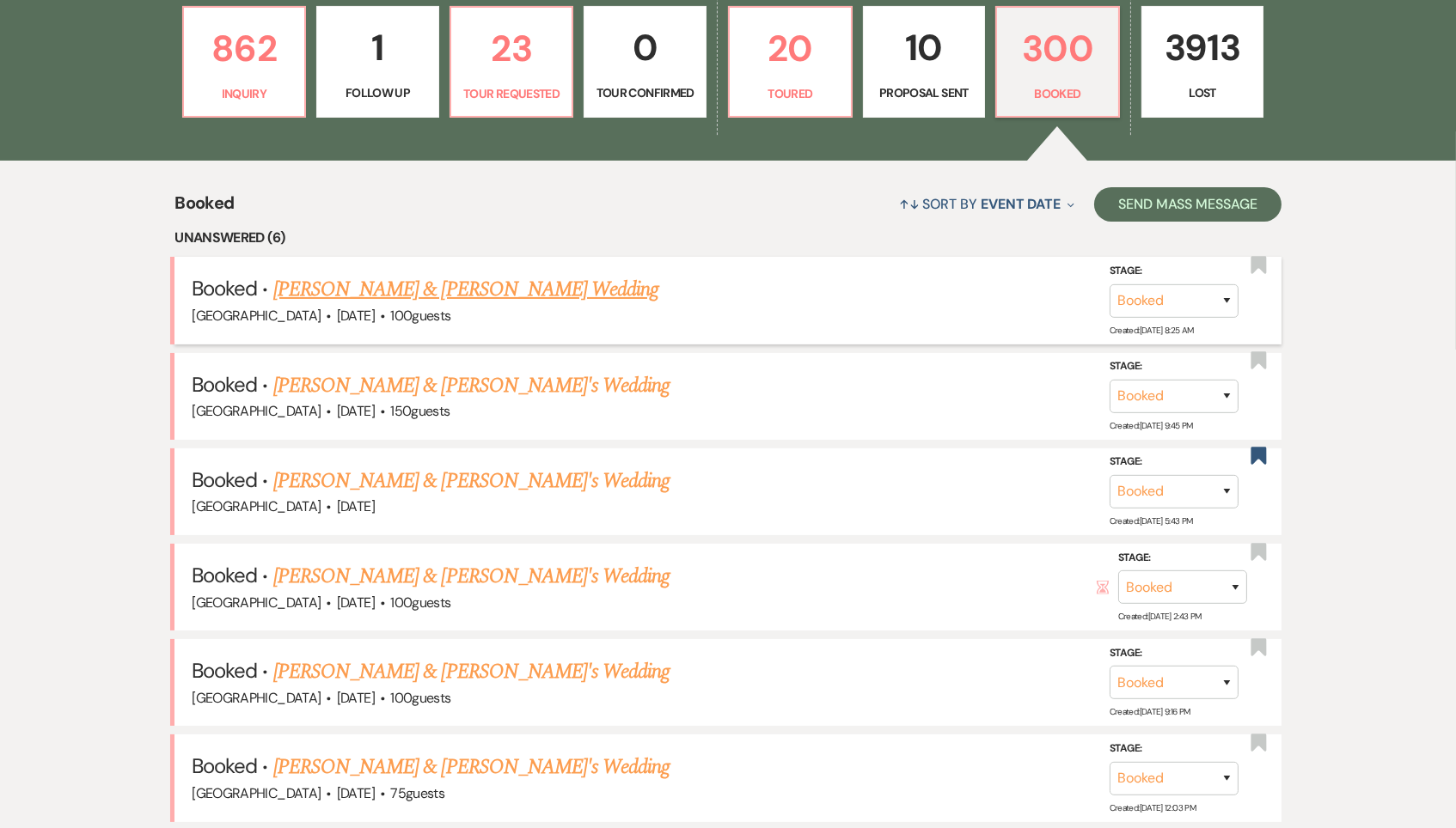
scroll to position [527, 0]
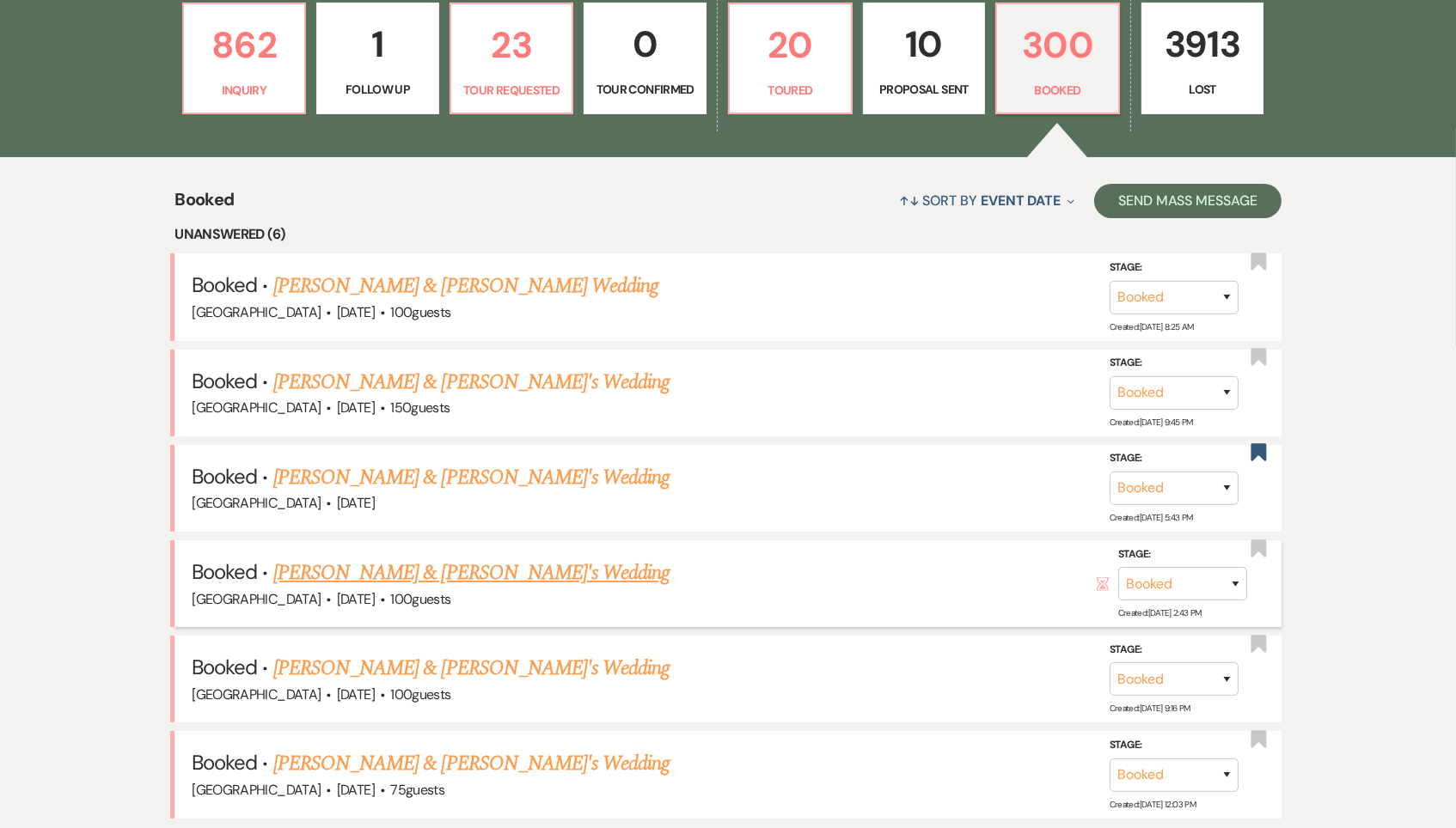
click at [430, 564] on link "[PERSON_NAME] & [PERSON_NAME]'s Wedding" at bounding box center [471, 573] width 397 height 31
select select "4"
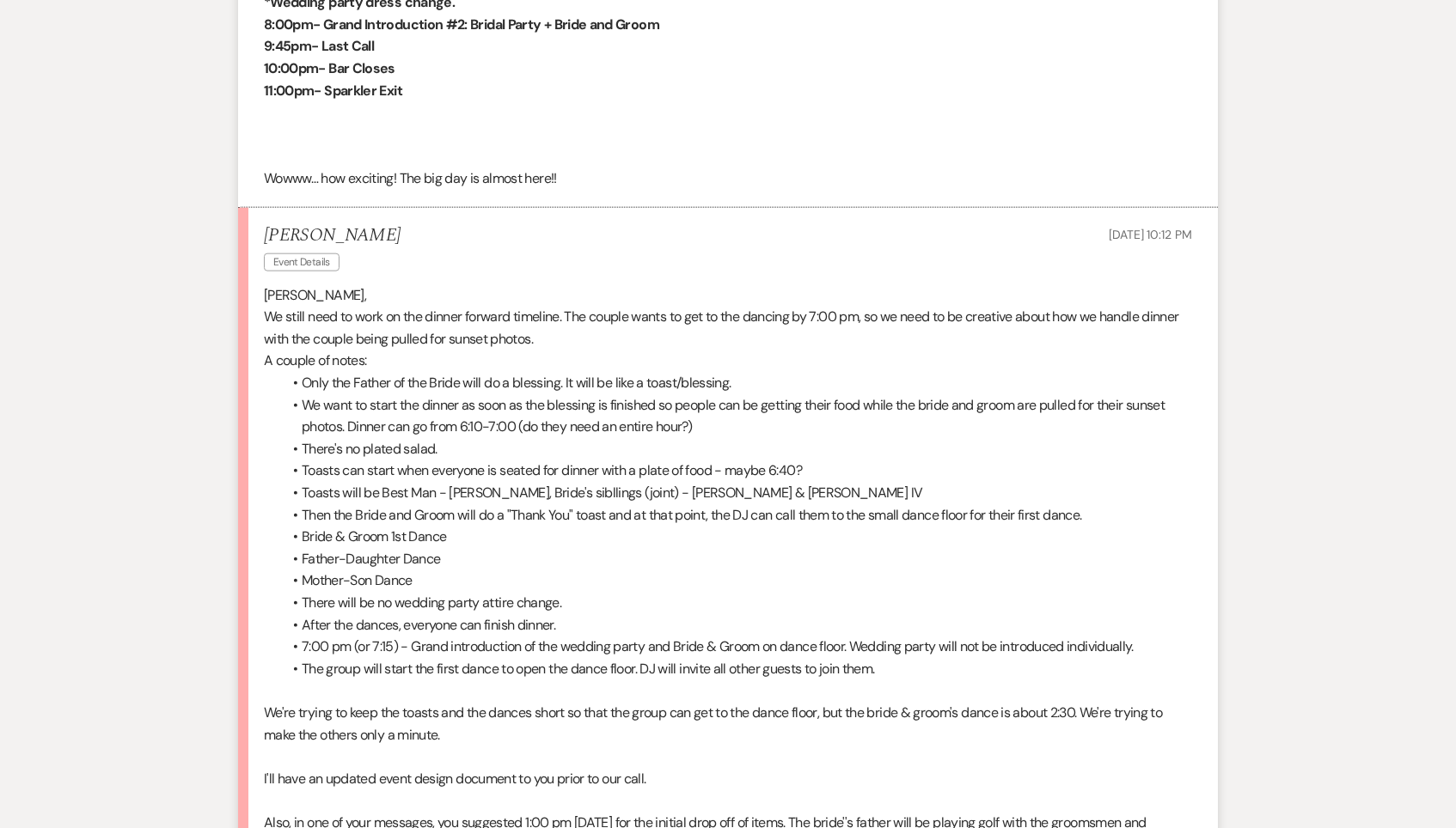
scroll to position [3909, 0]
drag, startPoint x: 519, startPoint y: 323, endPoint x: 809, endPoint y: 332, distance: 290.1
click at [809, 373] on ul "Only the Father of the Bride will do a blessing. It will be like a toast/blessi…" at bounding box center [737, 527] width 911 height 308
click at [809, 439] on li "There's no plated salad." at bounding box center [737, 450] width 911 height 23
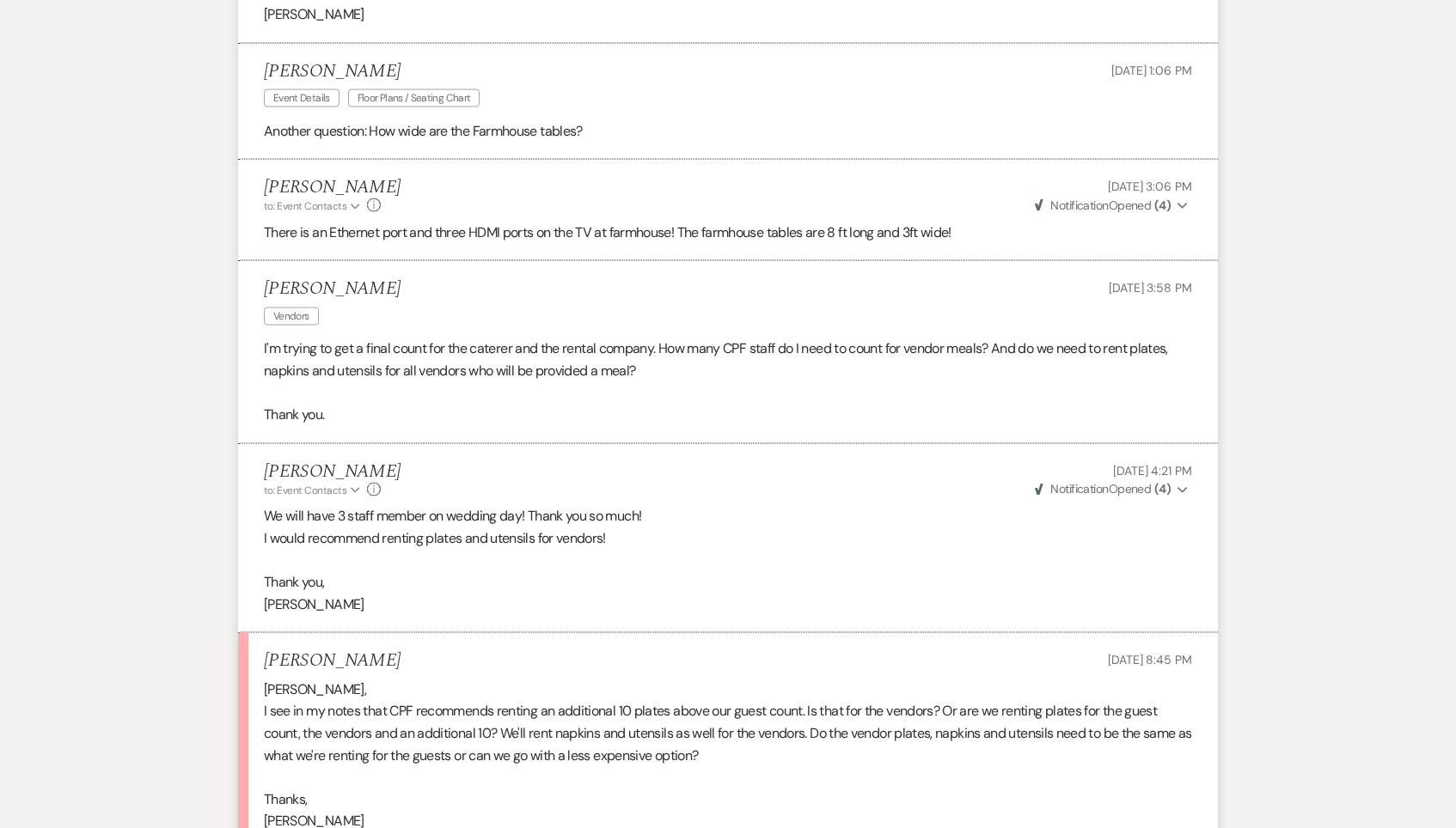
scroll to position [5341, 0]
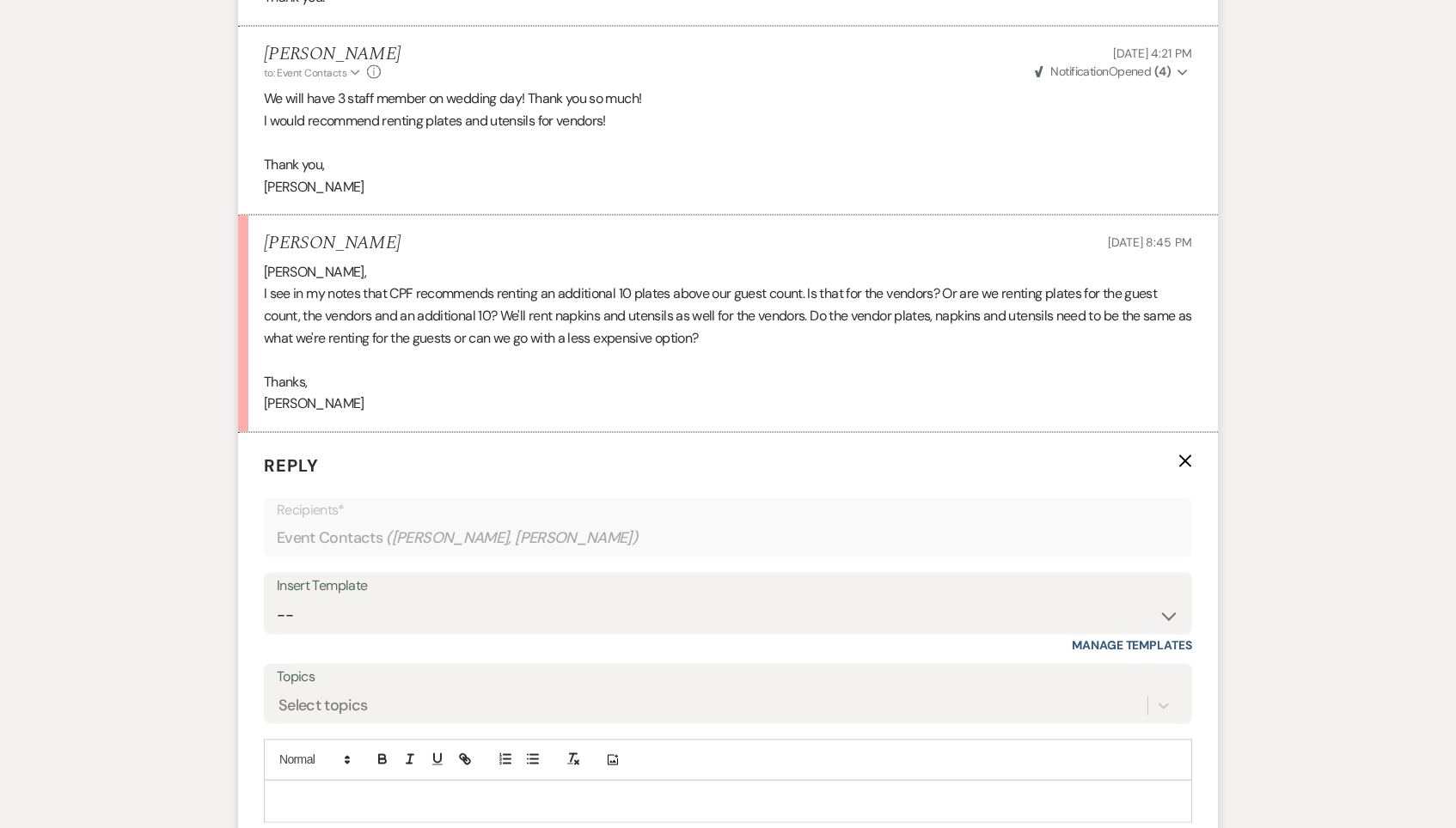
scroll to position [5869, 0]
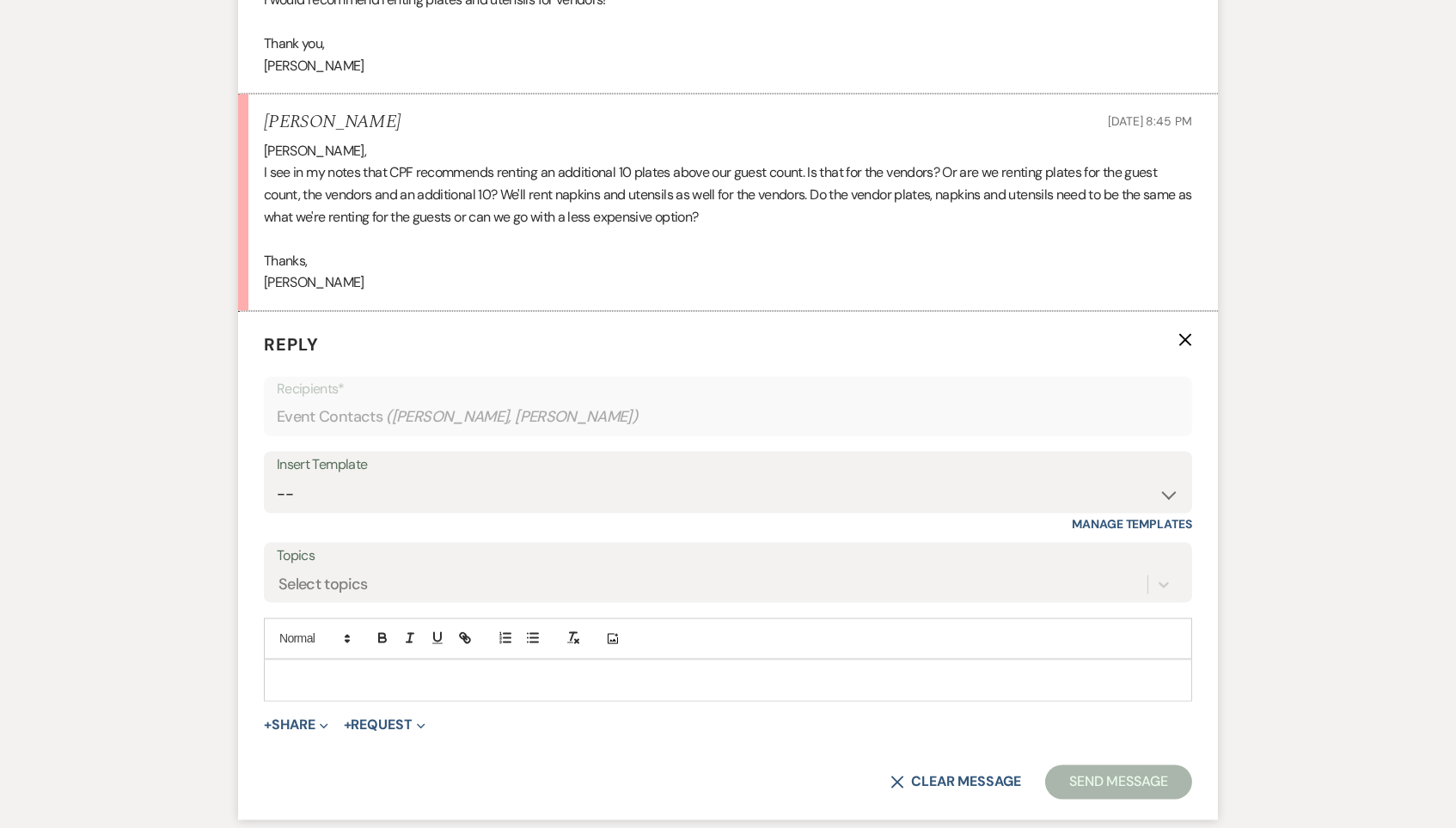
click at [357, 660] on div at bounding box center [727, 680] width 926 height 39
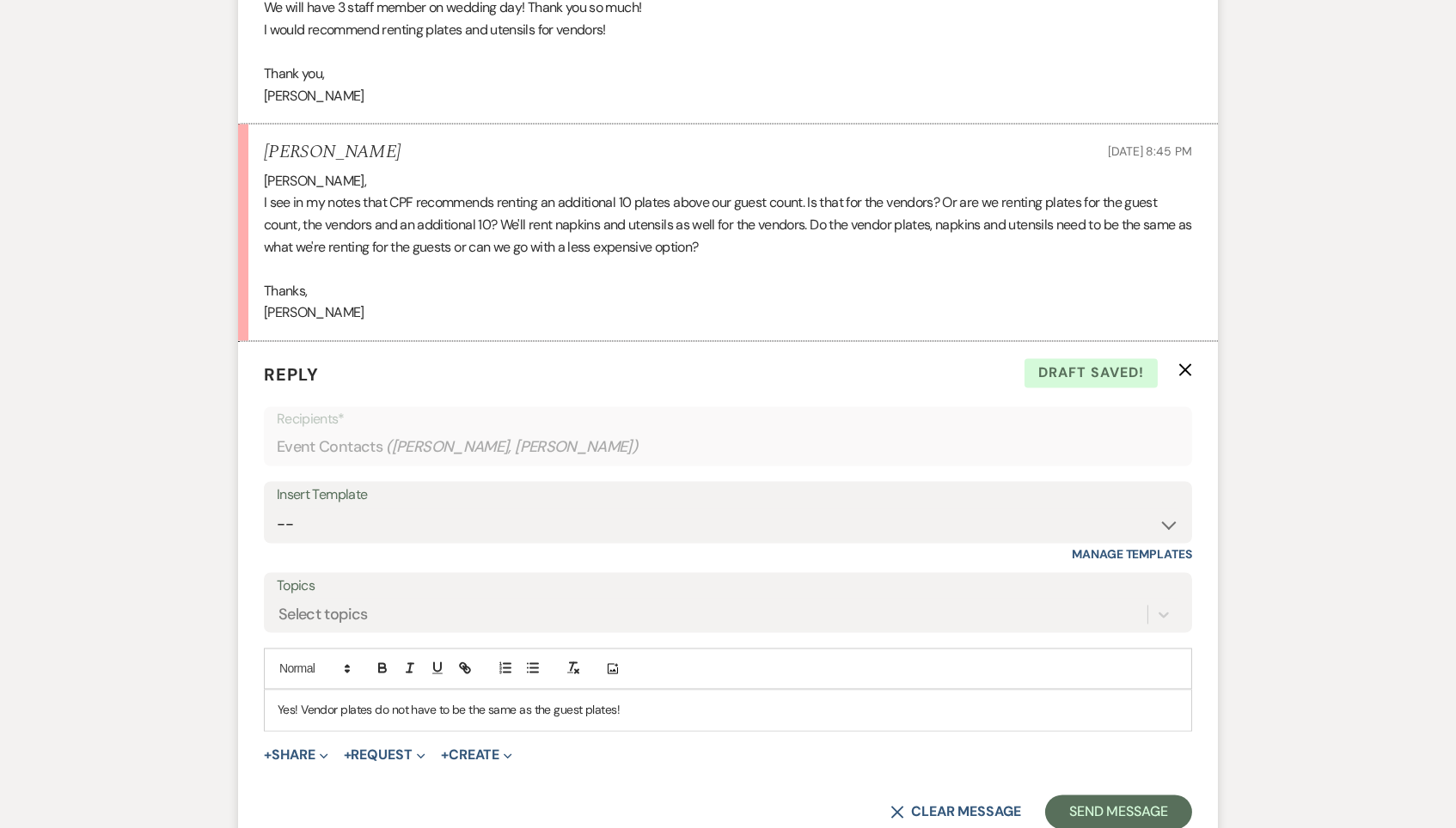
scroll to position [5839, 0]
click at [695, 702] on p "Yes! Vendor plates do not have to be the same as the guest plates! The addition…" at bounding box center [727, 710] width 900 height 19
click at [1021, 691] on div "Yes! Vendor plates do not have to be the same as the guest plates! The addition…" at bounding box center [727, 710] width 926 height 39
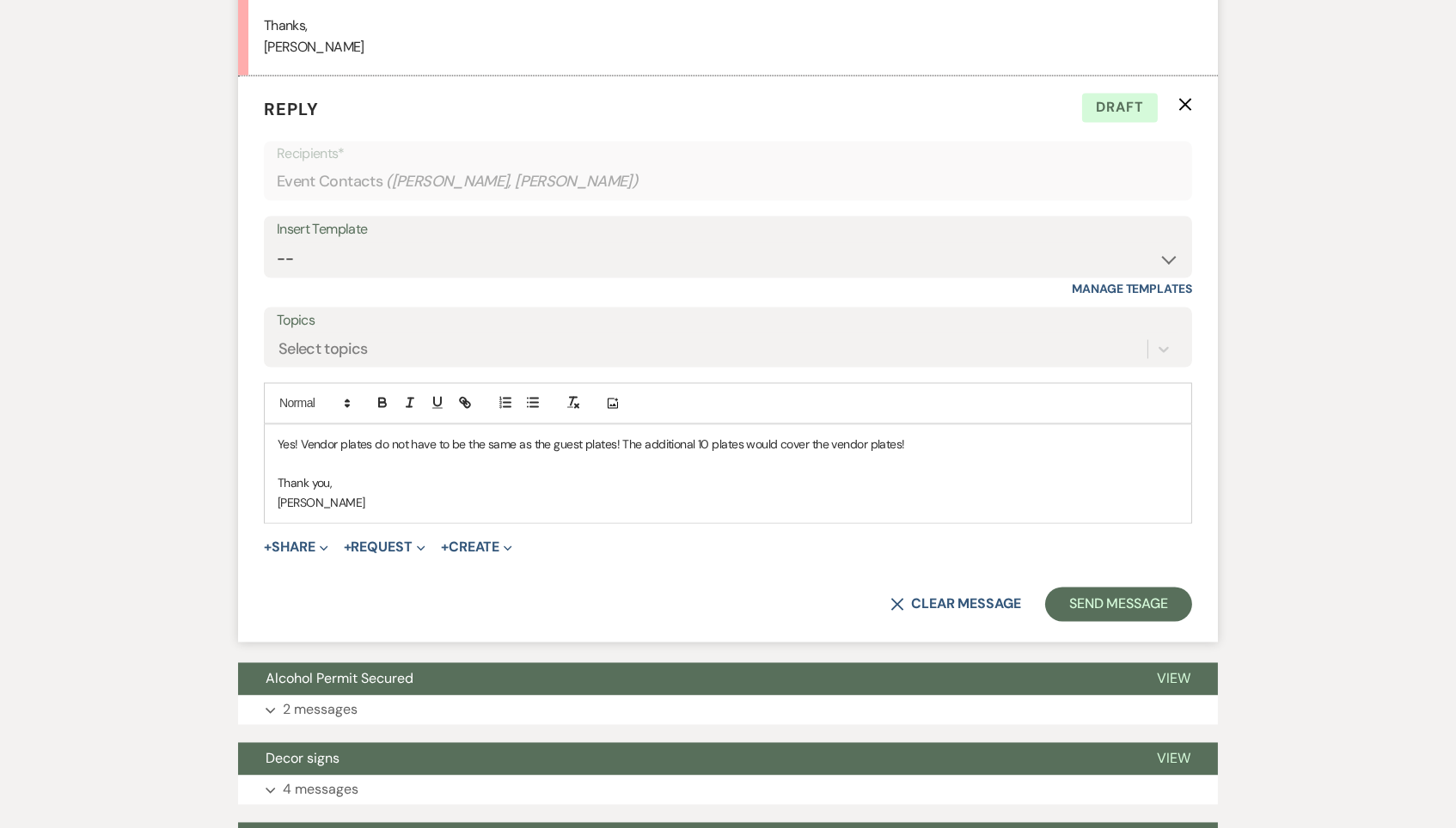
scroll to position [6118, 0]
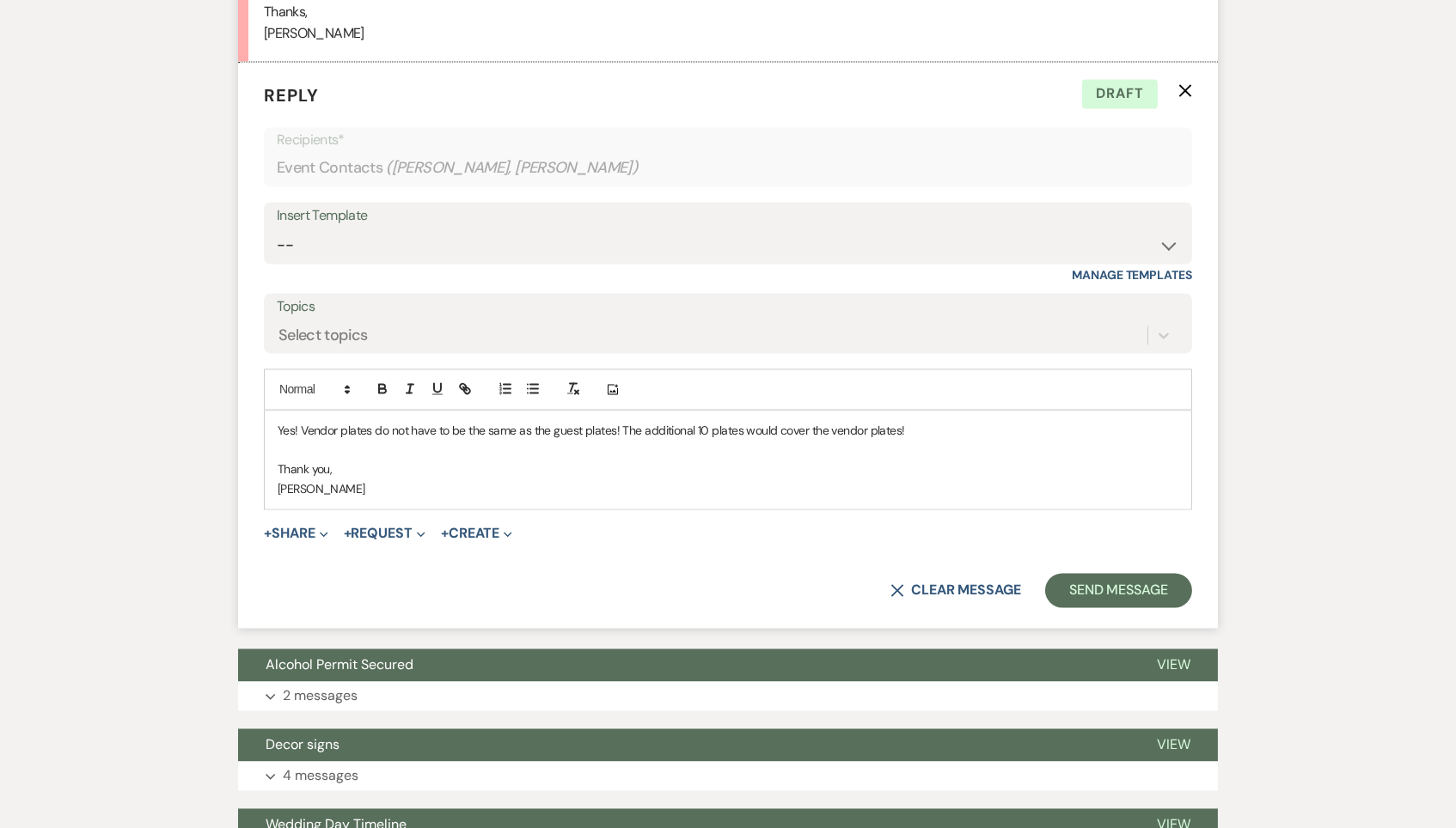
drag, startPoint x: 934, startPoint y: 283, endPoint x: 896, endPoint y: 307, distance: 44.9
click at [896, 412] on div "Yes! Vendor plates do not have to be the same as the guest plates! The addition…" at bounding box center [727, 461] width 926 height 98
click at [896, 461] on p "Thank you," at bounding box center [727, 469] width 900 height 19
drag, startPoint x: 938, startPoint y: 279, endPoint x: 625, endPoint y: 282, distance: 313.0
click at [625, 422] on p "Yes! Vendor plates do not have to be the same as the guest plates! The addition…" at bounding box center [727, 431] width 900 height 19
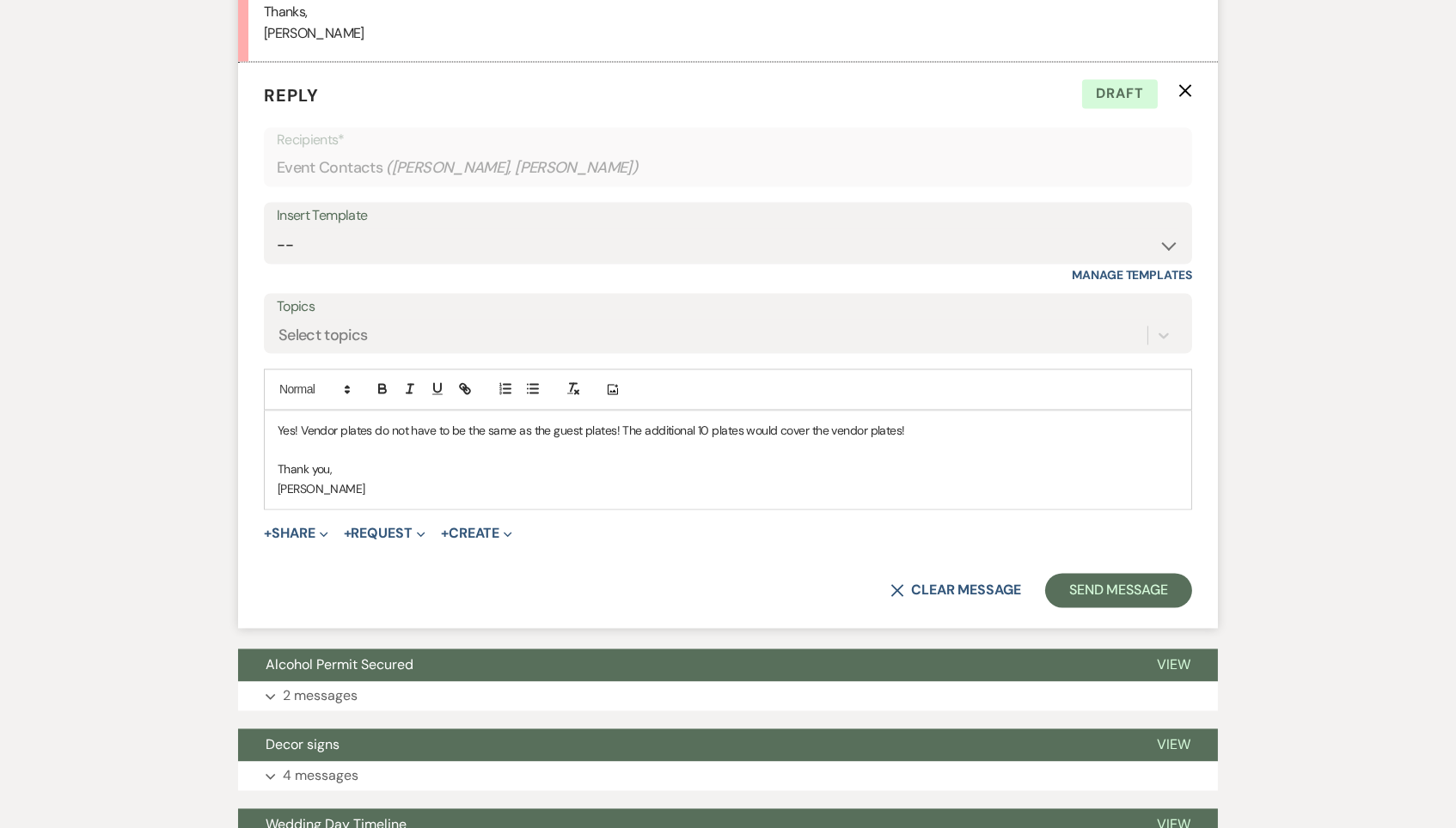
click at [865, 442] on p at bounding box center [727, 451] width 900 height 19
drag, startPoint x: 948, startPoint y: 277, endPoint x: 622, endPoint y: 277, distance: 326.0
click at [622, 422] on p "Yes! Vendor plates do not have to be the same as the guest plates! The addition…" at bounding box center [727, 431] width 900 height 19
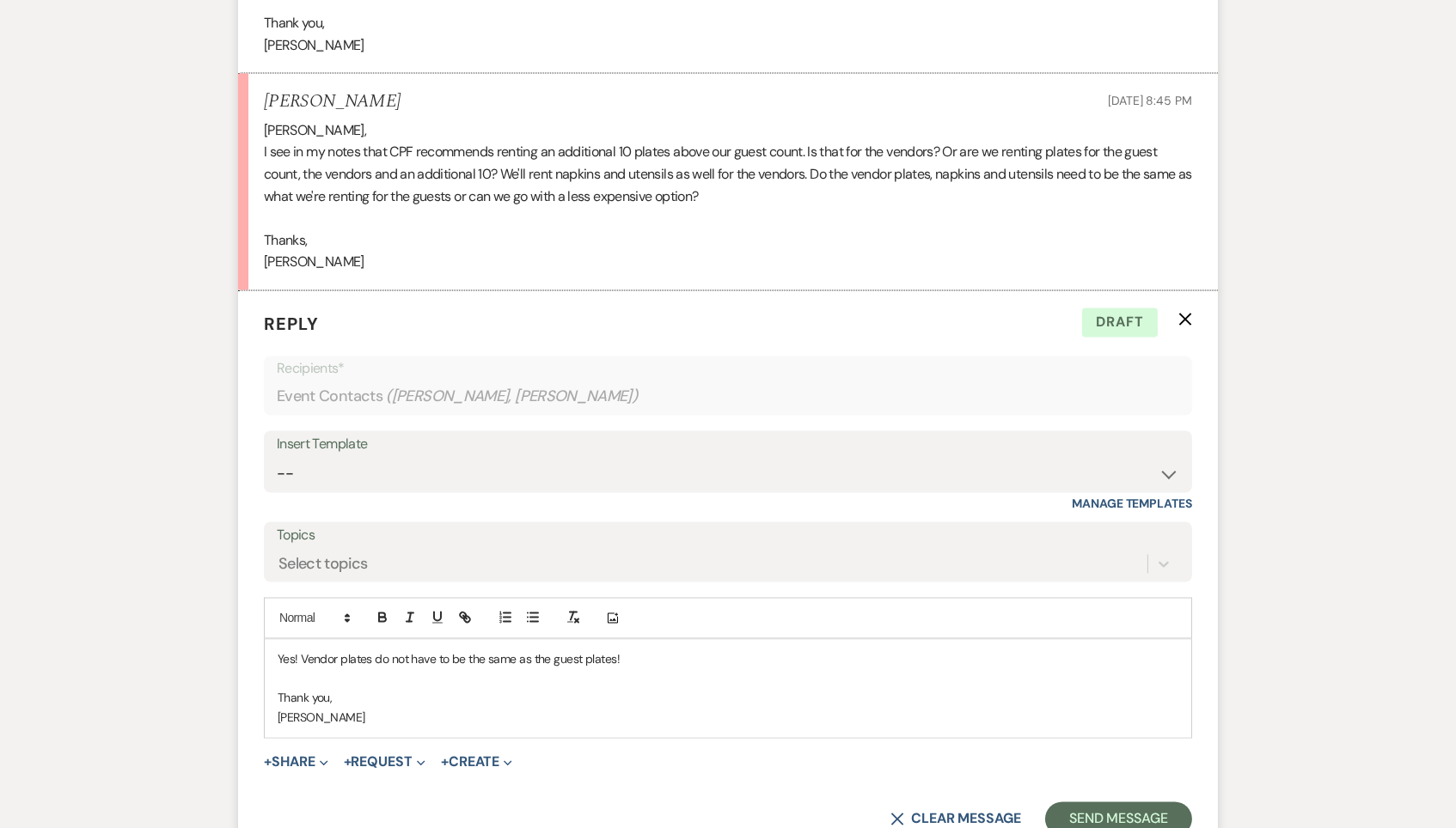
scroll to position [5891, 0]
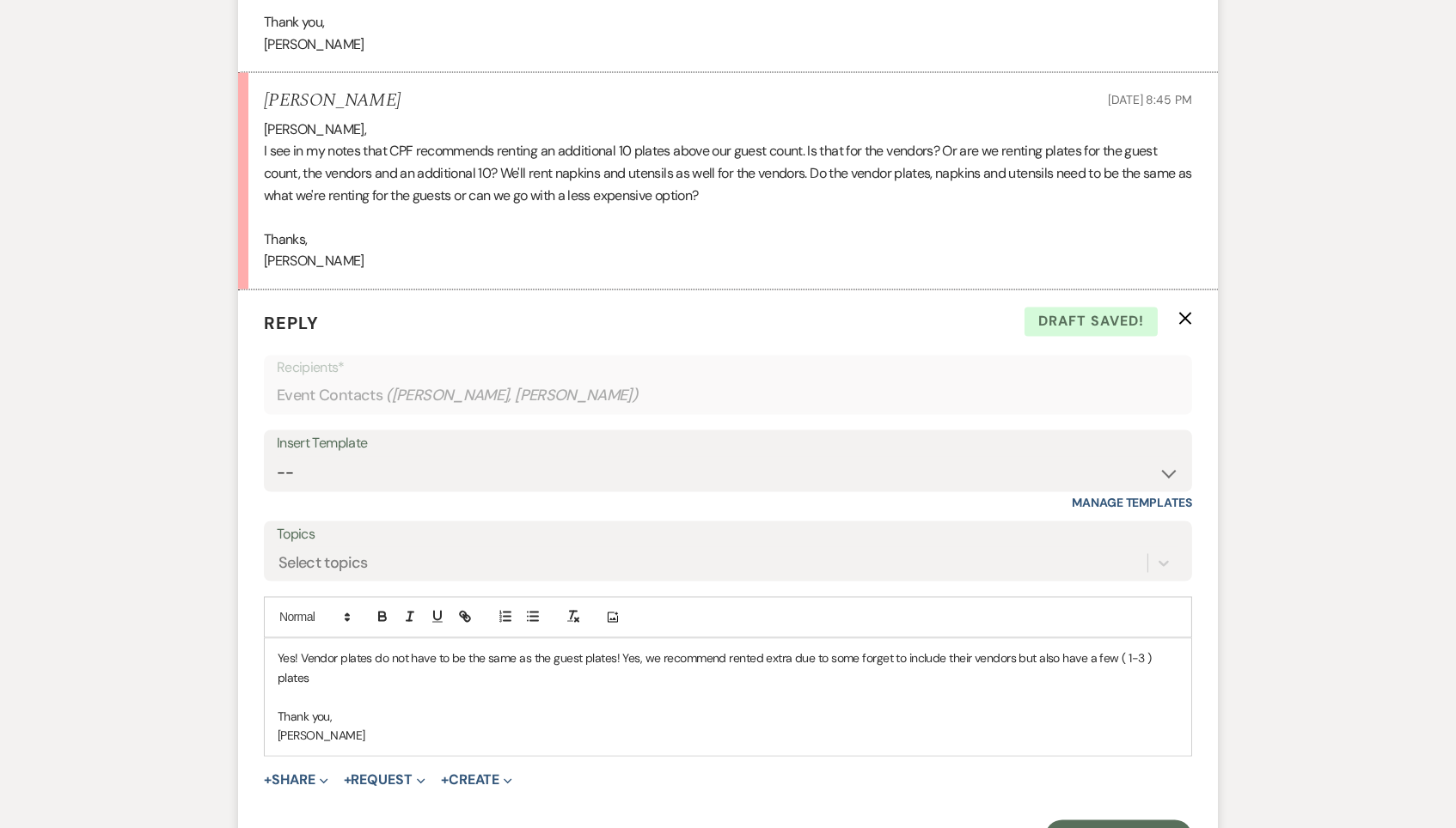
click at [1146, 650] on p "Yes! Vendor plates do not have to be the same as the guest plates! Yes, we reco…" at bounding box center [727, 668] width 900 height 38
click at [534, 688] on p at bounding box center [727, 697] width 900 height 19
click at [526, 688] on p at bounding box center [727, 697] width 900 height 19
click at [520, 650] on p "Yes! Vendor plates do not have to be the same as the guest plates! Yes, we reco…" at bounding box center [727, 668] width 900 height 38
drag, startPoint x: 350, startPoint y: 516, endPoint x: 267, endPoint y: 509, distance: 83.3
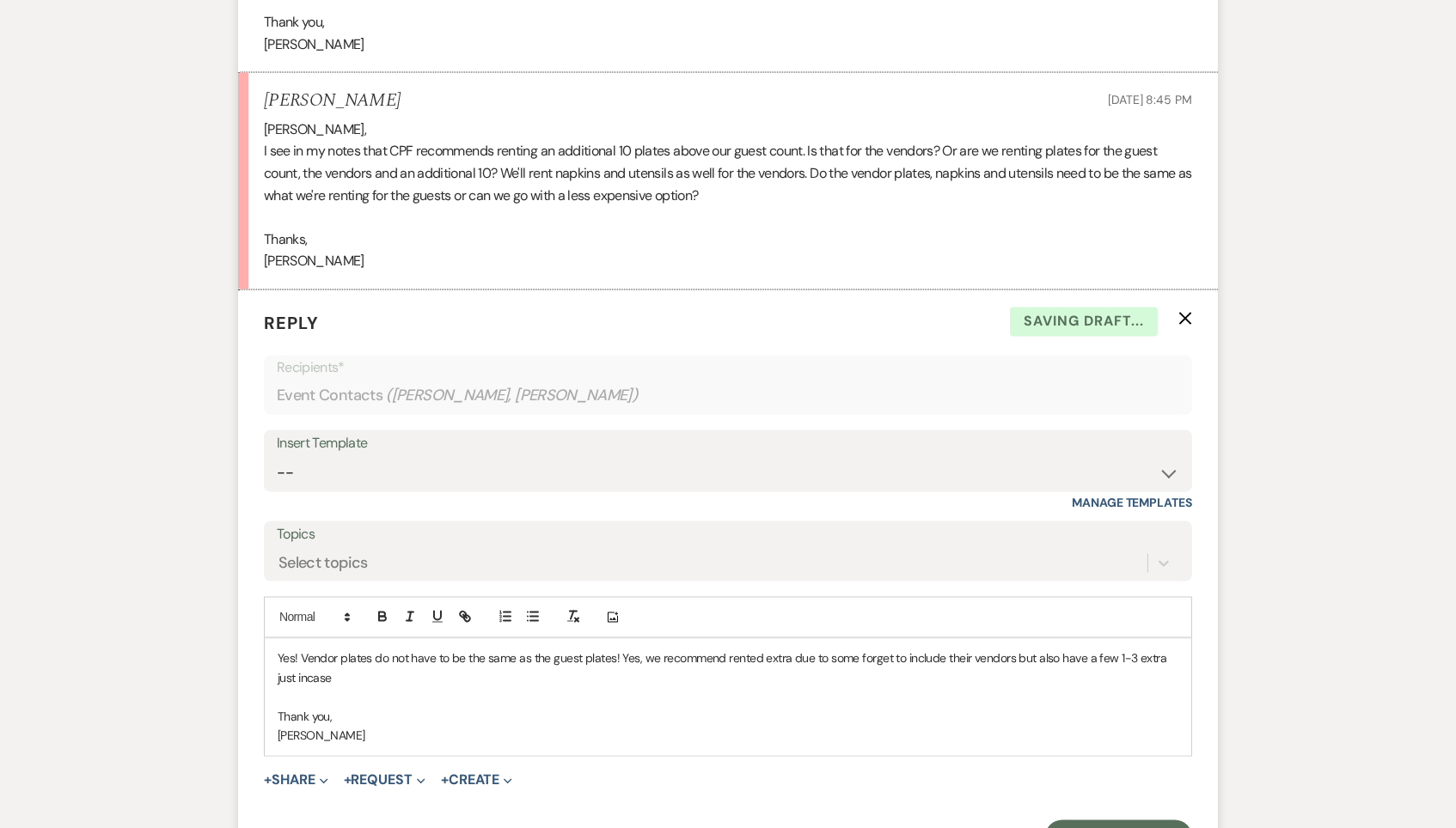
click at [267, 639] on div "Yes! Vendor plates do not have to be the same as the guest plates! Yes, we reco…" at bounding box center [727, 697] width 926 height 117
copy p "Yes! Vendor plates do not have to be the same as the guest plates! Yes, we reco…"
click at [404, 650] on p "Yes! Vendor plates do not have to be the same as guest plates. We do recommend …" at bounding box center [727, 668] width 900 height 38
drag, startPoint x: 649, startPoint y: 526, endPoint x: 226, endPoint y: 503, distance: 423.6
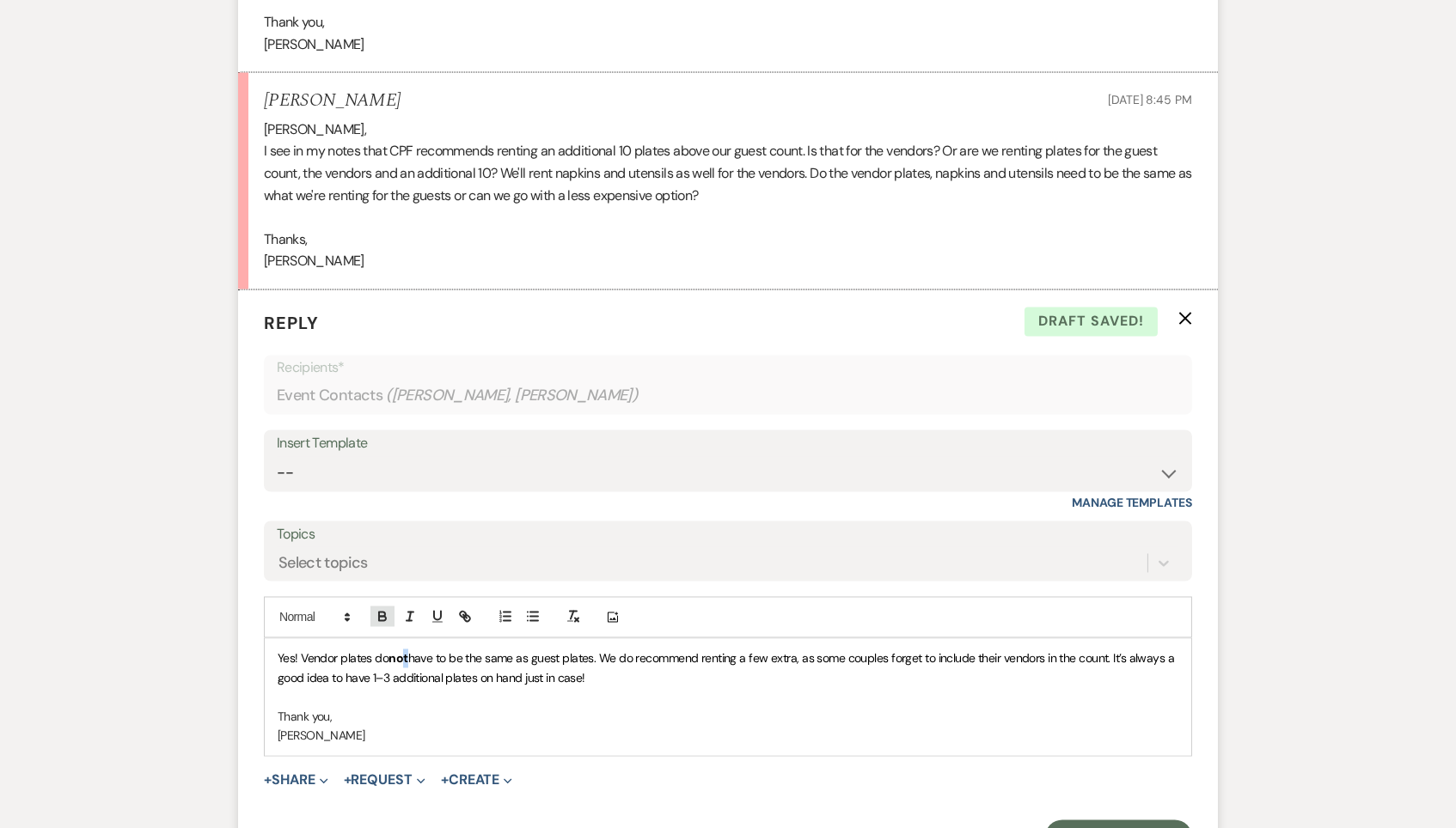
click at [376, 609] on icon "button" at bounding box center [382, 617] width 16 height 16
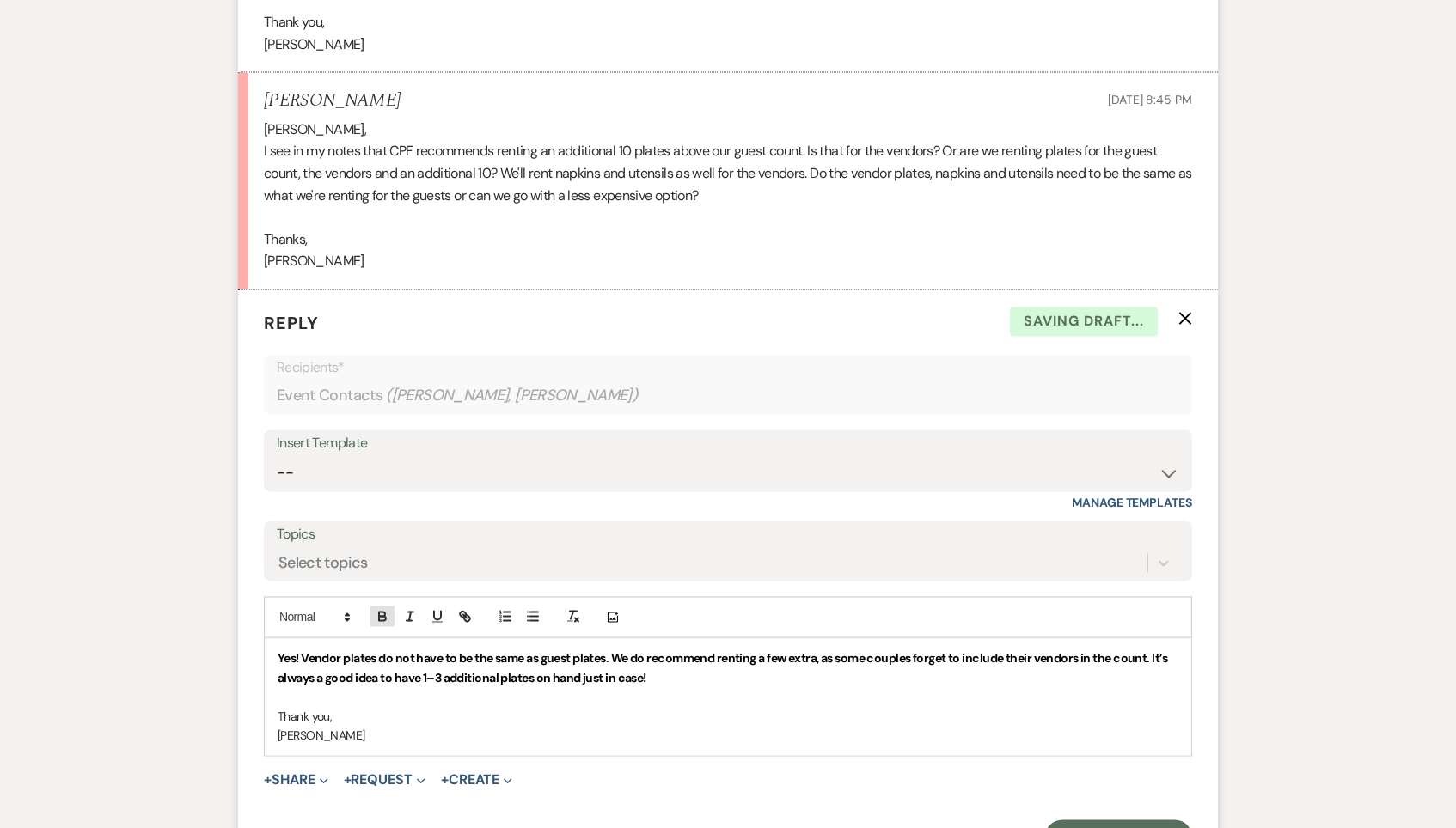
click at [376, 609] on icon "button" at bounding box center [382, 617] width 16 height 16
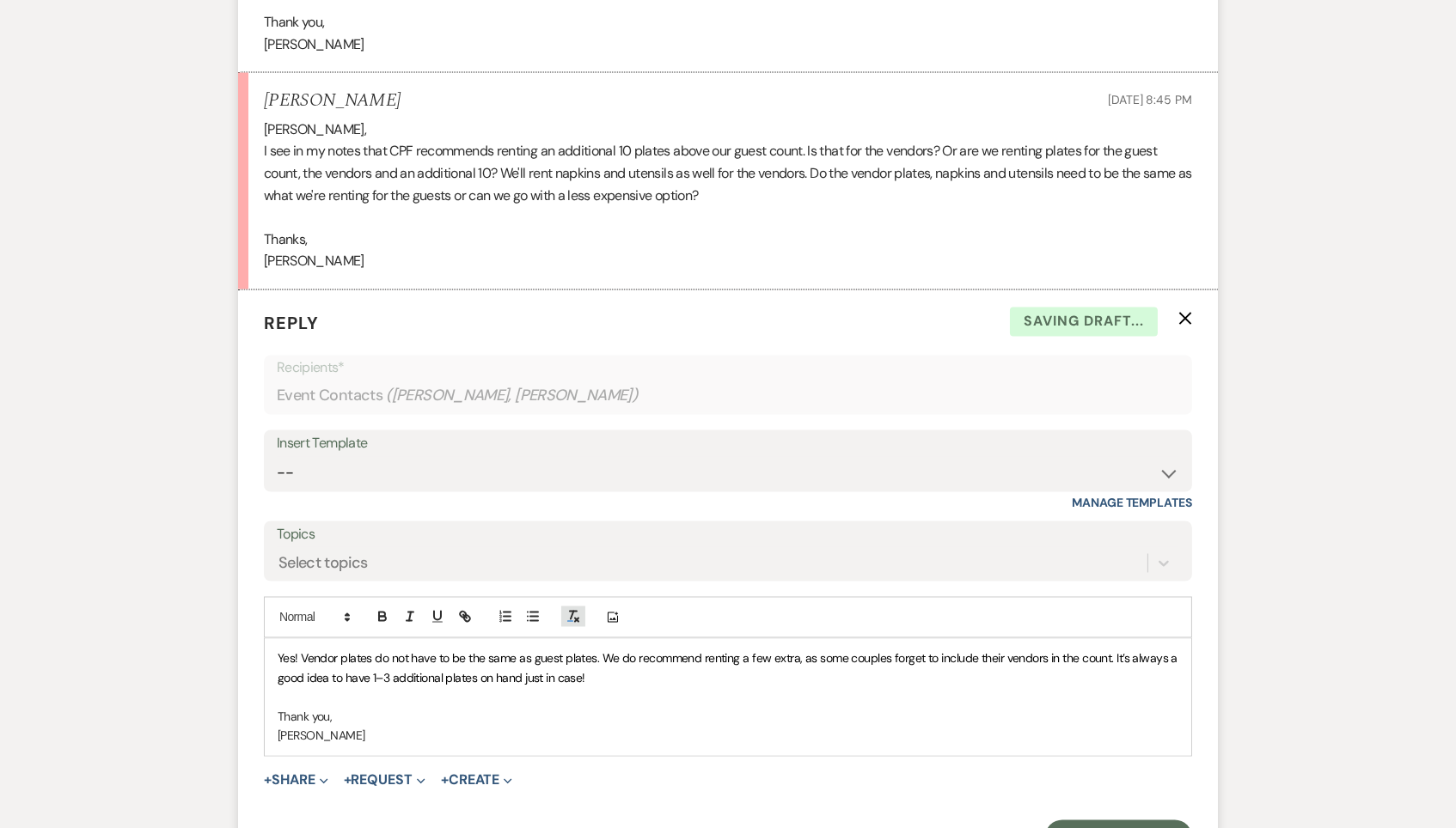
click at [581, 607] on button "button" at bounding box center [573, 616] width 24 height 21
click at [606, 650] on p "Yes! Vendor plates do not have to be the same as guest plates. We do recommend …" at bounding box center [727, 668] width 900 height 38
click at [1142, 821] on button "Send Message" at bounding box center [1118, 838] width 147 height 34
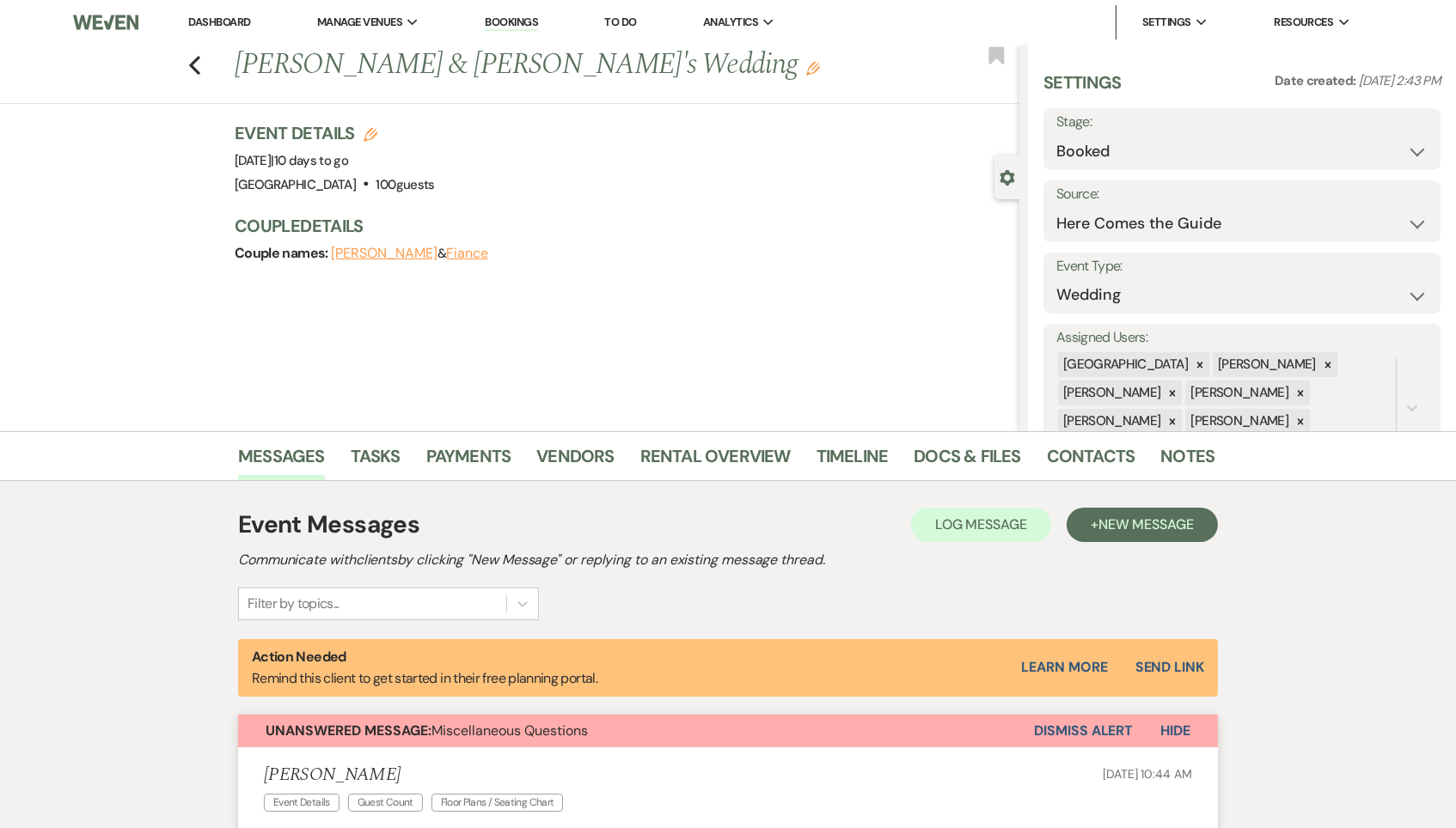
scroll to position [0, 0]
click at [196, 62] on icon "Previous" at bounding box center [194, 65] width 13 height 21
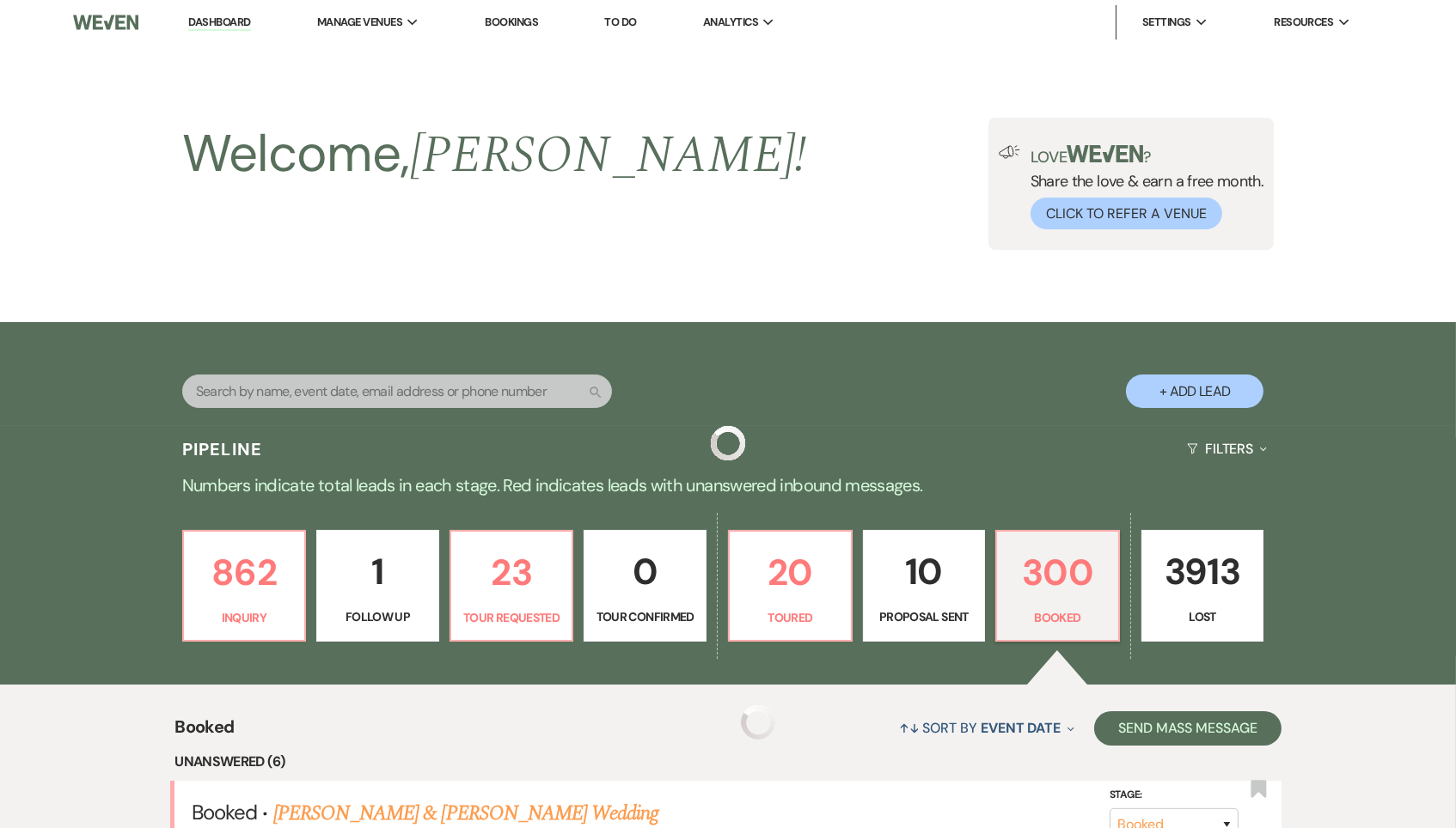
scroll to position [527, 0]
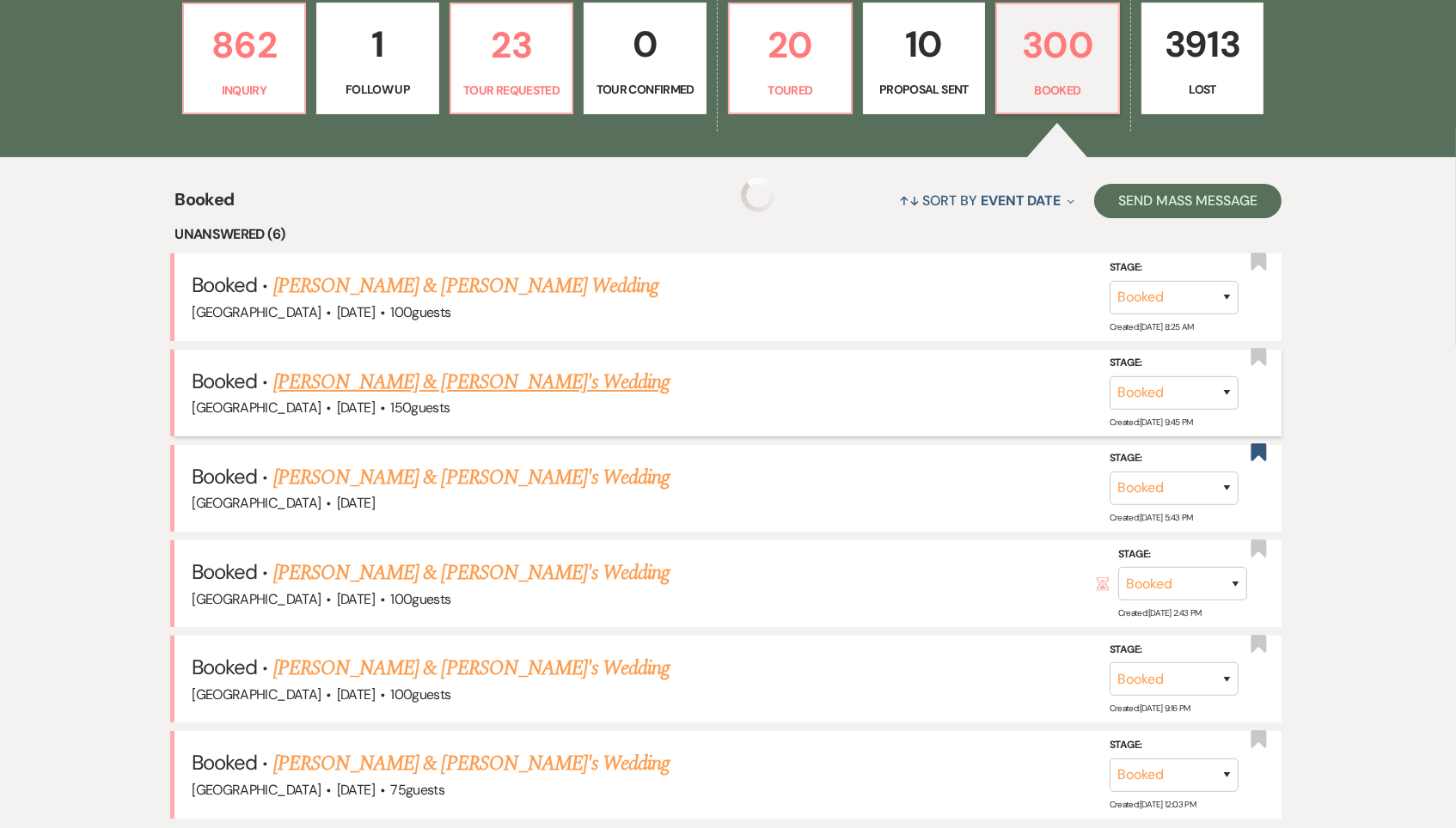
click at [508, 381] on link "[PERSON_NAME] & [PERSON_NAME]'s Wedding" at bounding box center [471, 382] width 397 height 31
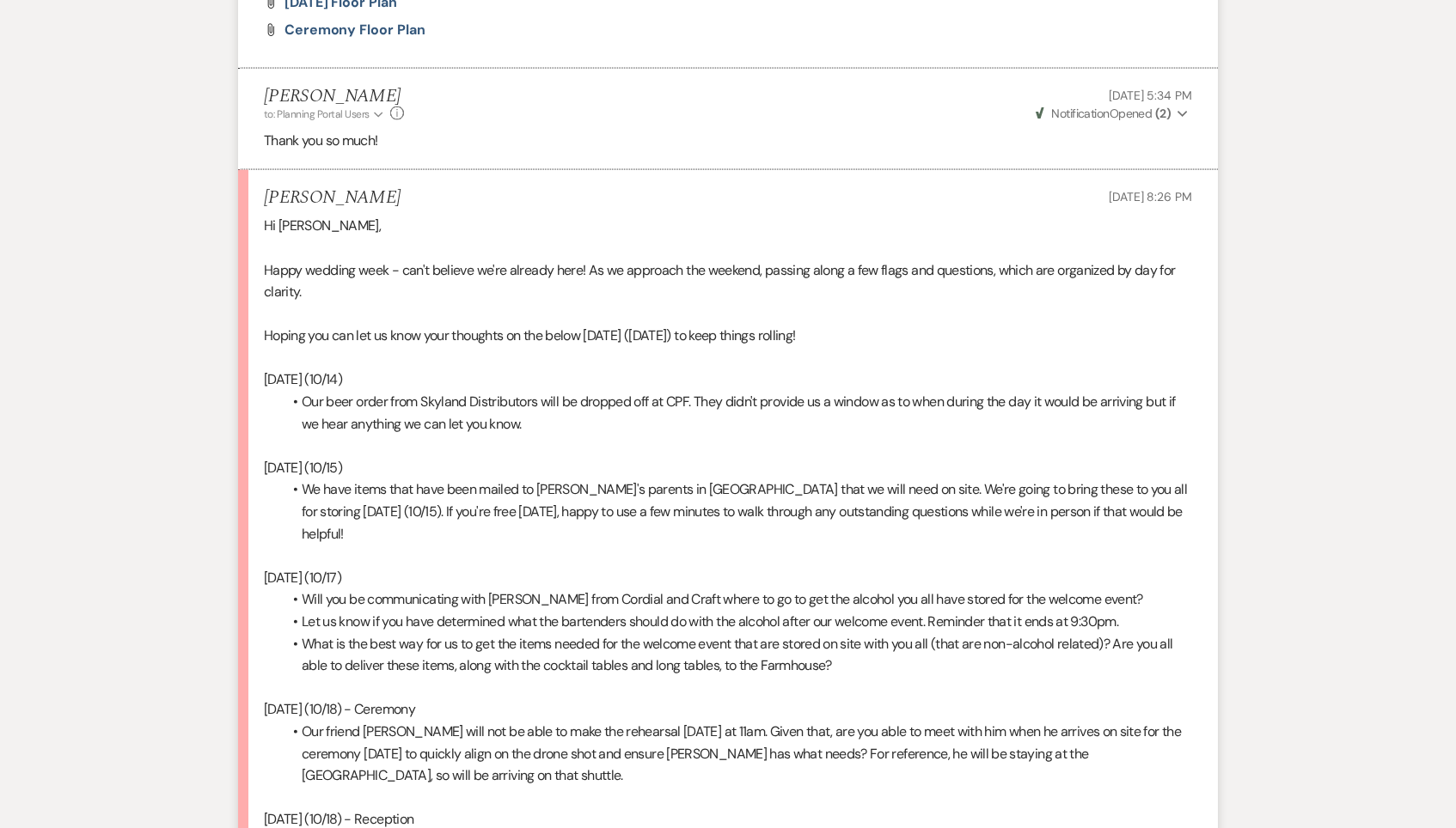
scroll to position [5244, 0]
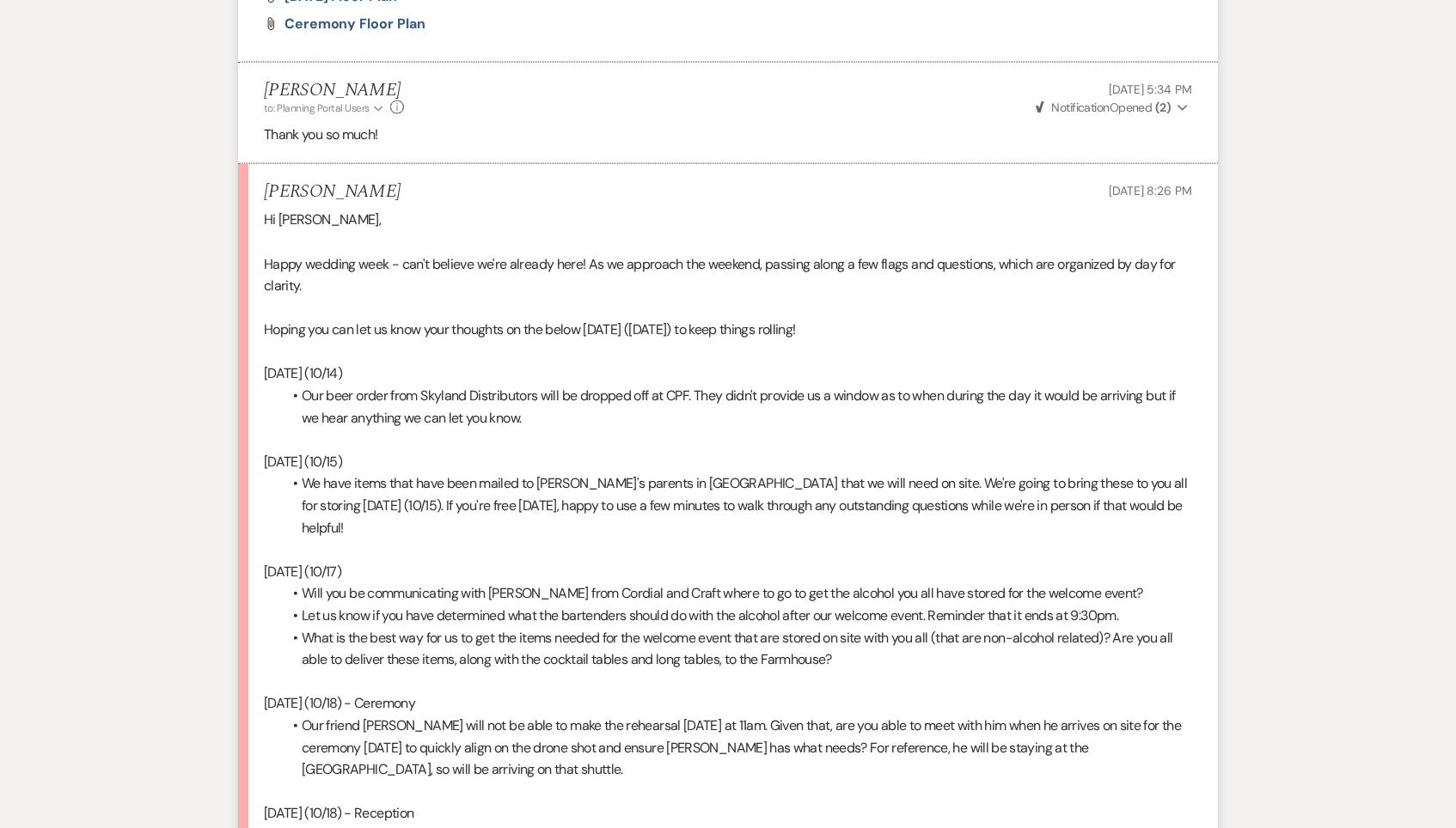
drag, startPoint x: 291, startPoint y: 461, endPoint x: 1011, endPoint y: 449, distance: 720.1
click at [1011, 449] on div "Hi [PERSON_NAME], Happy wedding week - can't believe we're already here! As we …" at bounding box center [727, 626] width 928 height 836
click at [1110, 561] on p "[DATE] (10/17)" at bounding box center [727, 572] width 928 height 23
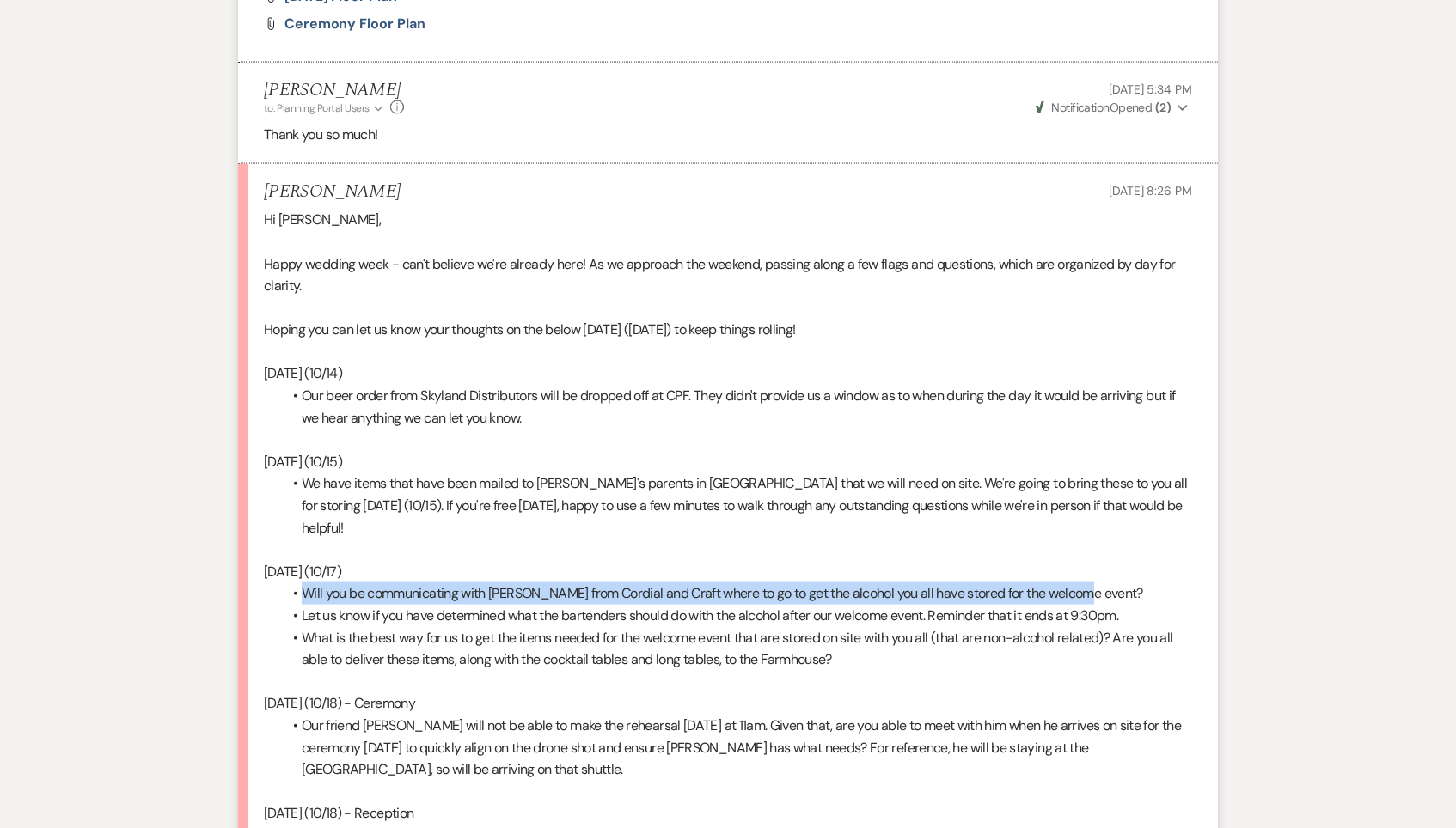
drag, startPoint x: 1123, startPoint y: 457, endPoint x: 288, endPoint y: 470, distance: 835.1
click at [288, 583] on li "Will you be communicating with [PERSON_NAME] from Cordial and Craft where to go…" at bounding box center [737, 594] width 911 height 23
click at [302, 583] on span at bounding box center [302, 594] width 0 height 23
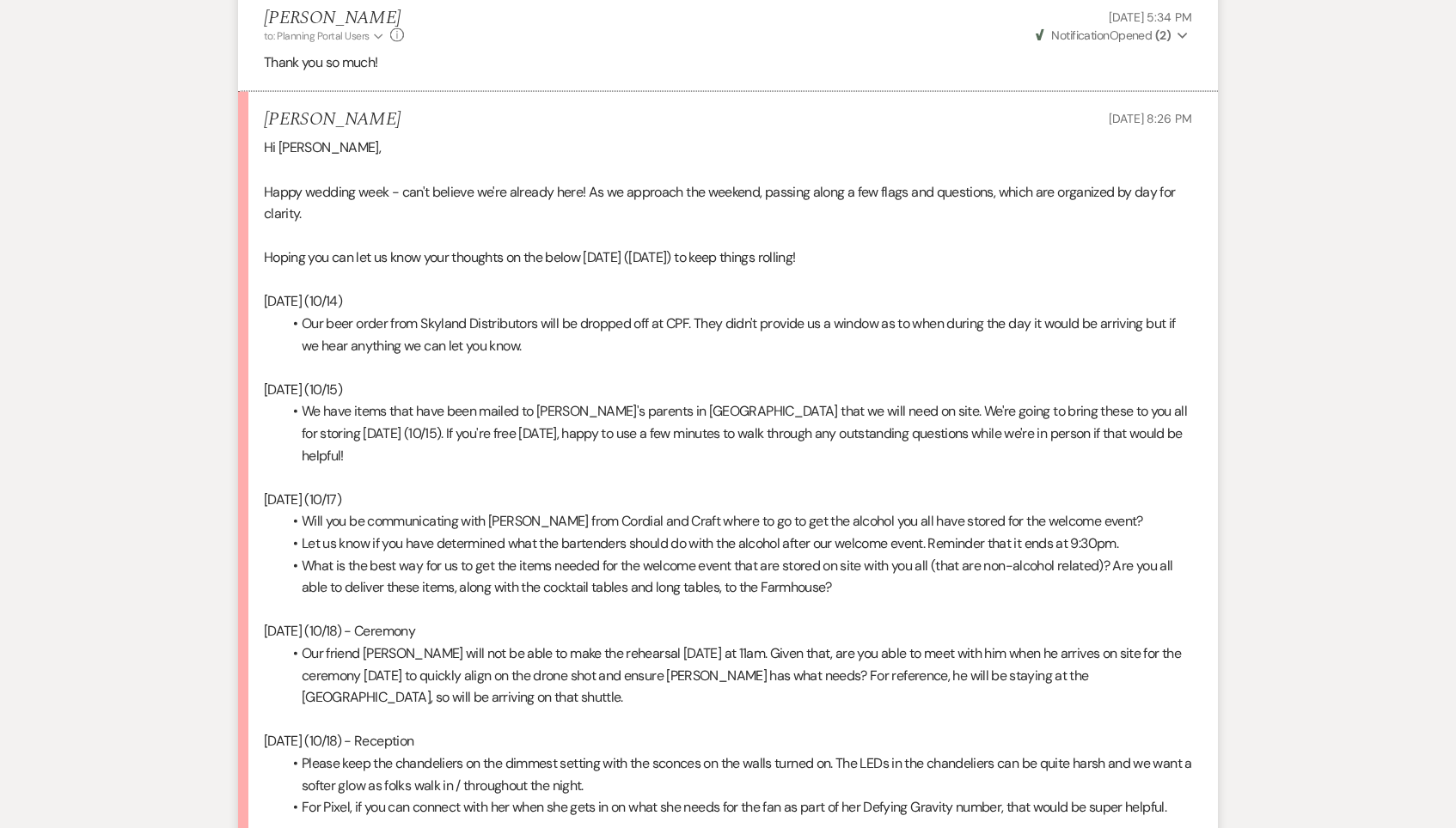
scroll to position [5319, 0]
drag, startPoint x: 462, startPoint y: 455, endPoint x: 988, endPoint y: 455, distance: 526.0
click at [988, 554] on li "What is the best way for us to get the items needed for the welcome event that …" at bounding box center [737, 575] width 911 height 44
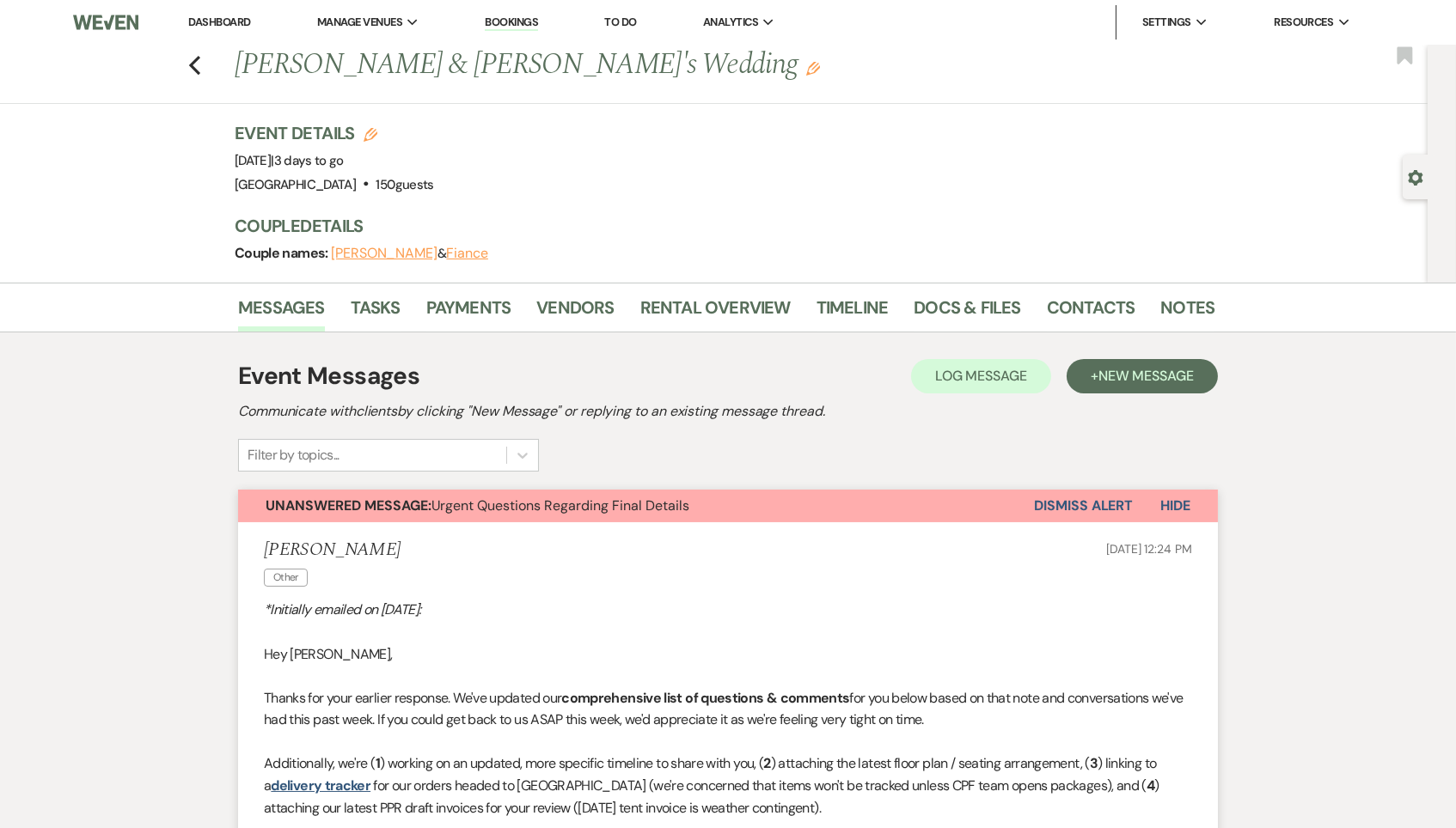
scroll to position [0, 0]
click at [193, 68] on use "button" at bounding box center [194, 65] width 11 height 19
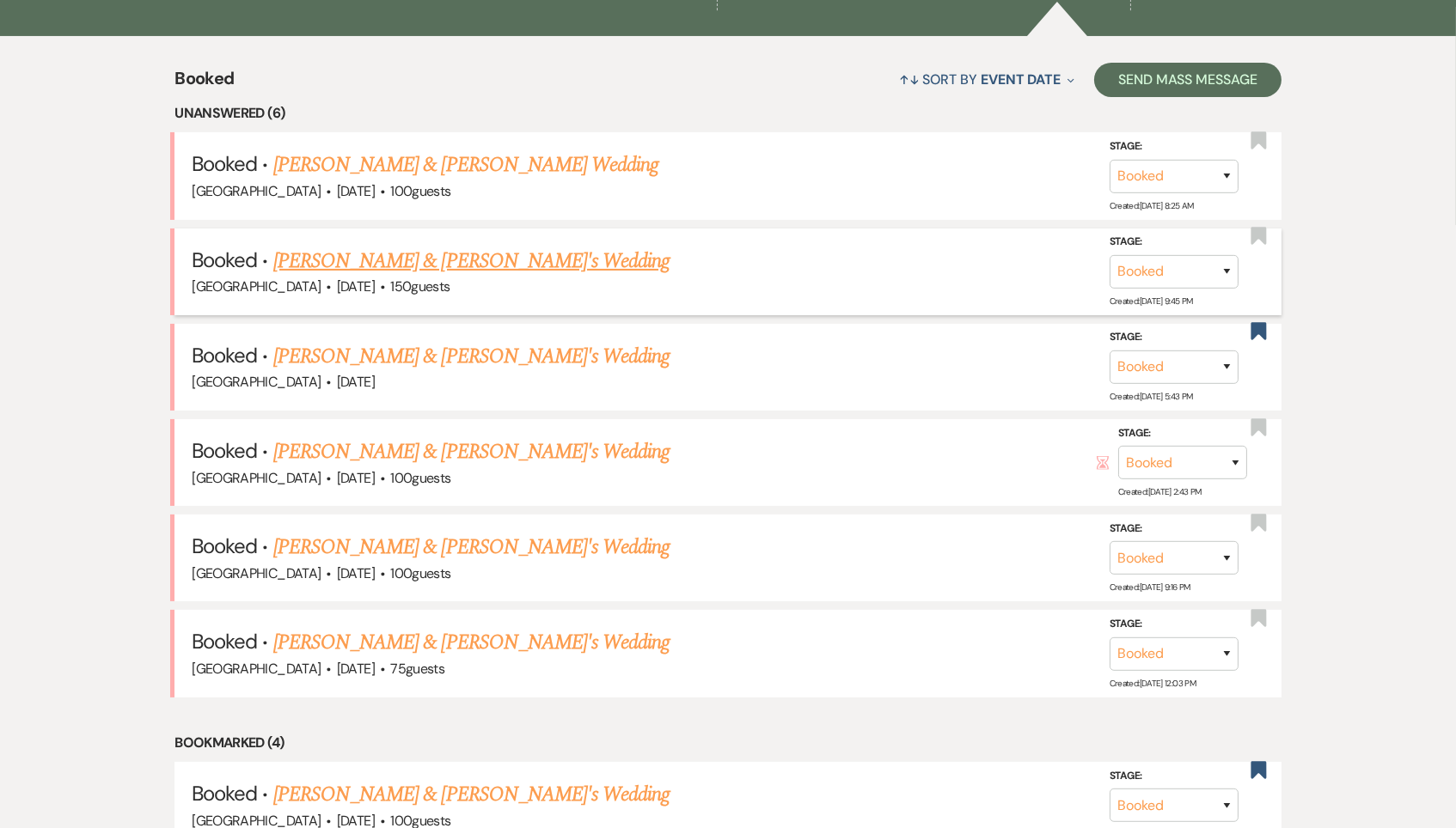
scroll to position [650, 0]
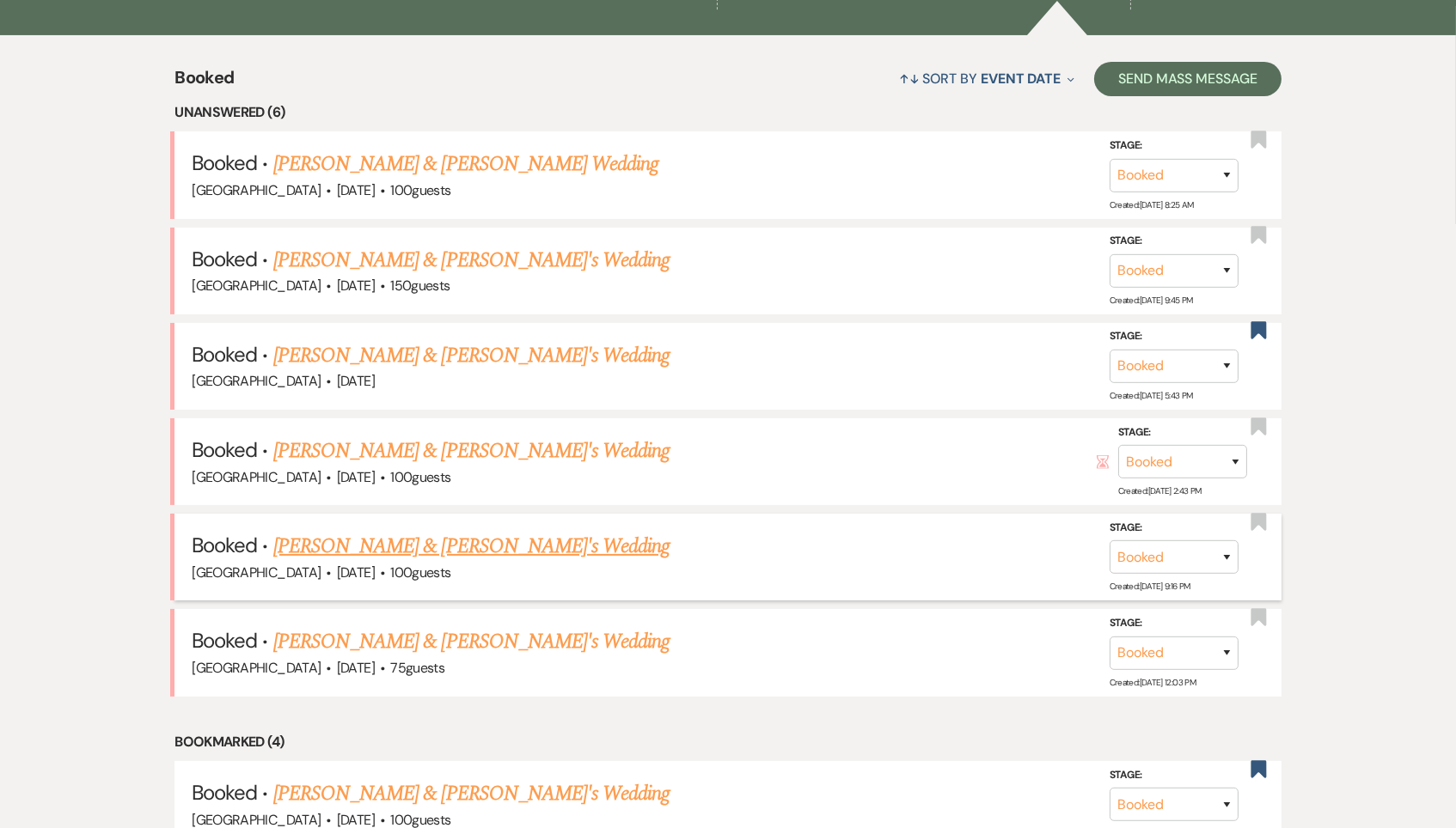
click at [414, 531] on link "[PERSON_NAME] & [PERSON_NAME]'s Wedding" at bounding box center [471, 547] width 397 height 31
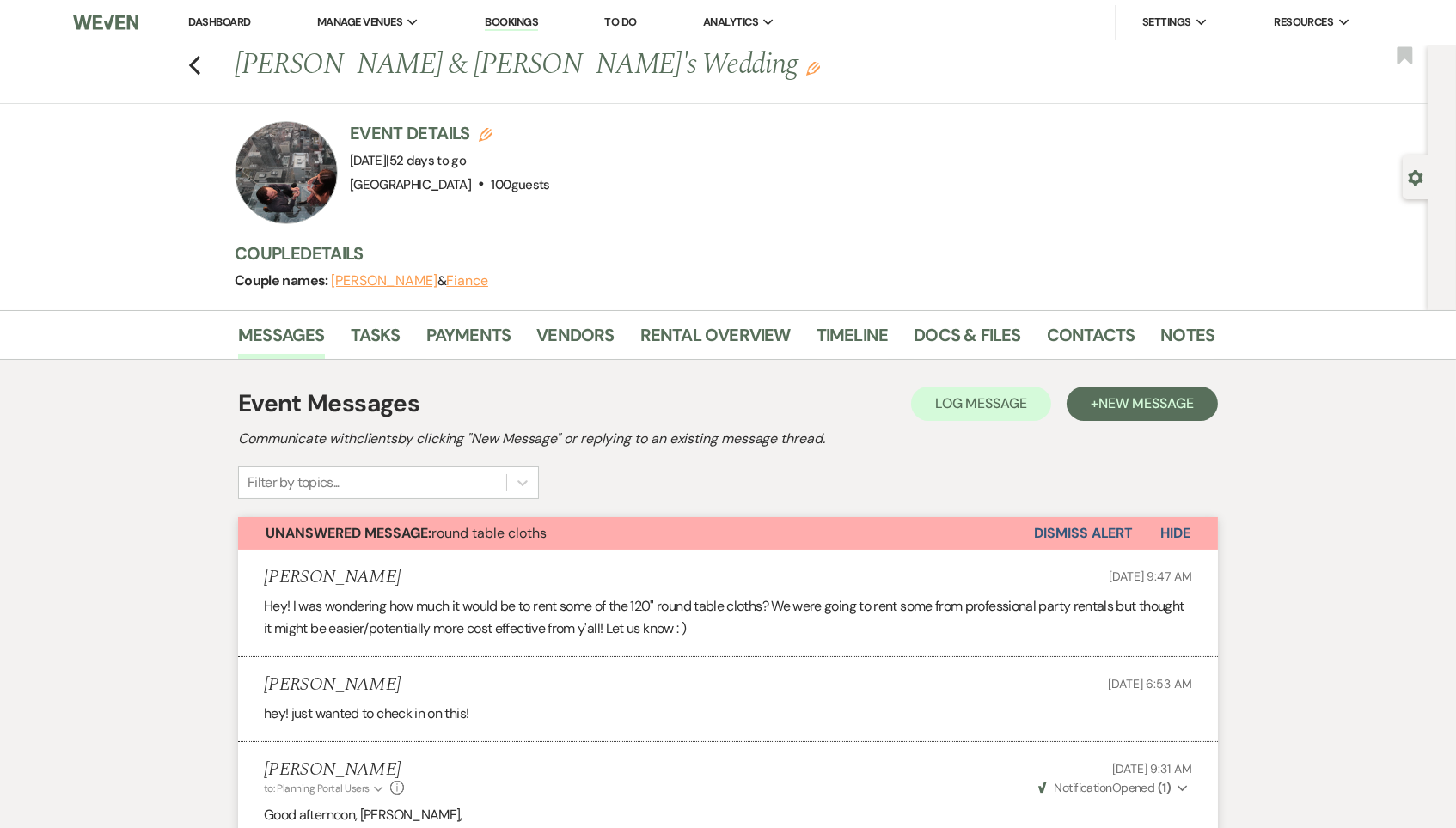
click at [201, 56] on div "Previous [PERSON_NAME] & [PERSON_NAME]'s Wedding Edit Bookmark" at bounding box center [708, 74] width 1435 height 60
click at [191, 65] on use "button" at bounding box center [194, 65] width 11 height 19
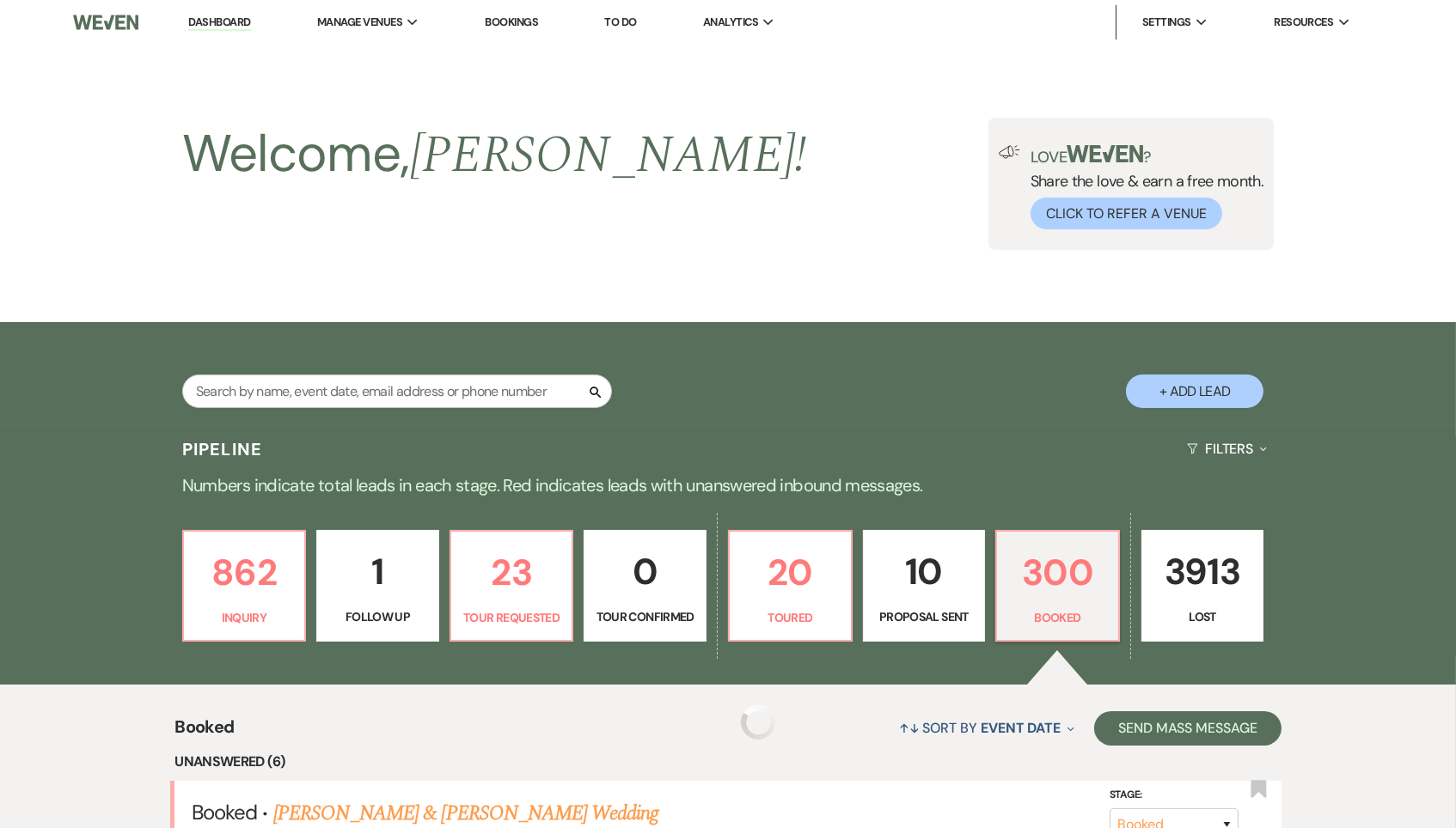
scroll to position [650, 0]
